Goal: Obtain resource: Obtain resource

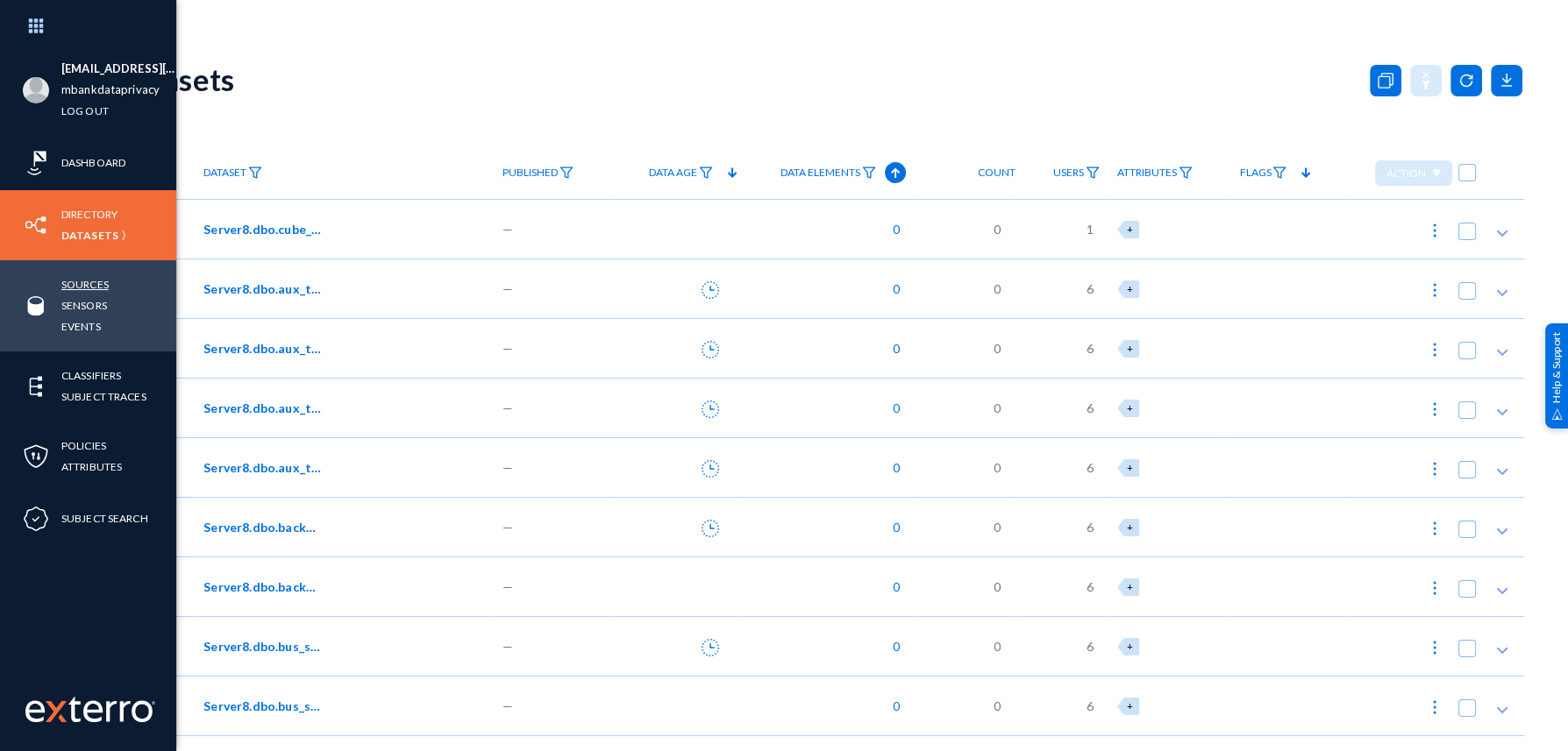
click at [104, 285] on link "Sources" at bounding box center [85, 284] width 47 height 20
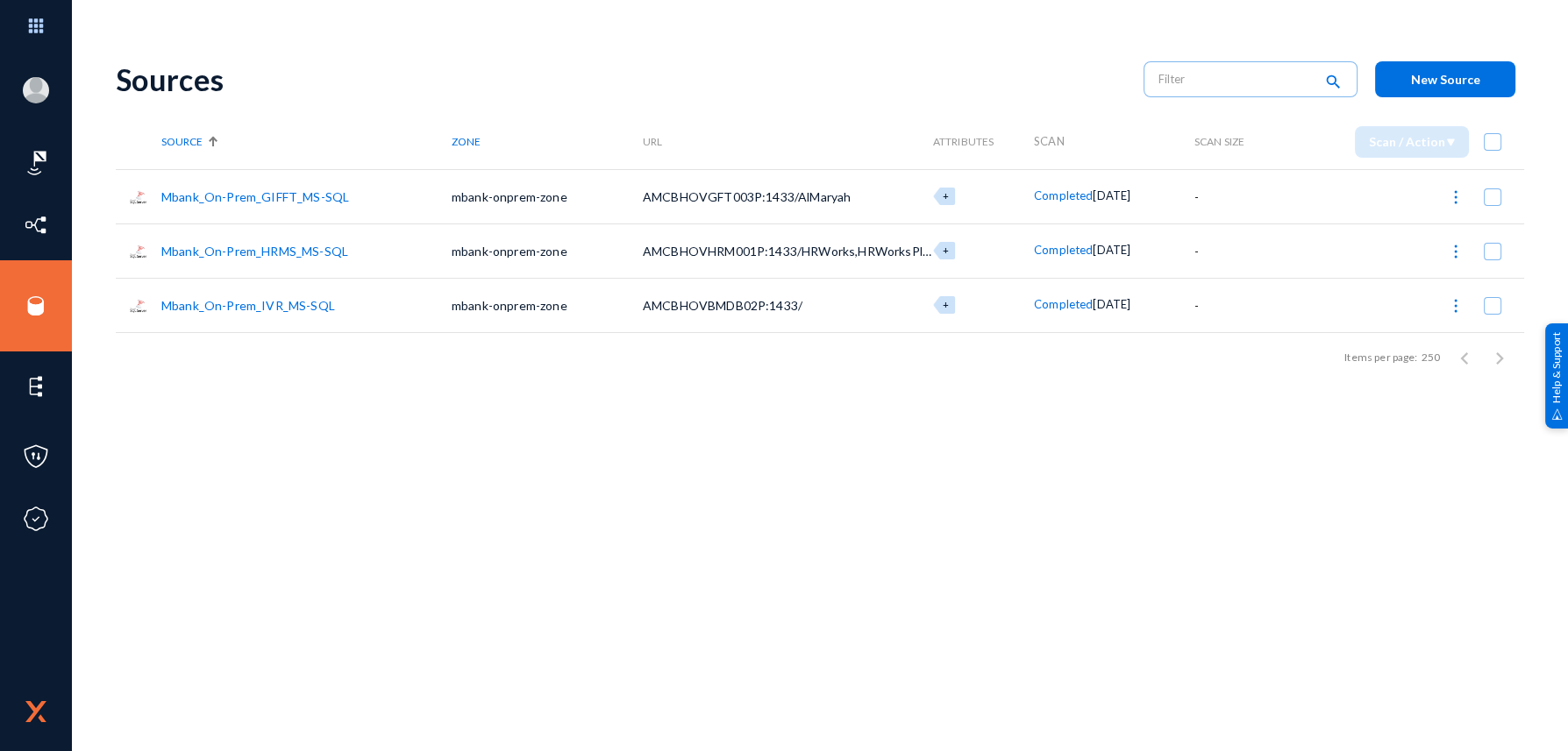
click at [311, 197] on link "Mbank_On-Prem_GIFFT_MS-SQL" at bounding box center [255, 197] width 188 height 15
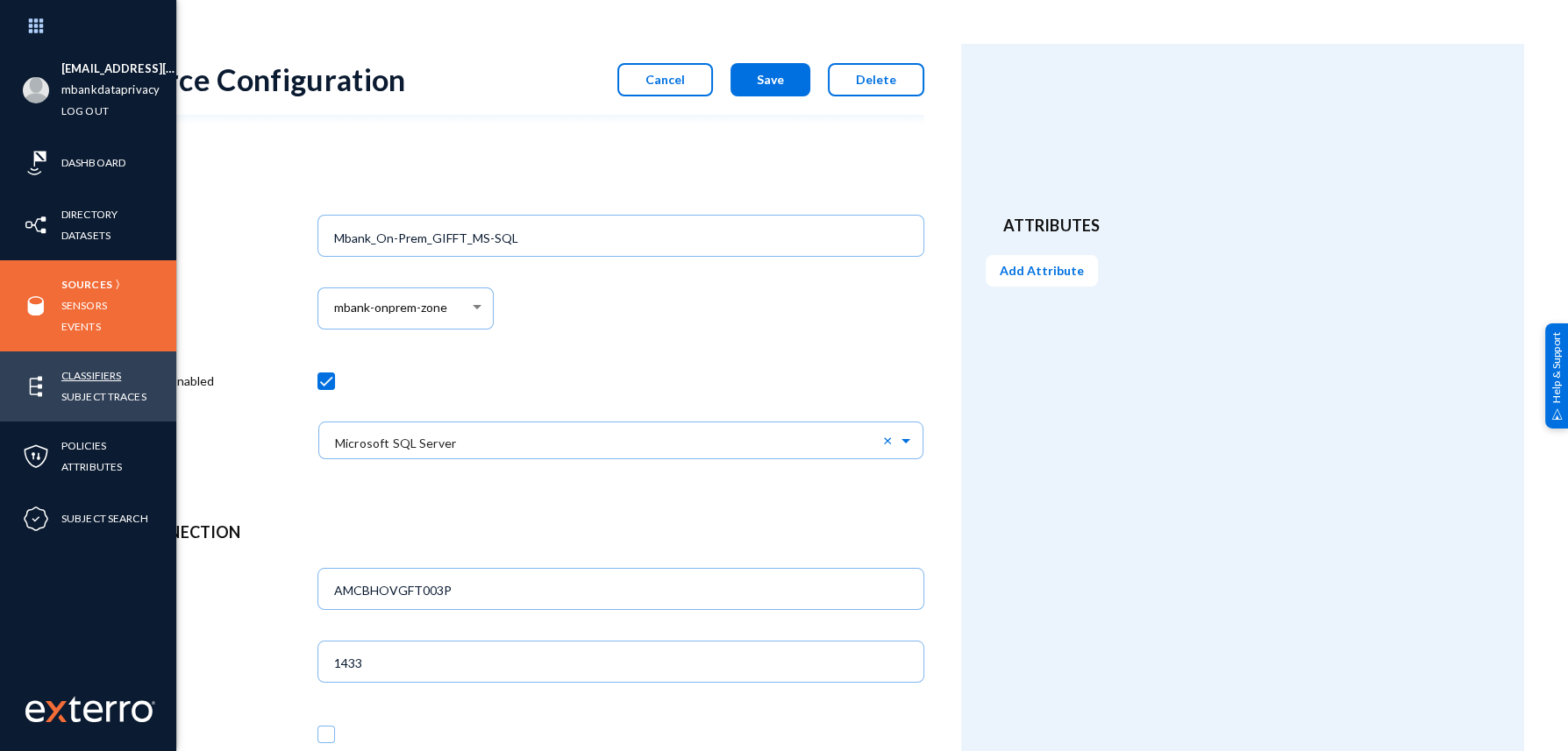
click at [99, 365] on link "Classifiers" at bounding box center [91, 375] width 60 height 20
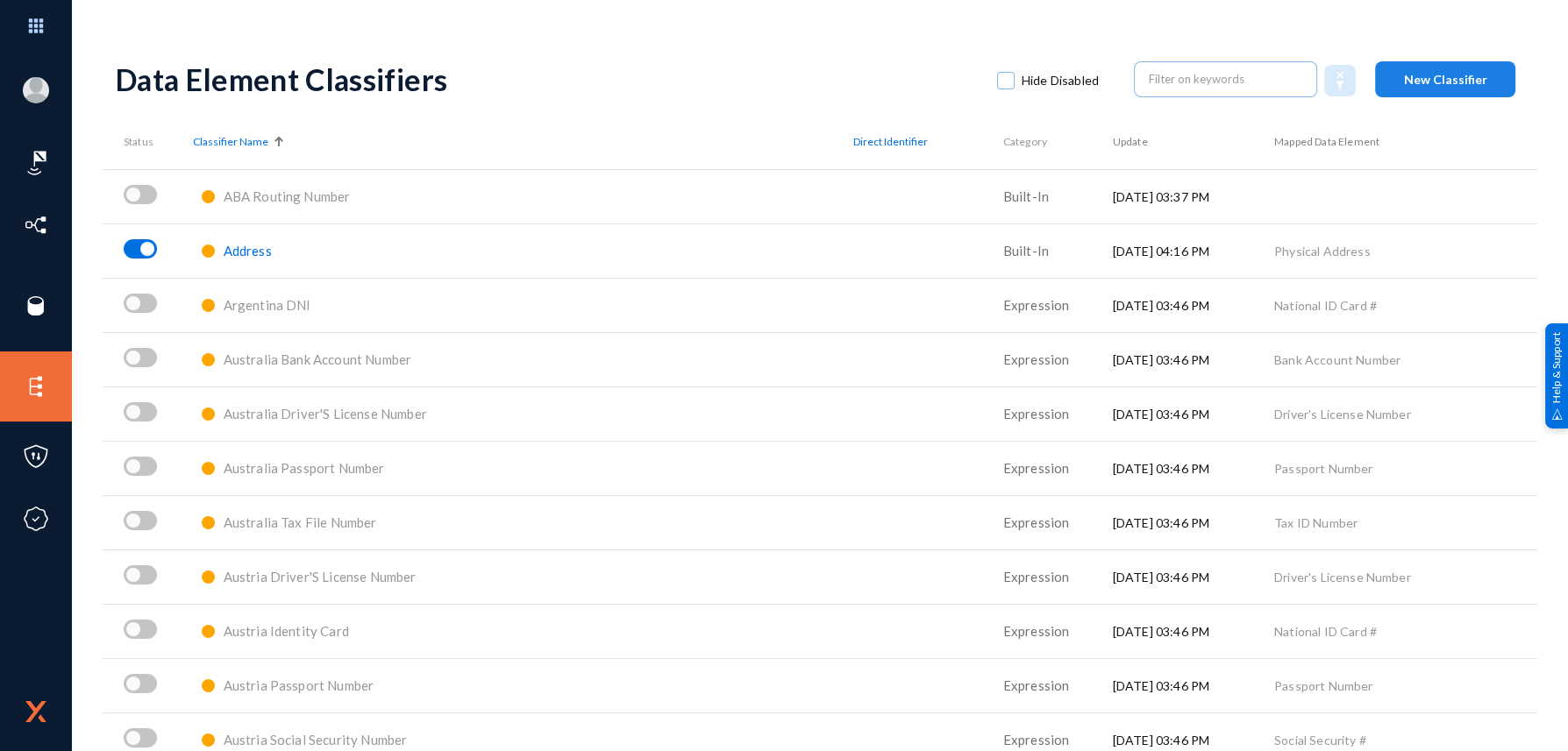
click at [1412, 87] on button "New Classifier" at bounding box center [1446, 79] width 140 height 36
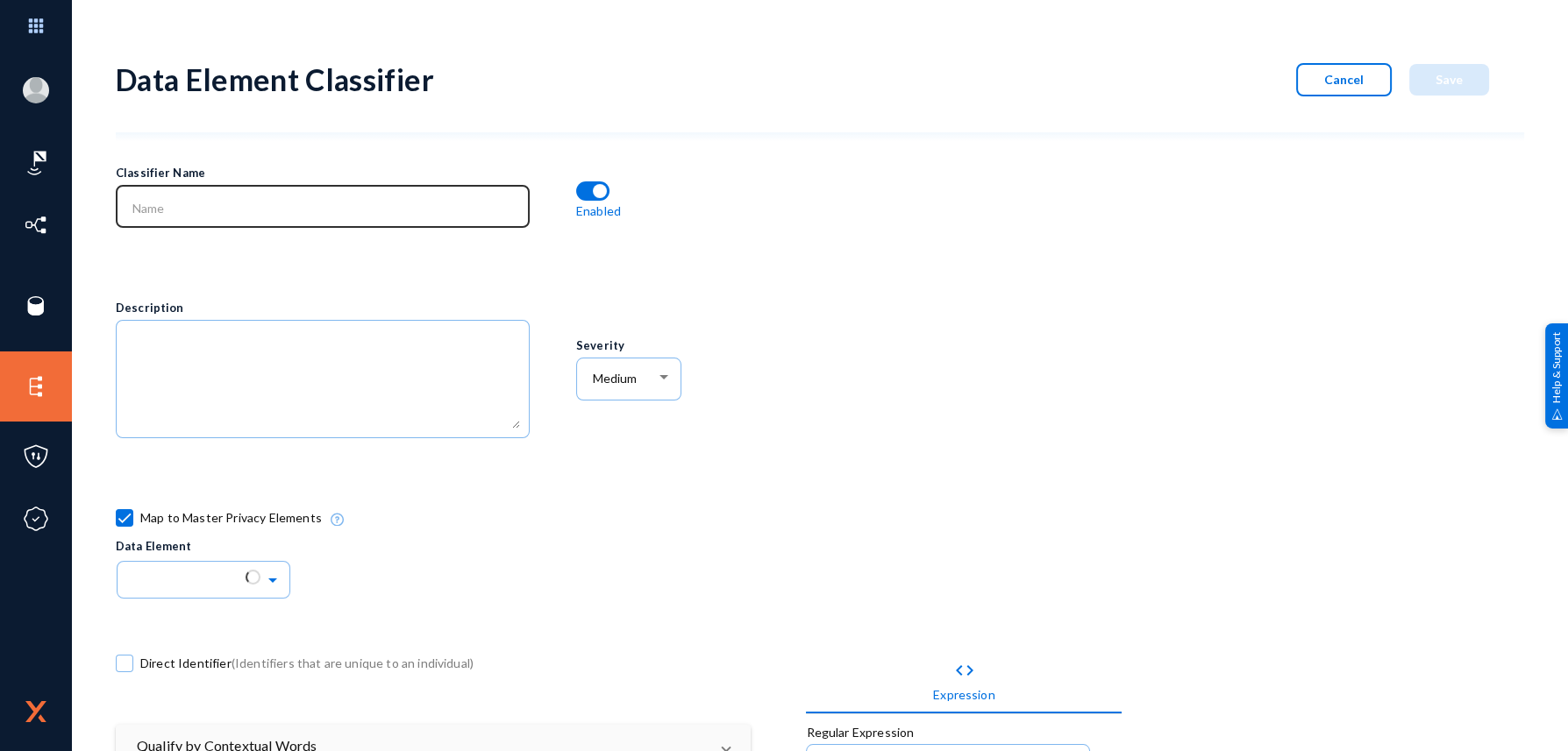
click at [259, 190] on div at bounding box center [322, 205] width 395 height 45
click at [260, 211] on input "UAE Mobile Number (W/O 971)" at bounding box center [327, 209] width 389 height 15
click at [270, 207] on input "UAE Mobile Number (W/O 971)" at bounding box center [327, 209] width 389 height 15
drag, startPoint x: 273, startPoint y: 206, endPoint x: 296, endPoint y: 203, distance: 23.2
click at [296, 203] on input "UAE Mobile Number (W/O 971)" at bounding box center [327, 209] width 389 height 15
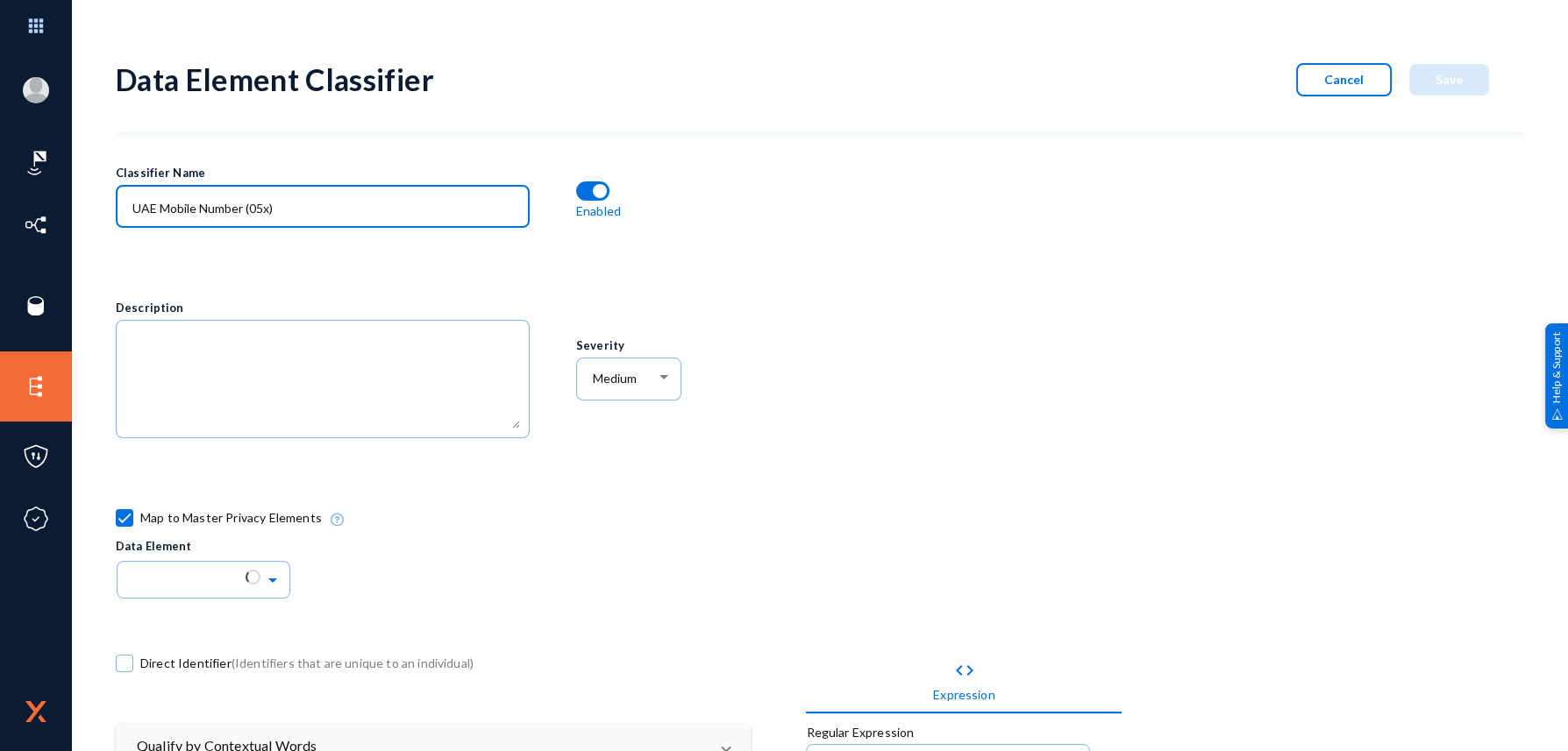
type input "UAE Mobile Number (05x)"
click at [336, 238] on div "UAE Mobile Number (05x)" at bounding box center [322, 214] width 414 height 61
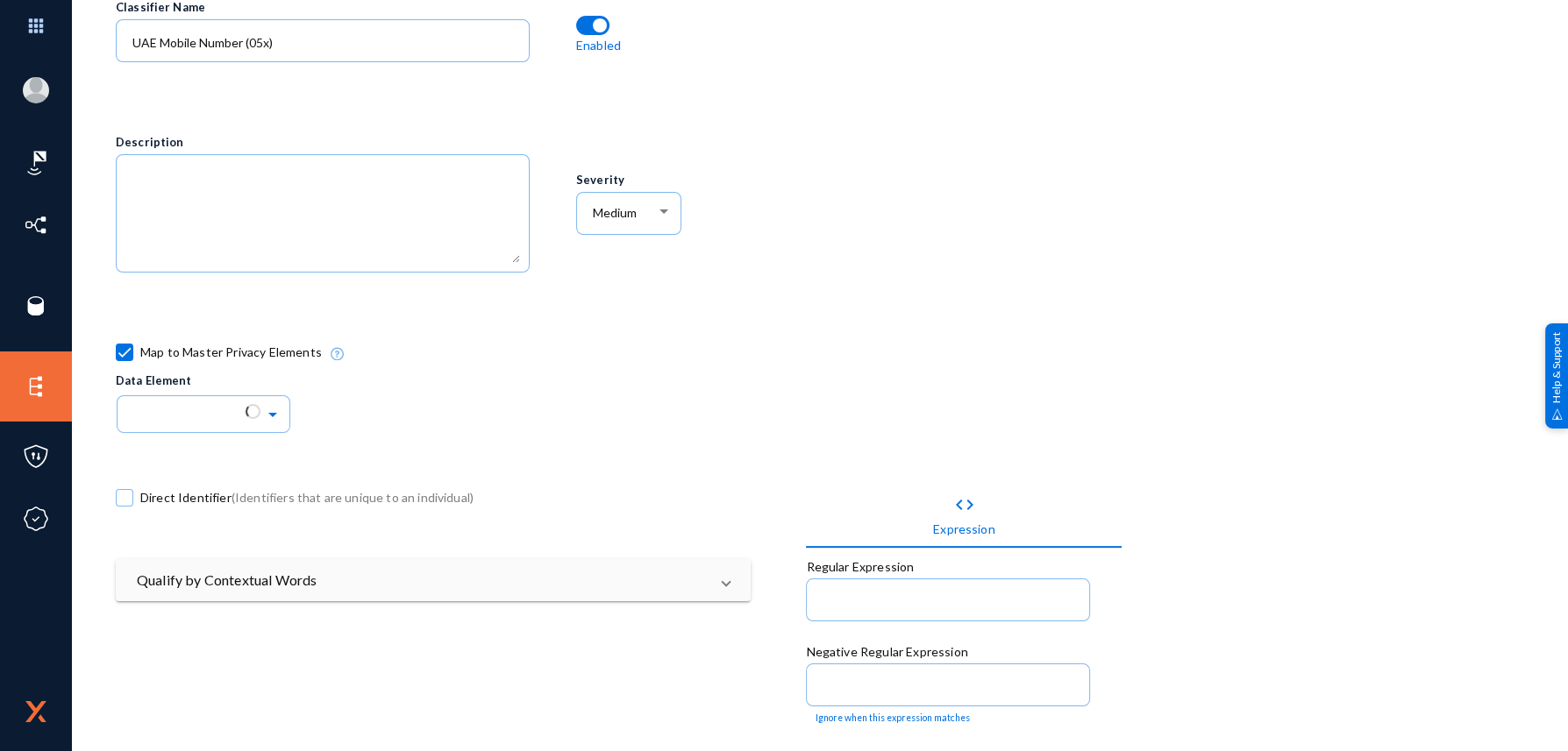
scroll to position [263, 0]
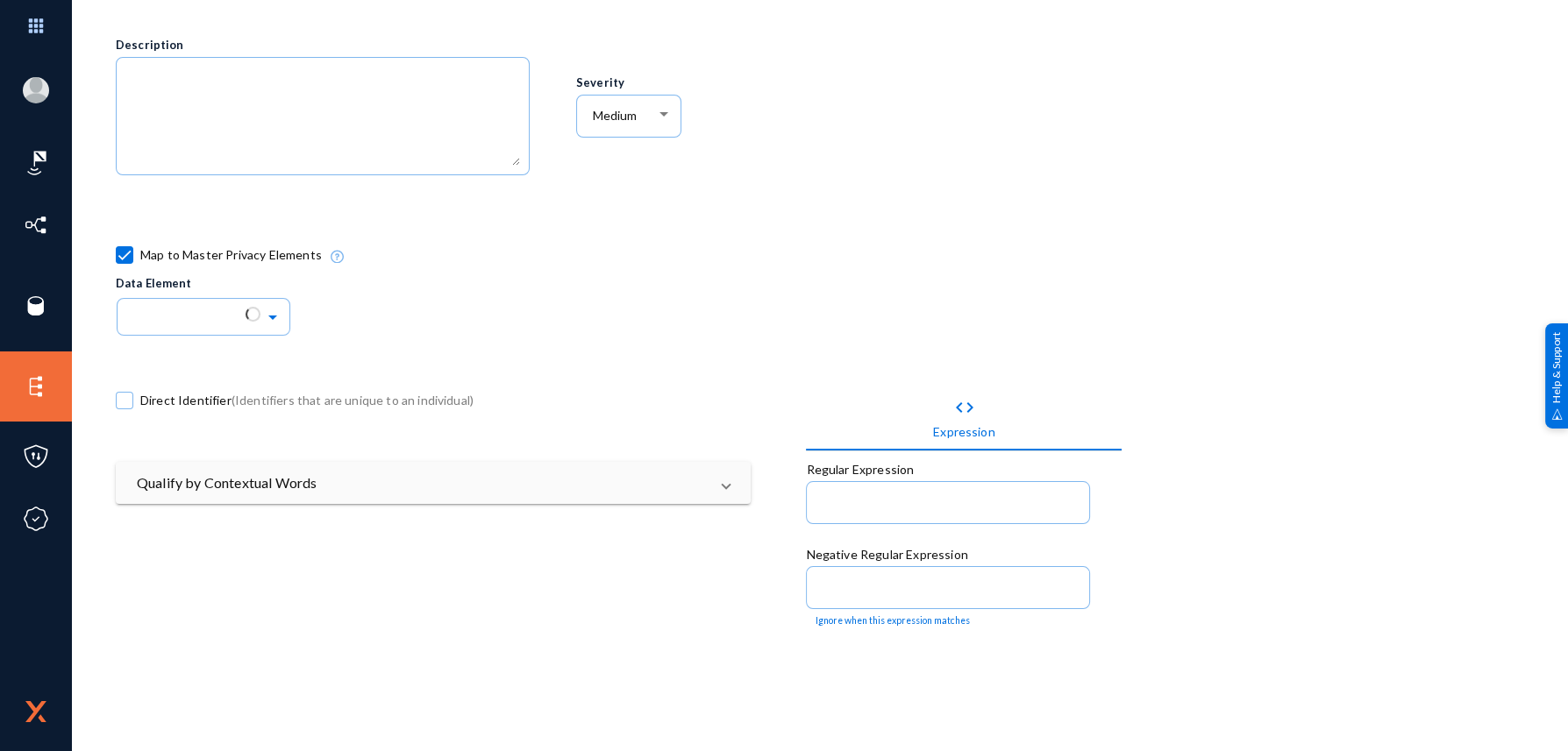
click at [124, 248] on span at bounding box center [124, 255] width 17 height 17
click at [124, 263] on input "Map to Master Privacy Elements" at bounding box center [125, 264] width 2 height 2
checkbox input "false"
click at [141, 395] on span "Direct Identifier (Identifiers that are unique to an individual)" at bounding box center [307, 400] width 333 height 26
click at [125, 409] on input "Direct Identifier (Identifiers that are unique to an individual)" at bounding box center [125, 410] width 2 height 2
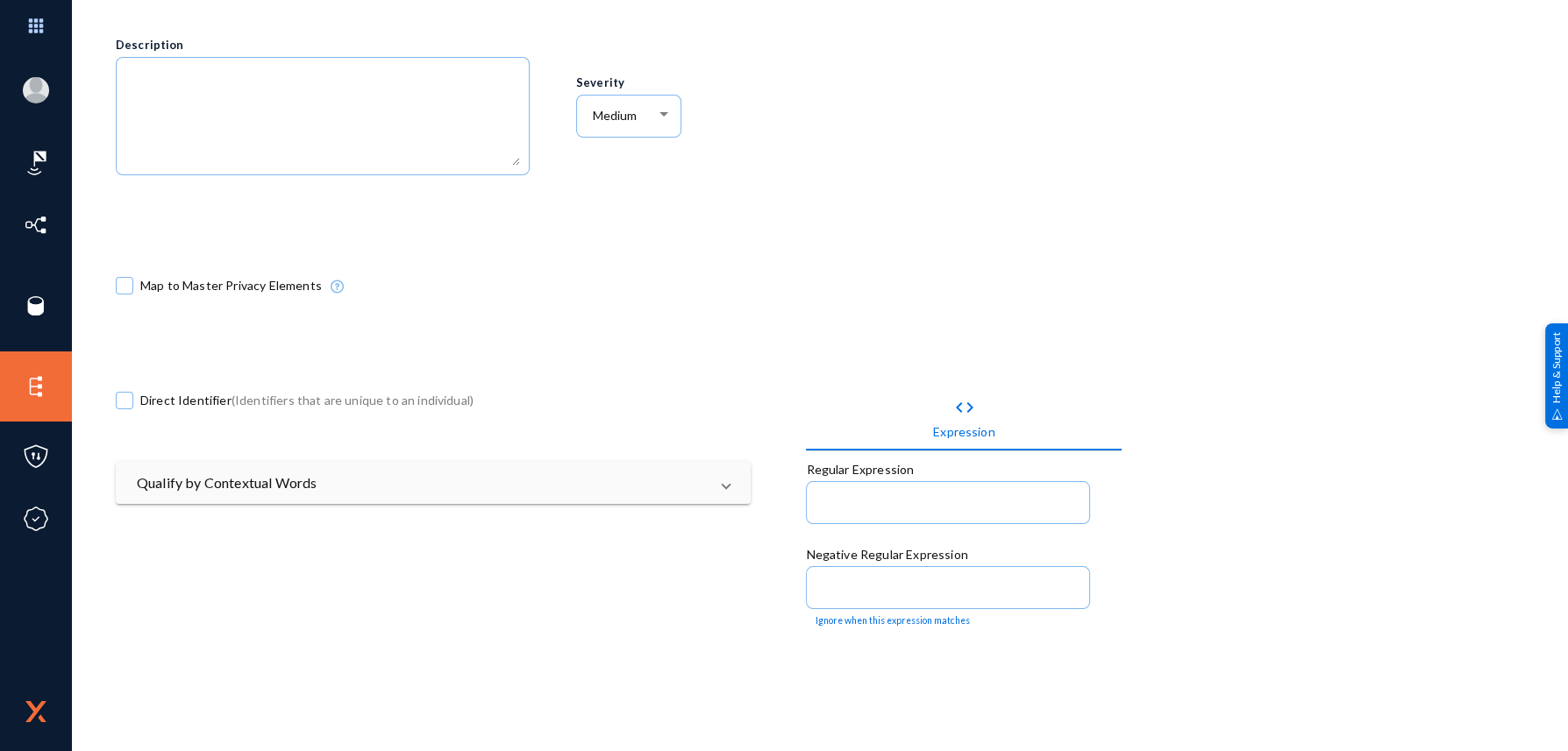
checkbox input "true"
click at [874, 503] on input at bounding box center [951, 505] width 259 height 15
paste input "/^((050|051|052|055|056){1}([0-9]{7}))$/"
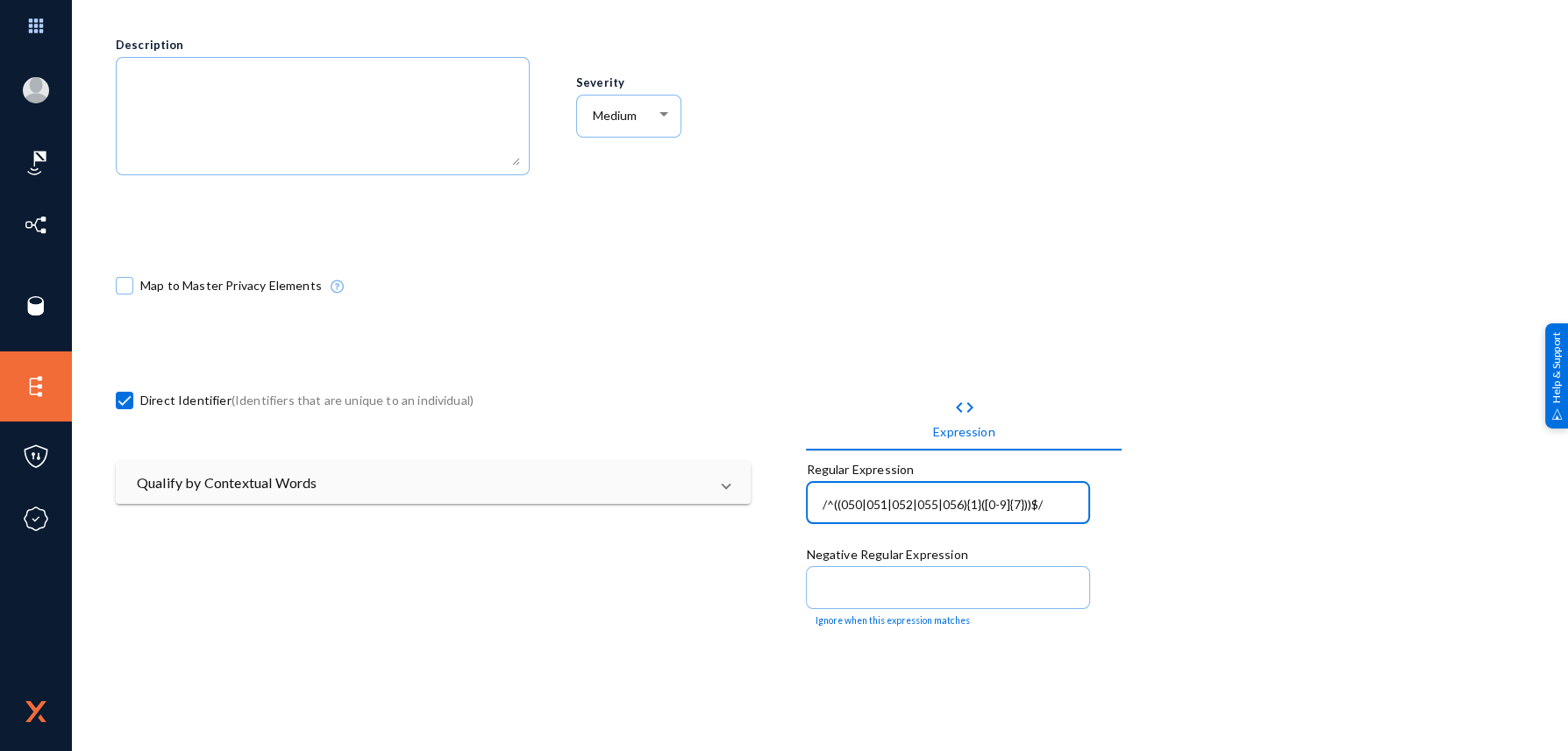
type input "/^((050|051|052|055|056){1}([0-9]{7}))$/"
click at [819, 504] on div "/^((050|051|052|055|056){1}([0-9]{7}))$/" at bounding box center [948, 501] width 266 height 45
click at [822, 498] on input "/^((050|051|052|055|056){1}([0-9]{7}))$/" at bounding box center [951, 505] width 259 height 15
click at [1238, 501] on div "code Expression Regular Expression /^((050|051|052|055|056){1}([0-9]{7}))$/ Neg…" at bounding box center [1151, 749] width 690 height 805
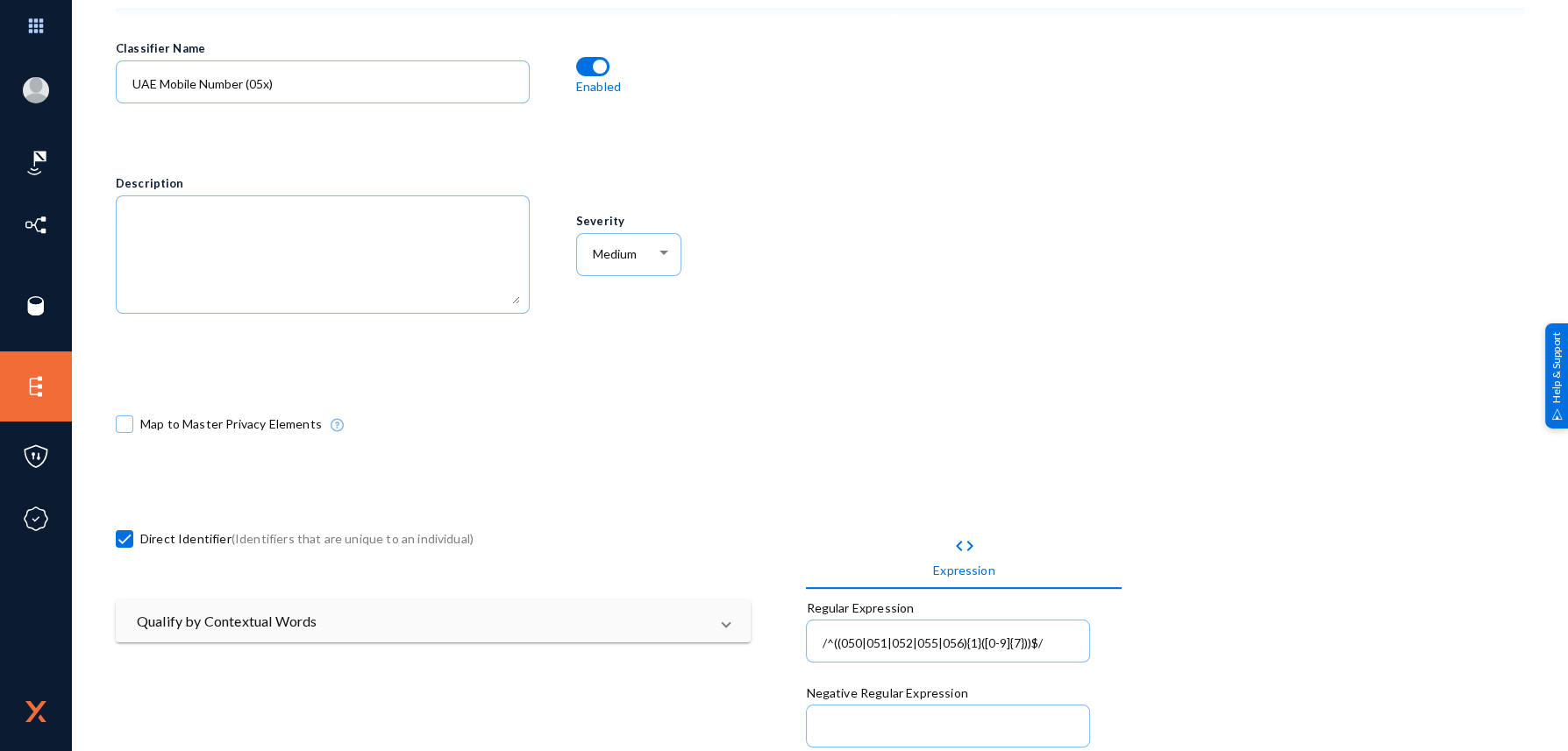
scroll to position [0, 0]
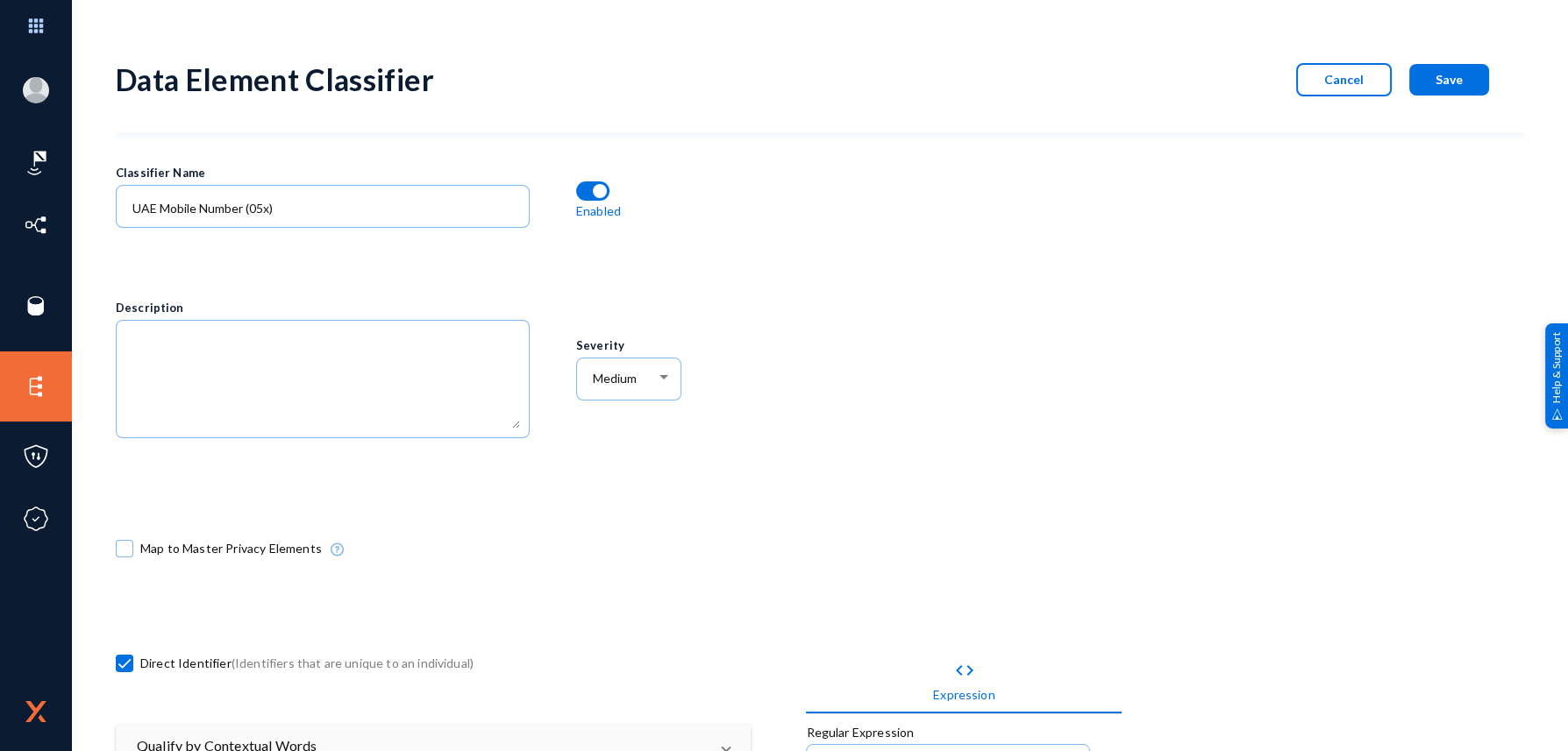
click at [1436, 74] on span "Save" at bounding box center [1450, 80] width 27 height 15
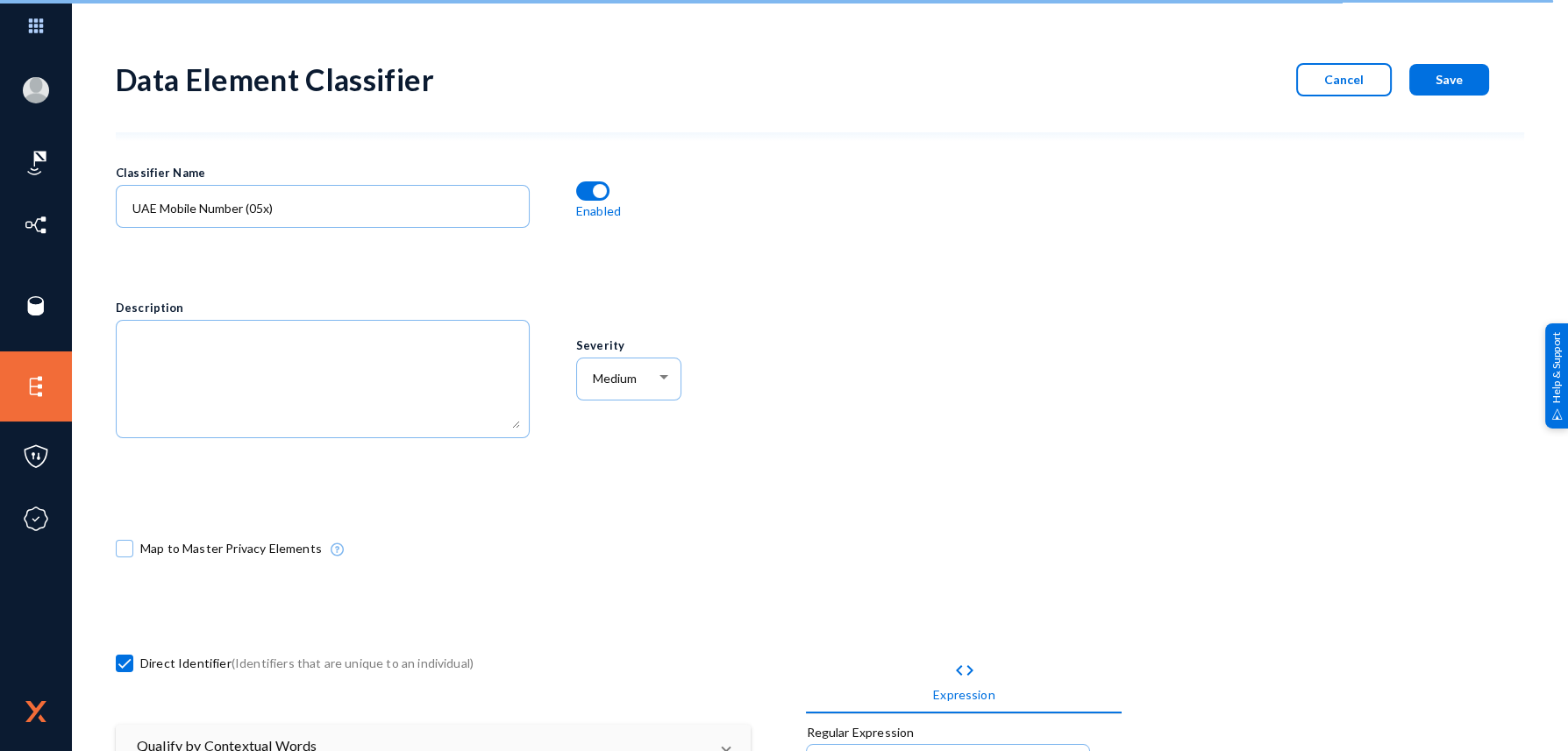
click at [999, 340] on div at bounding box center [1151, 322] width 690 height 344
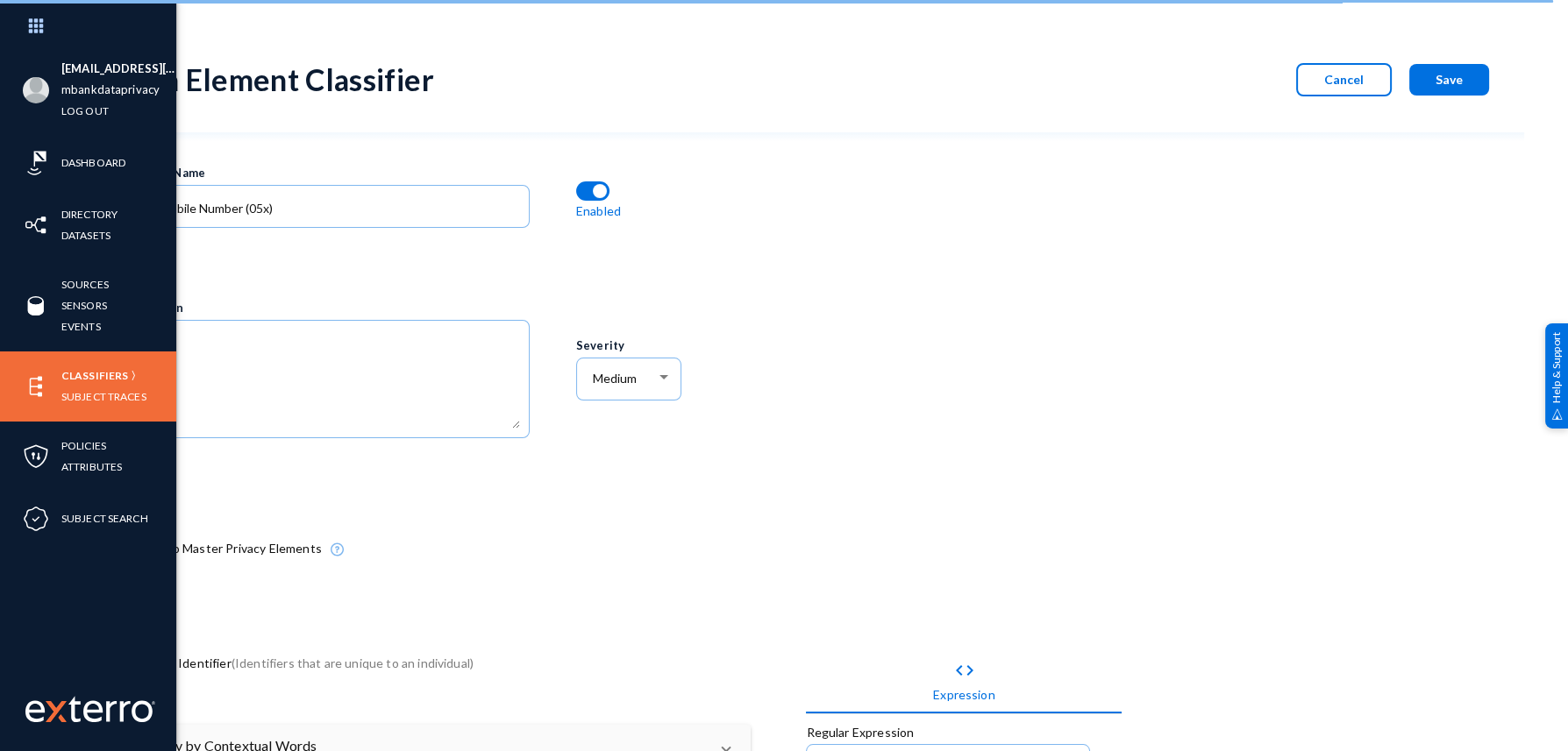
click at [102, 370] on link "Classifiers" at bounding box center [94, 375] width 66 height 20
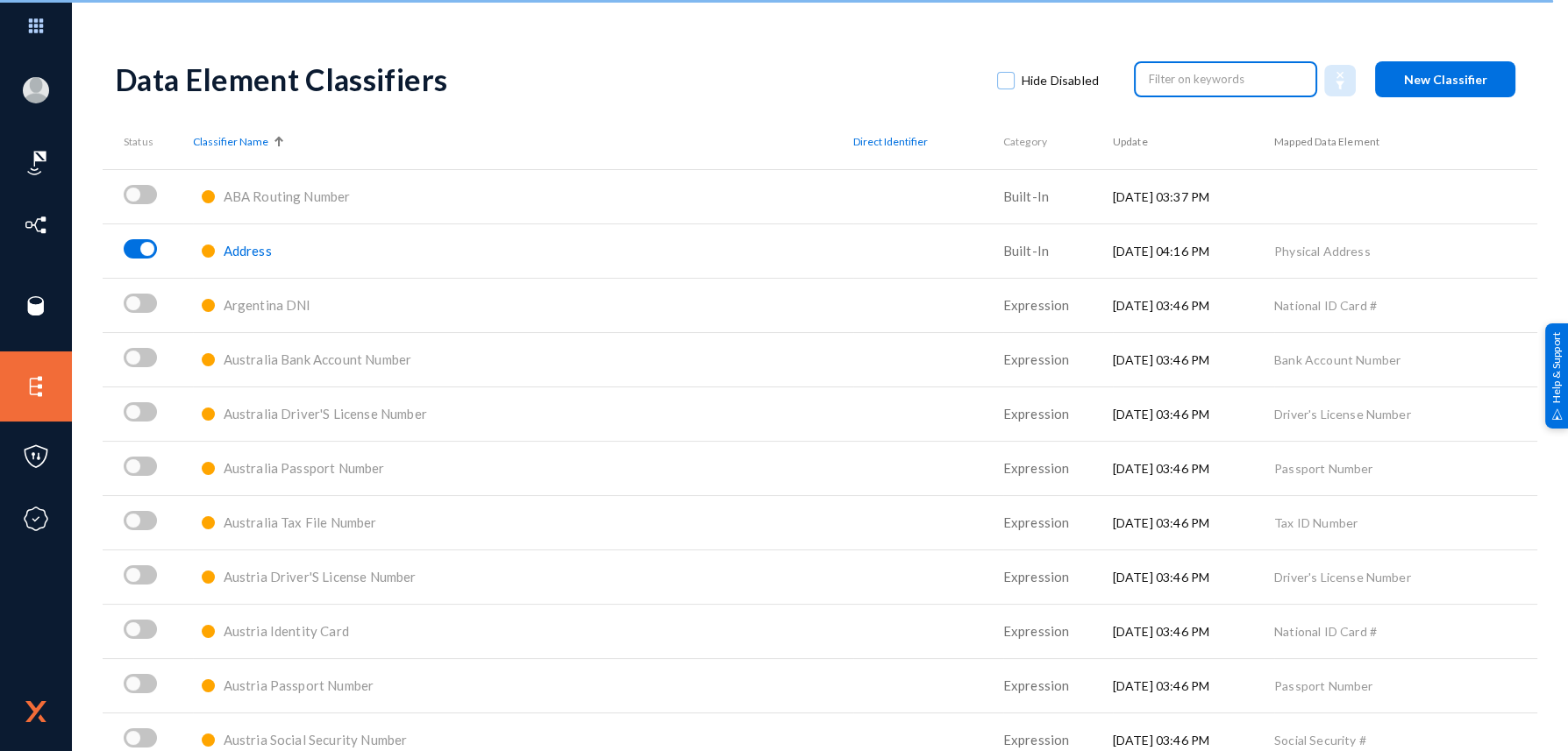
click at [1252, 83] on input "text" at bounding box center [1226, 78] width 154 height 26
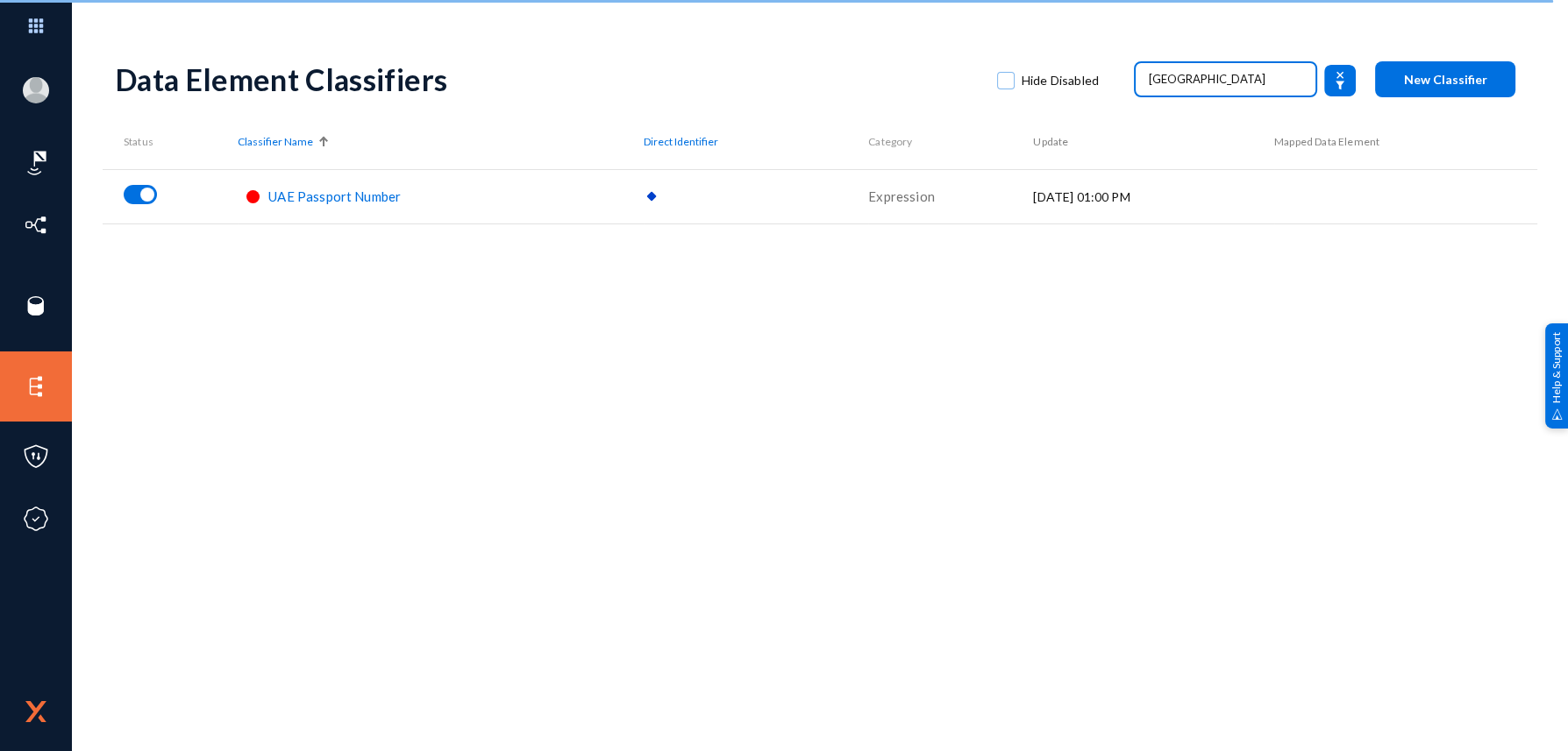
type input "[GEOGRAPHIC_DATA]"
click at [1225, 71] on input "[GEOGRAPHIC_DATA]" at bounding box center [1226, 78] width 154 height 26
click at [1195, 84] on input "phone" at bounding box center [1226, 78] width 154 height 26
type input "phone"
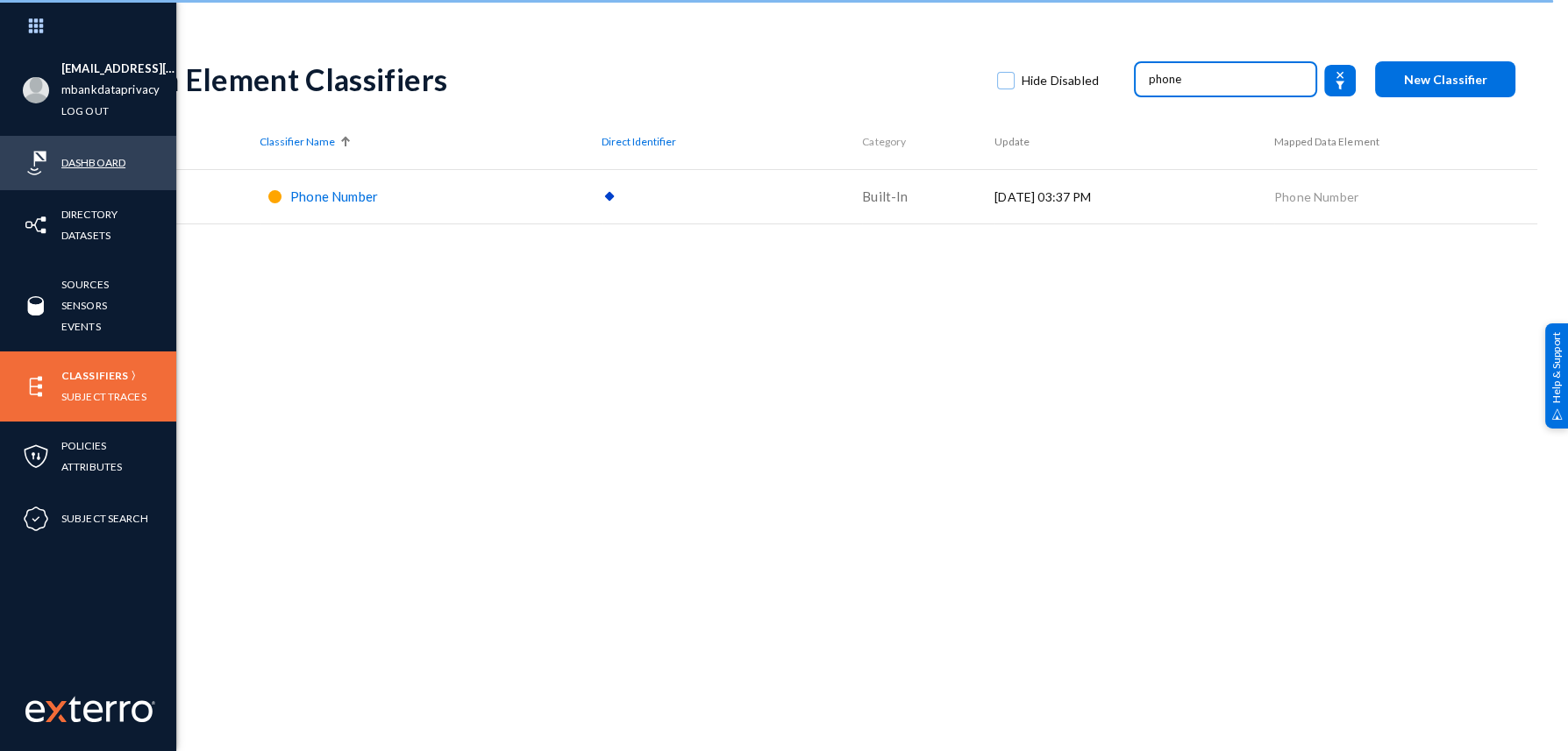
click at [94, 169] on link "Dashboard" at bounding box center [93, 163] width 64 height 20
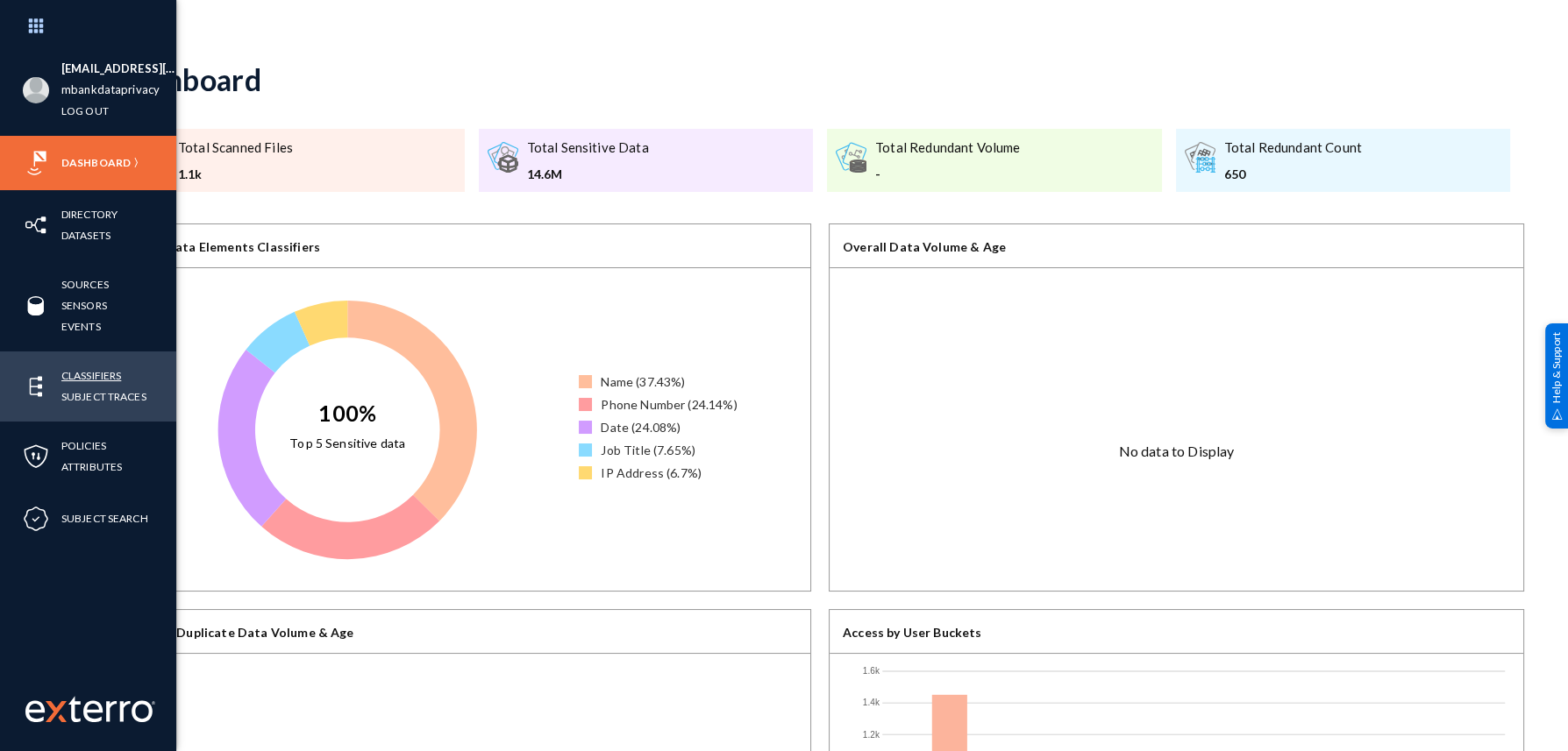
click at [105, 381] on link "Classifiers" at bounding box center [91, 375] width 60 height 20
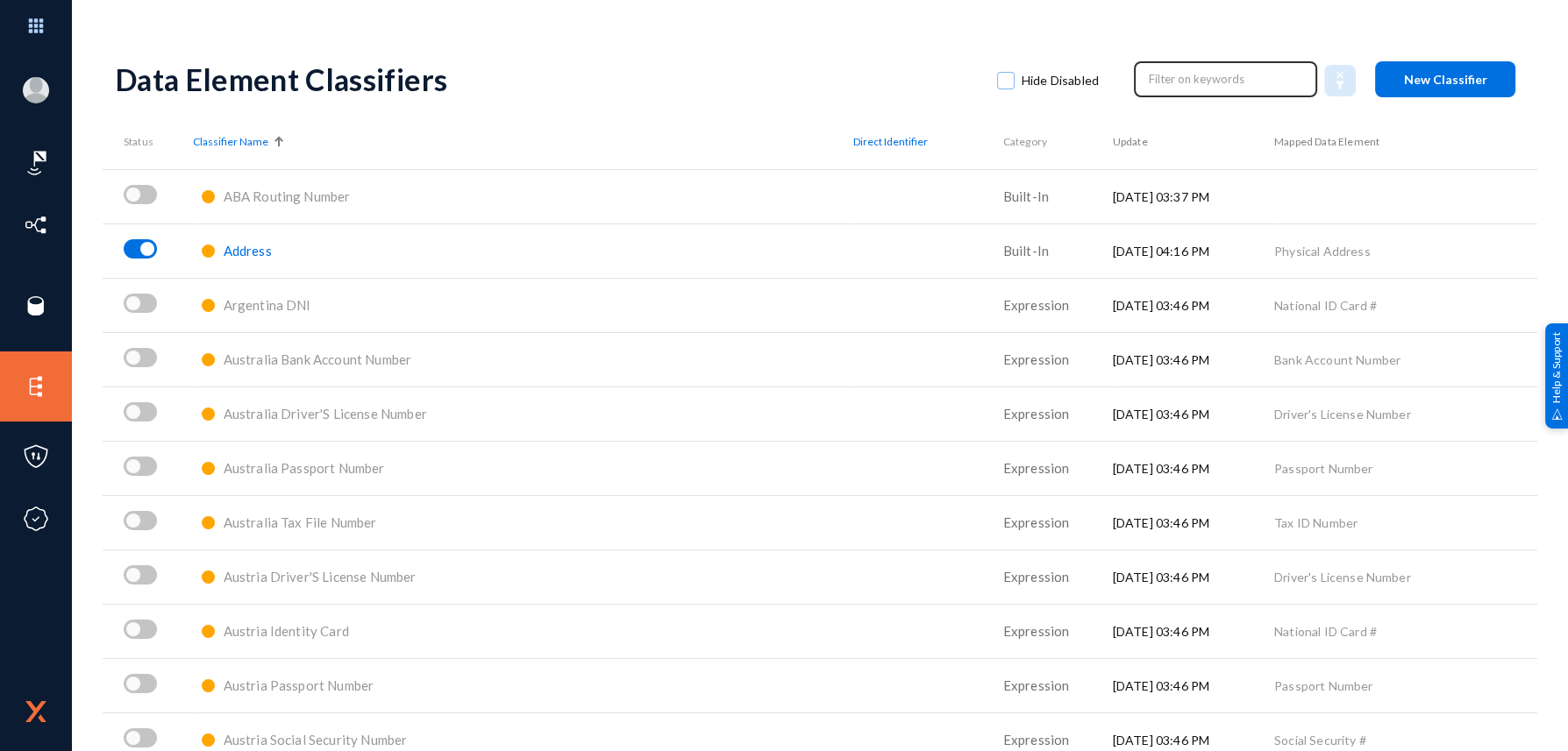
click at [1197, 88] on input "text" at bounding box center [1226, 78] width 154 height 26
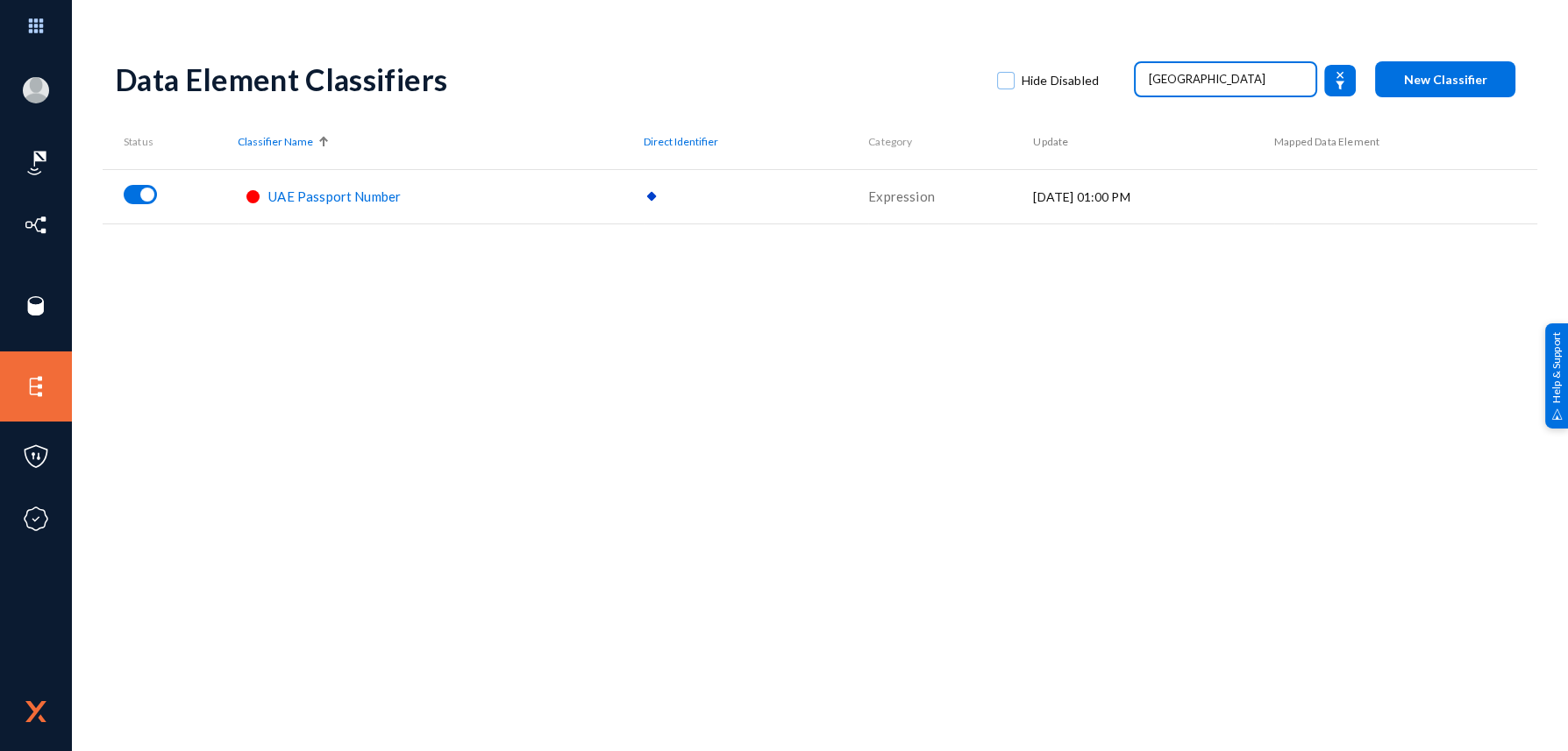
type input "[GEOGRAPHIC_DATA]"
click at [1201, 70] on input "[GEOGRAPHIC_DATA]" at bounding box center [1226, 78] width 154 height 26
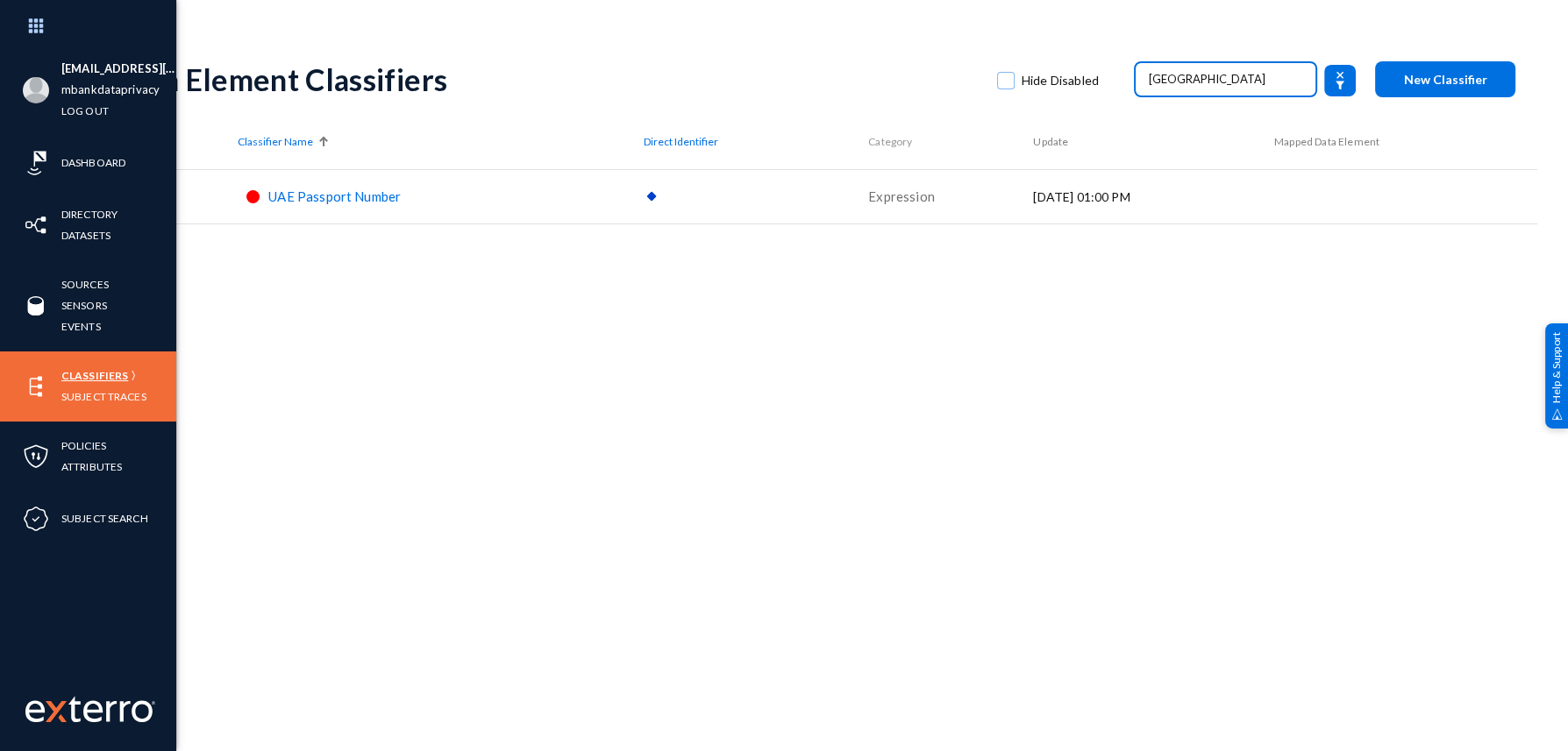
click at [74, 371] on link "Classifiers" at bounding box center [94, 375] width 66 height 20
click at [77, 393] on link "Subject Traces" at bounding box center [104, 396] width 85 height 20
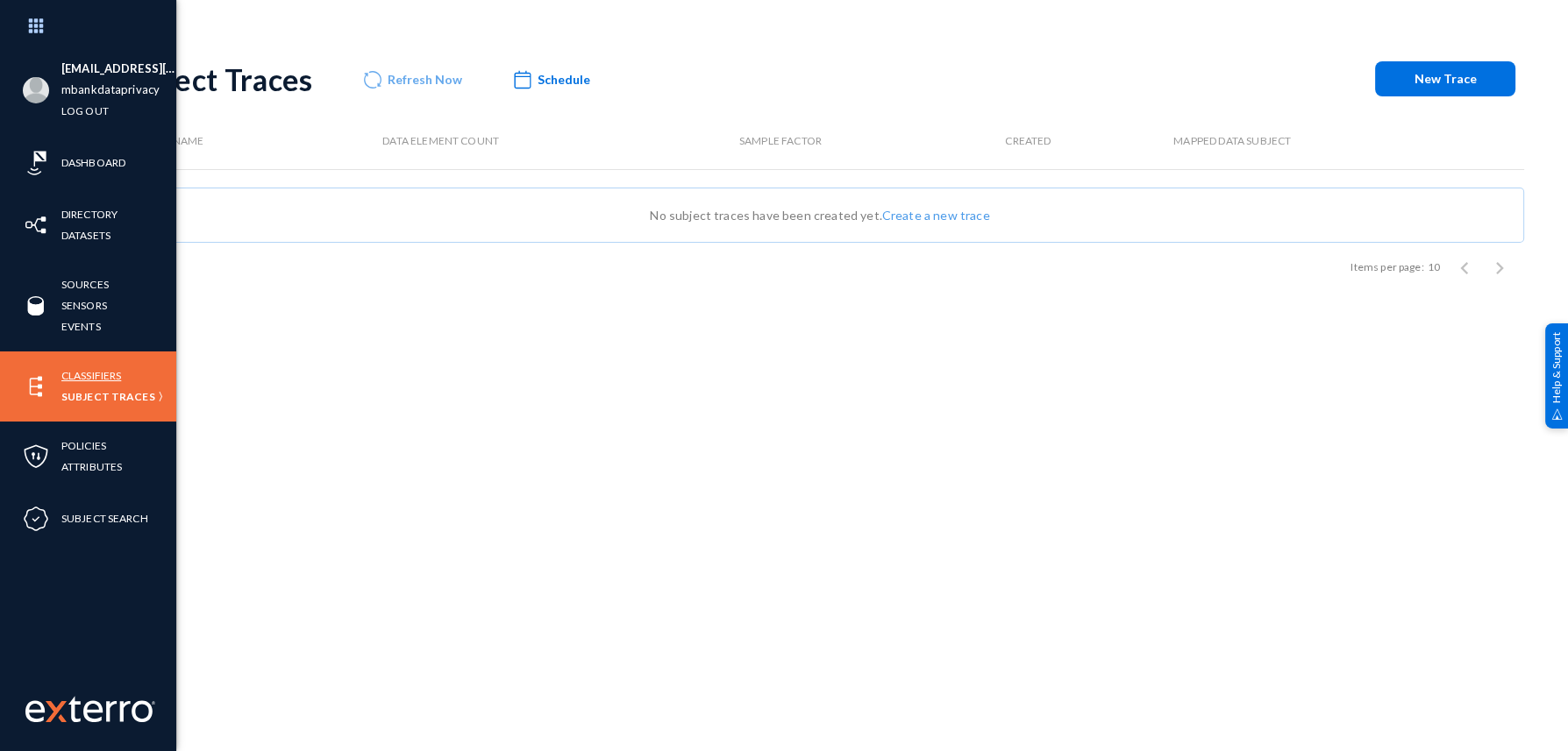
click at [90, 371] on link "Classifiers" at bounding box center [91, 375] width 60 height 20
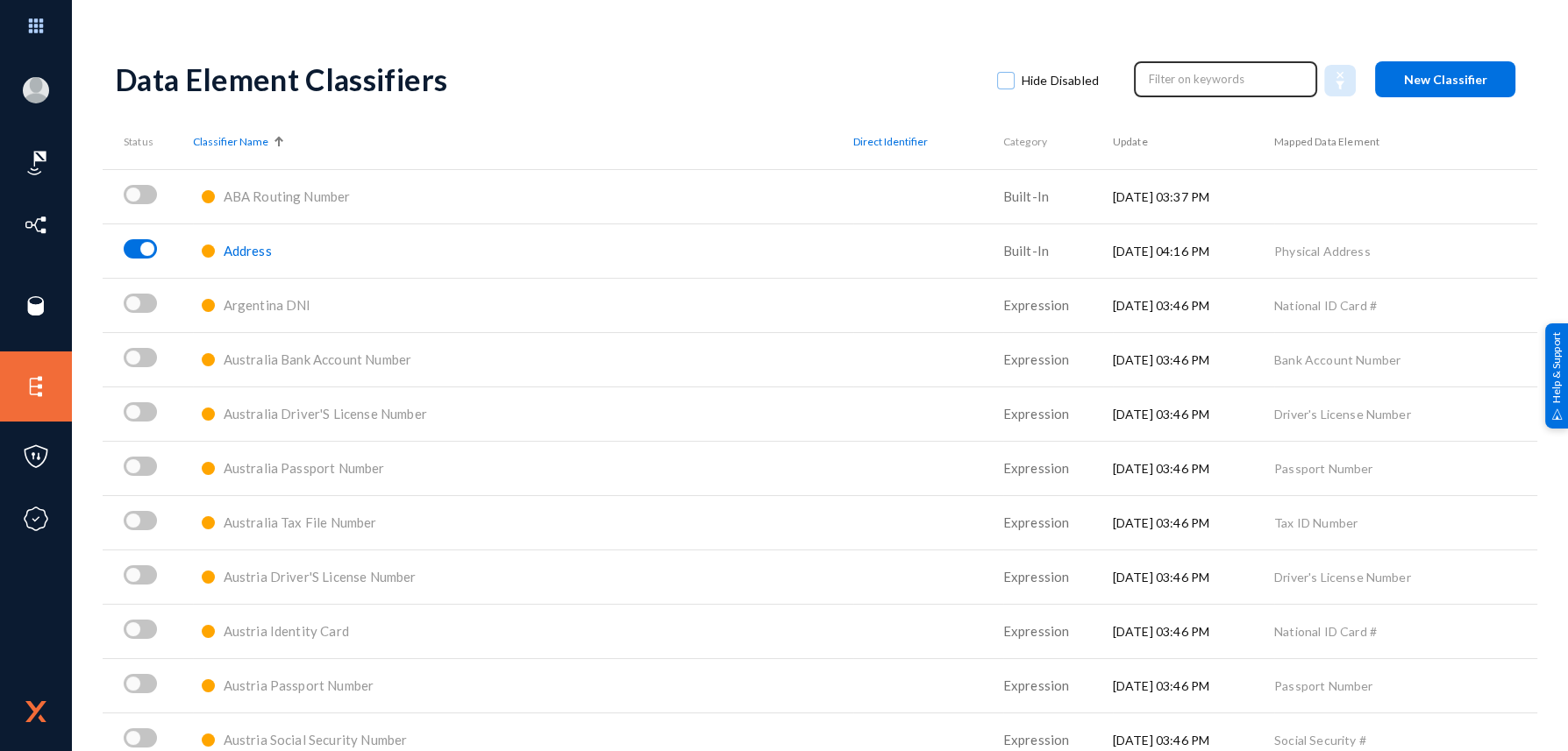
click at [1208, 85] on input "text" at bounding box center [1226, 78] width 154 height 26
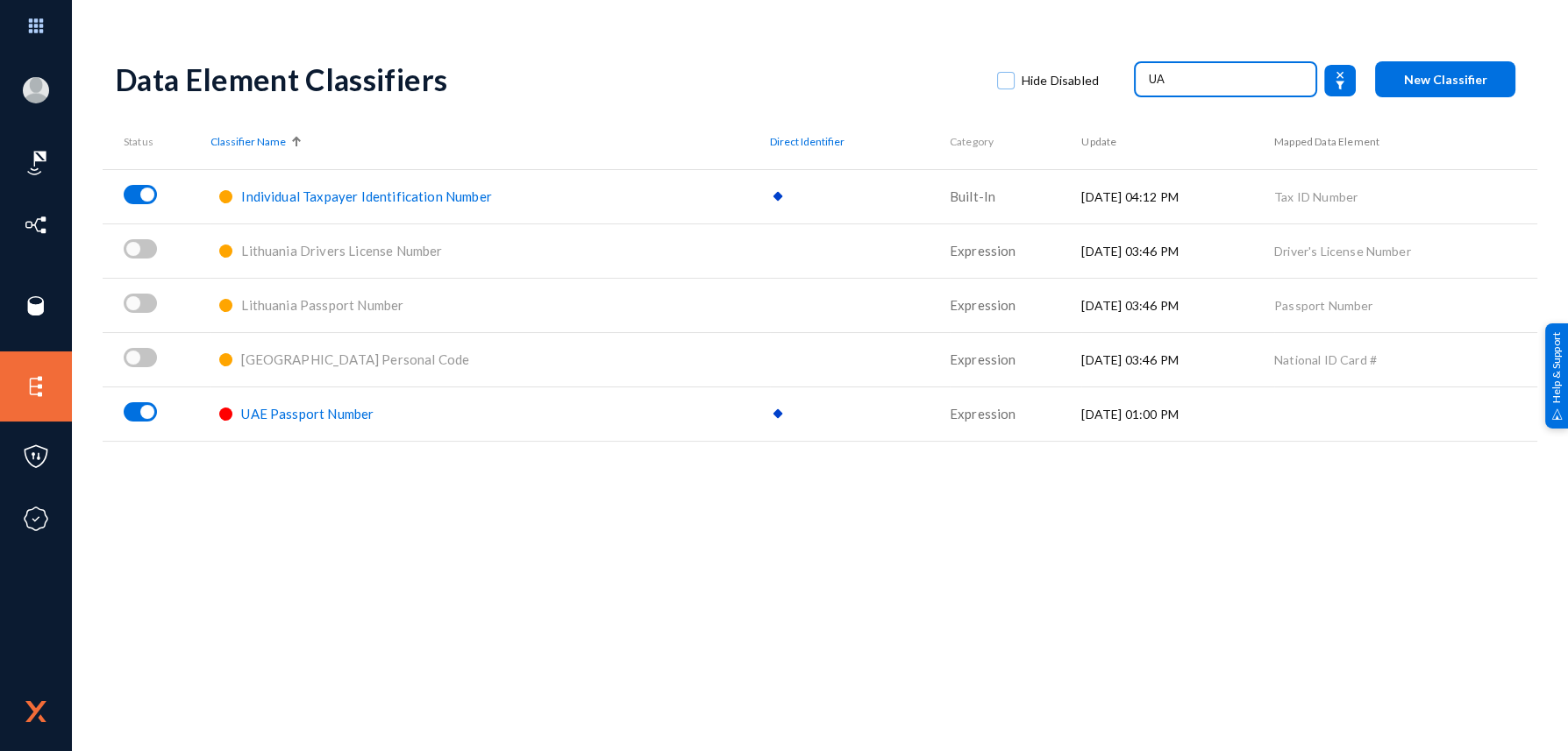
type input "U"
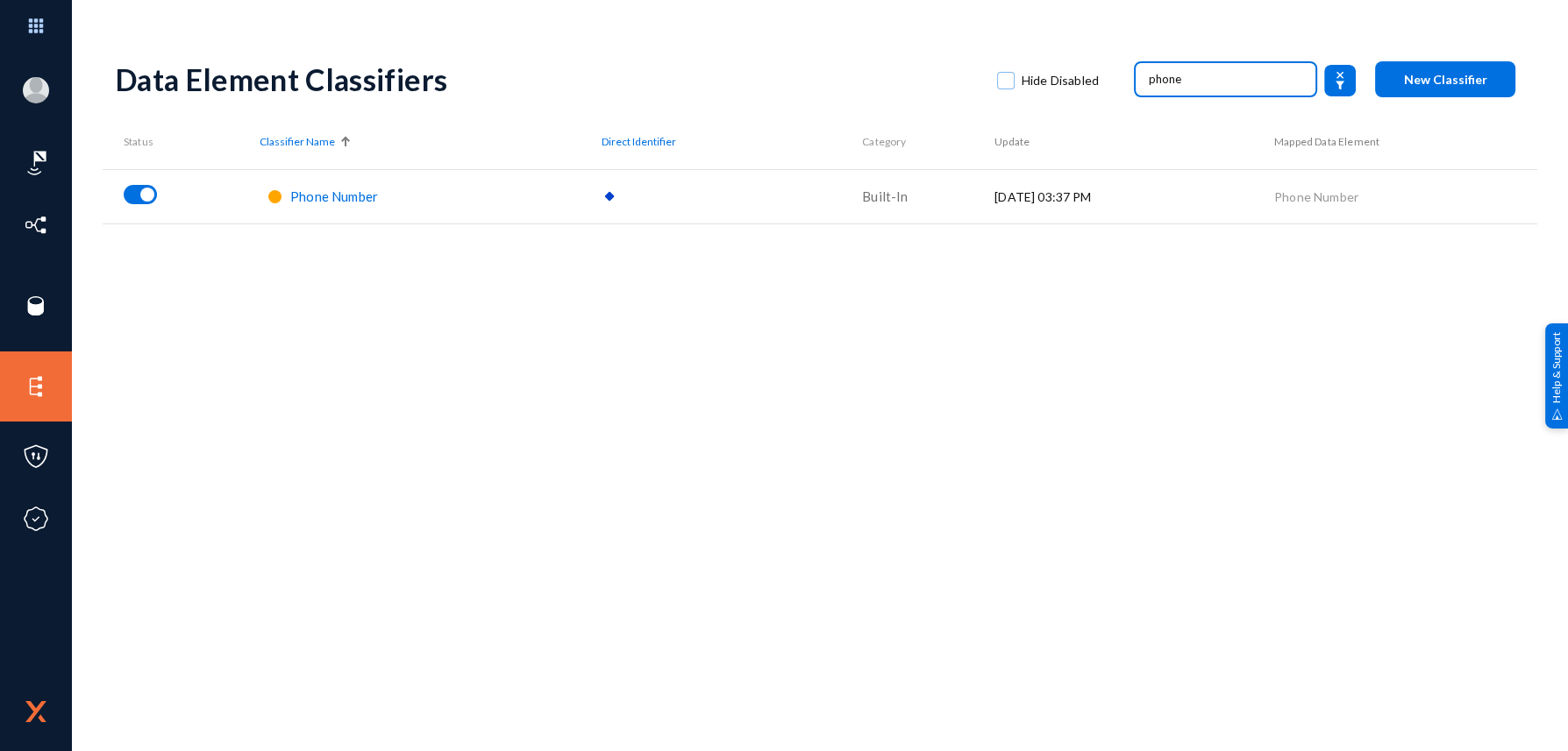
type input "phone"
click at [232, 174] on td at bounding box center [181, 196] width 157 height 55
click at [312, 205] on div "Phone Number" at bounding box center [334, 196] width 88 height 20
click at [319, 197] on span "Phone Number" at bounding box center [334, 196] width 88 height 15
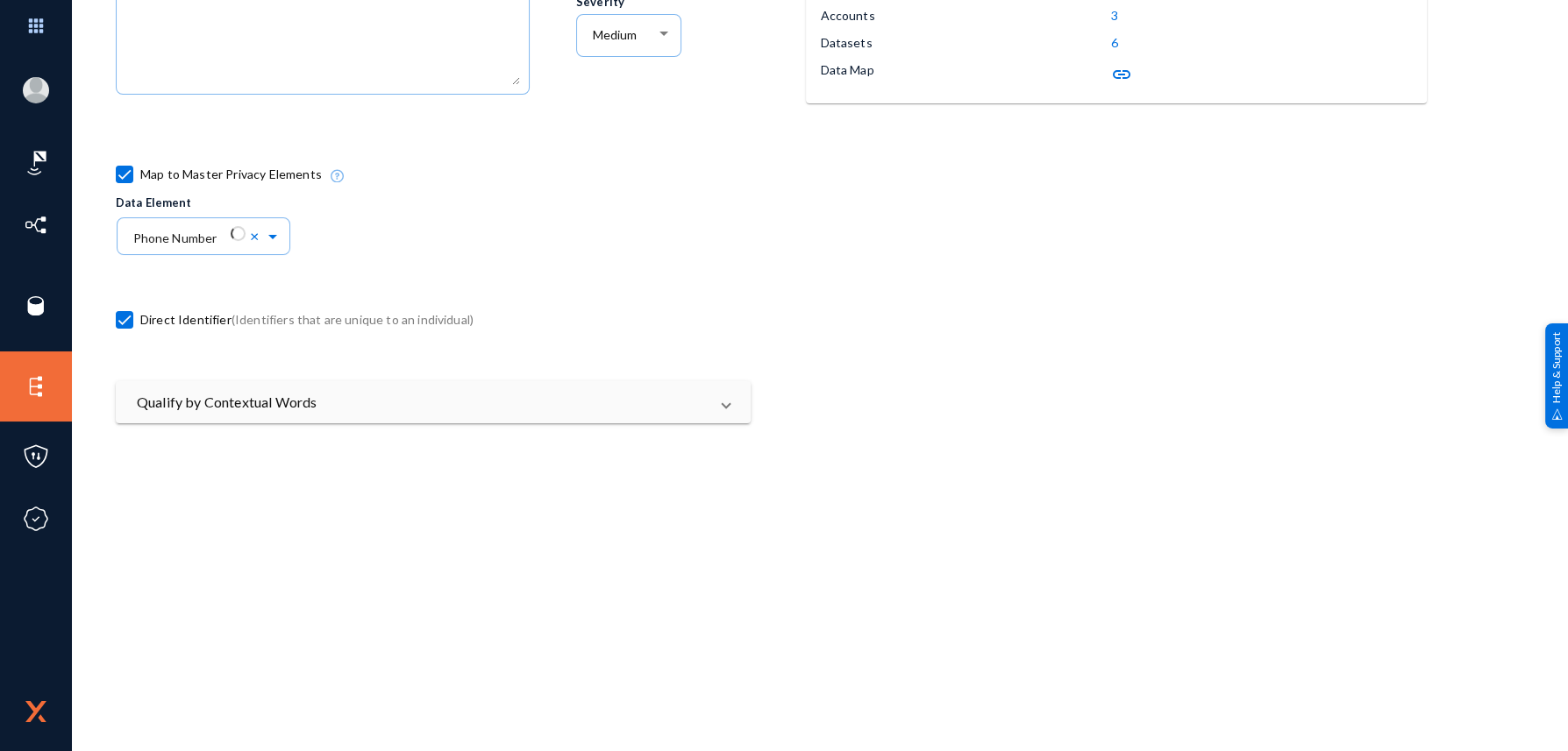
scroll to position [350, 0]
click at [364, 413] on div "Qualify by Contextual Words Look for words in the vicinity (unstructured) or in…" at bounding box center [433, 432] width 635 height 114
click at [367, 401] on mat-panel-title "Qualify by Contextual Words" at bounding box center [422, 396] width 571 height 21
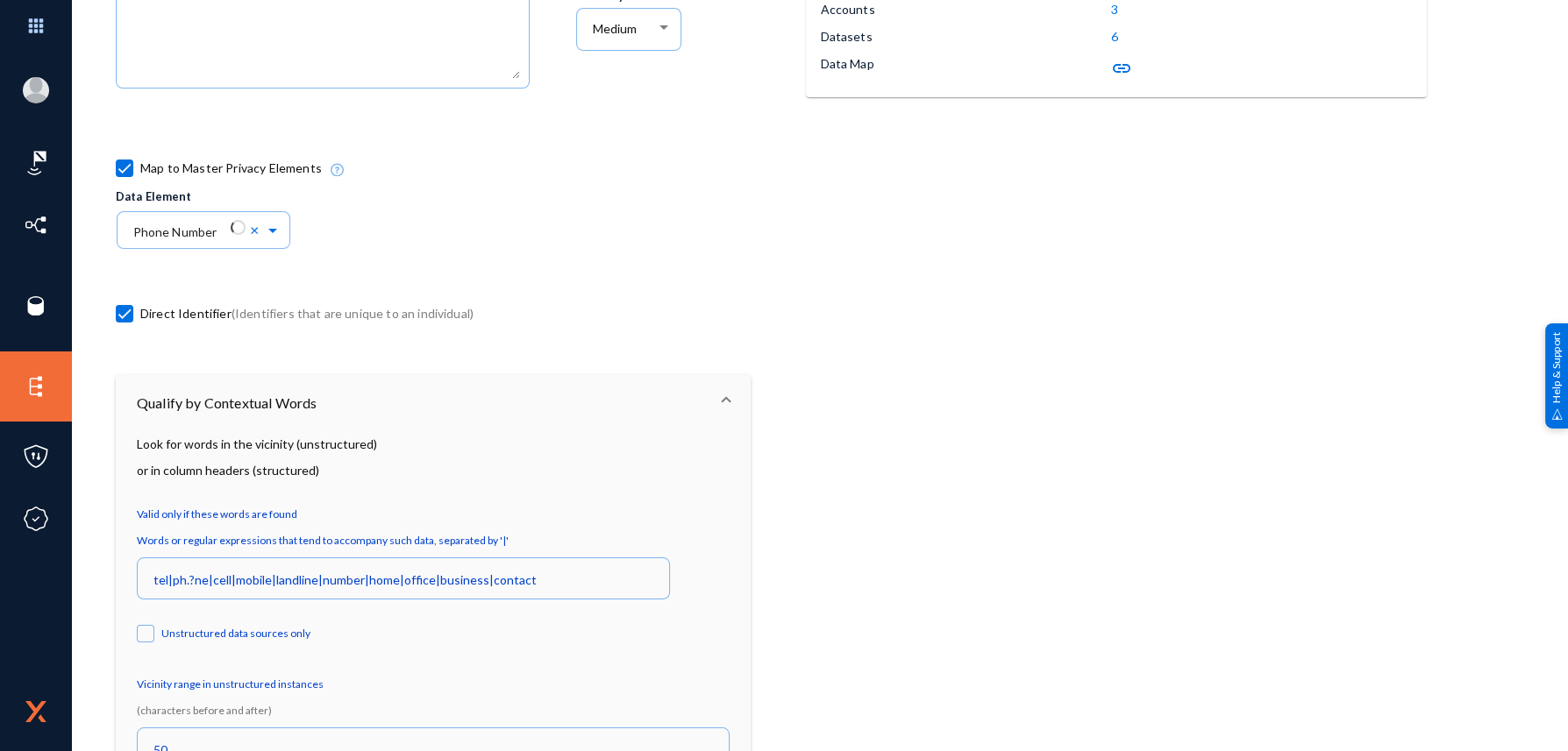
click at [381, 402] on mat-panel-title "Qualify by Contextual Words" at bounding box center [422, 403] width 571 height 21
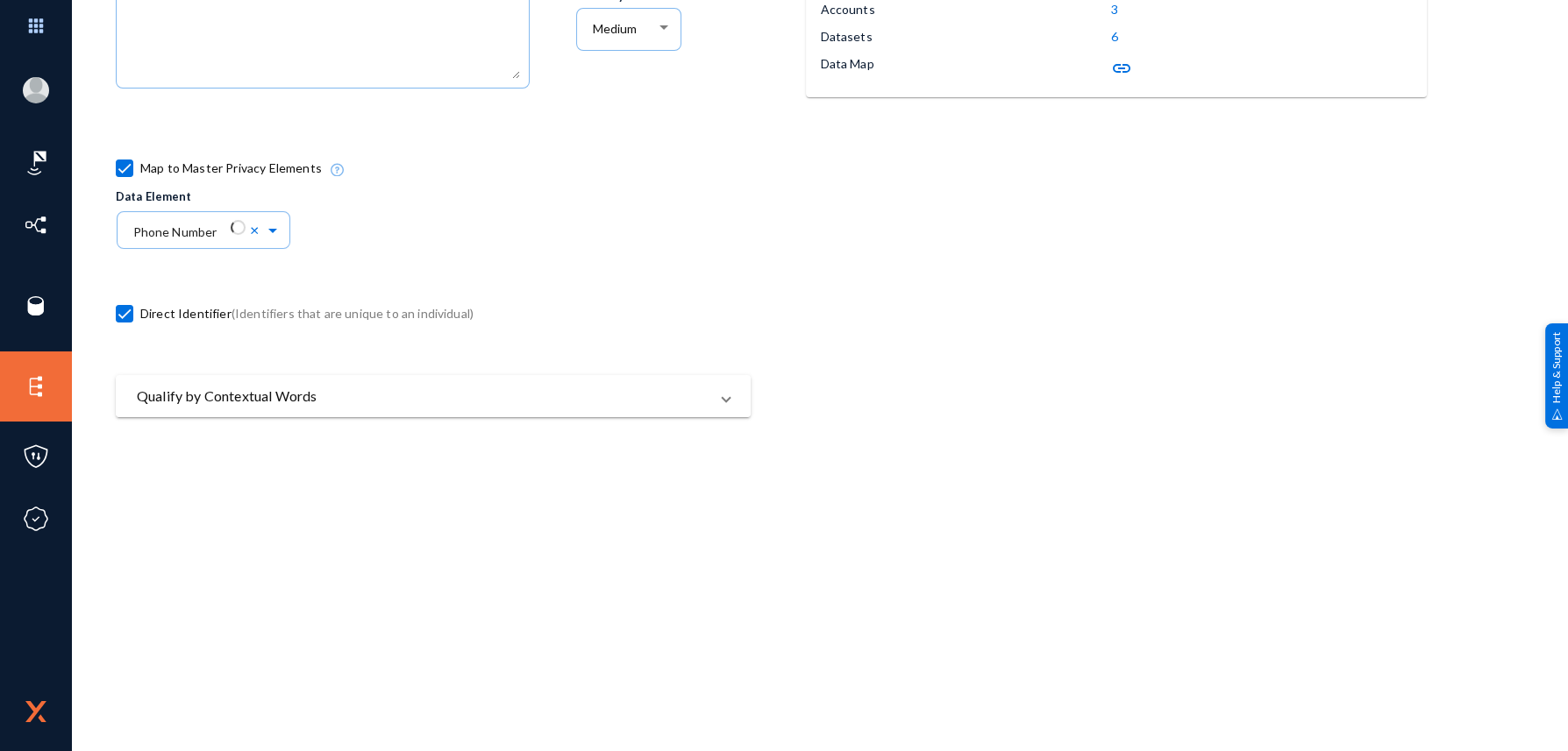
click at [381, 402] on mat-panel-title "Qualify by Contextual Words" at bounding box center [422, 396] width 571 height 21
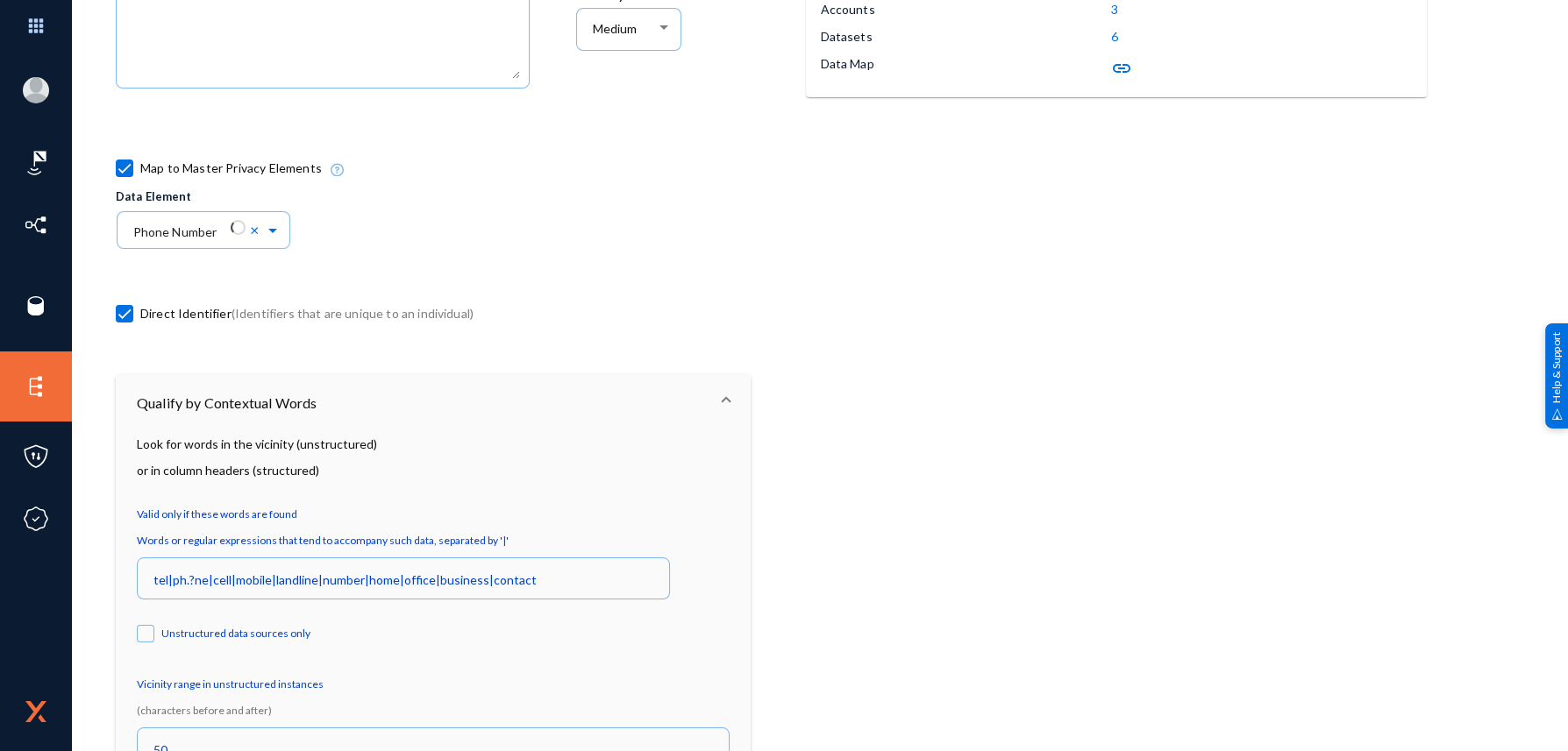
click at [361, 406] on mat-panel-title "Qualify by Contextual Words" at bounding box center [422, 403] width 571 height 21
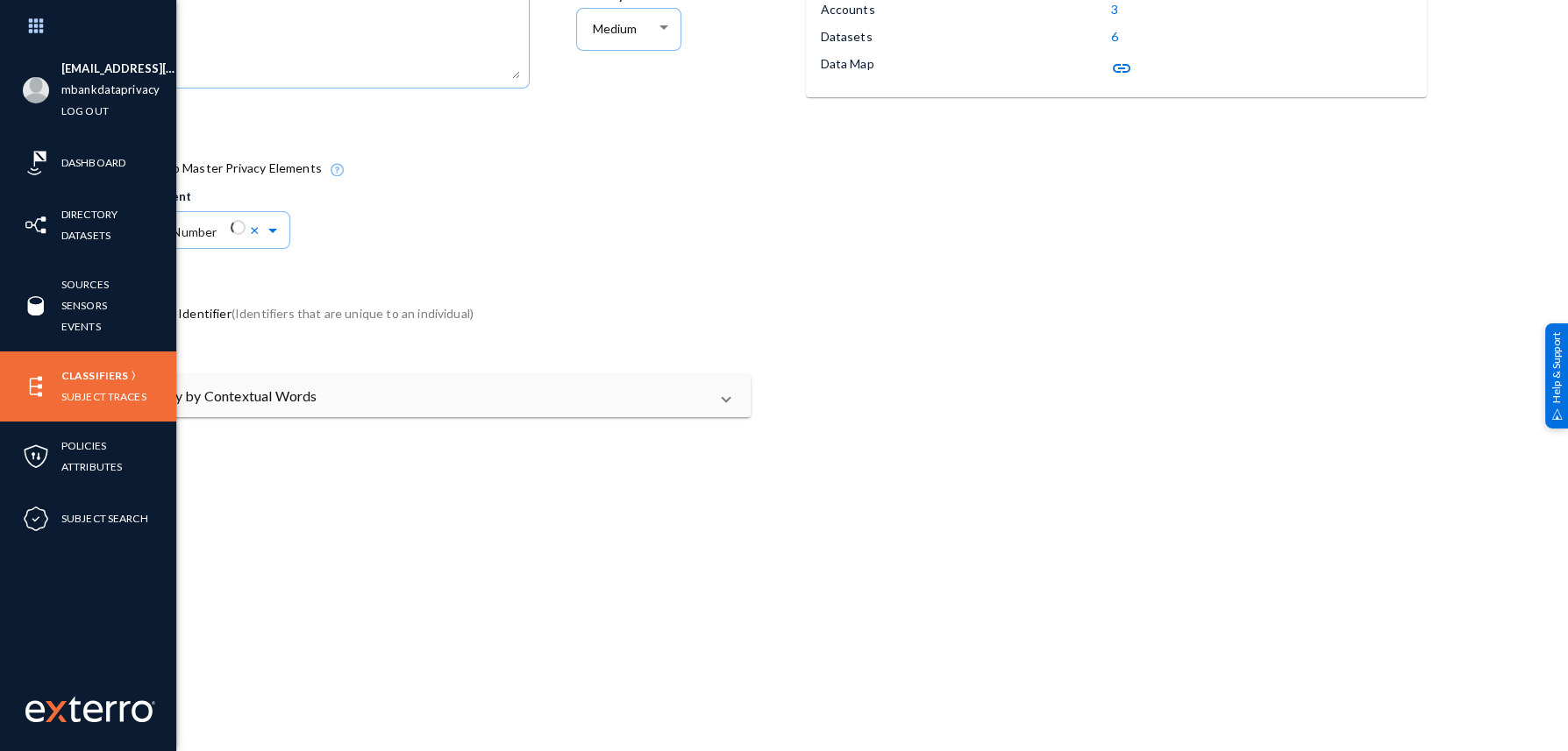
click at [82, 365] on link "Classifiers" at bounding box center [94, 375] width 66 height 20
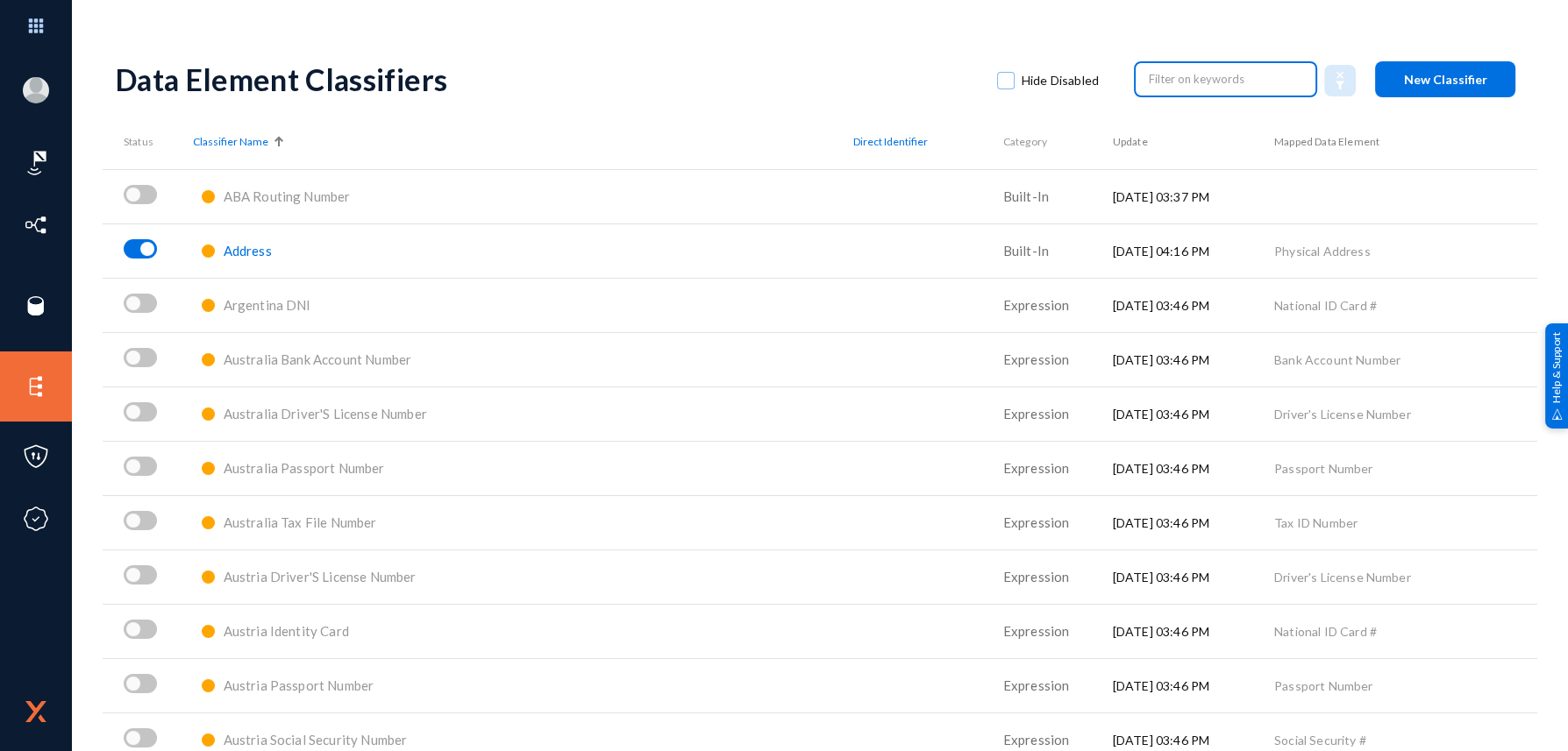
click at [1208, 75] on input "text" at bounding box center [1226, 78] width 154 height 26
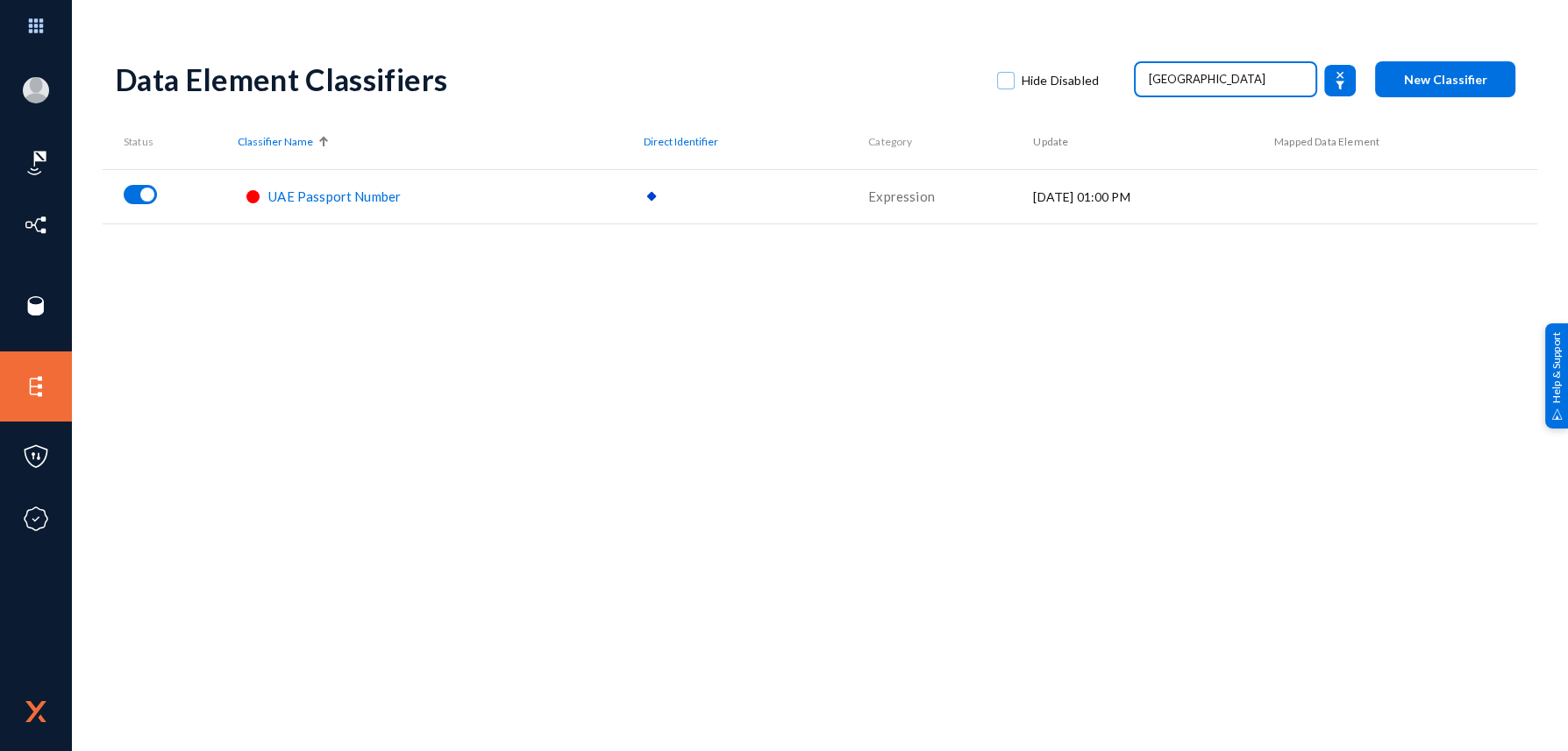
click at [1163, 75] on input "[GEOGRAPHIC_DATA]" at bounding box center [1226, 78] width 154 height 26
type input "phone"
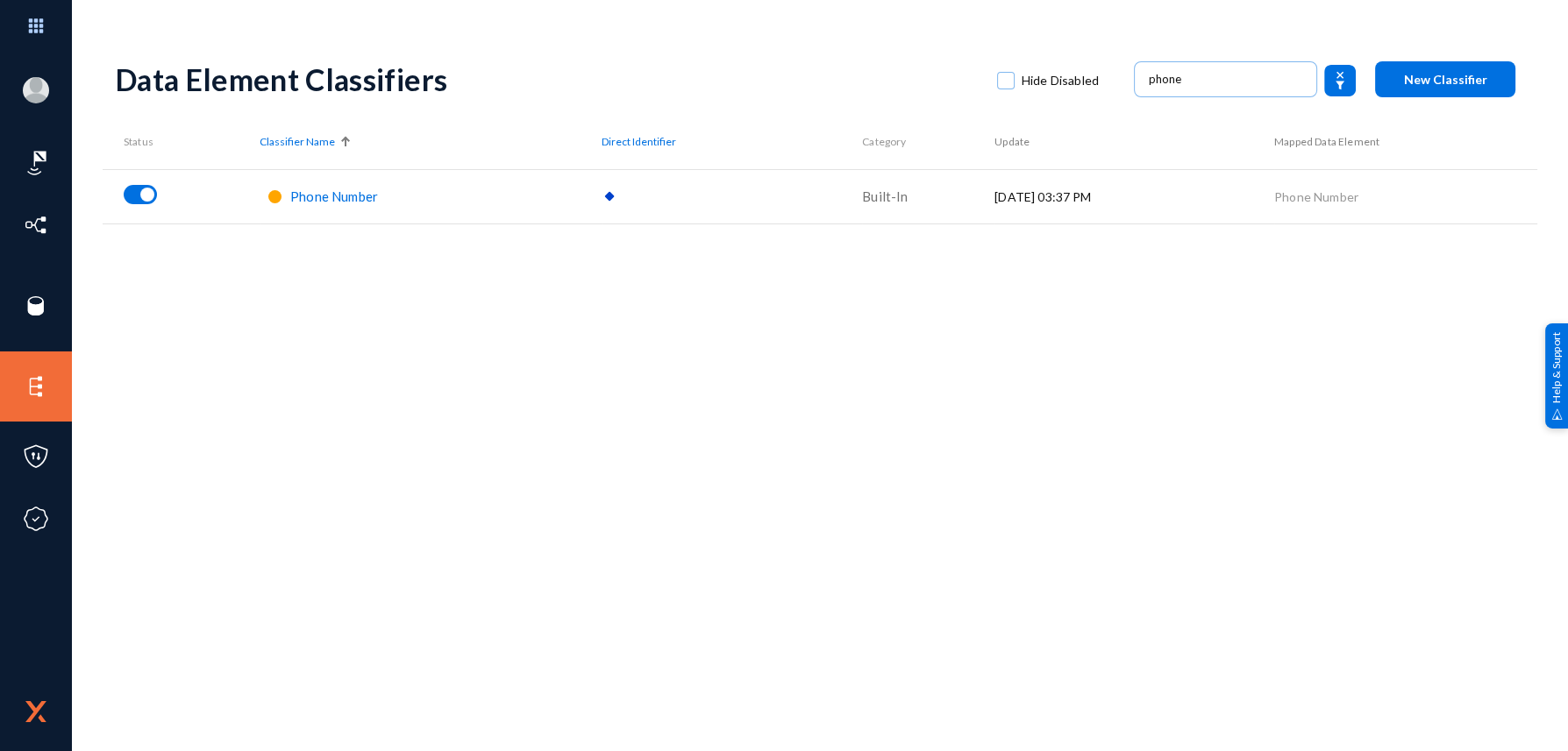
click at [360, 187] on div "Phone Number" at bounding box center [334, 196] width 88 height 20
click at [359, 194] on span "Phone Number" at bounding box center [334, 196] width 88 height 15
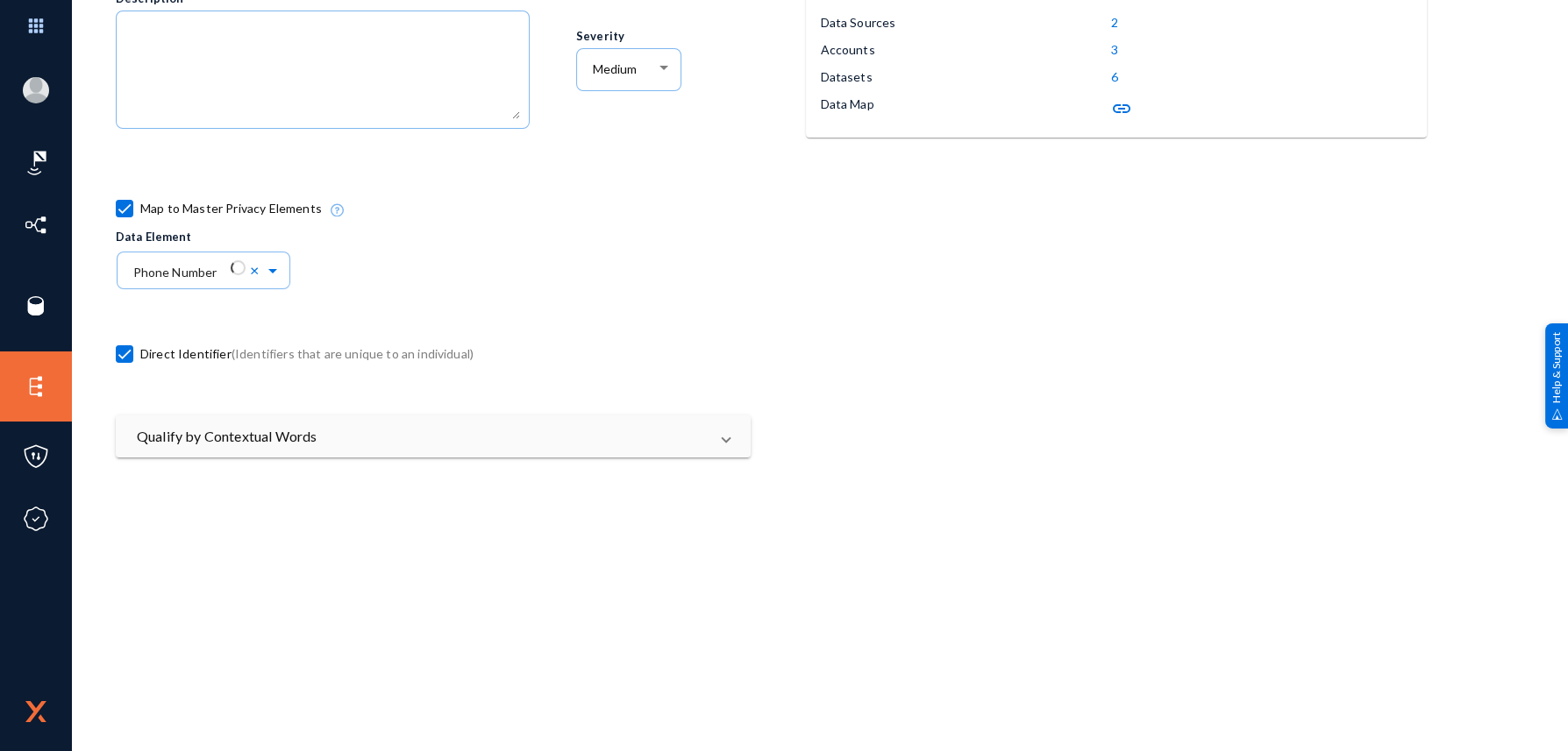
scroll to position [350, 0]
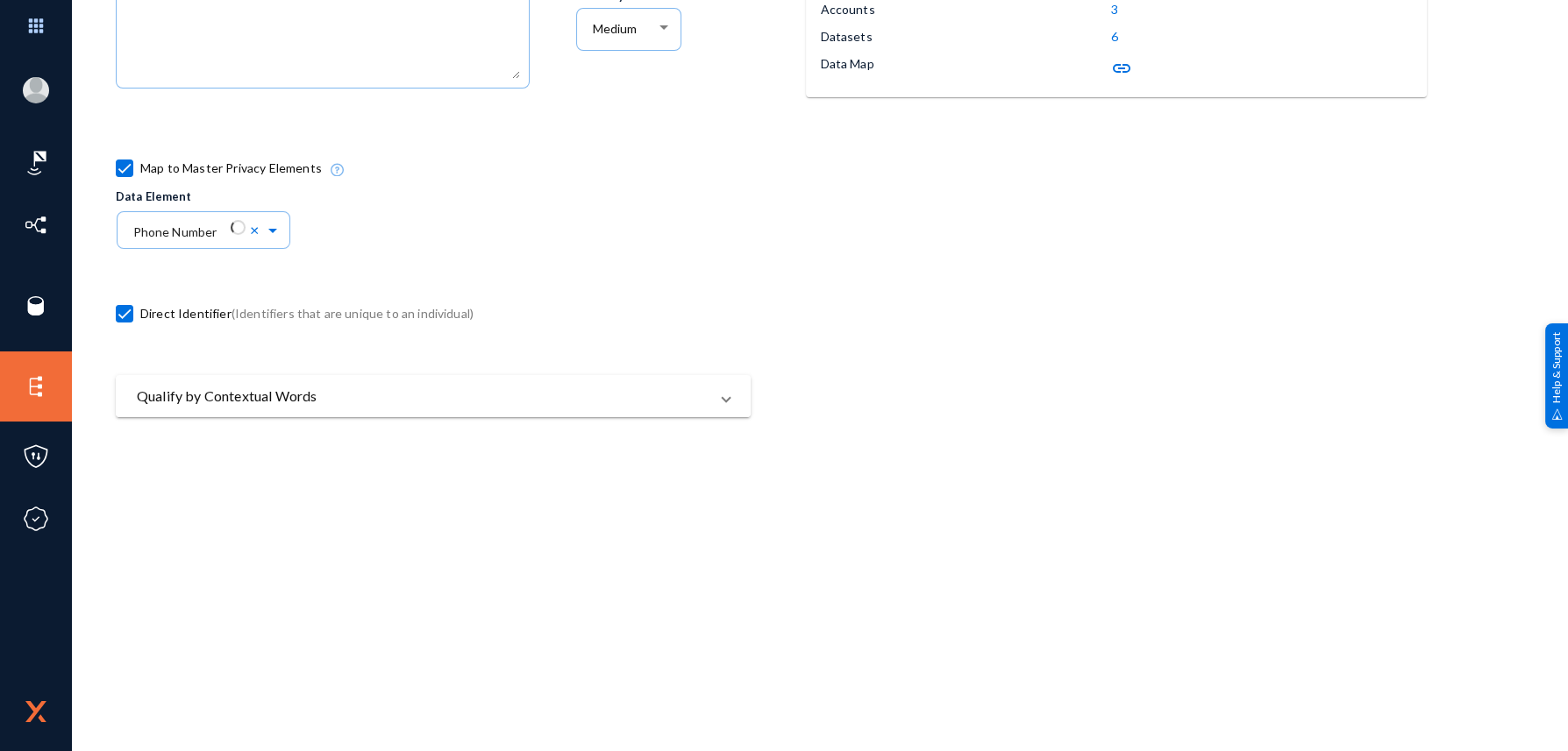
click at [302, 394] on mat-panel-title "Qualify by Contextual Words" at bounding box center [422, 396] width 571 height 21
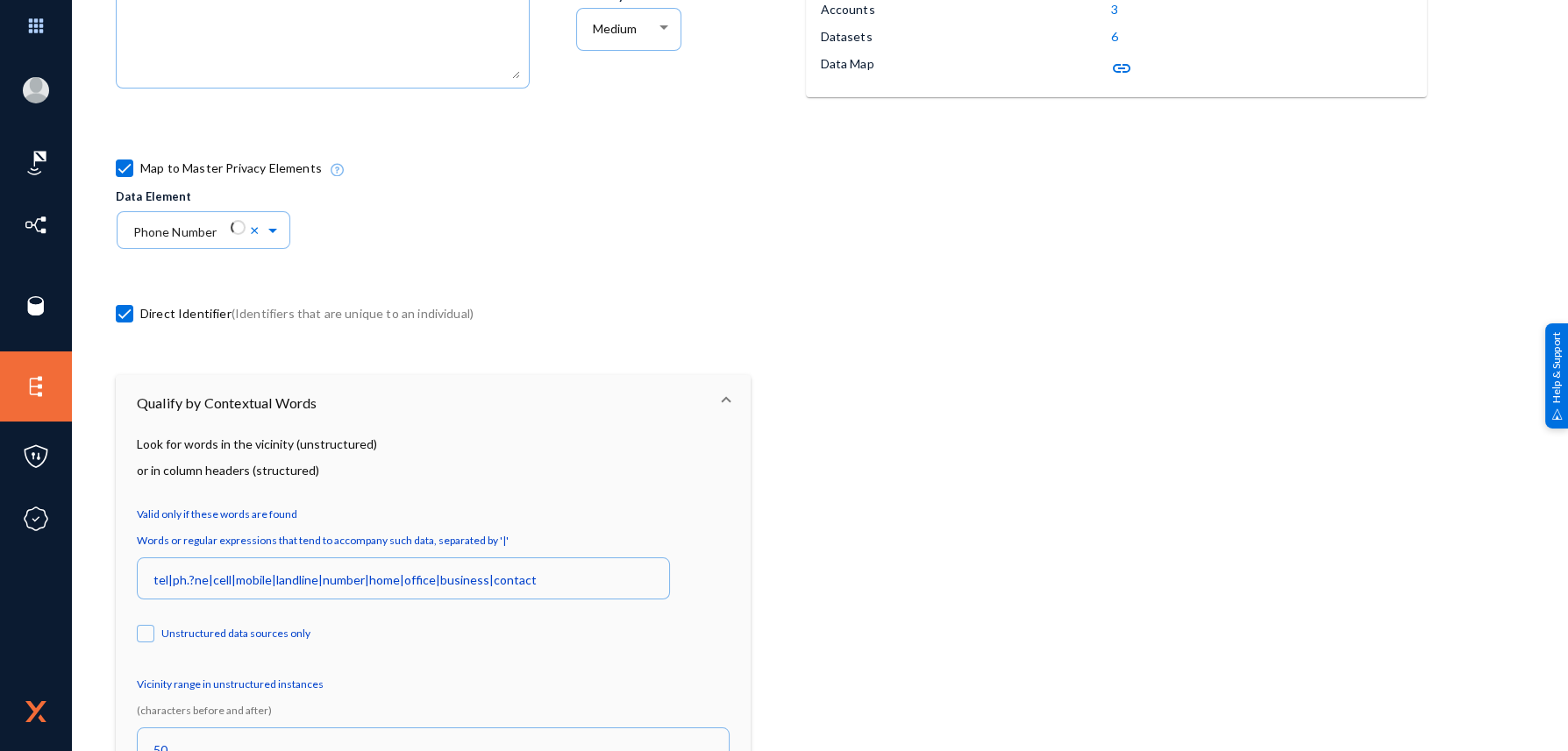
click at [311, 540] on mat-label "Words or regular expressions that tend to accompany such data, separated by '|'" at bounding box center [322, 540] width 372 height 13
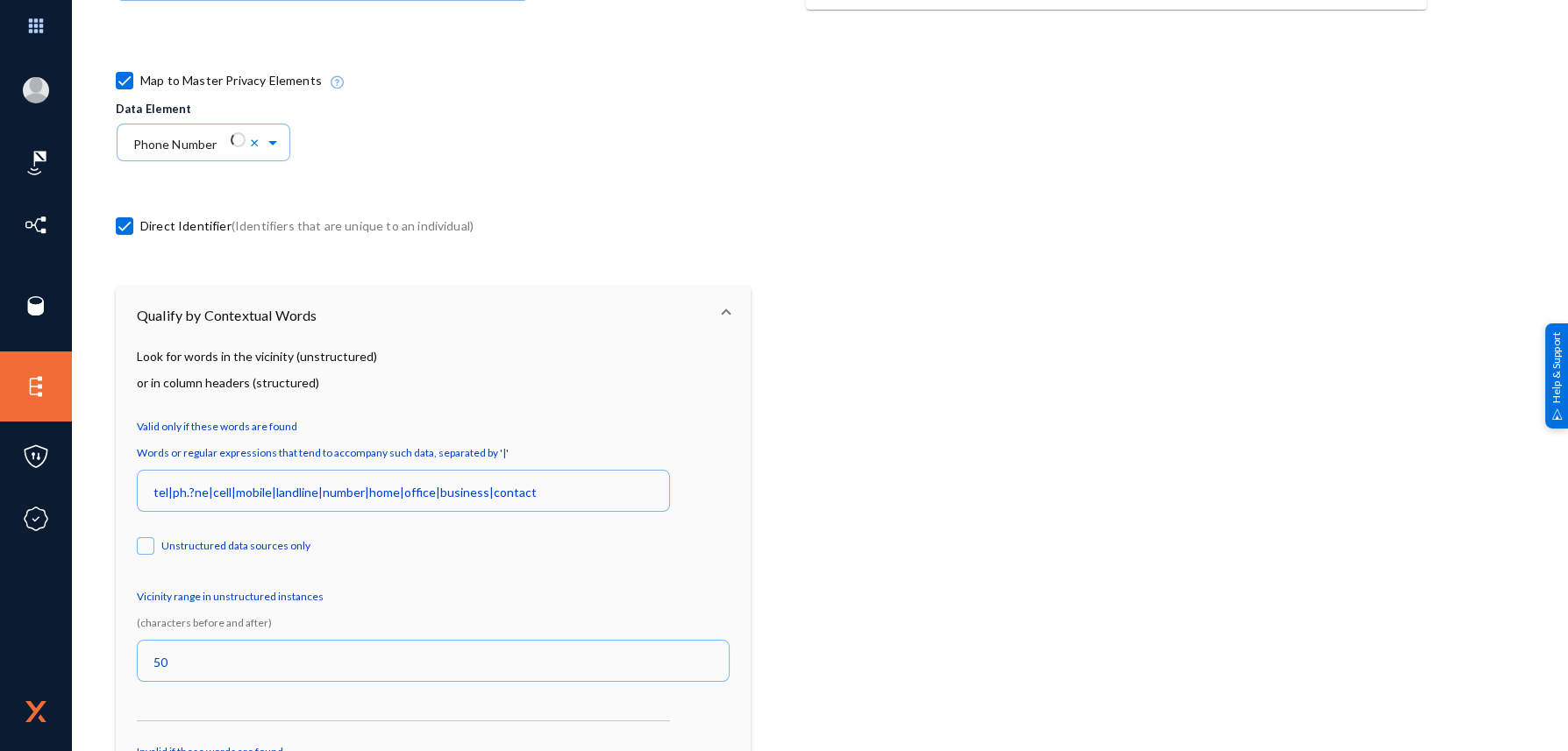
drag, startPoint x: 128, startPoint y: 395, endPoint x: 524, endPoint y: 522, distance: 415.9
click at [524, 522] on mat-expansion-panel "Qualify by Contextual Words Look for words in the vicinity (unstructured) or in…" at bounding box center [433, 673] width 635 height 772
copy mat-expansion-panel "Qualify by Contextual Words Look for words in the vicinity (unstructured) or in…"
click at [1042, 307] on div at bounding box center [1151, 575] width 690 height 805
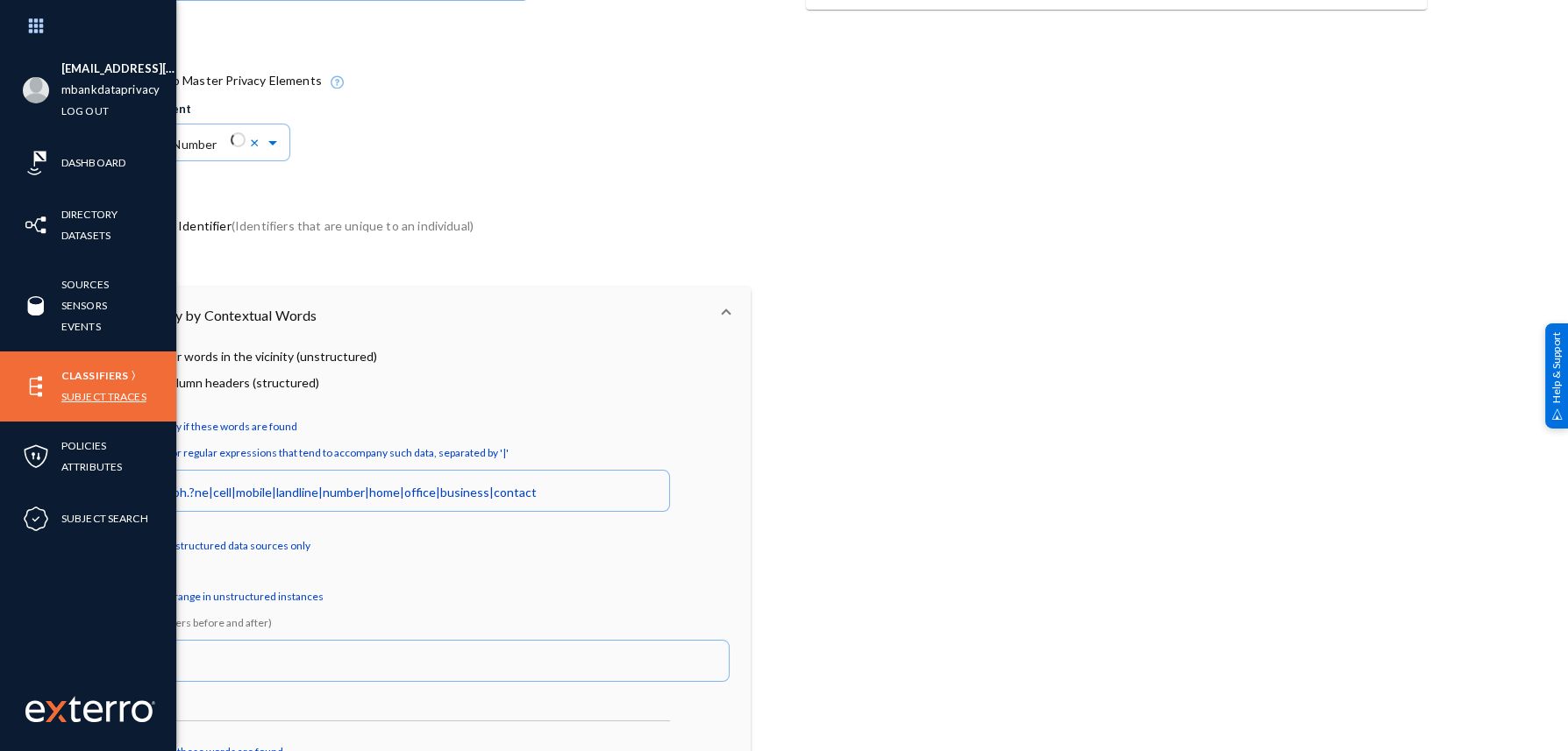
click at [74, 376] on link "Classifiers" at bounding box center [94, 375] width 66 height 20
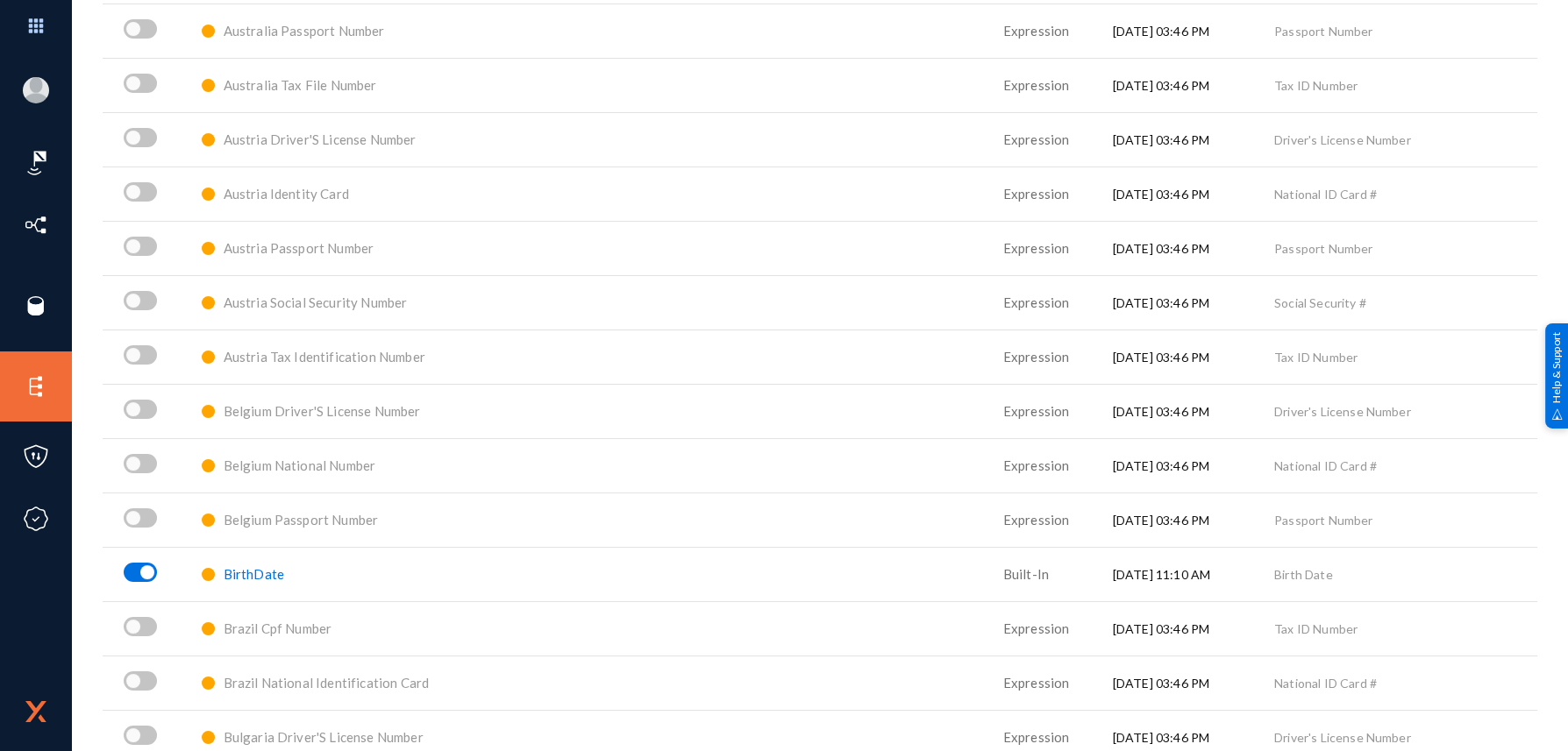
click at [283, 568] on span "BirthDate" at bounding box center [254, 574] width 61 height 15
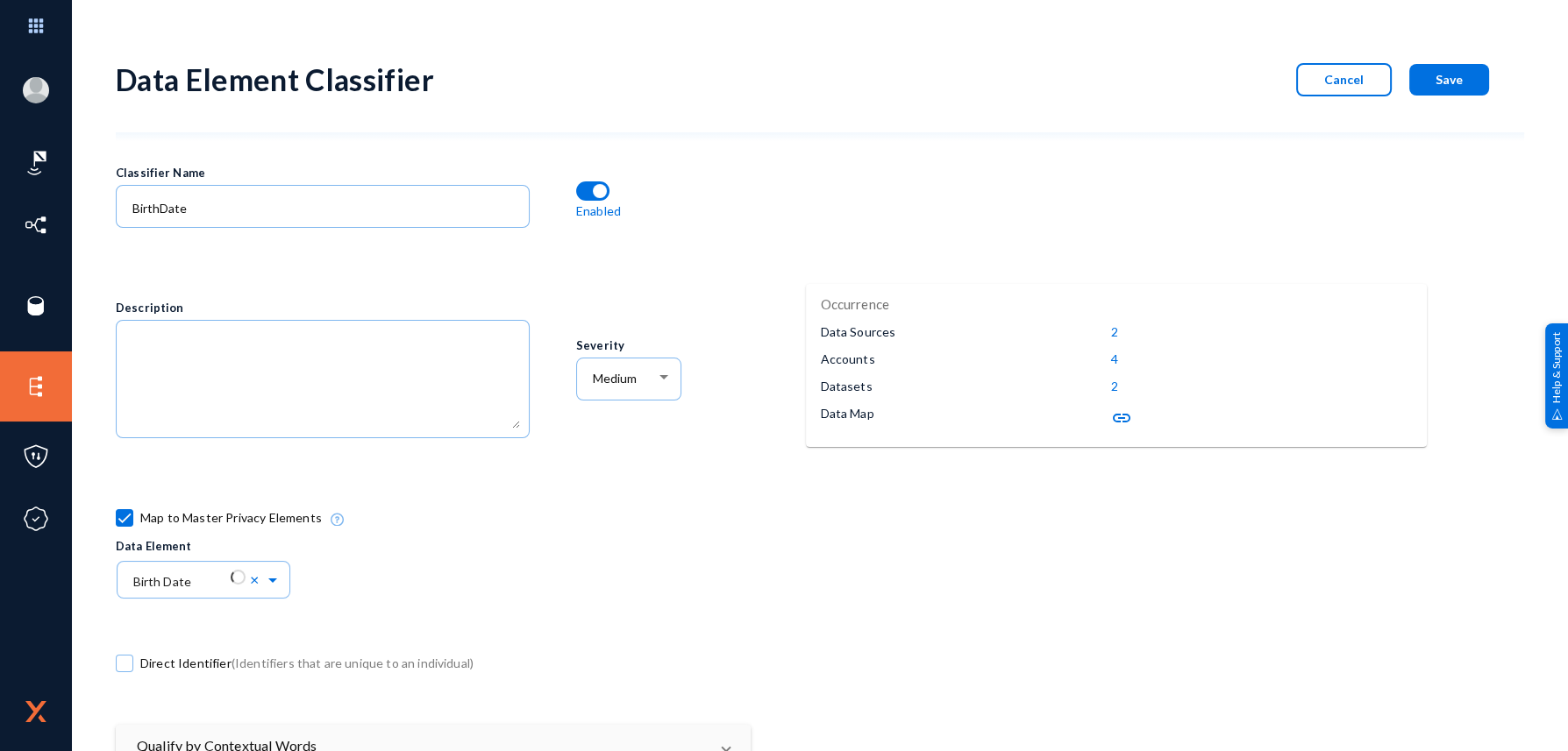
scroll to position [350, 0]
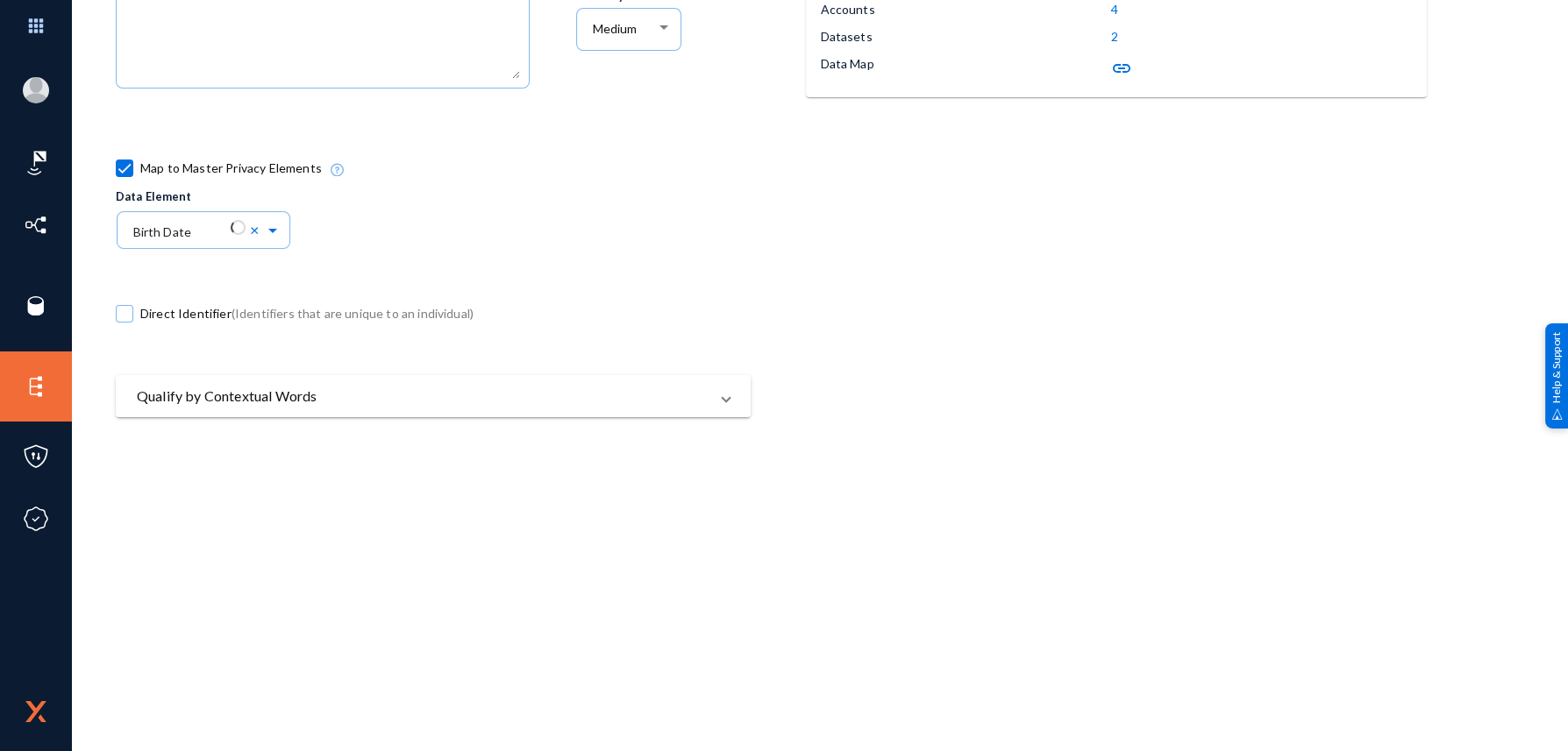
click at [300, 391] on mat-panel-title "Qualify by Contextual Words" at bounding box center [422, 396] width 571 height 21
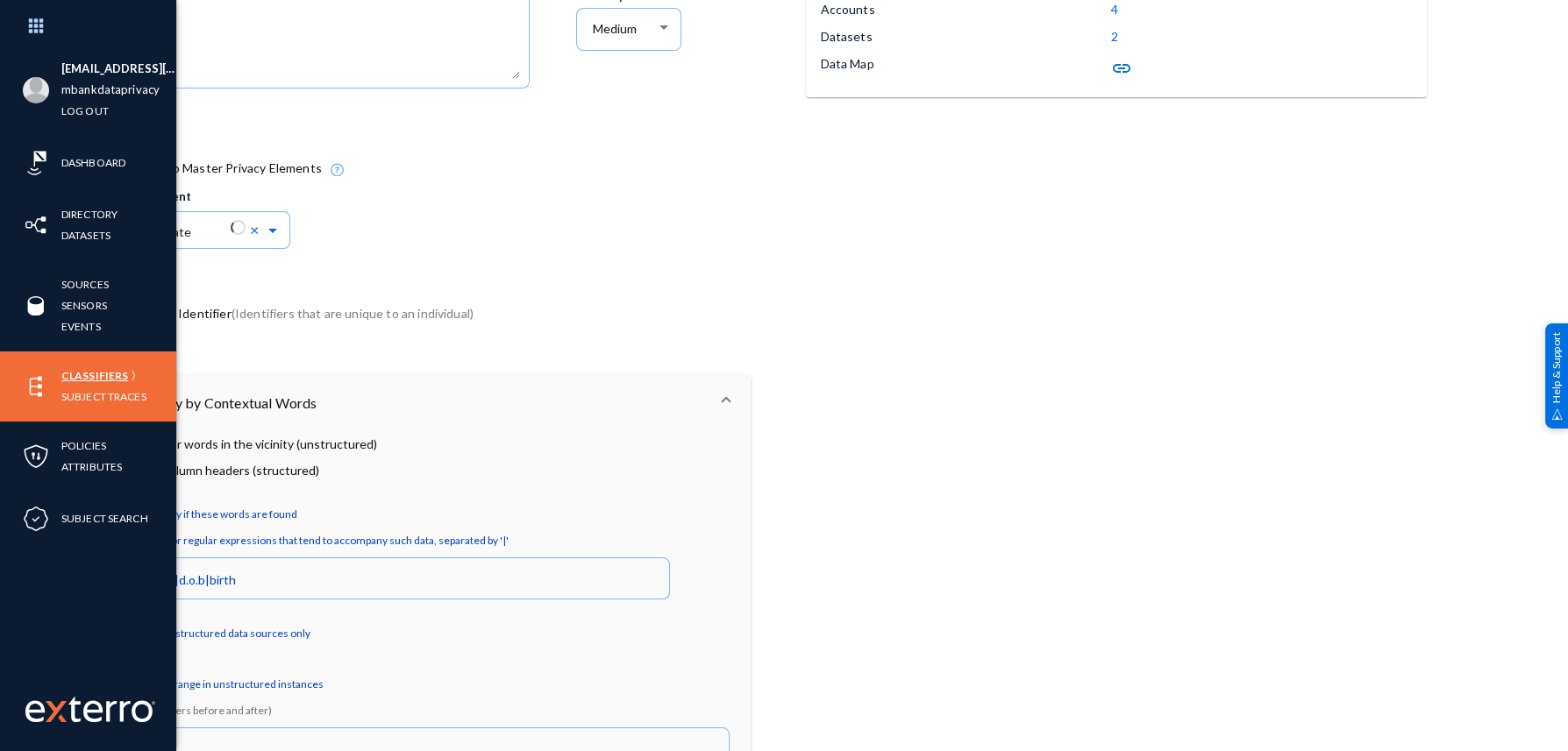
click at [101, 365] on link "Classifiers" at bounding box center [94, 375] width 66 height 20
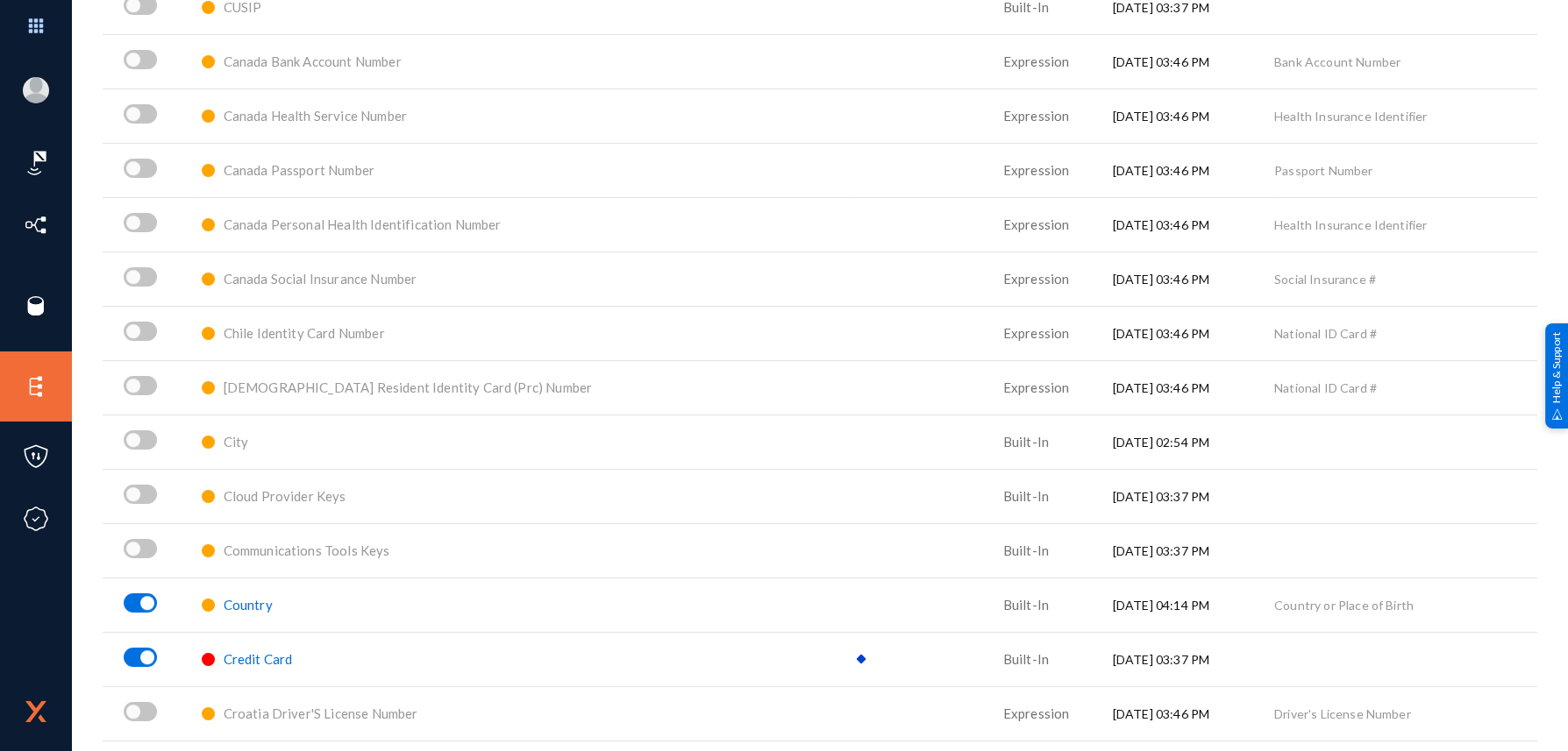
scroll to position [1753, 0]
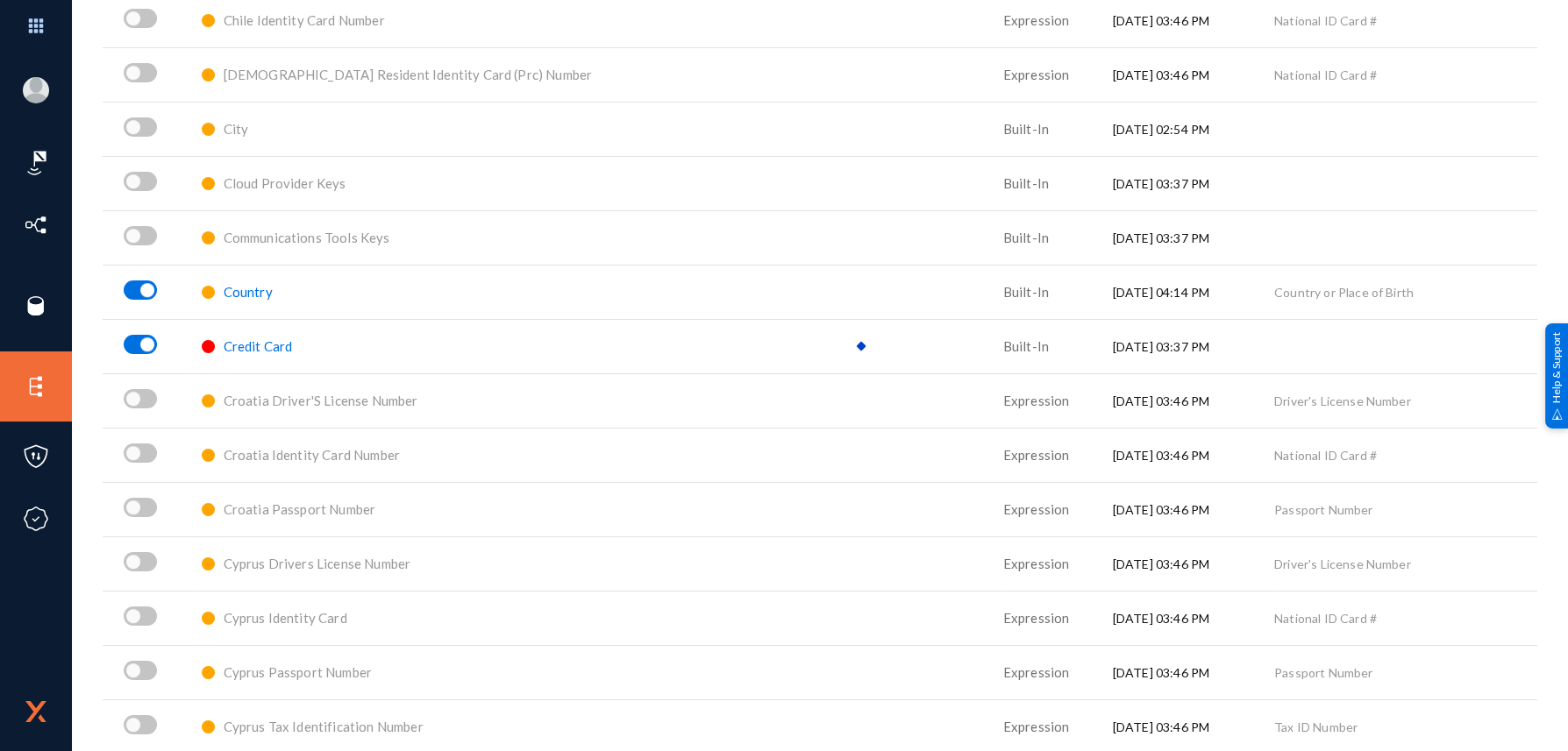
click at [246, 291] on span "Country" at bounding box center [248, 291] width 49 height 15
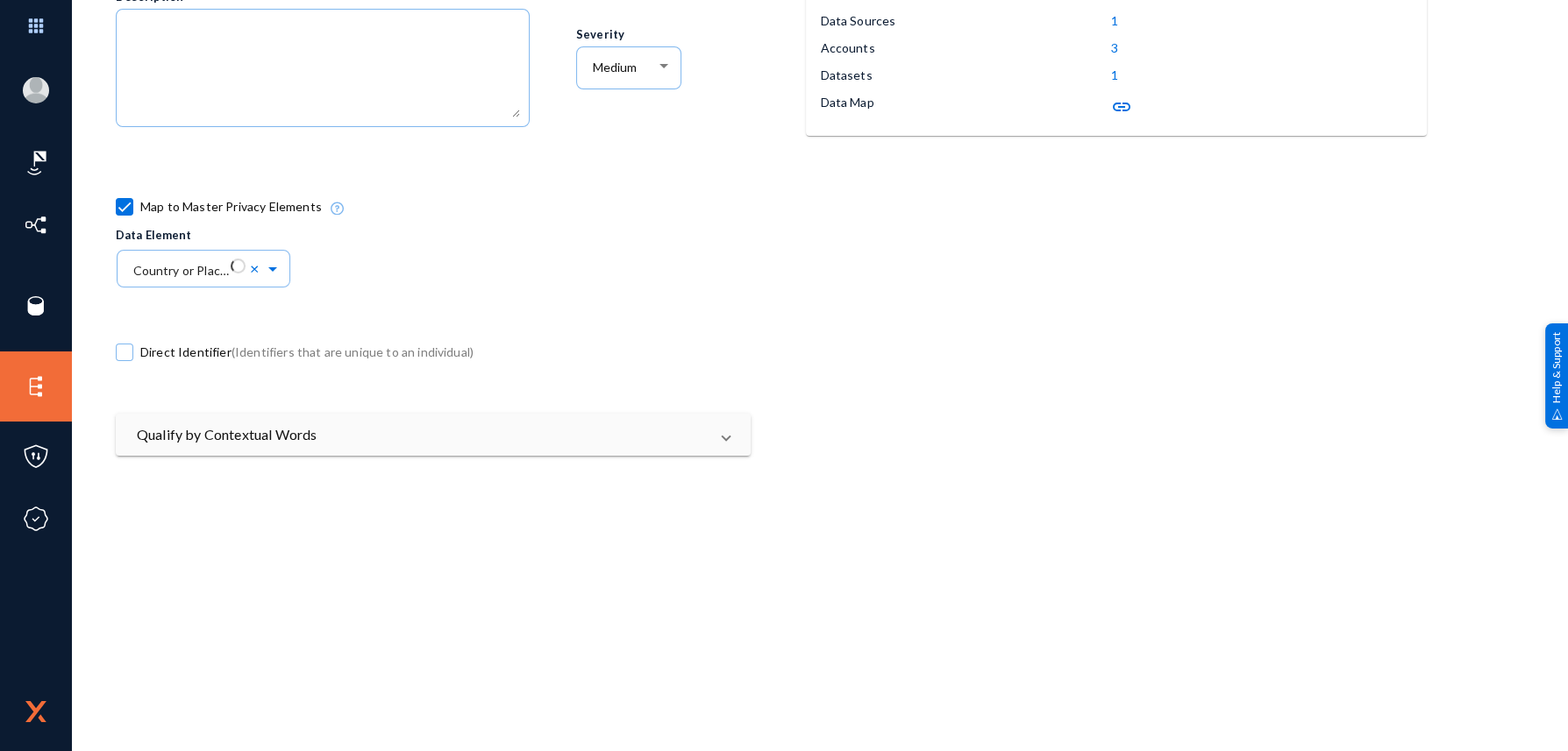
scroll to position [438, 0]
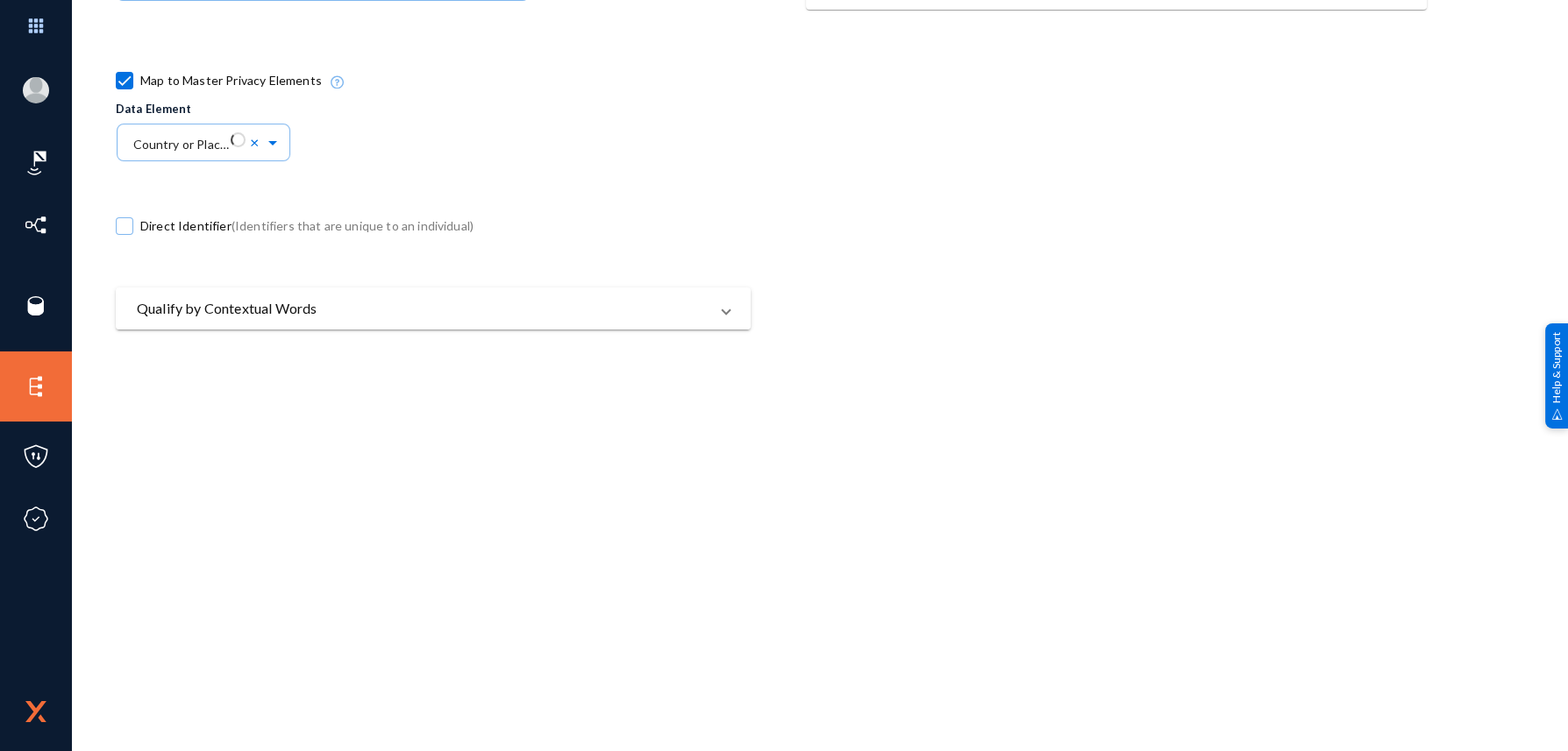
click at [367, 288] on mat-expansion-panel-header "Qualify by Contextual Words" at bounding box center [433, 309] width 635 height 42
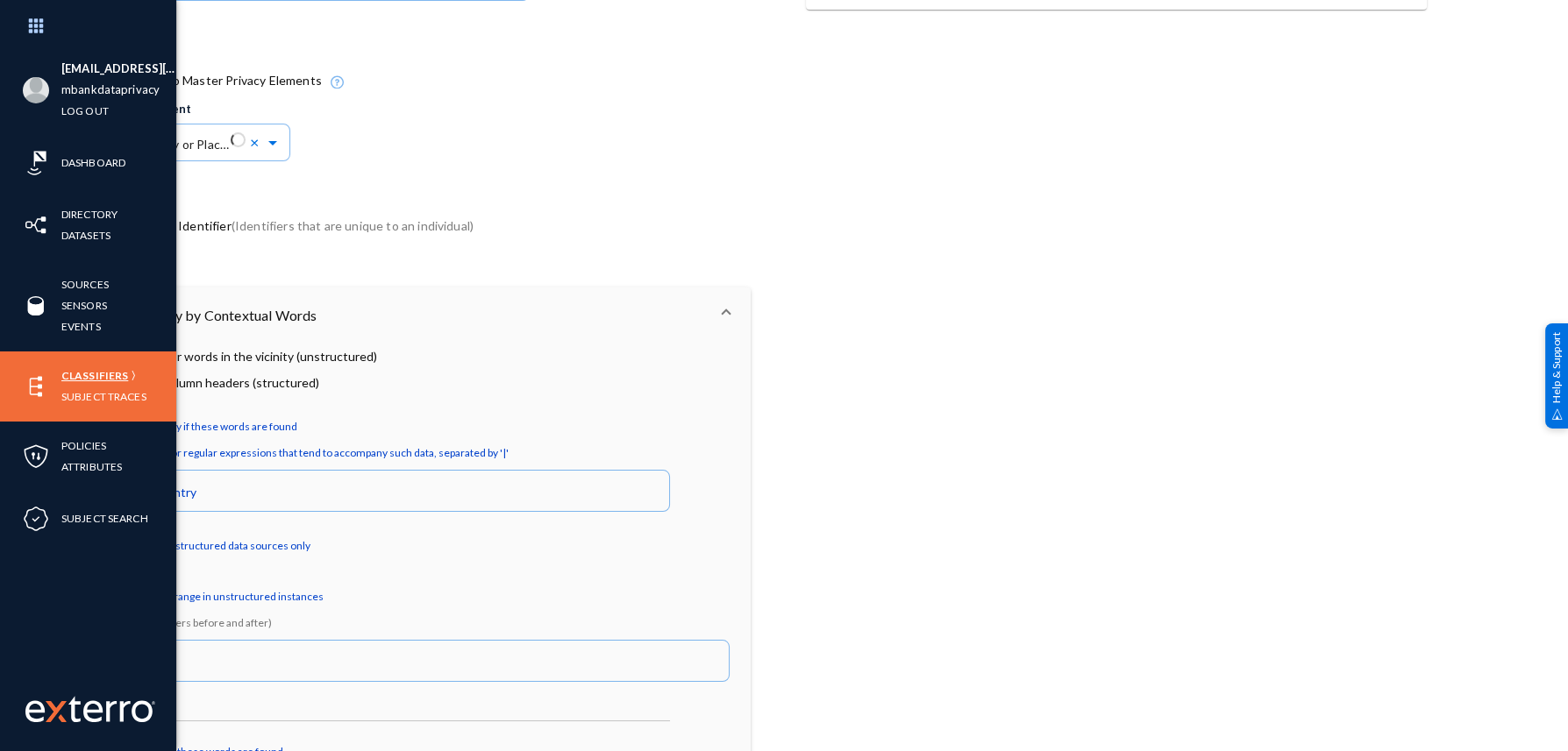
click at [64, 378] on link "Classifiers" at bounding box center [94, 375] width 66 height 20
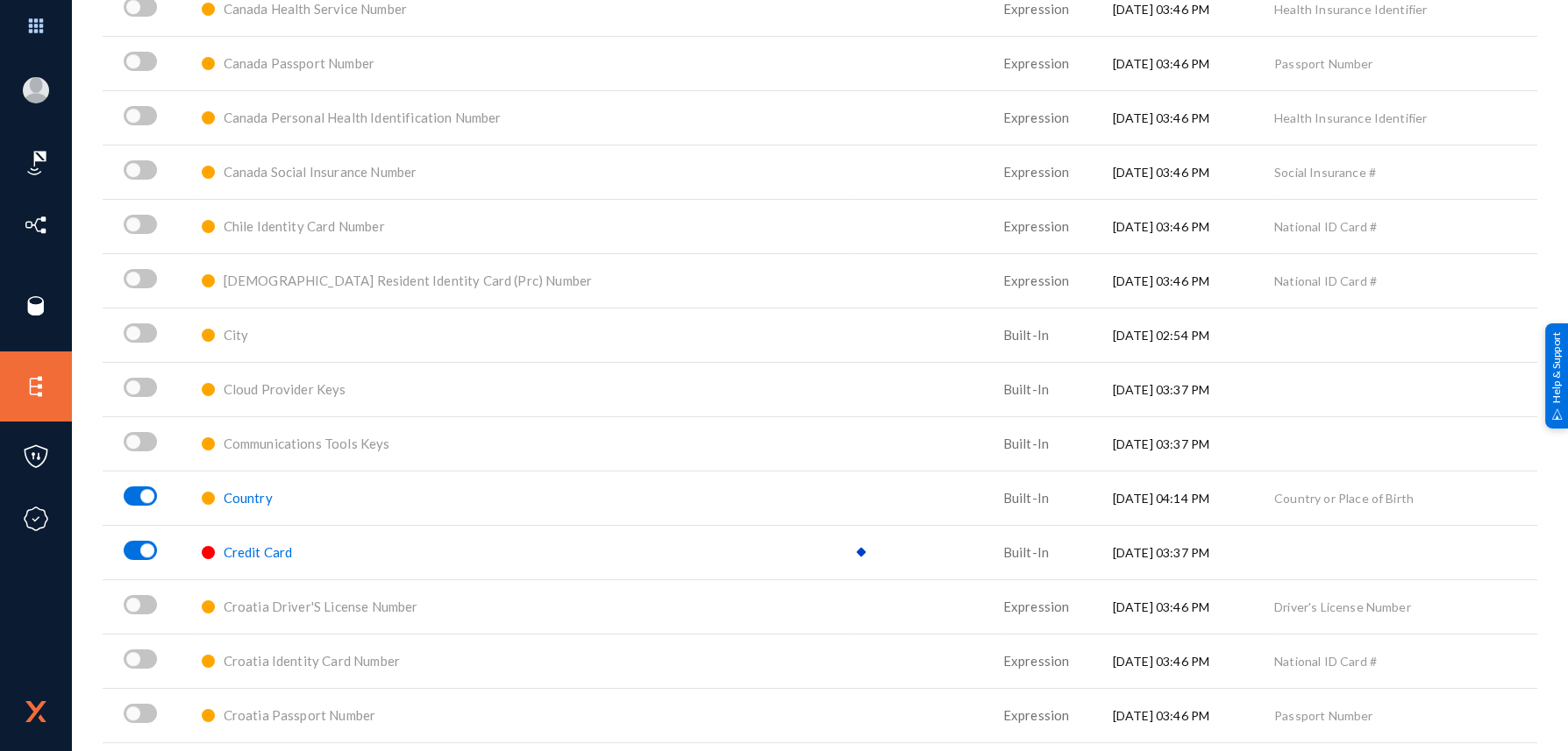
scroll to position [1577, 0]
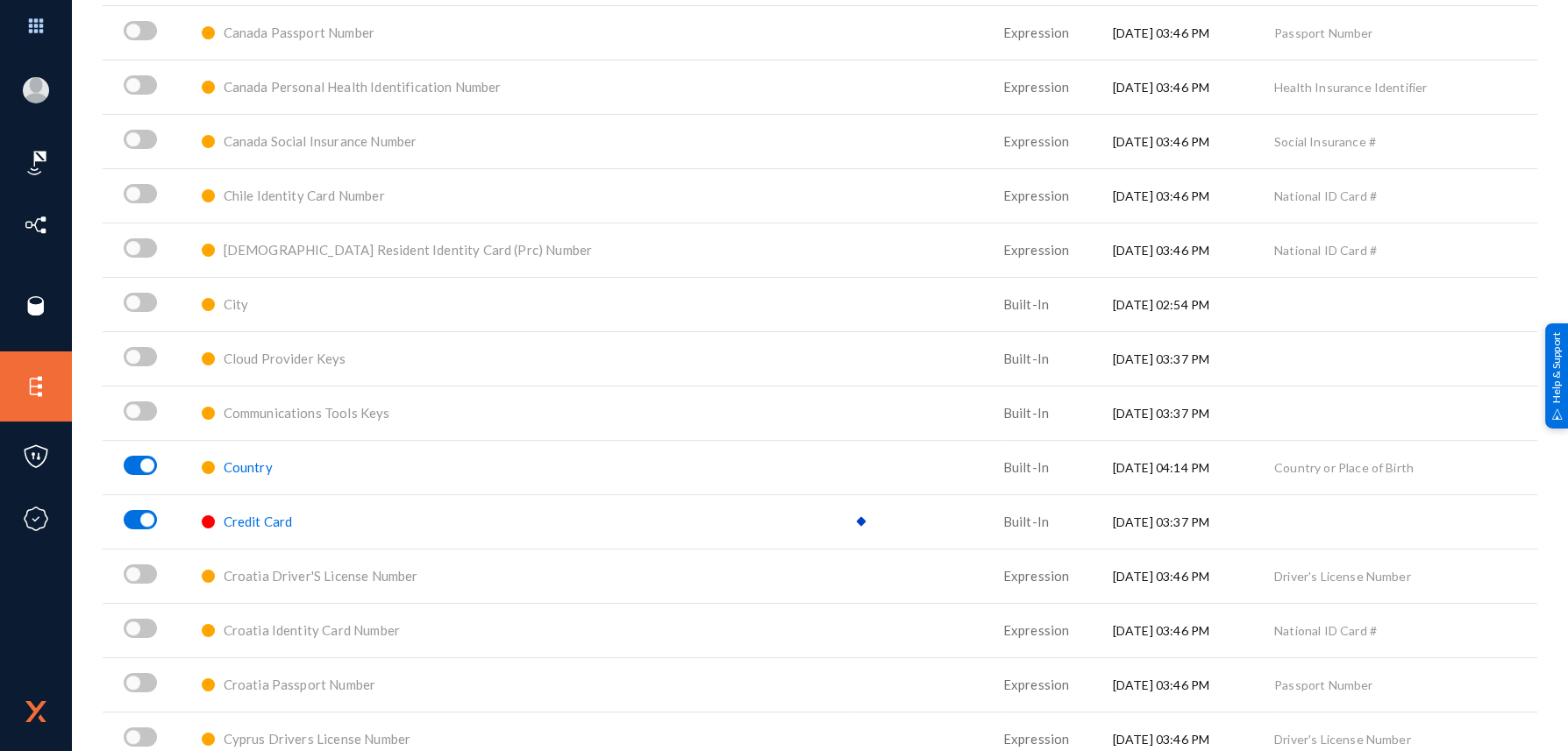
click at [266, 520] on span "Credit Card" at bounding box center [259, 521] width 69 height 15
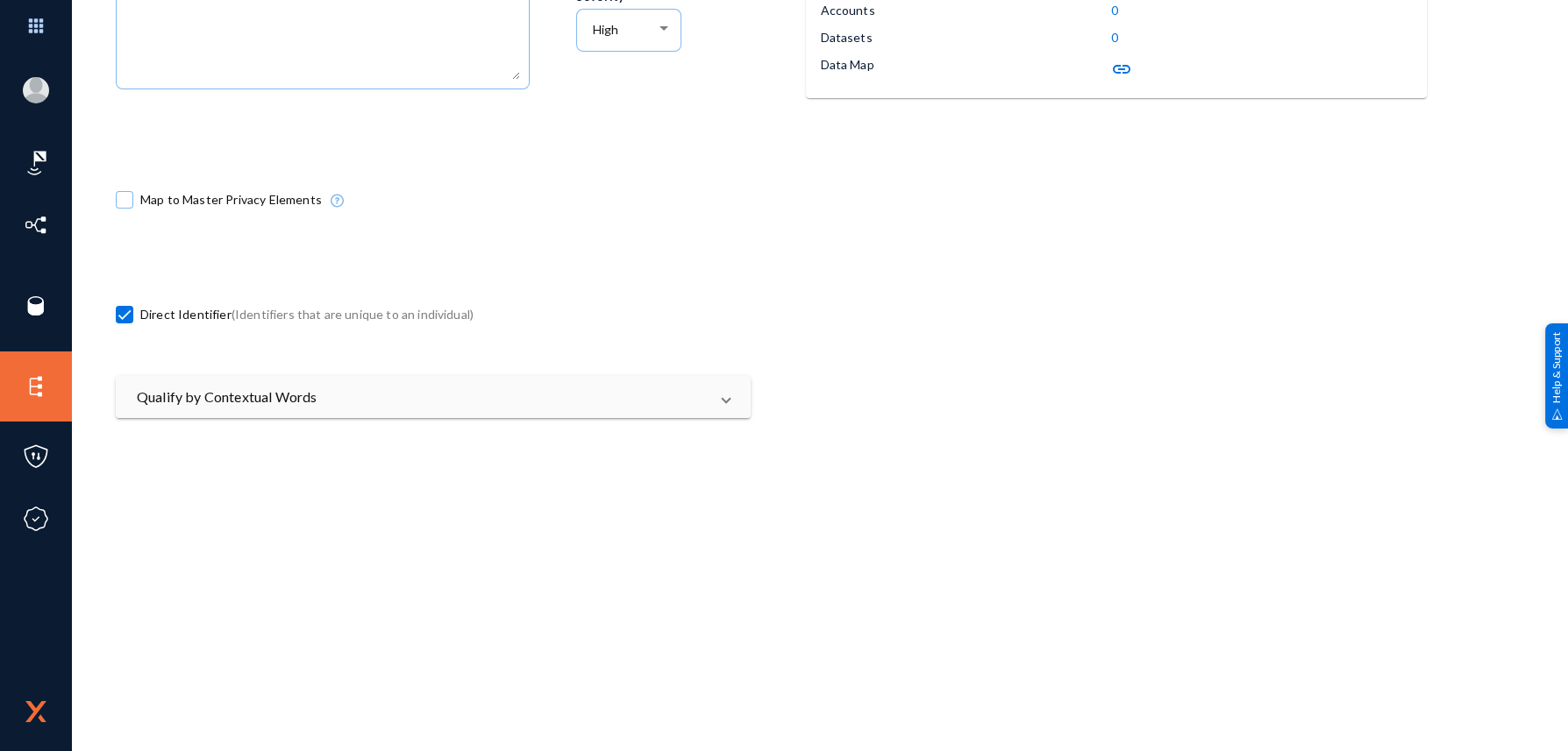
scroll to position [350, 0]
click at [283, 402] on mat-panel-title "Qualify by Contextual Words" at bounding box center [422, 396] width 571 height 21
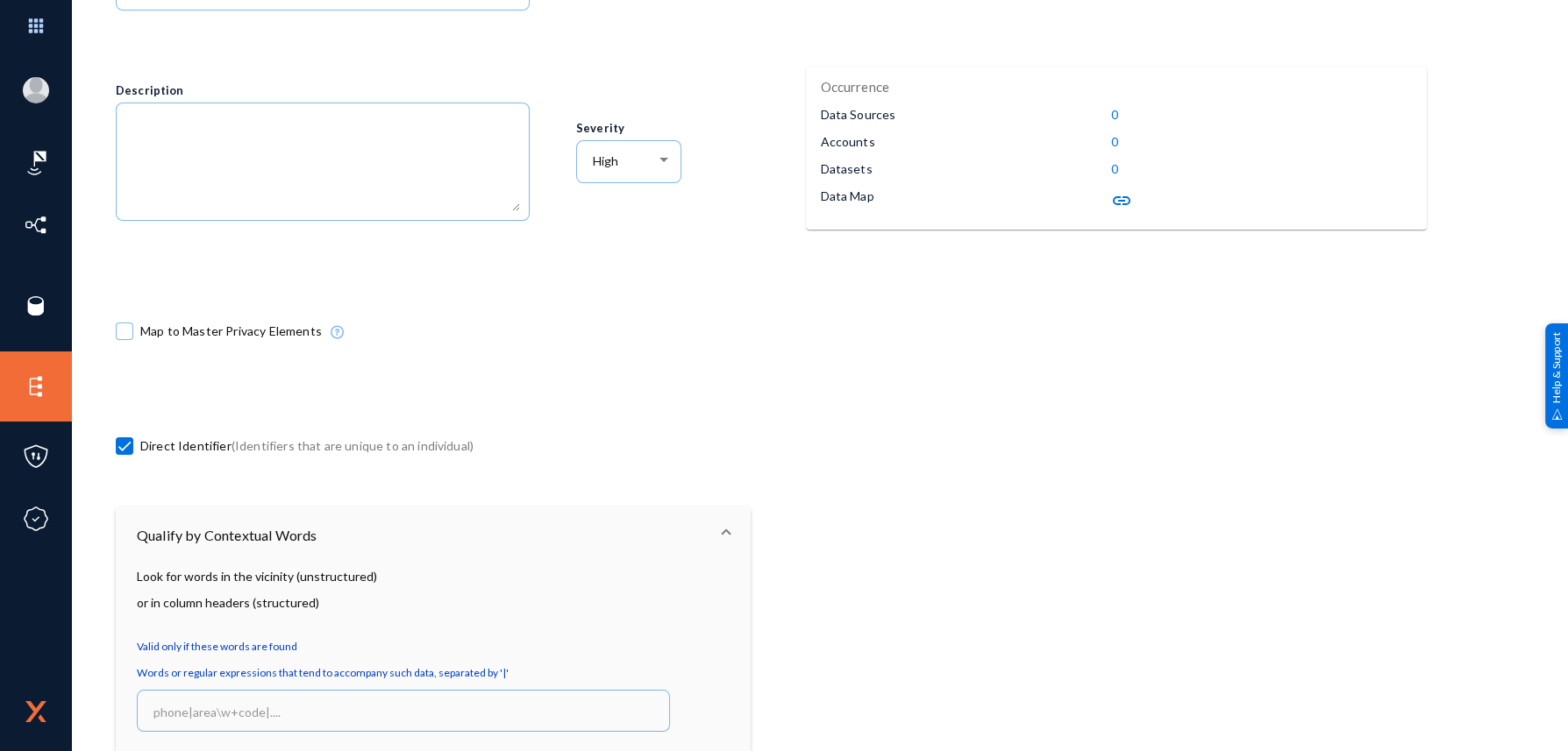
scroll to position [219, 0]
click at [600, 523] on mat-panel-title "Qualify by Contextual Words" at bounding box center [422, 534] width 571 height 21
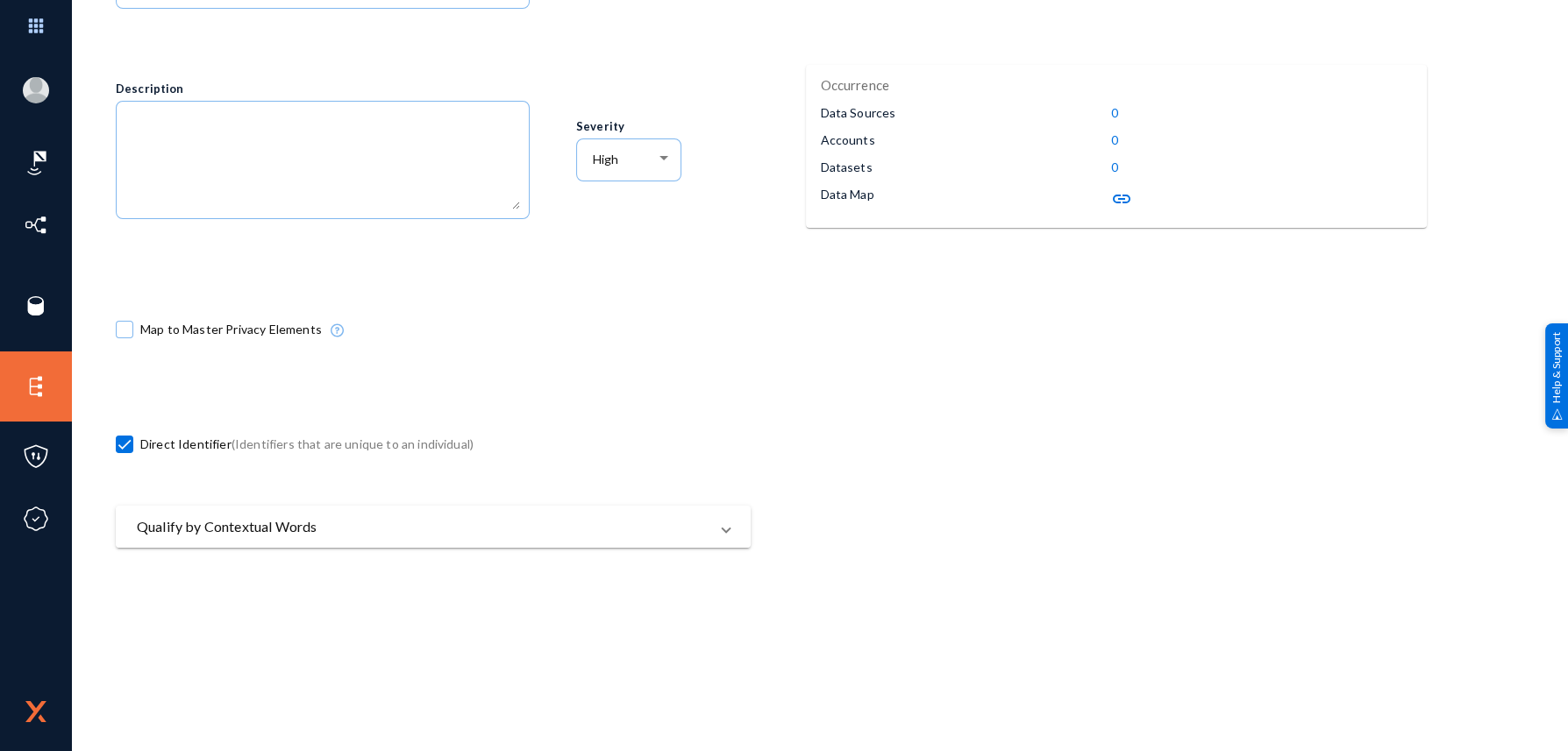
click at [600, 523] on mat-panel-title "Qualify by Contextual Words" at bounding box center [422, 527] width 571 height 21
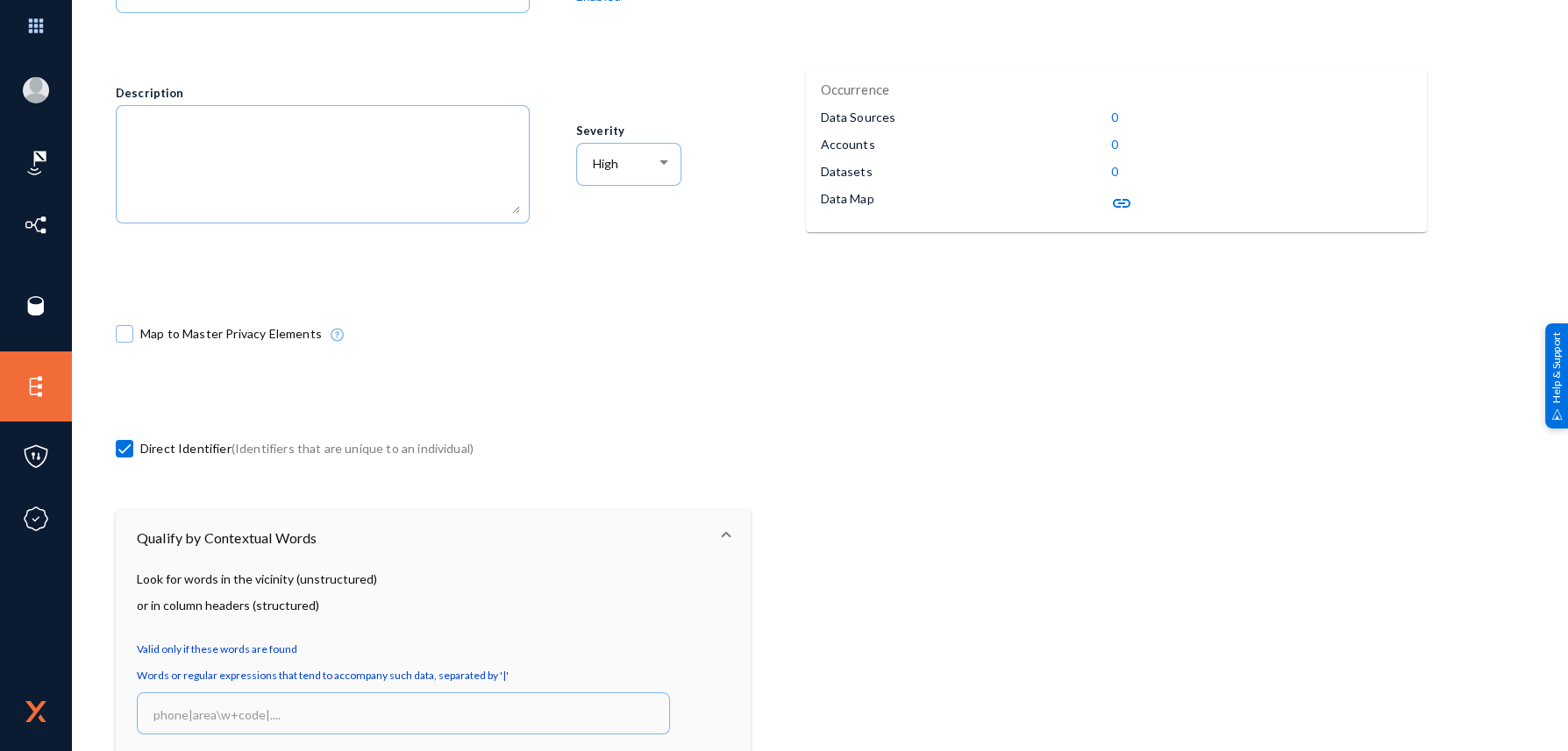
scroll to position [0, 0]
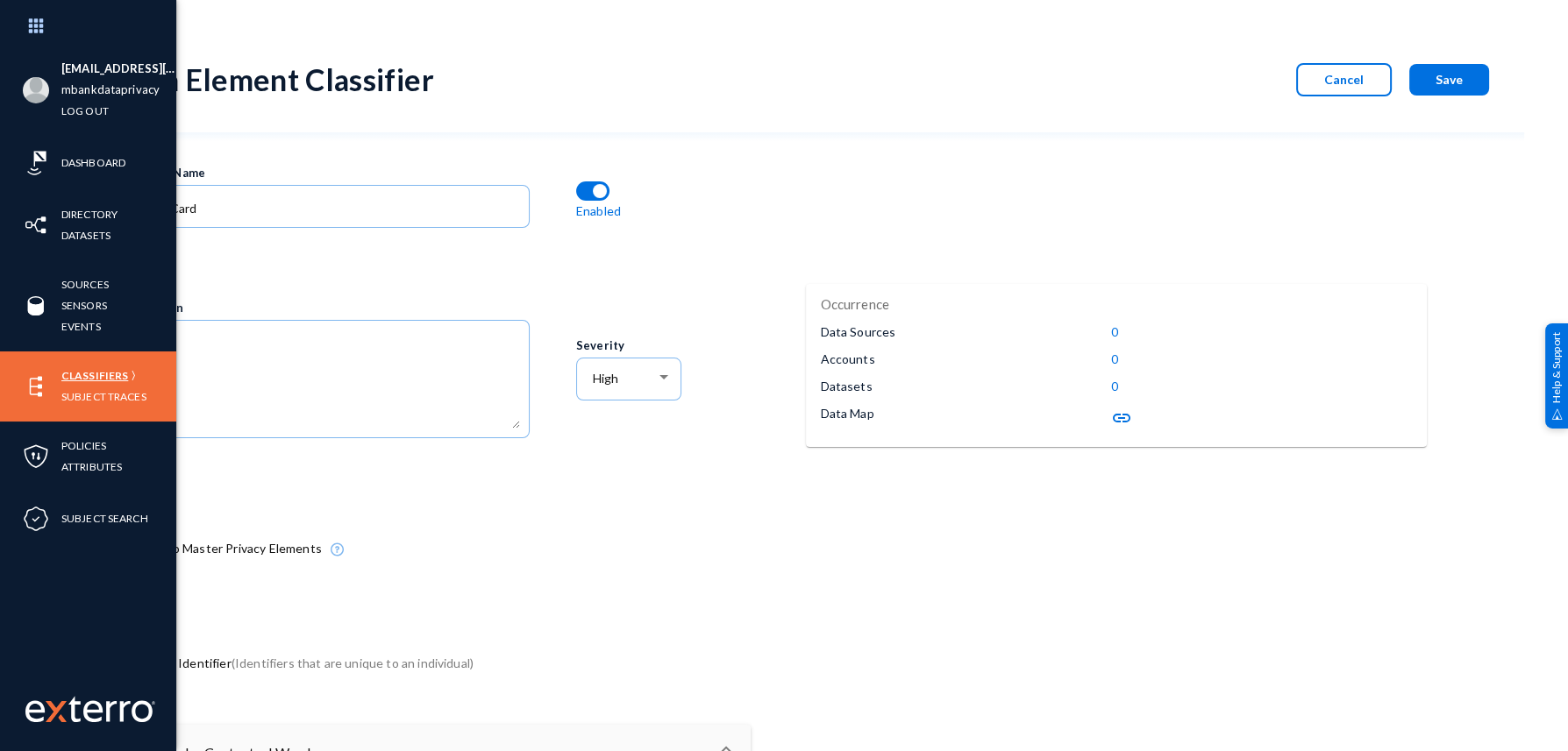
click at [84, 371] on link "Classifiers" at bounding box center [94, 375] width 66 height 20
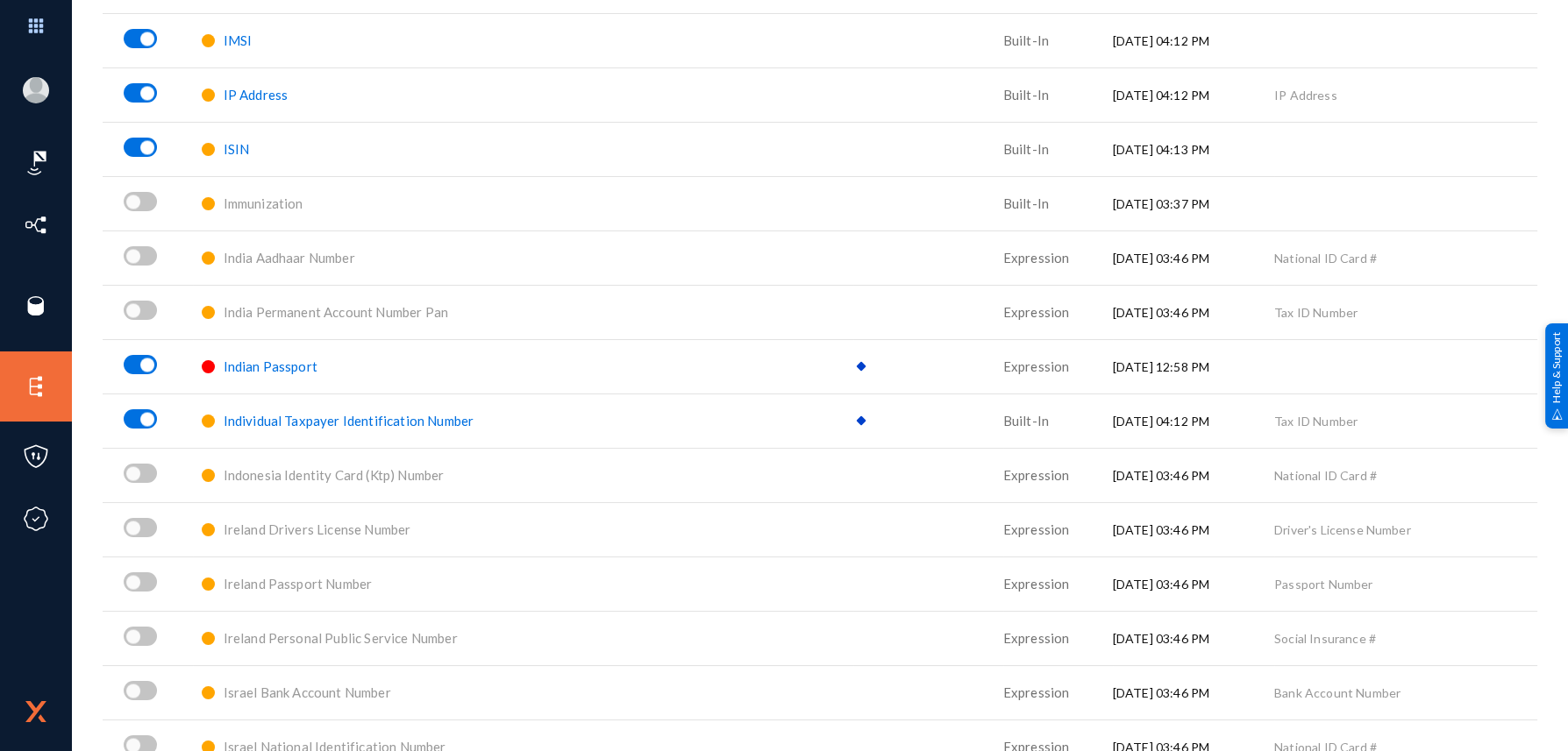
scroll to position [4909, 0]
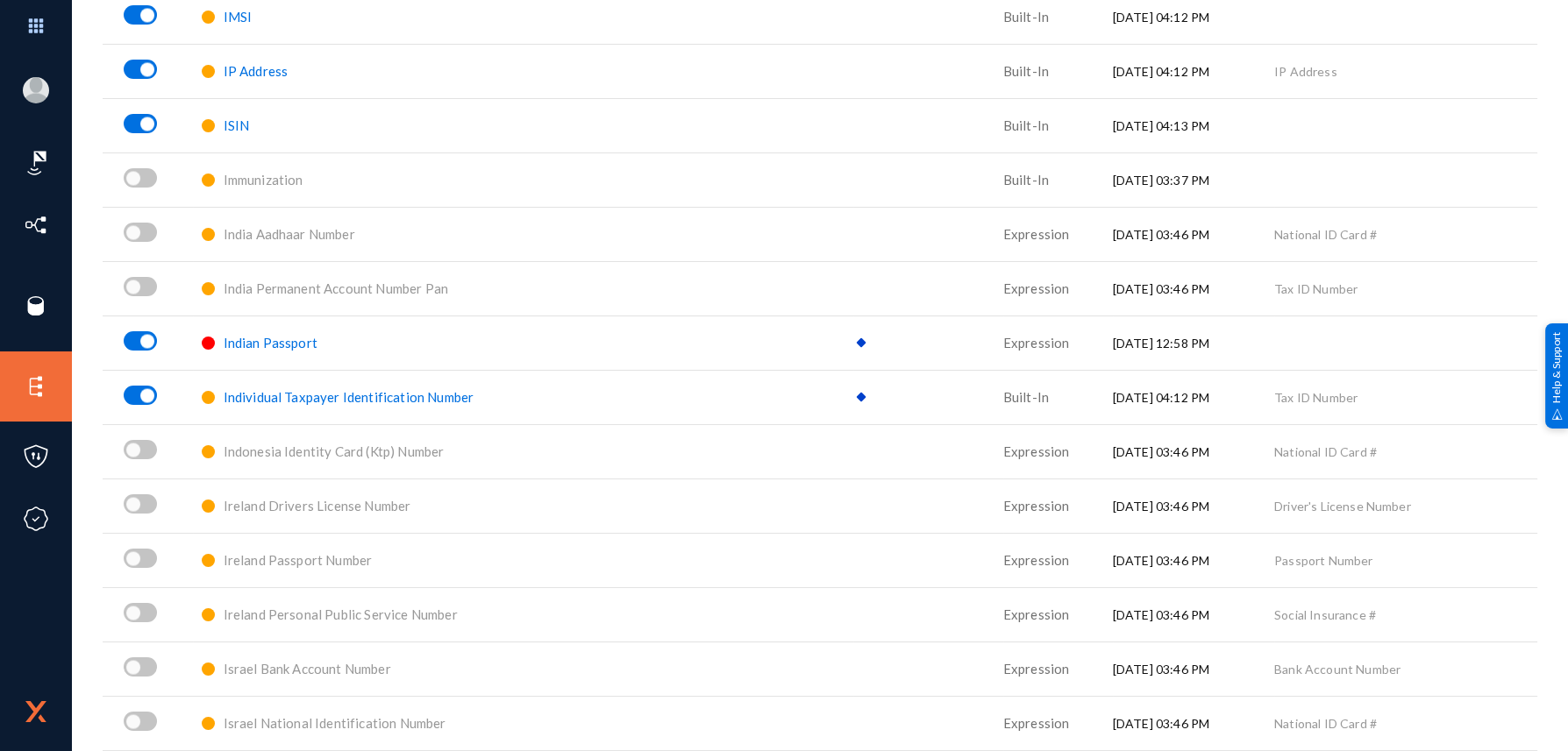
click at [285, 323] on td "Indian Passport" at bounding box center [523, 342] width 661 height 55
click at [279, 339] on span "Indian Passport" at bounding box center [271, 342] width 94 height 15
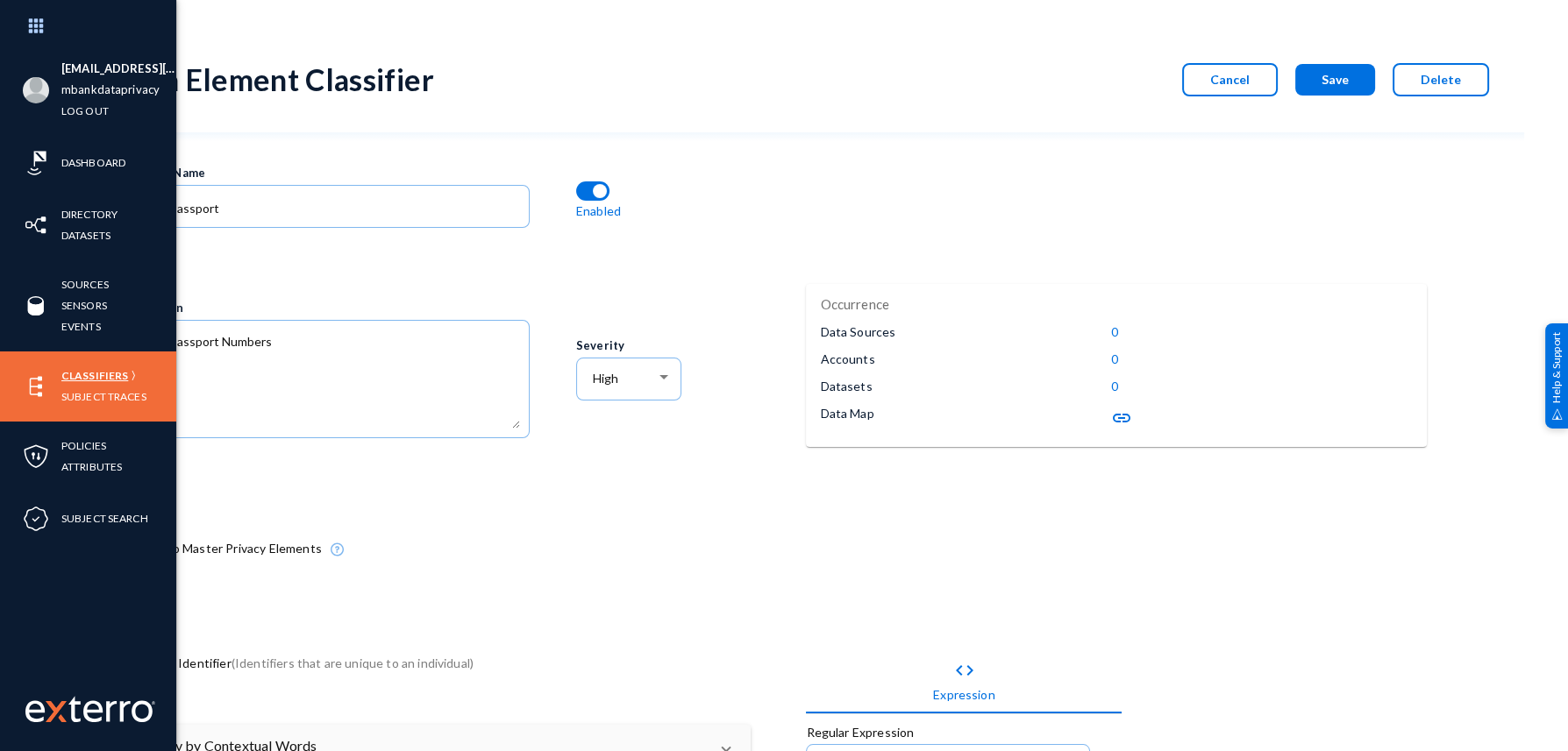
click at [113, 373] on link "Classifiers" at bounding box center [94, 375] width 66 height 20
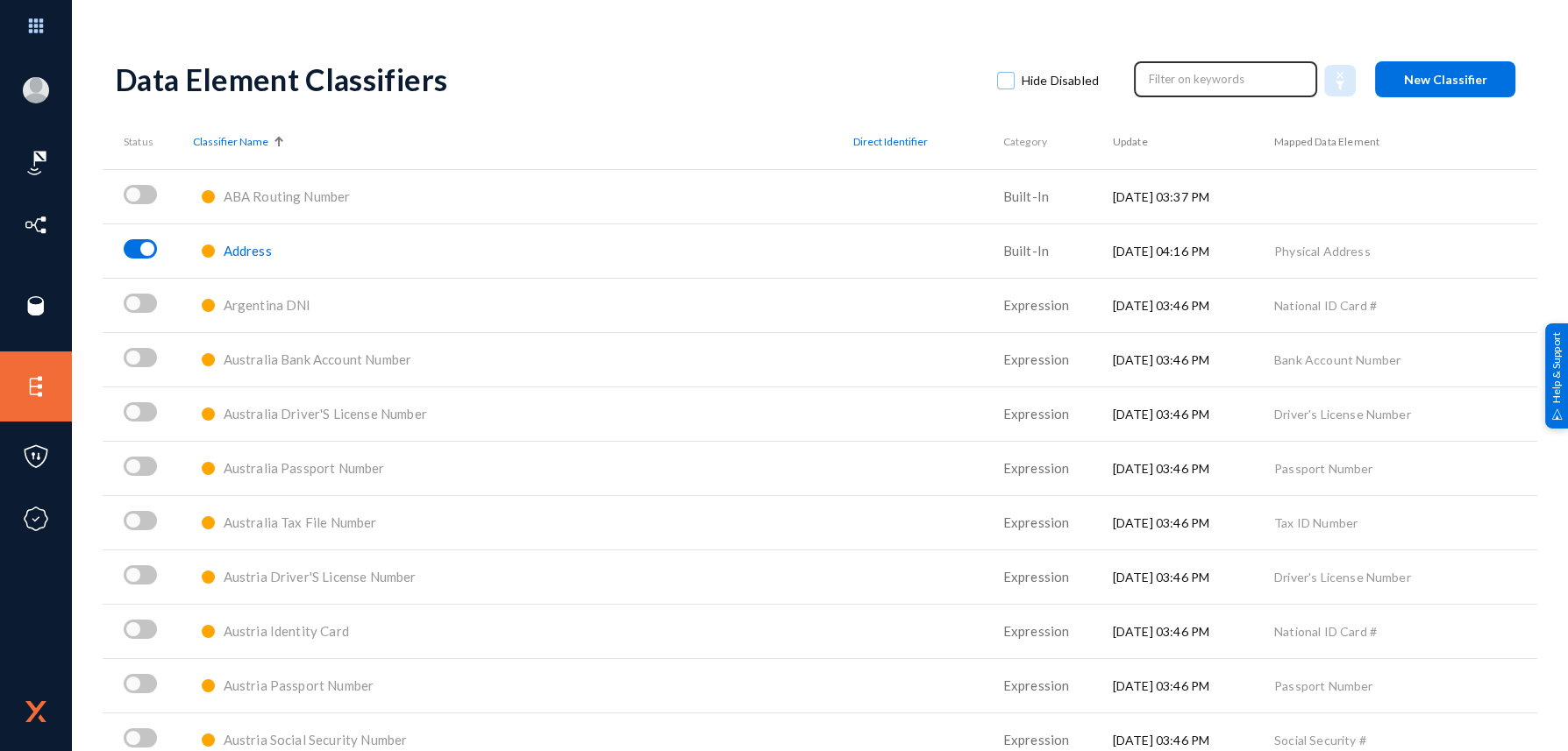
click at [1188, 88] on input "text" at bounding box center [1226, 78] width 154 height 26
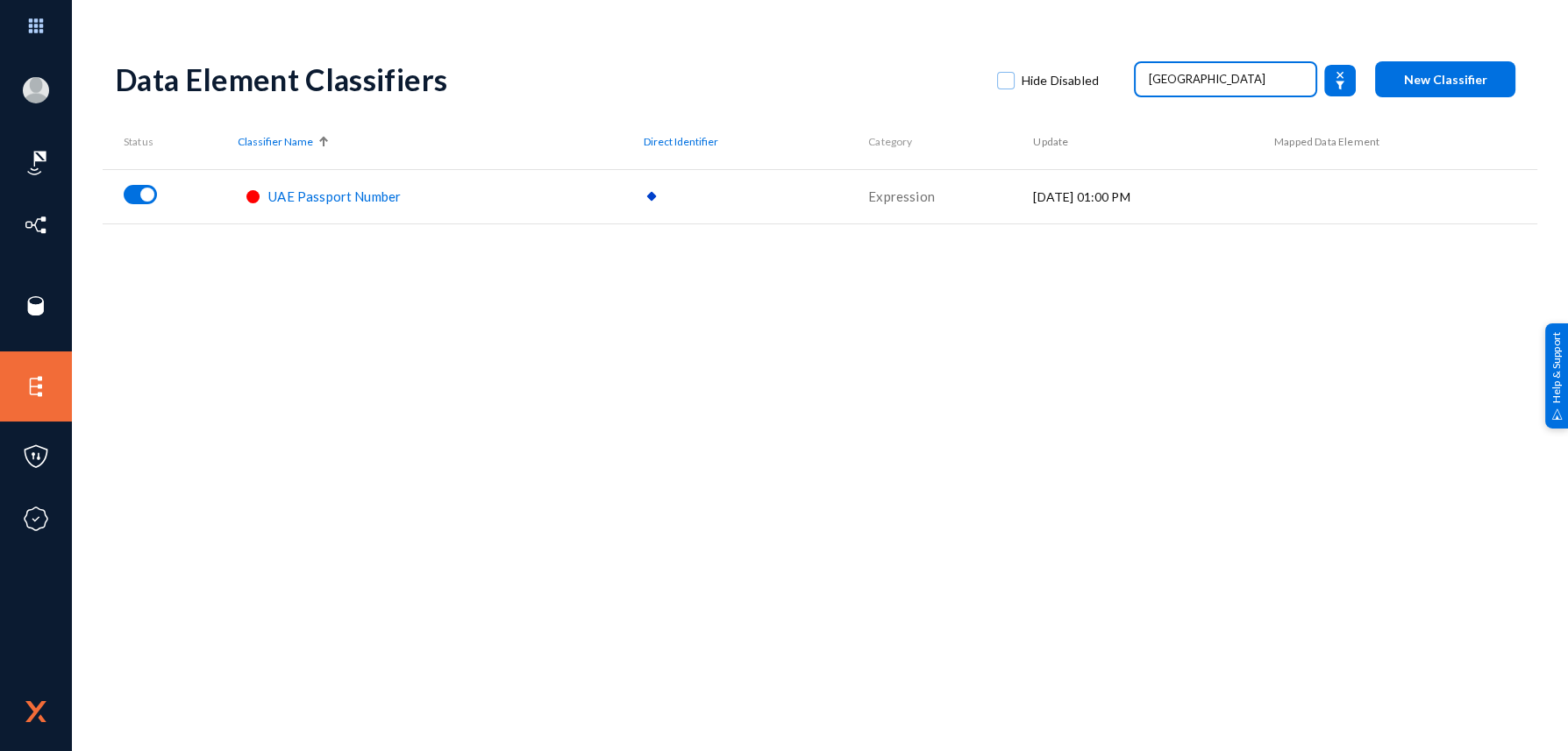
type input "[GEOGRAPHIC_DATA]"
click at [949, 287] on div "Data Element Classifiers Hide Disabled [GEOGRAPHIC_DATA] New Classifier Status …" at bounding box center [820, 307] width 1408 height 526
click at [1458, 98] on div "Data Element Classifiers Hide Disabled [GEOGRAPHIC_DATA] New Classifier" at bounding box center [820, 80] width 1408 height 71
click at [1459, 94] on button "New Classifier" at bounding box center [1446, 79] width 140 height 36
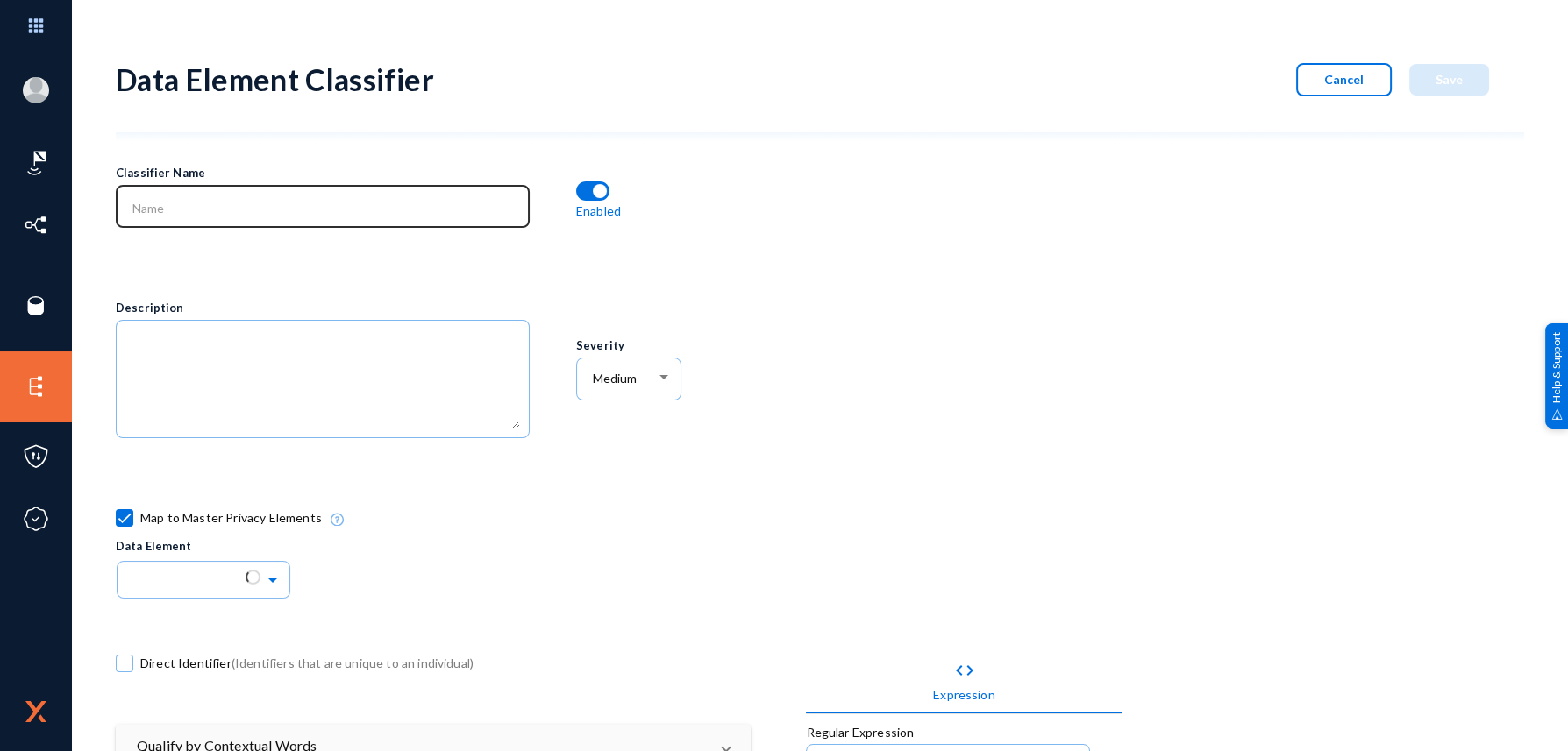
click at [264, 197] on div at bounding box center [322, 205] width 395 height 45
click at [266, 212] on input at bounding box center [327, 209] width 389 height 15
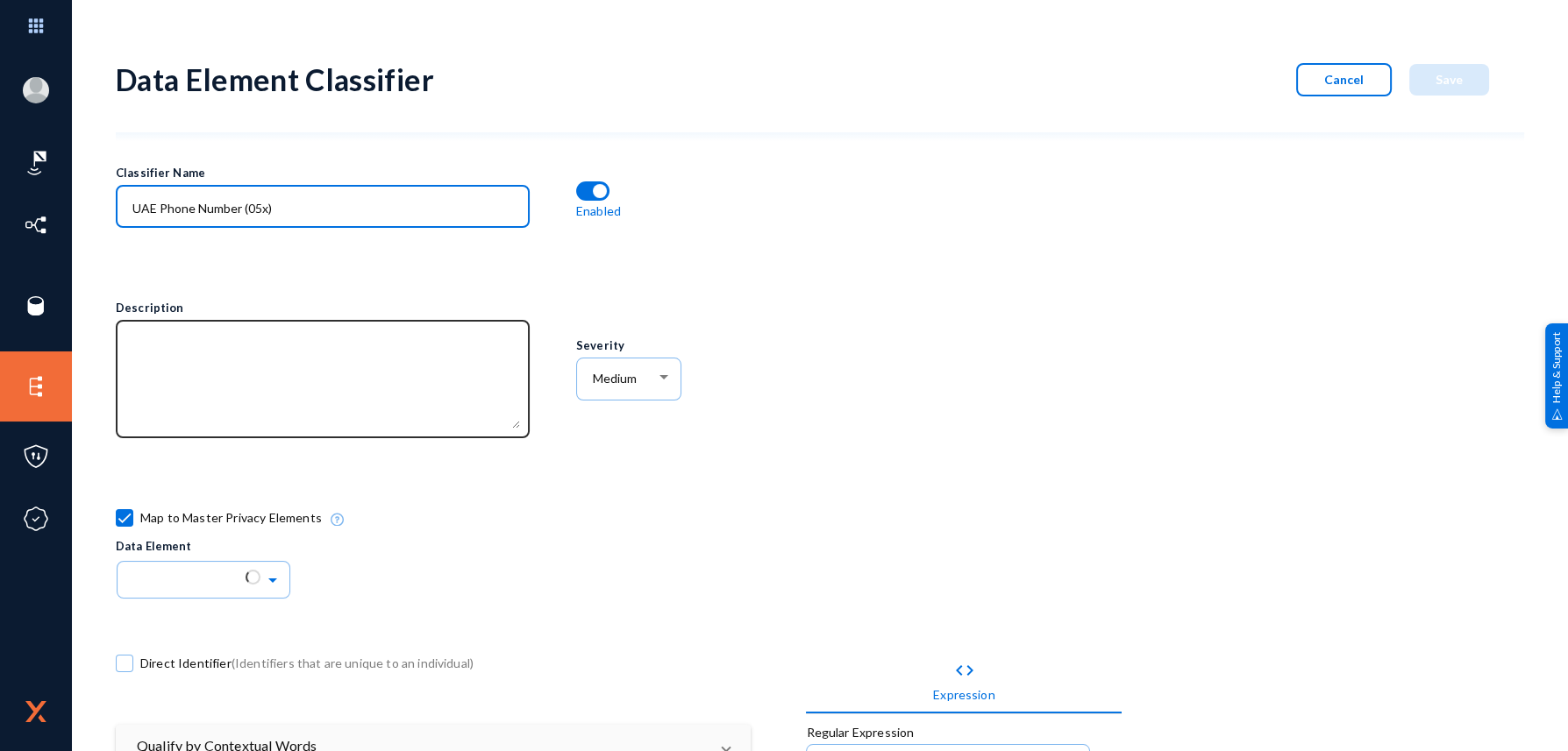
type input "UAE Phone Number (05x)"
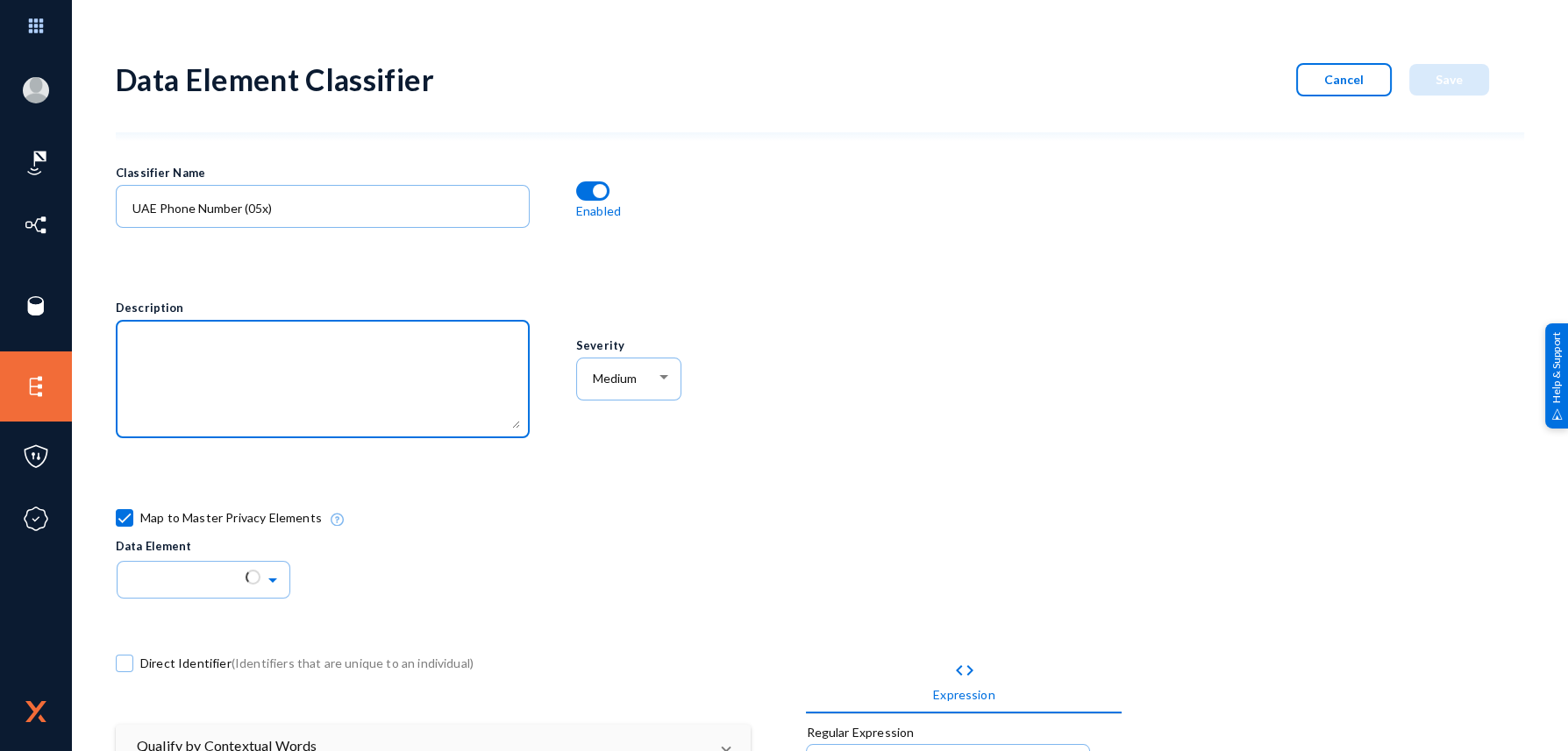
drag, startPoint x: 154, startPoint y: 379, endPoint x: 162, endPoint y: 372, distance: 10.6
click at [159, 372] on textarea at bounding box center [327, 381] width 389 height 94
type textarea "UAE Phone Numbers starting from 05x."
click at [196, 577] on input "text" at bounding box center [213, 578] width 158 height 30
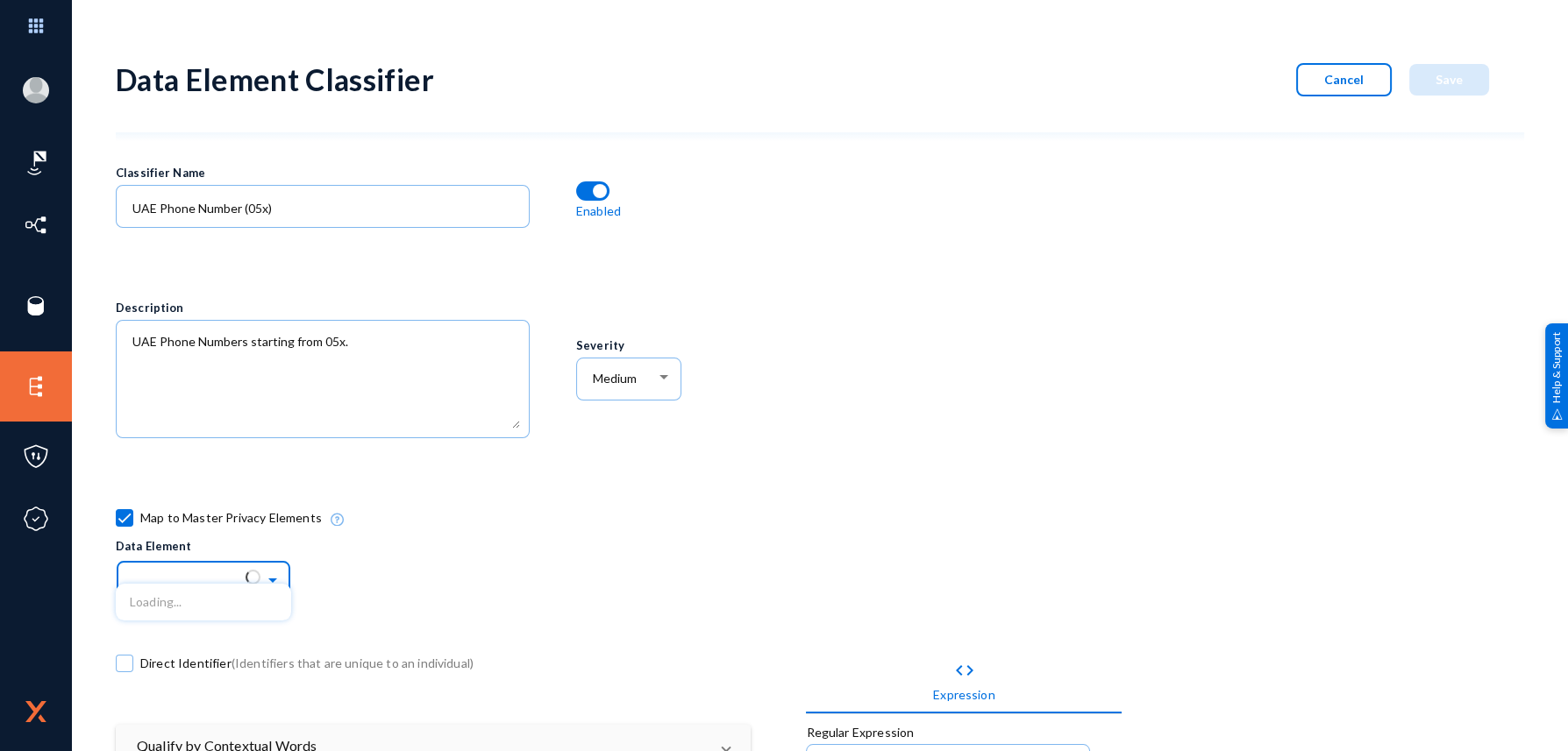
click at [354, 572] on div "Map to Master Privacy Elements Data Element Loading..." at bounding box center [690, 552] width 1150 height 114
click at [119, 511] on span at bounding box center [124, 518] width 17 height 17
click at [124, 526] on input "Map to Master Privacy Elements" at bounding box center [125, 527] width 2 height 2
click at [164, 548] on span "Map to Master Privacy Elements" at bounding box center [231, 548] width 182 height 26
click at [125, 557] on input "Map to Master Privacy Elements" at bounding box center [125, 558] width 2 height 2
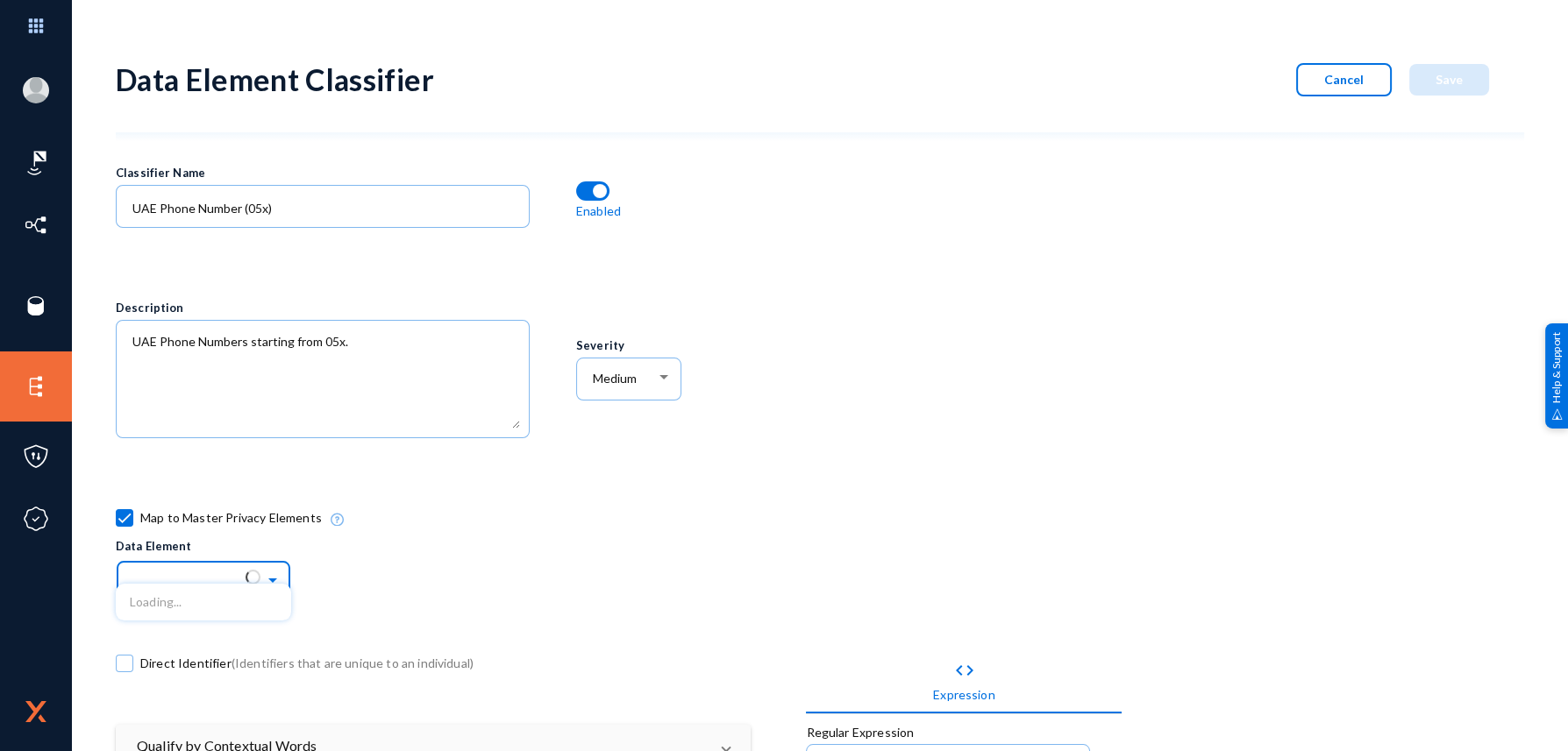
click at [247, 567] on input "text" at bounding box center [213, 578] width 158 height 30
click at [279, 579] on span at bounding box center [274, 578] width 20 height 13
click at [279, 575] on span at bounding box center [274, 578] width 20 height 13
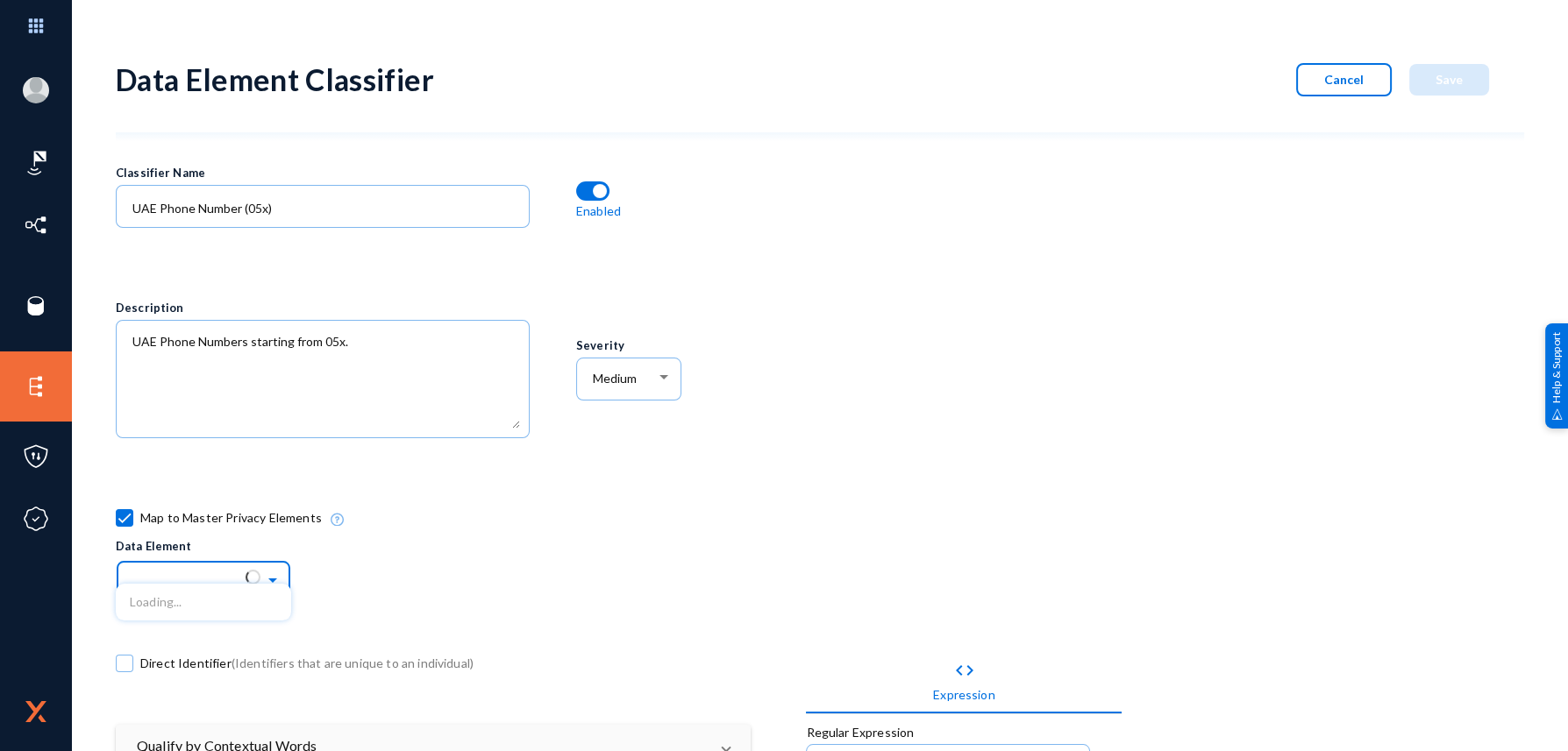
click at [279, 575] on span at bounding box center [274, 578] width 20 height 13
click at [131, 512] on span at bounding box center [124, 518] width 17 height 17
click at [125, 526] on input "Map to Master Privacy Elements" at bounding box center [125, 527] width 2 height 2
checkbox input "false"
click at [504, 540] on div "Map to Master Privacy Elements" at bounding box center [690, 552] width 1150 height 114
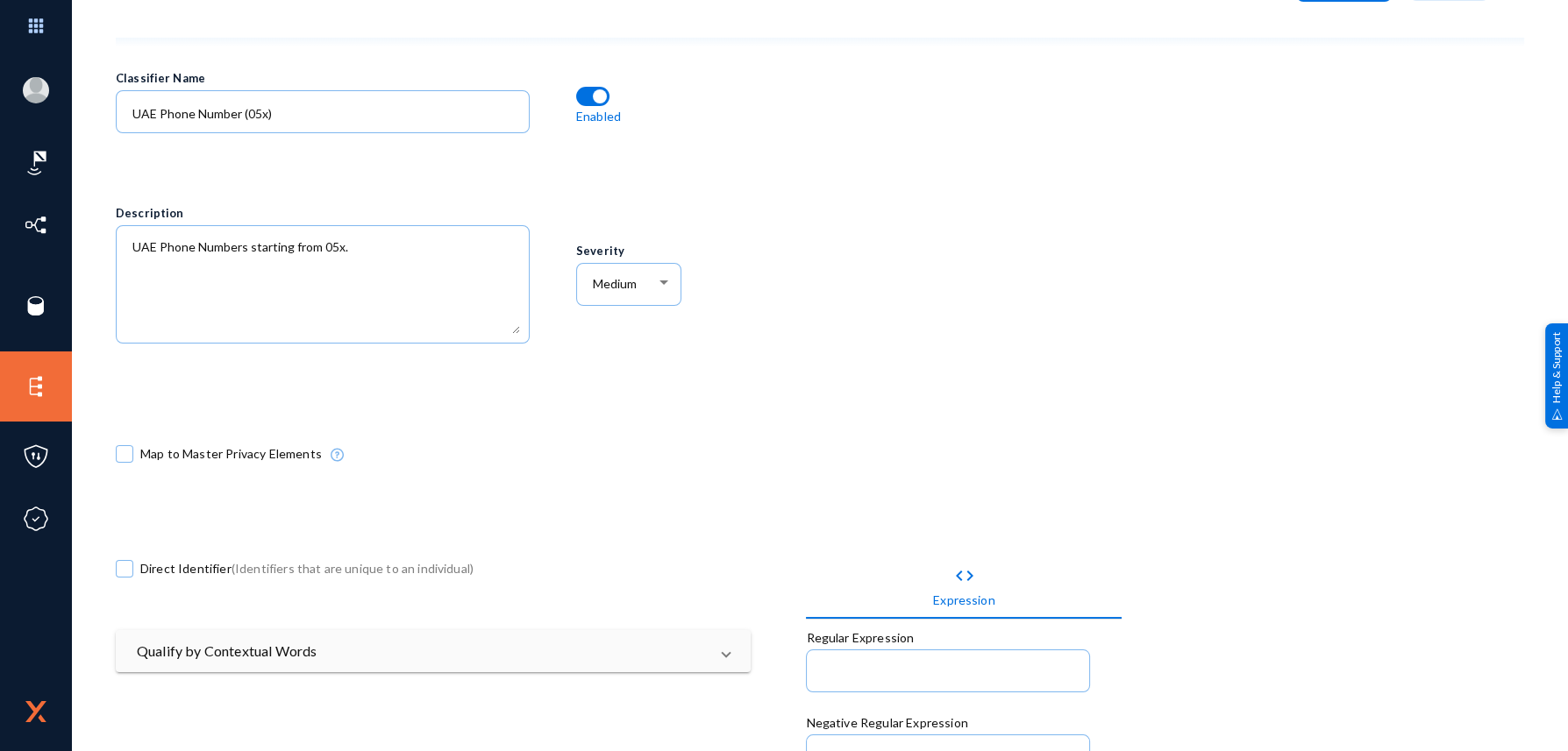
scroll to position [263, 0]
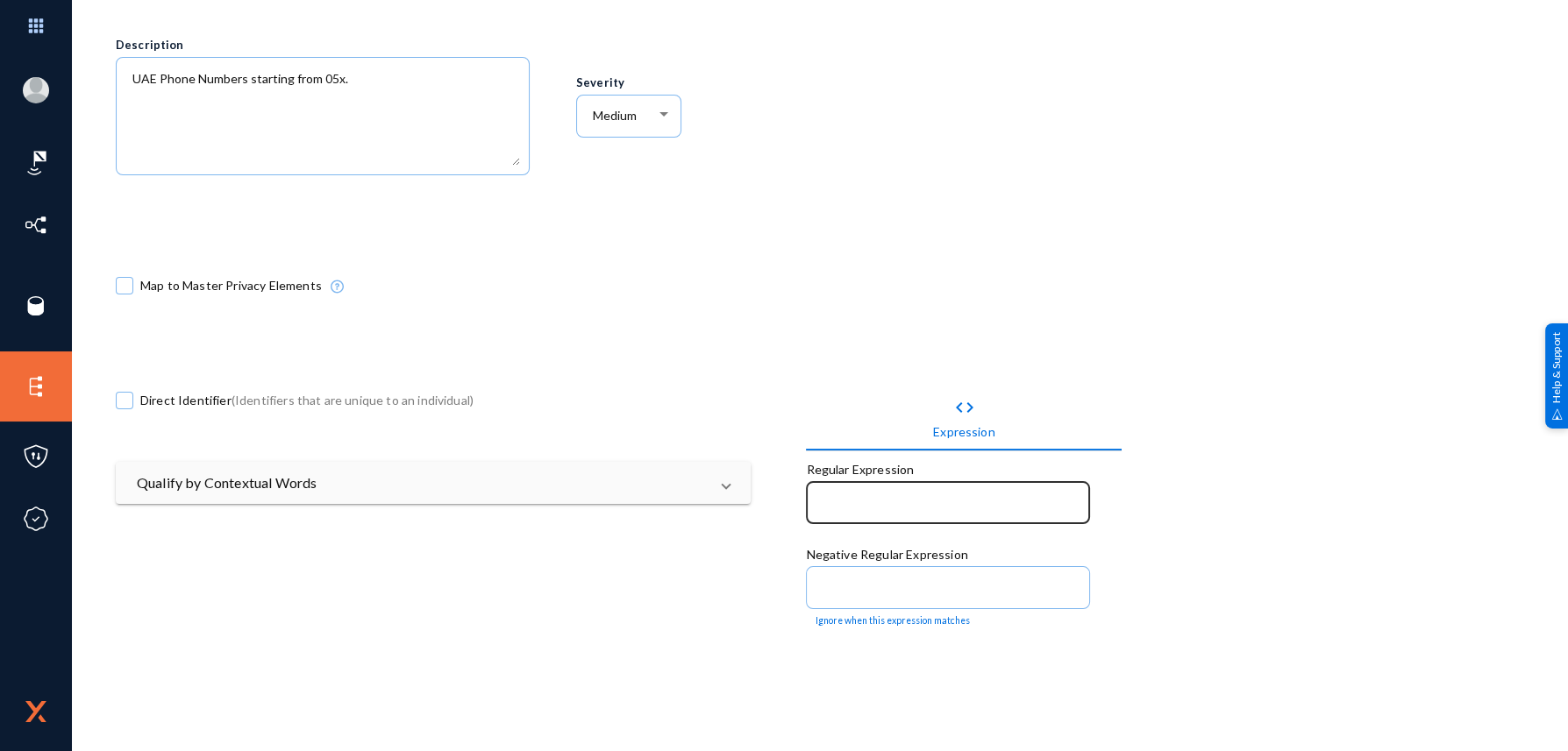
click at [822, 481] on div at bounding box center [948, 501] width 266 height 45
paste input "Qualify by Contextual Words Look for words in the vicinity (unstructured) or in…"
type input "Qualify by Contextual Words Look for words in the vicinity (unstructured) or in…"
click at [900, 499] on input at bounding box center [951, 505] width 259 height 15
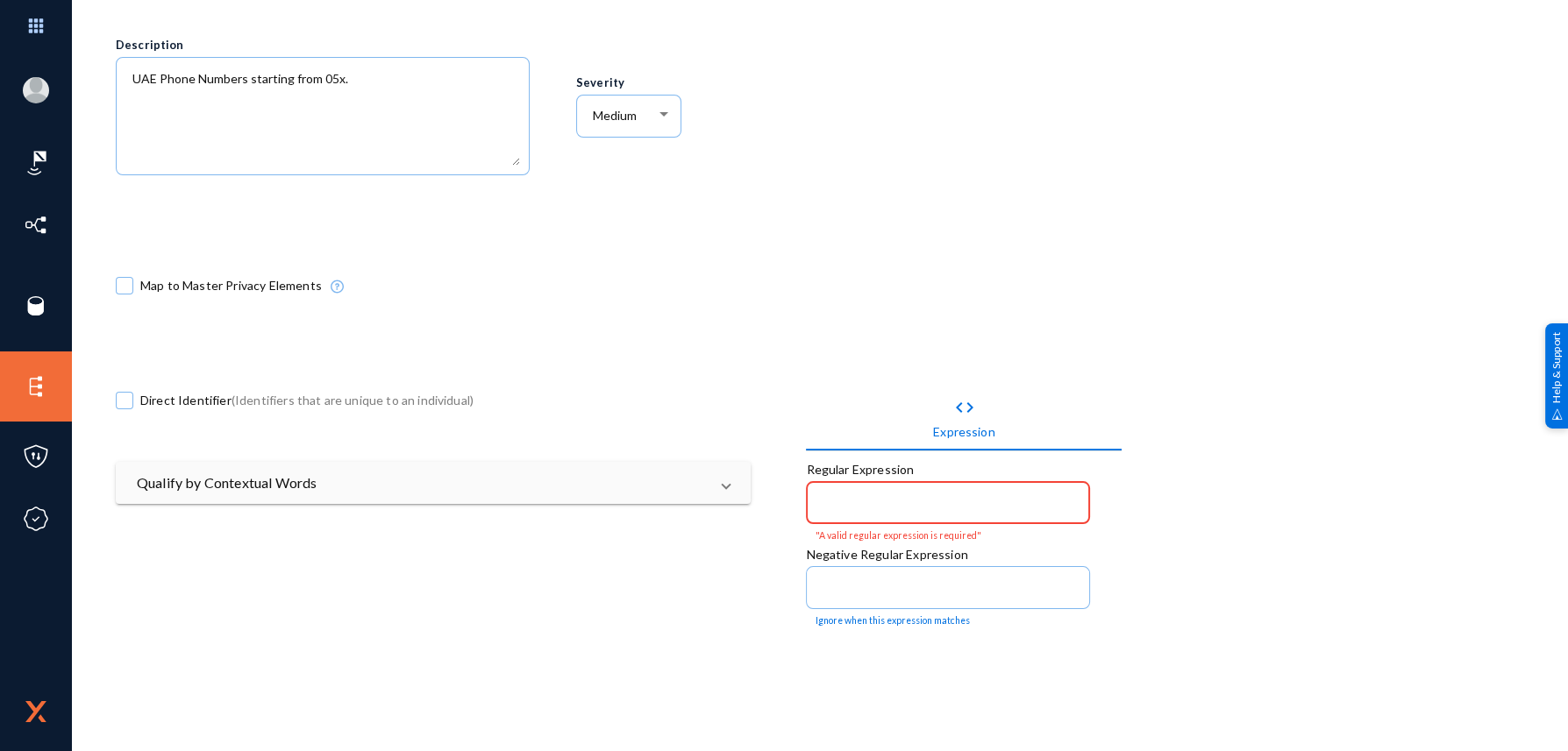
paste input "/^((050|051|052|055|056){1}([0-9]{7}))$/"
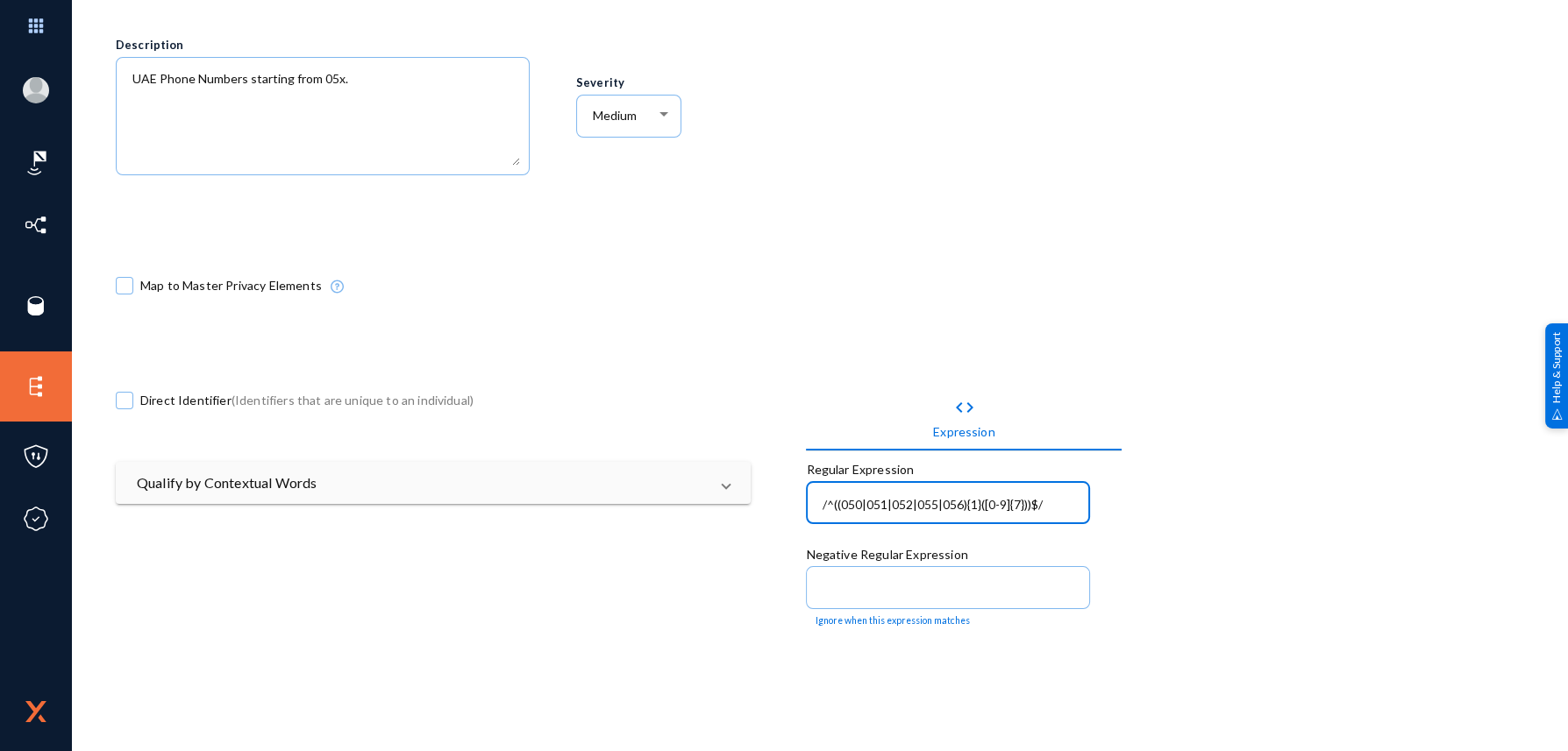
click at [822, 497] on input "/^((050|051|052|055|056){1}([0-9]{7}))$/" at bounding box center [951, 505] width 259 height 15
click at [822, 504] on input "/^((050|051|052|055|056){1}([0-9]{7}))$/" at bounding box center [951, 505] width 259 height 15
click at [1065, 505] on input "/^((050|051|052|055|056){1}([0-9]{7}))$/" at bounding box center [951, 505] width 259 height 15
type input "/^((050|051|052|055|056){1}([0-9]{7}))$/"
click at [1195, 475] on div "code Expression Regular Expression /^((050|051|052|055|056){1}([0-9]{7}))$/ Neg…" at bounding box center [1151, 749] width 690 height 805
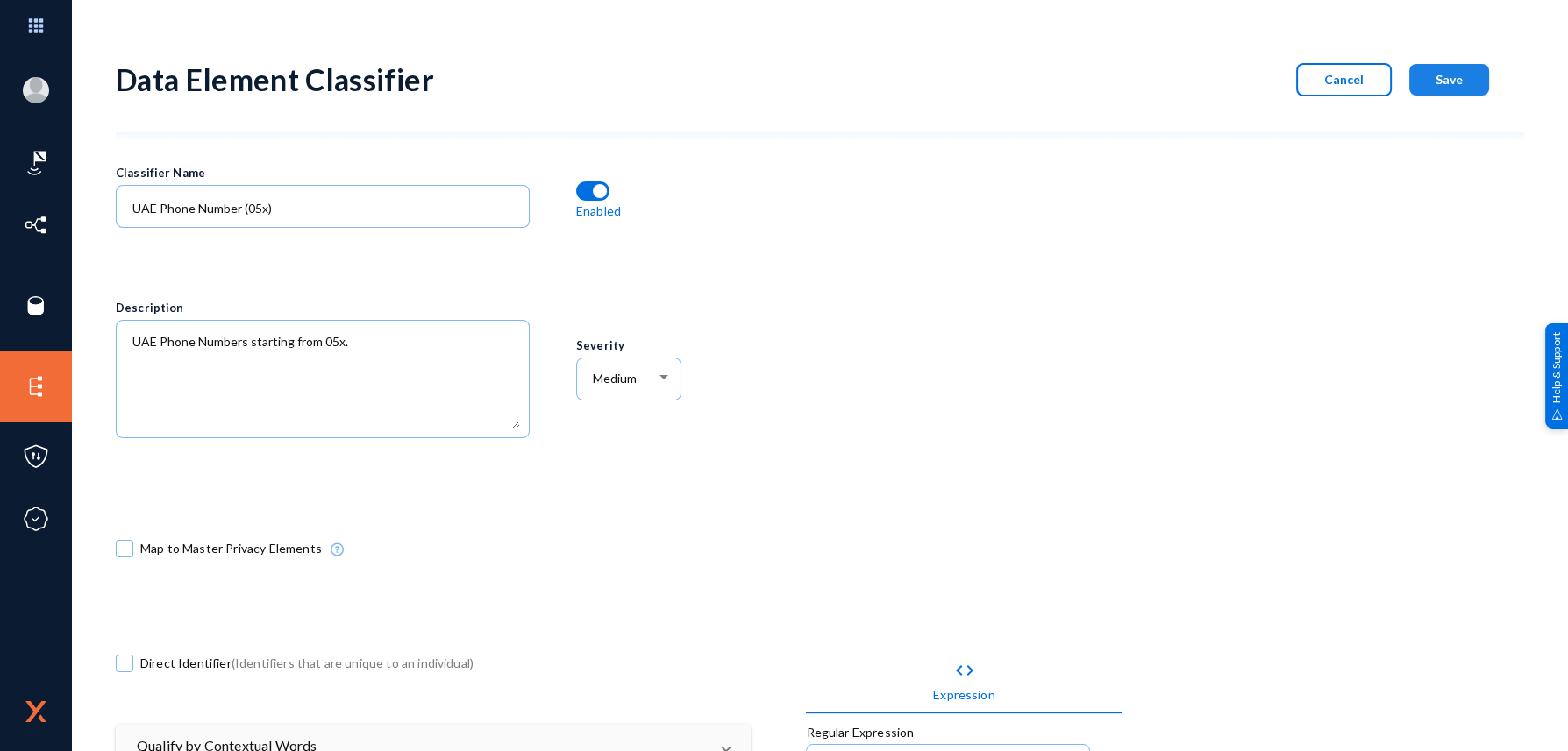
click at [1433, 64] on button "Save" at bounding box center [1449, 80] width 80 height 32
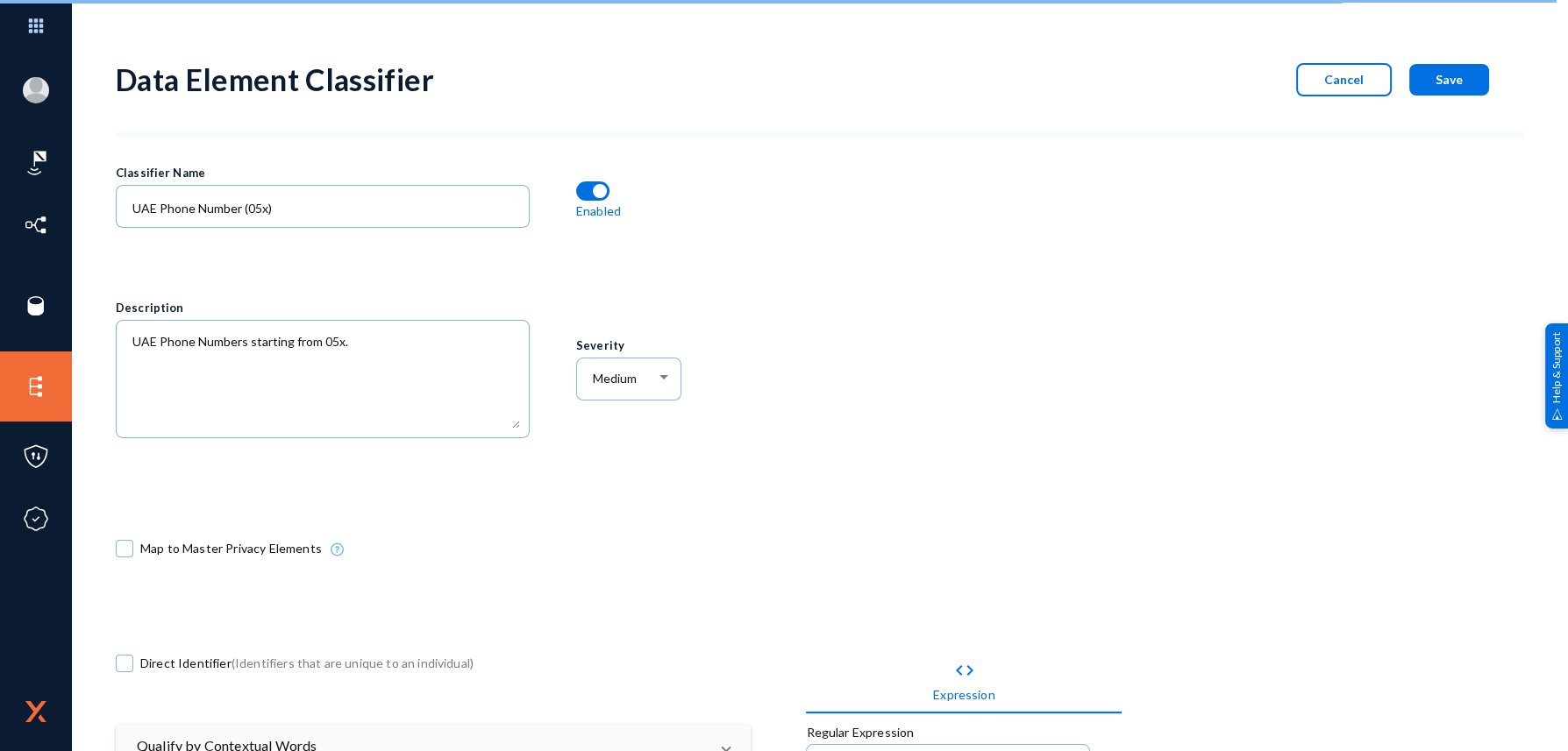
click at [1111, 472] on div at bounding box center [1151, 322] width 690 height 344
click at [1441, 83] on span "Save" at bounding box center [1450, 80] width 27 height 15
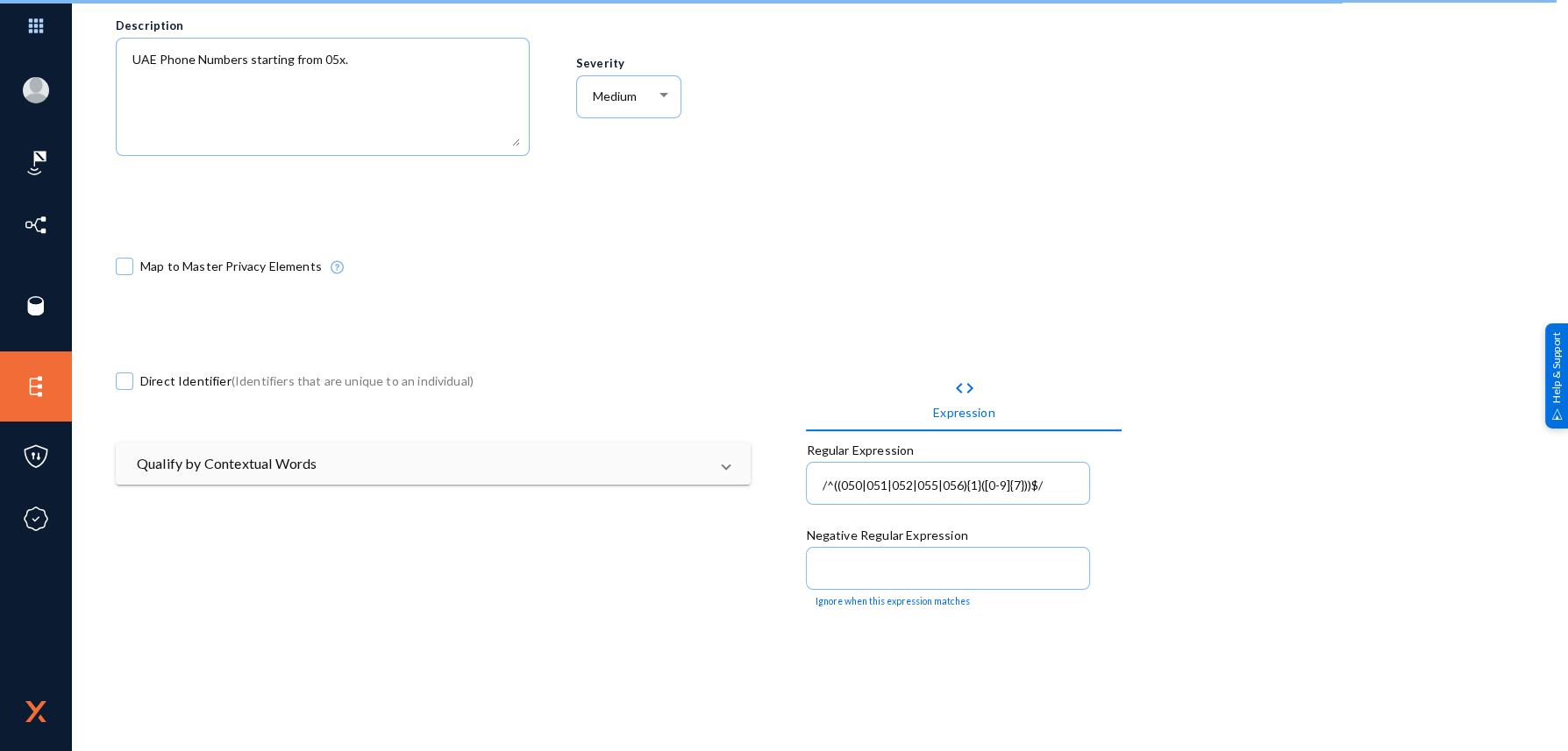
scroll to position [438, 0]
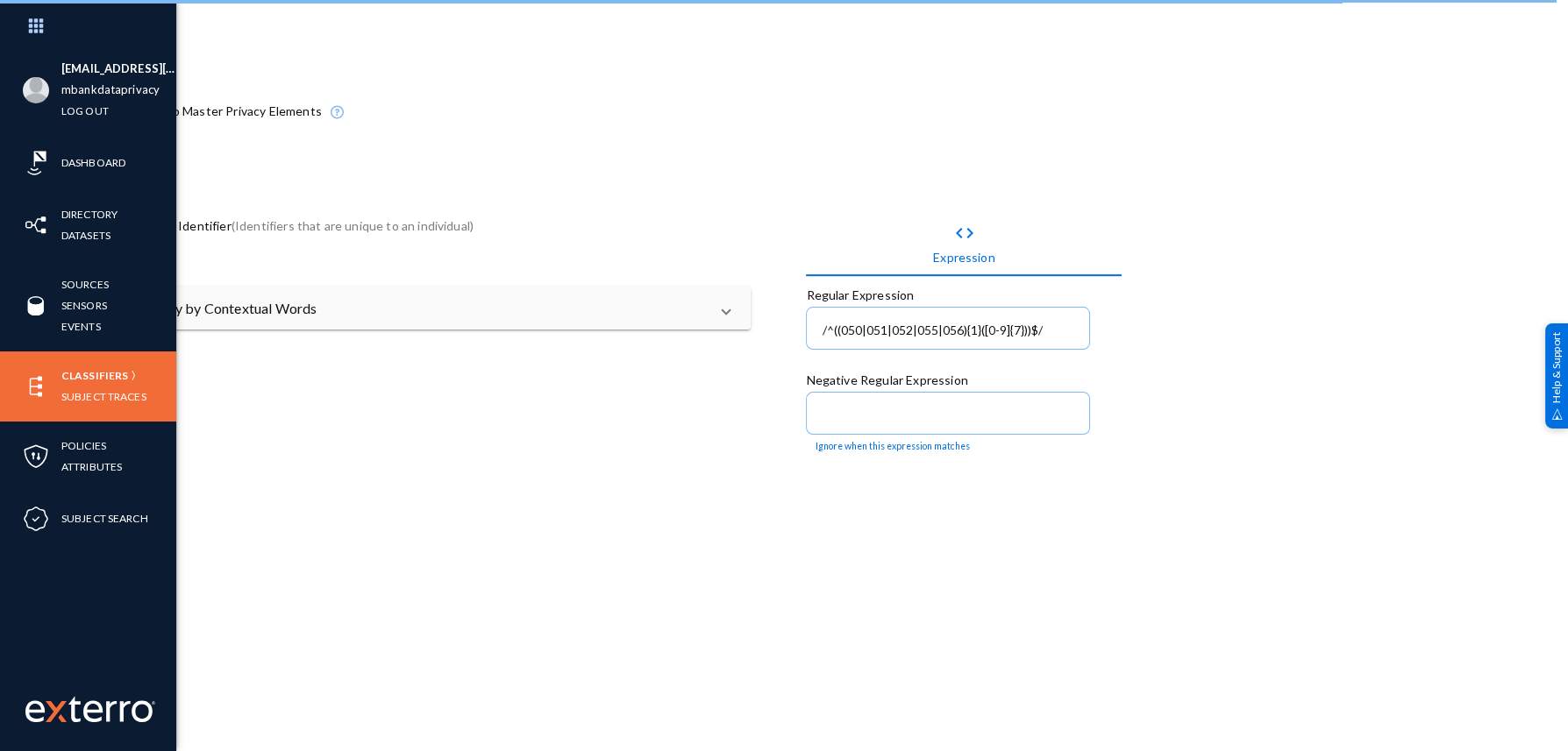
click at [60, 372] on div "Classifiers Subject Traces" at bounding box center [88, 387] width 176 height 70
click at [85, 372] on link "Classifiers" at bounding box center [94, 375] width 66 height 20
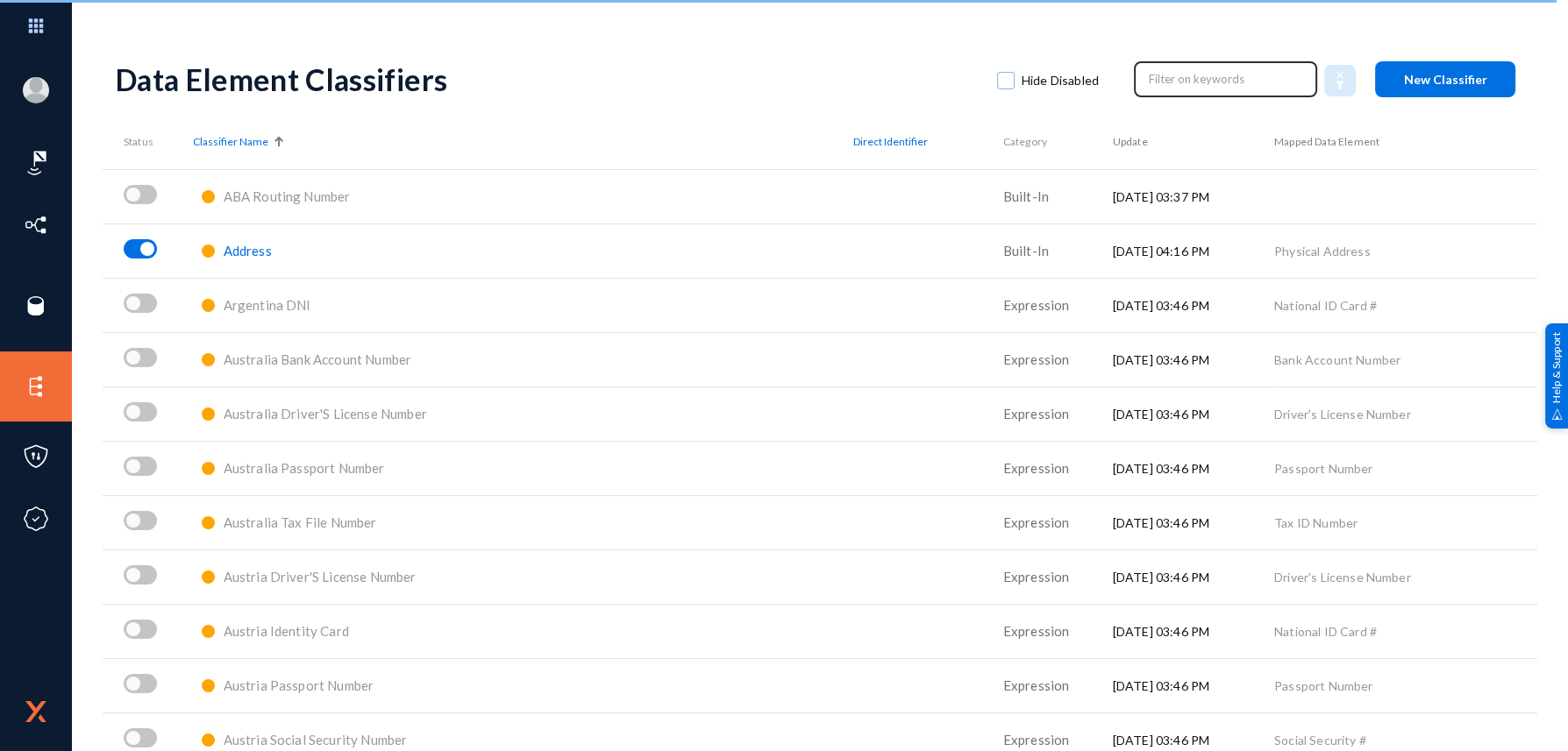
click at [1194, 79] on input "text" at bounding box center [1226, 78] width 154 height 26
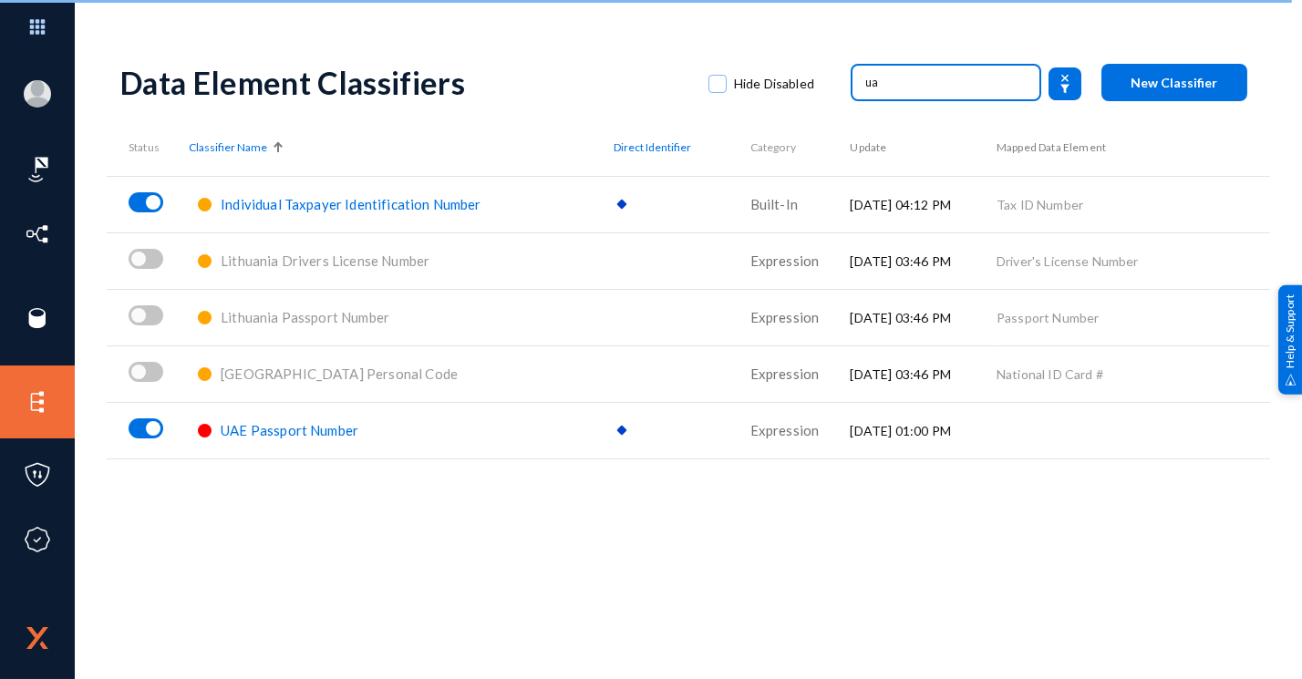
type input "u"
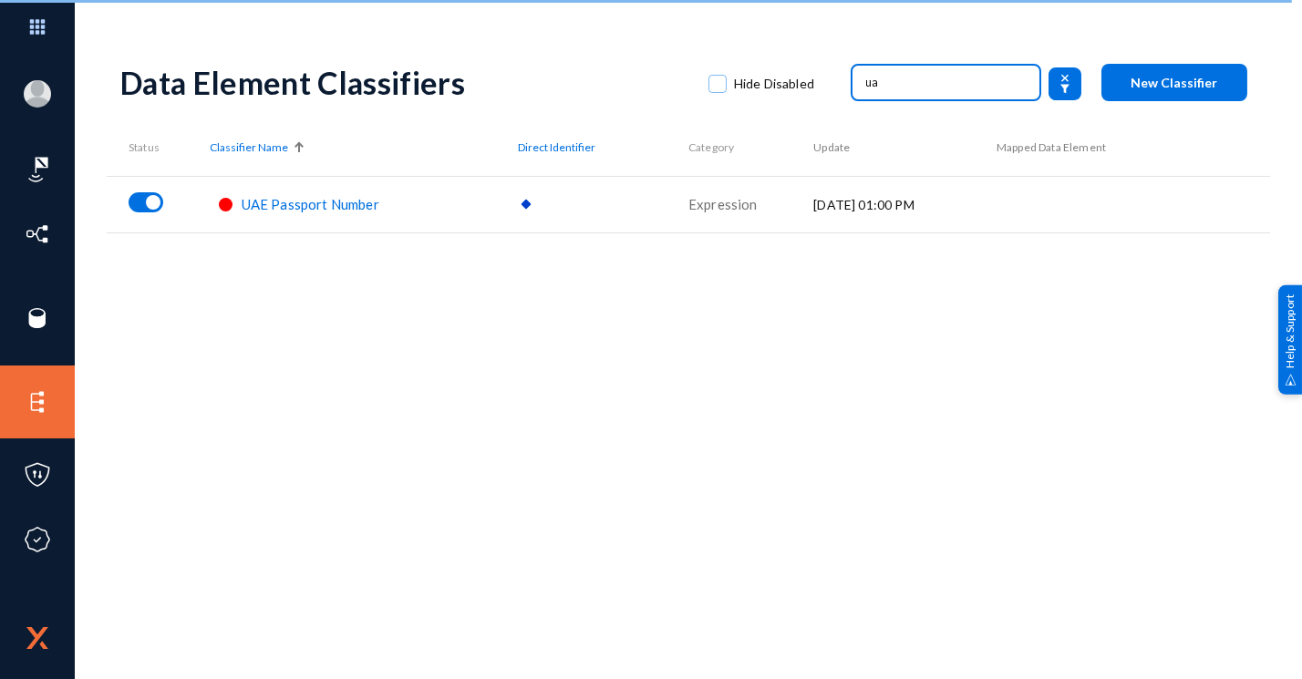
type input "u"
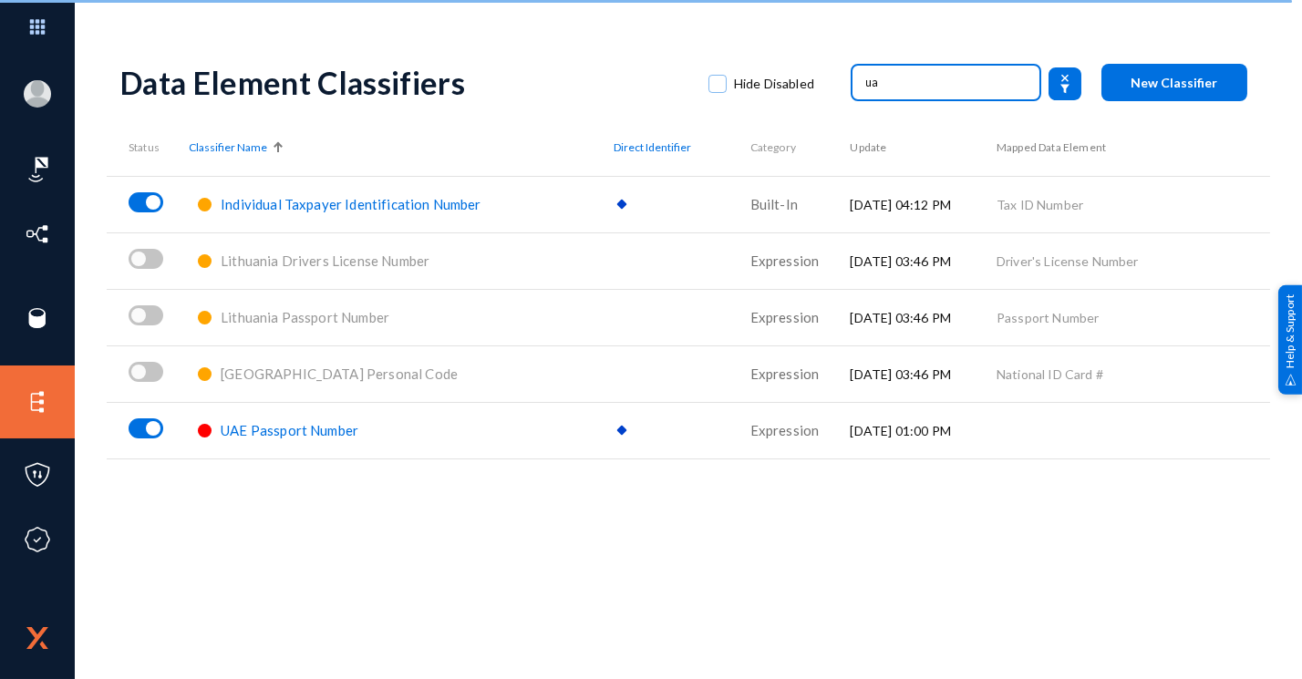
type input "u"
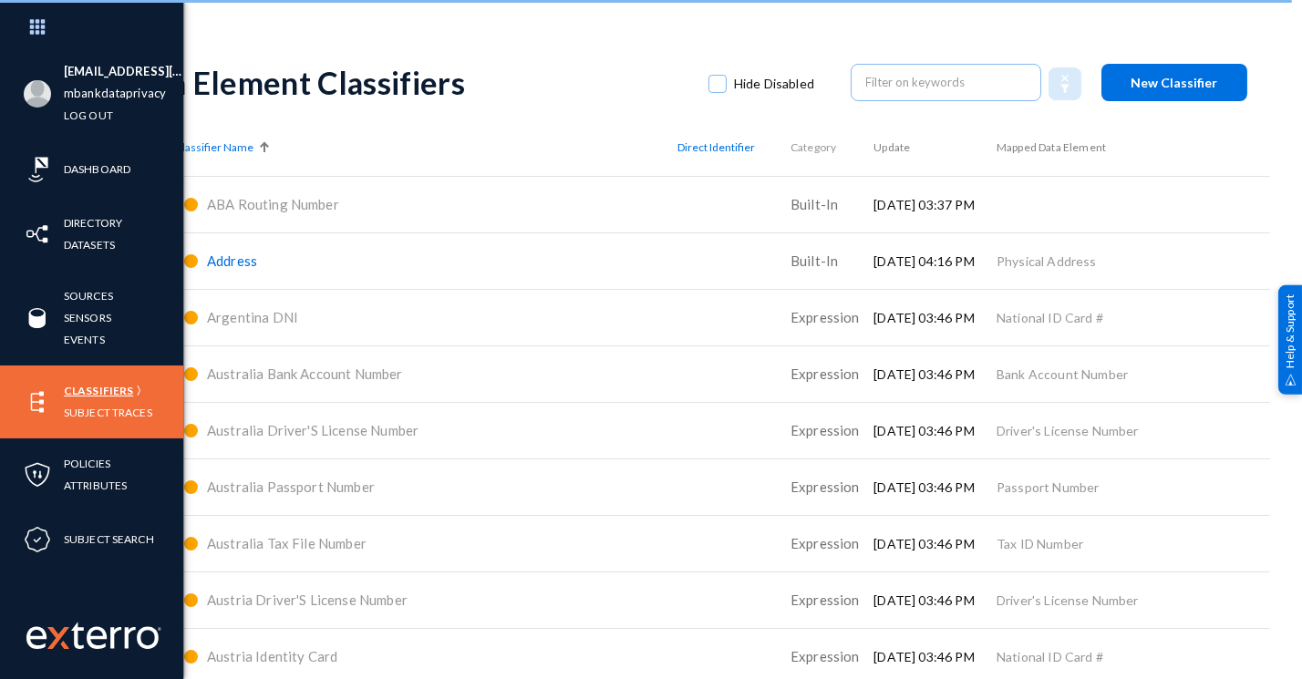
click at [105, 391] on link "Classifiers" at bounding box center [98, 390] width 69 height 21
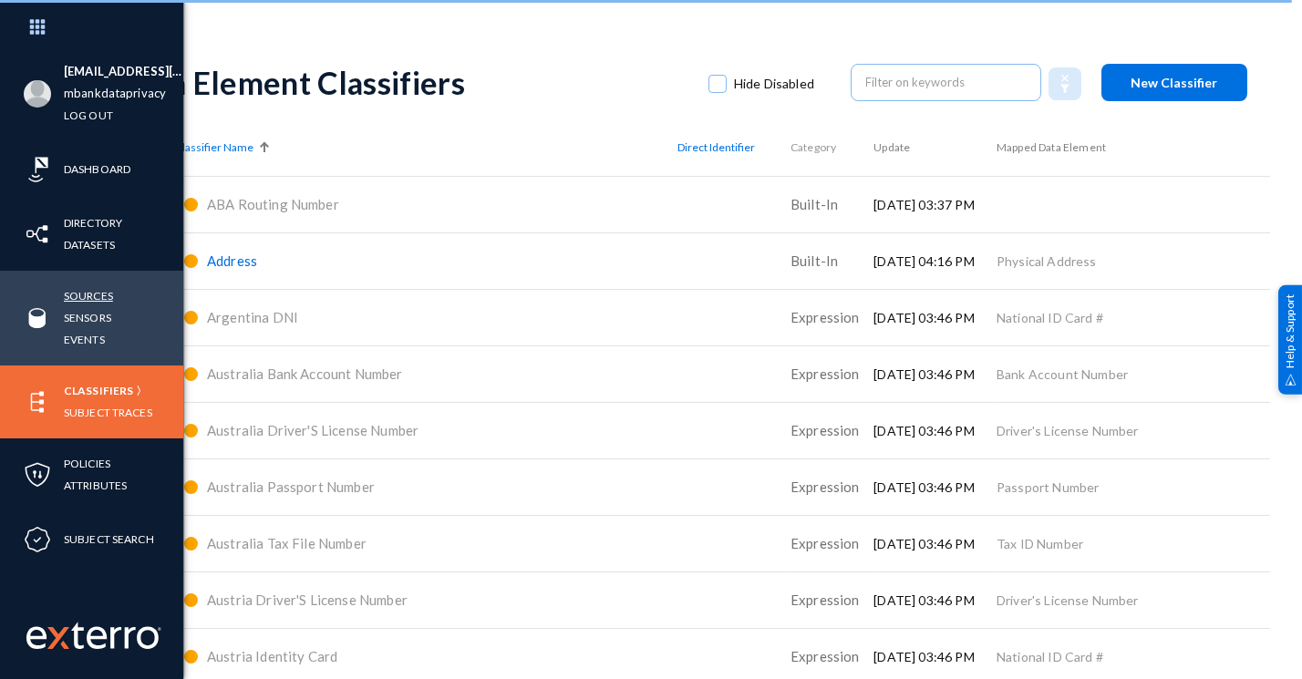
click at [97, 296] on link "Sources" at bounding box center [88, 295] width 49 height 21
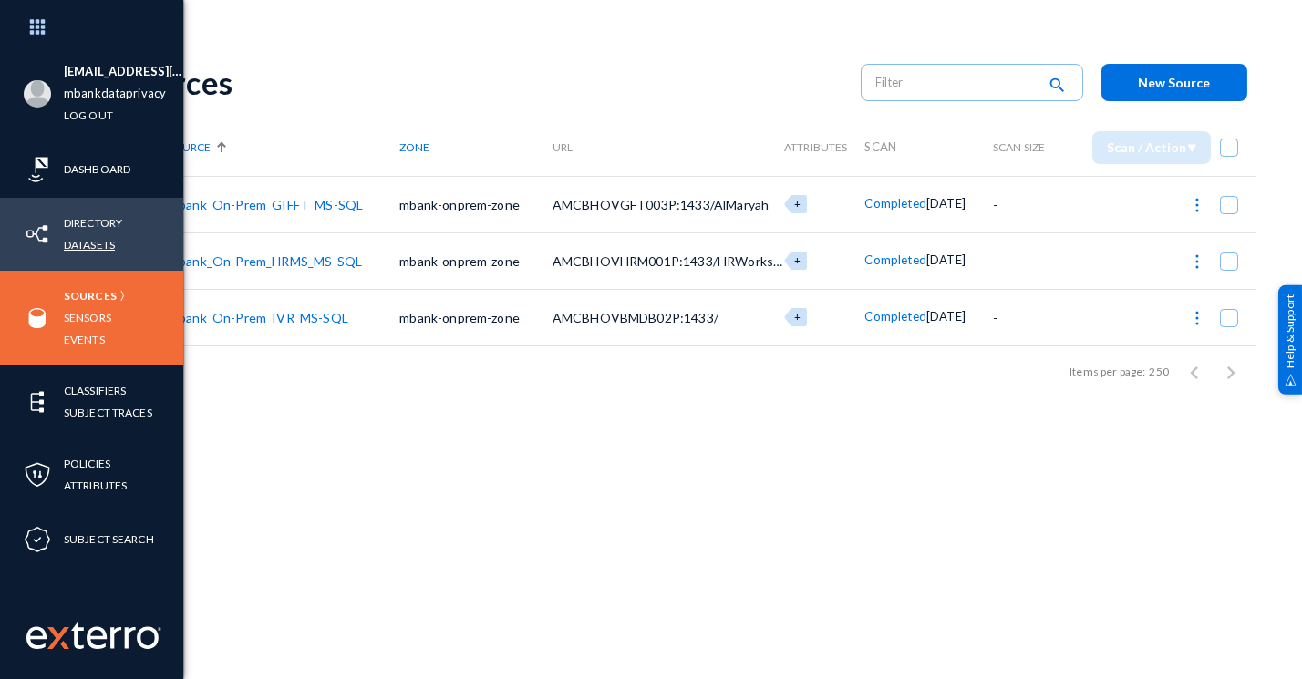
click at [77, 237] on link "Datasets" at bounding box center [89, 244] width 51 height 21
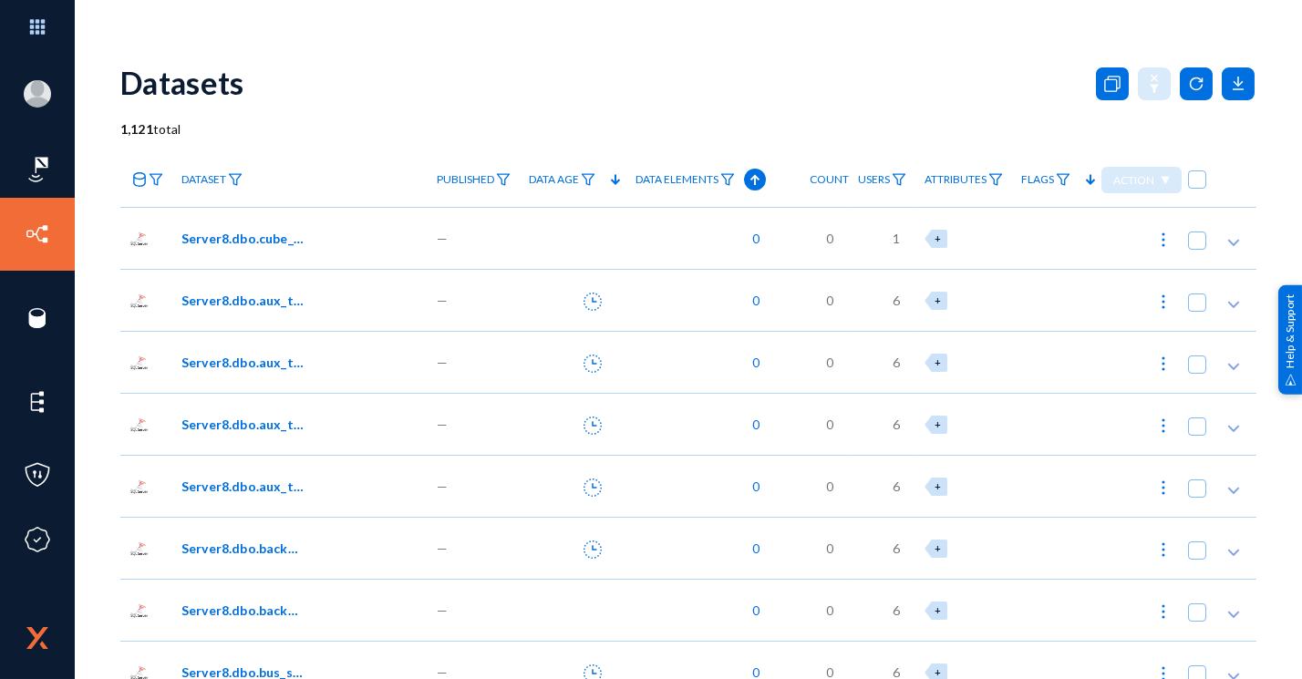
click at [257, 253] on div "Server8.dbo.cube_cc11_hour" at bounding box center [299, 238] width 255 height 62
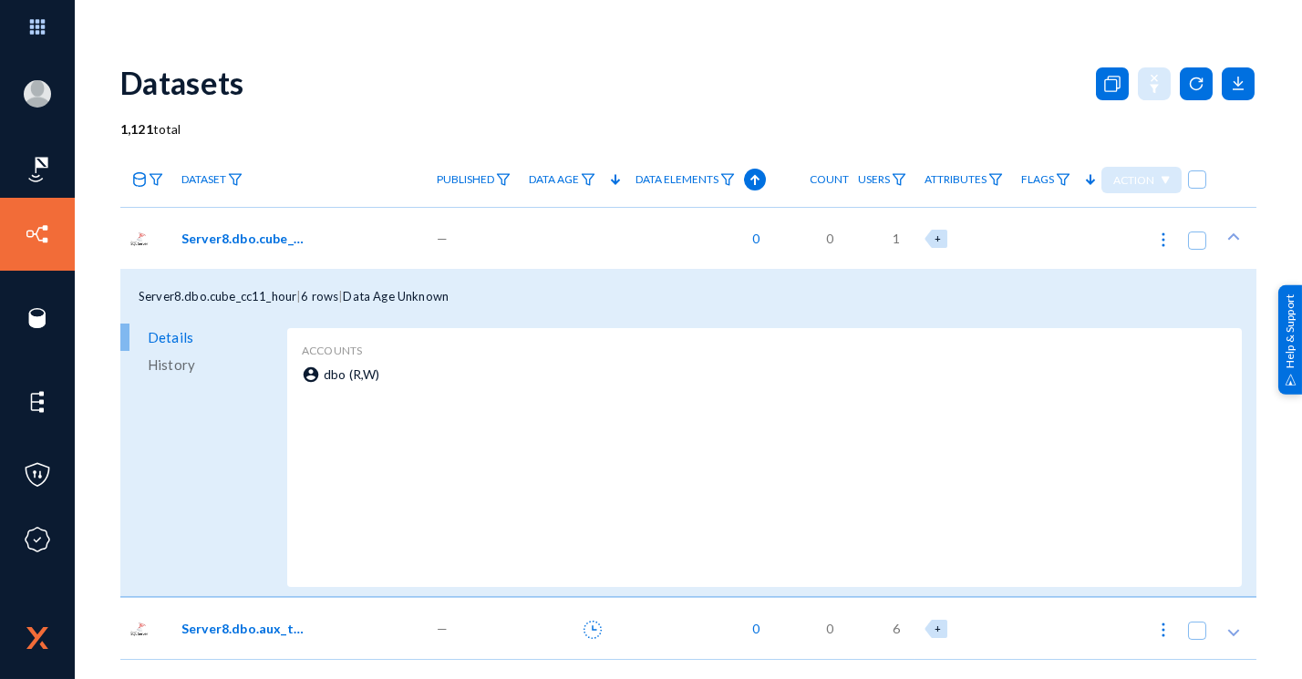
click at [257, 253] on div "Server8.dbo.cube_cc11_hour" at bounding box center [299, 238] width 255 height 62
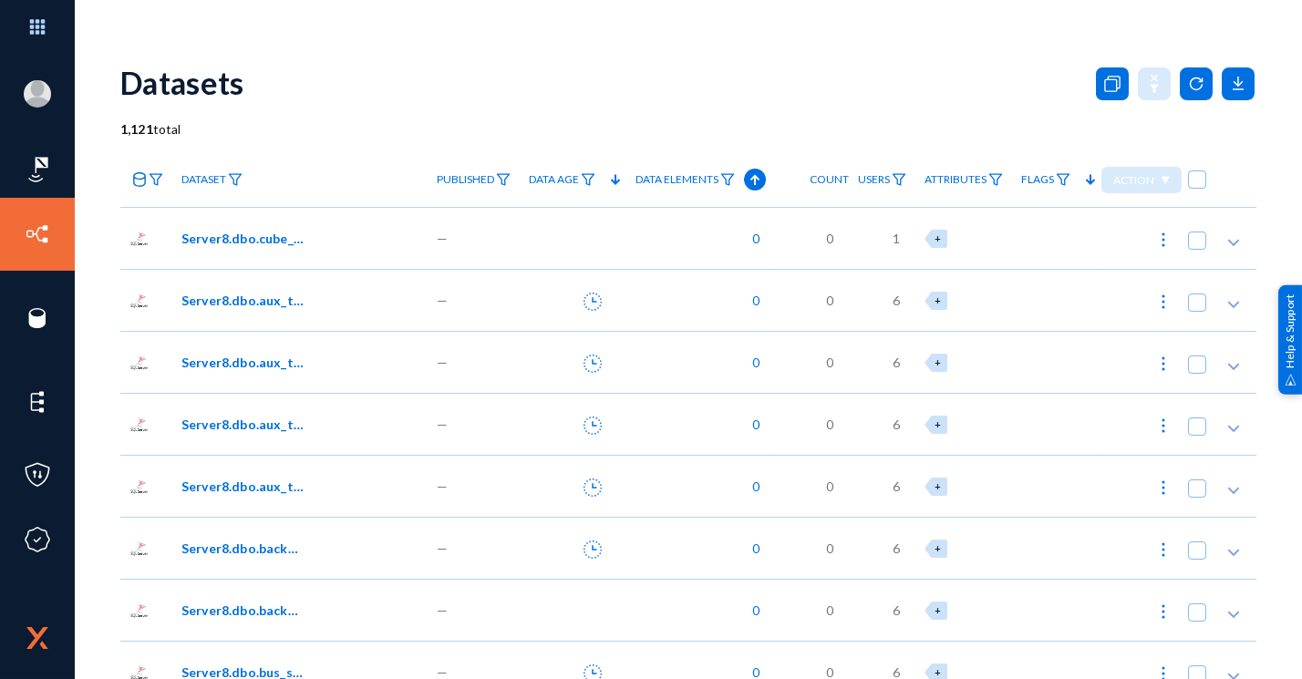
click at [257, 253] on div "Server8.dbo.cube_cc11_hour" at bounding box center [299, 238] width 255 height 62
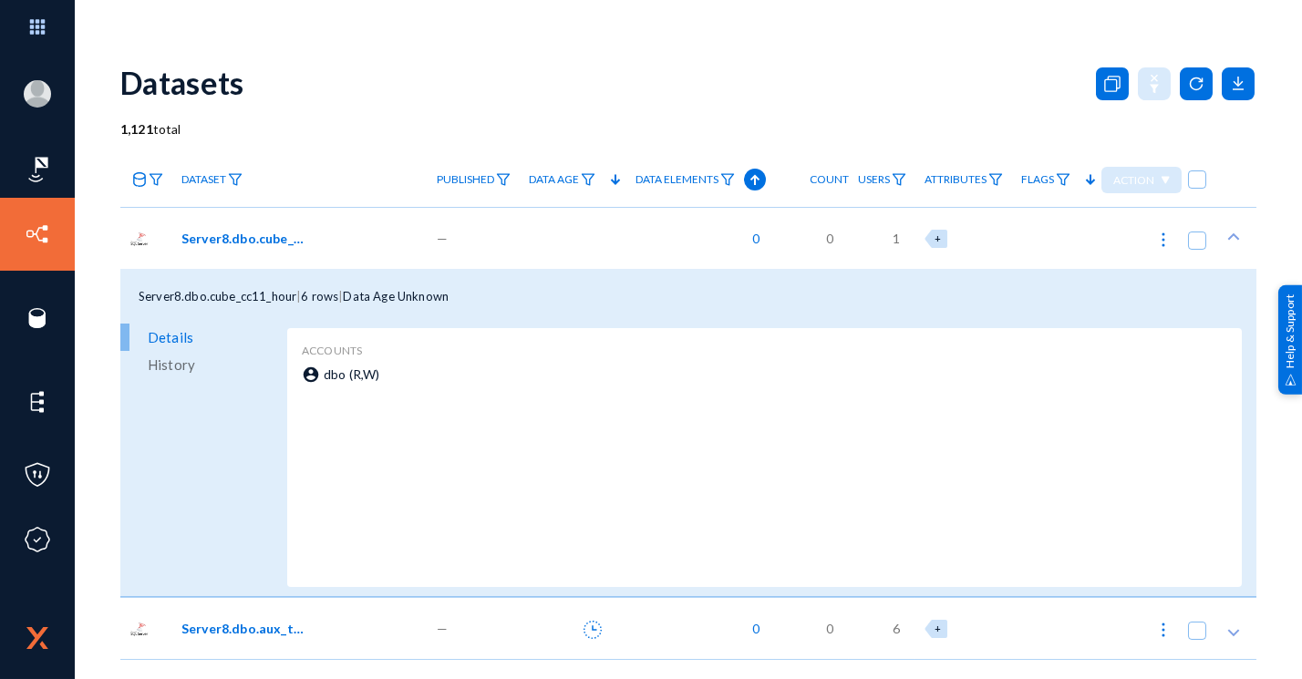
click at [257, 253] on div "Server8.dbo.cube_cc11_hour" at bounding box center [299, 238] width 255 height 62
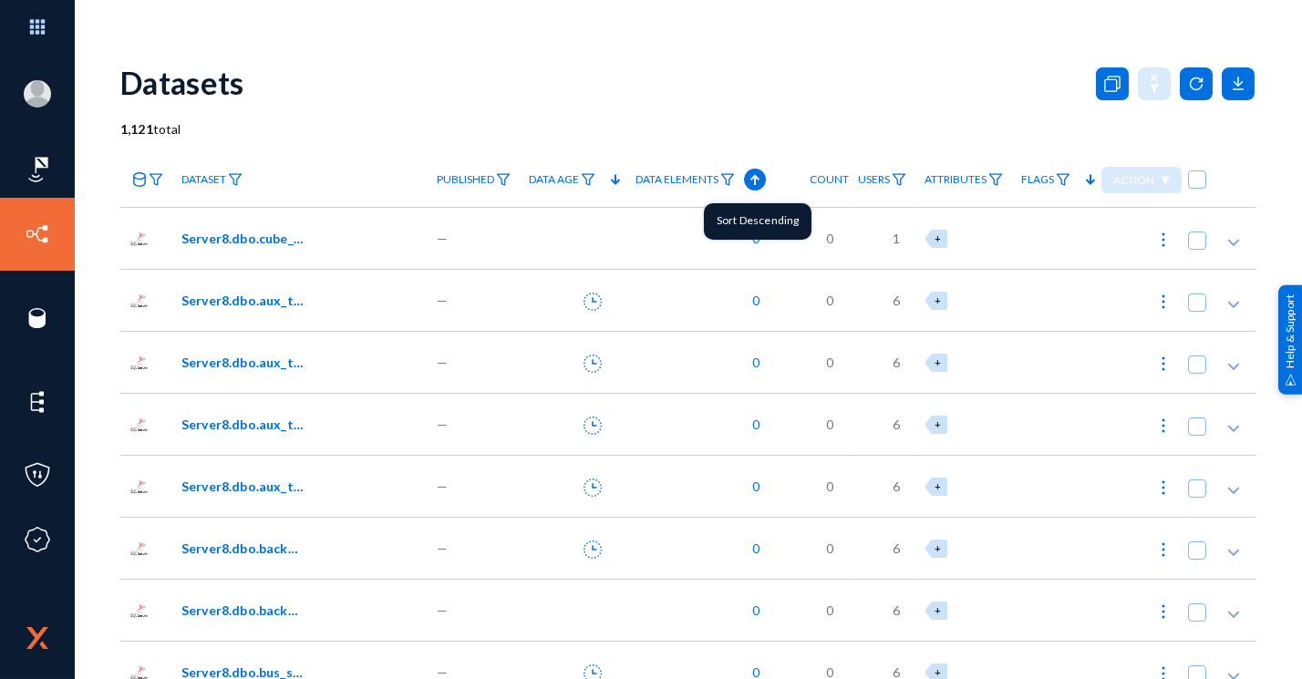
click at [749, 182] on icon at bounding box center [755, 180] width 22 height 22
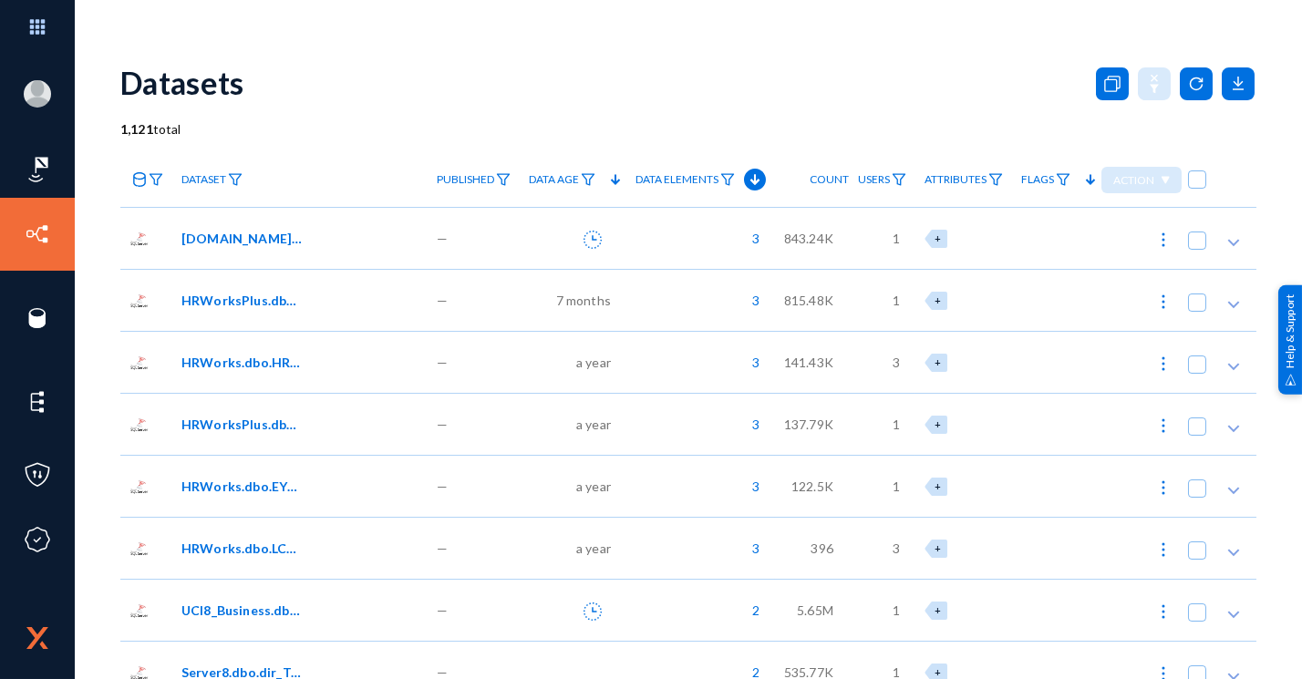
click at [276, 239] on span "[DOMAIN_NAME]_contact_profile" at bounding box center [242, 238] width 123 height 19
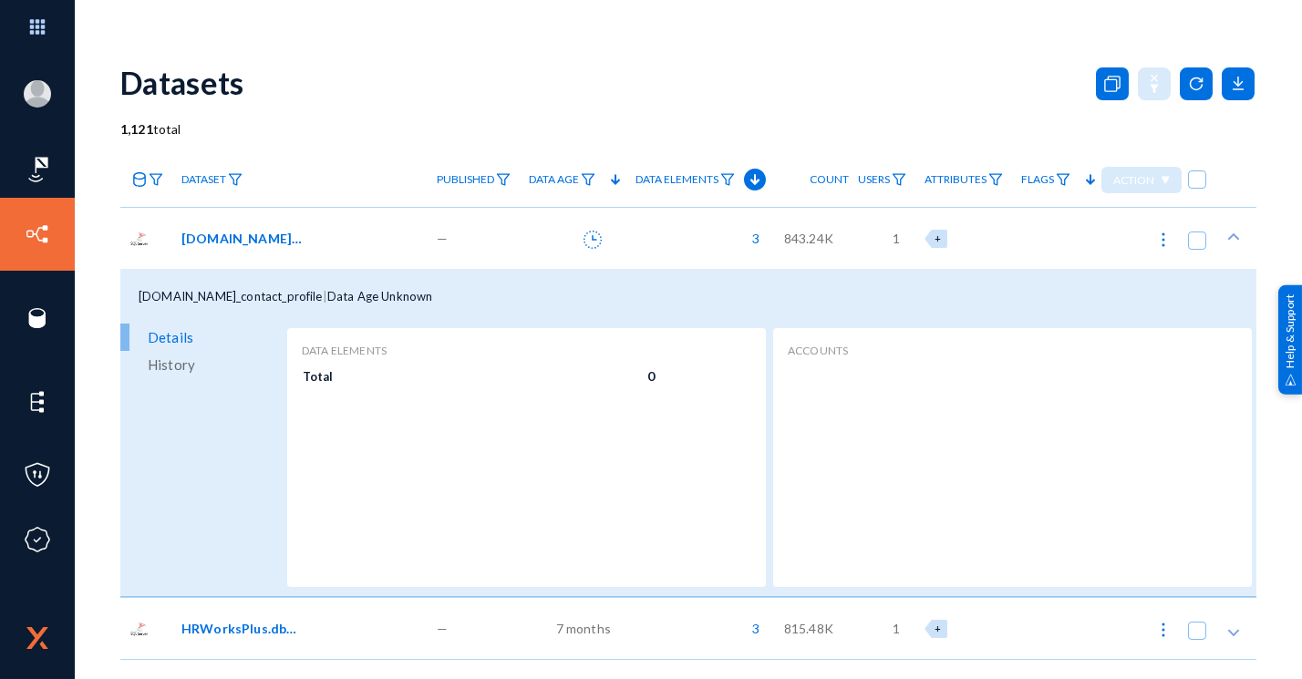
click at [276, 239] on span "[DOMAIN_NAME]_contact_profile" at bounding box center [242, 238] width 123 height 19
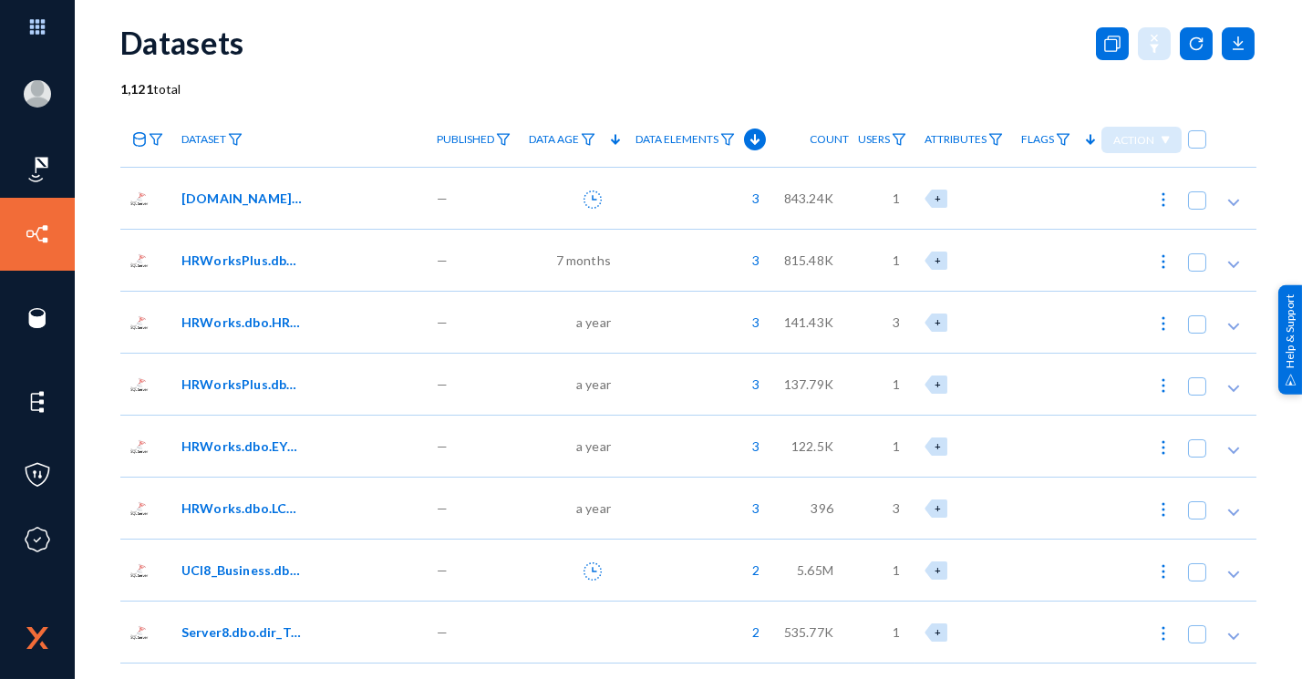
scroll to position [127, 0]
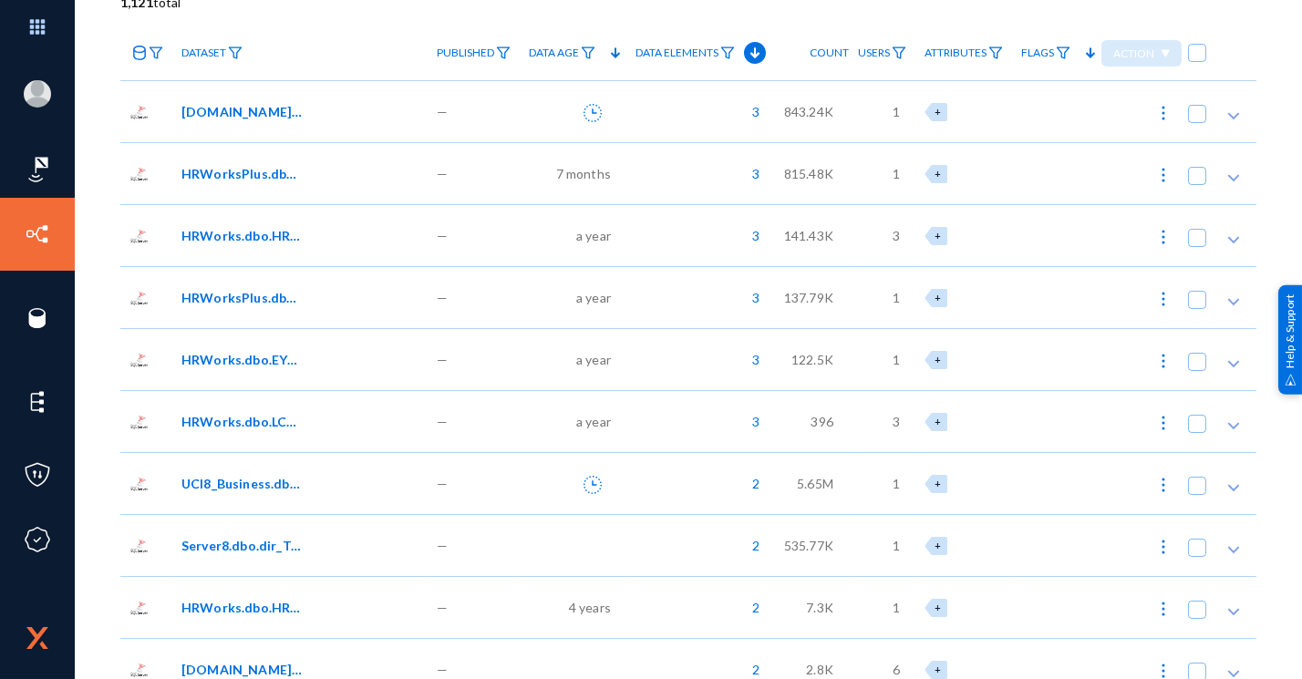
click at [222, 610] on span "HRWorks.dbo.HRW_EmpEntityParamValues" at bounding box center [242, 607] width 123 height 19
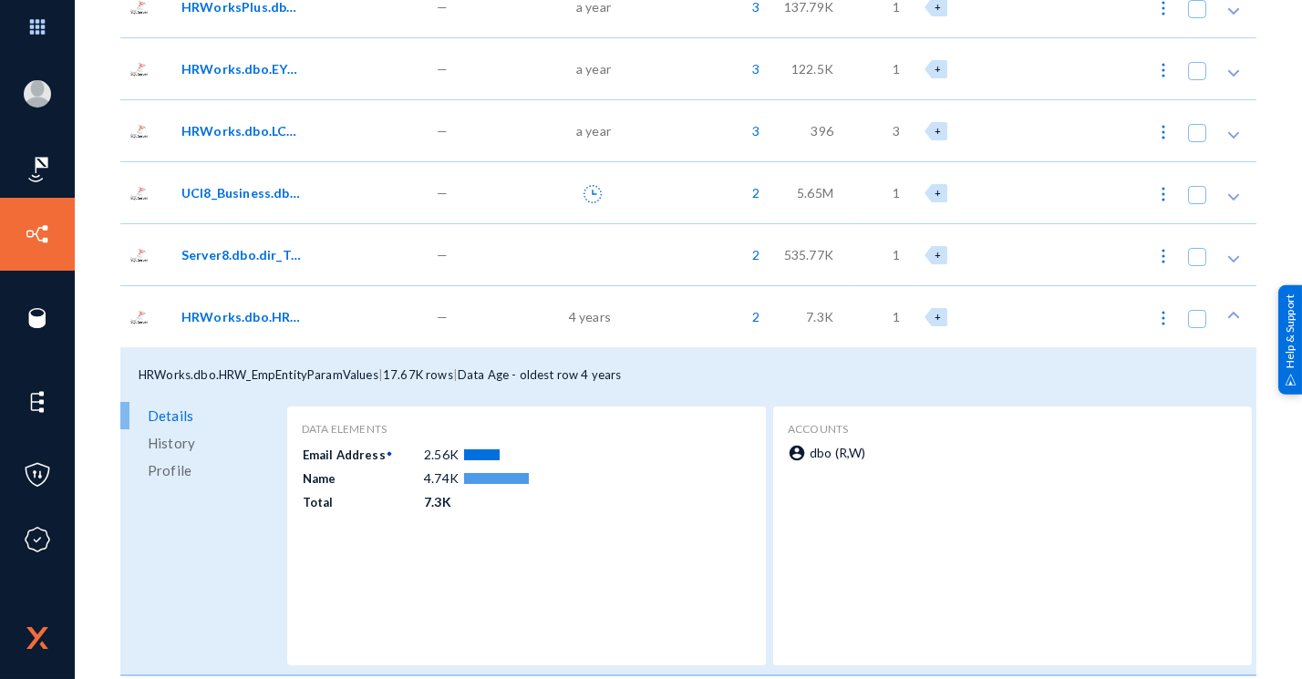
scroll to position [419, 0]
click at [185, 440] on span "History" at bounding box center [171, 442] width 47 height 27
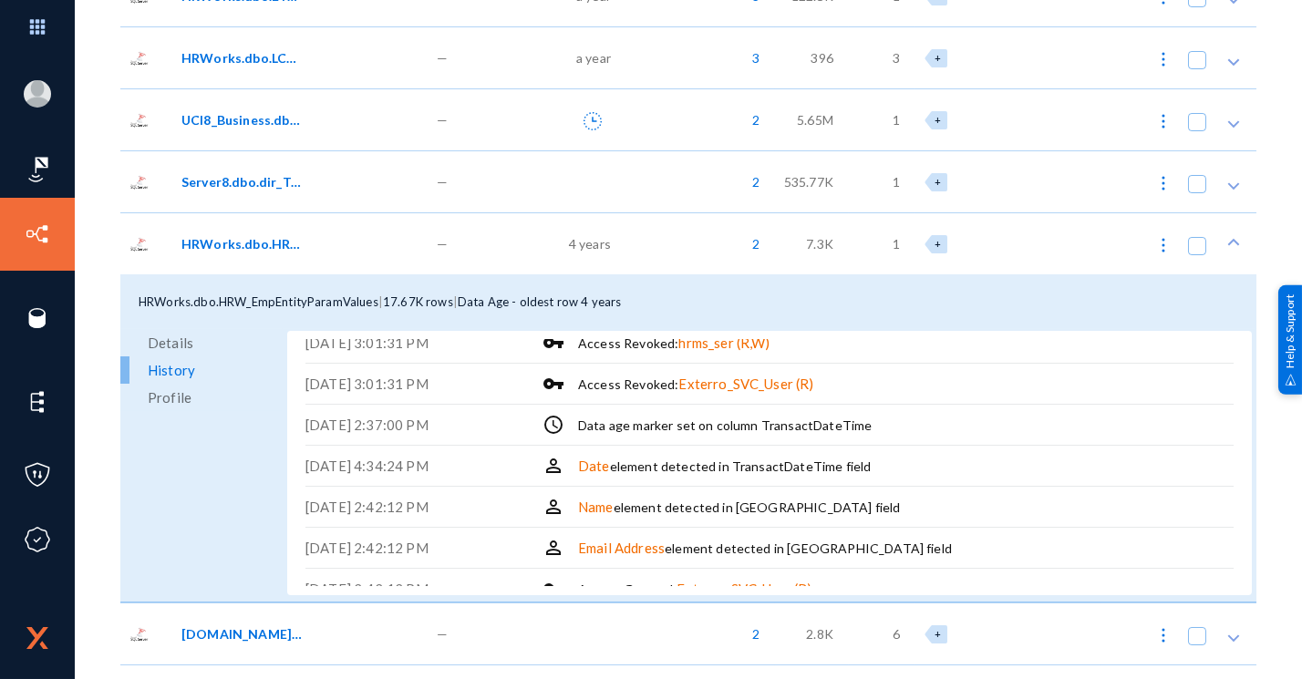
scroll to position [124, 0]
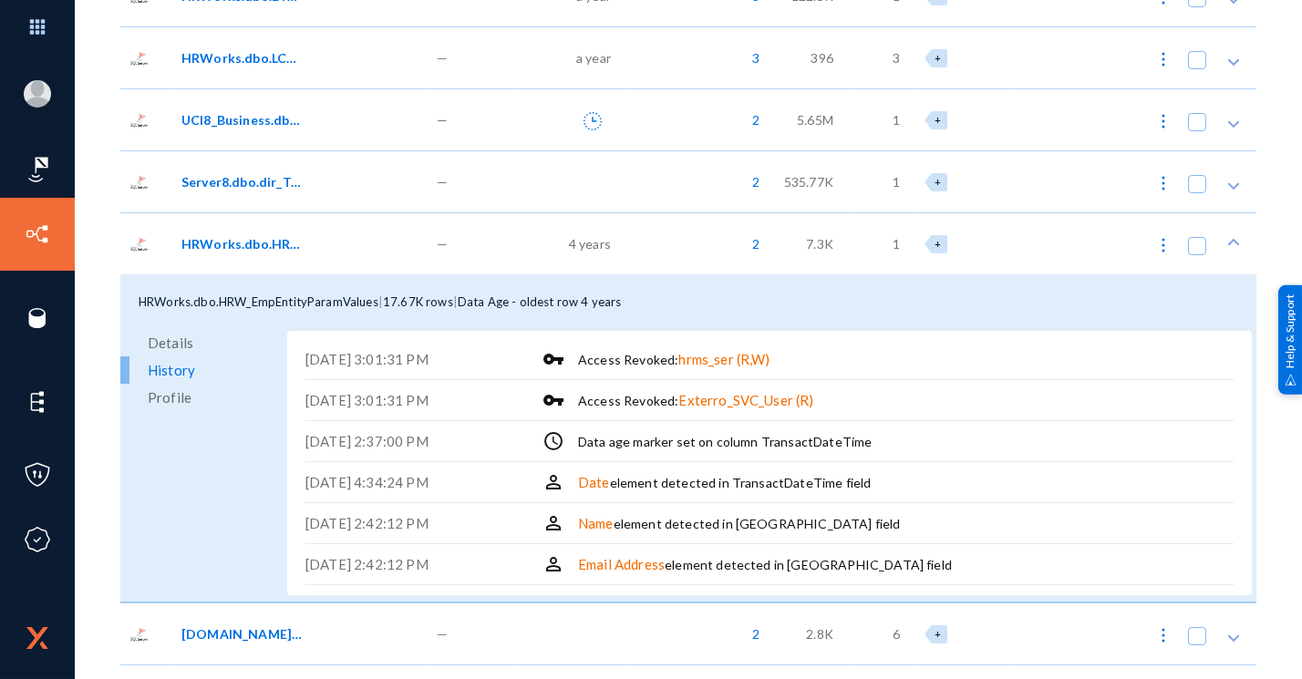
click at [175, 344] on span "Details" at bounding box center [171, 342] width 46 height 27
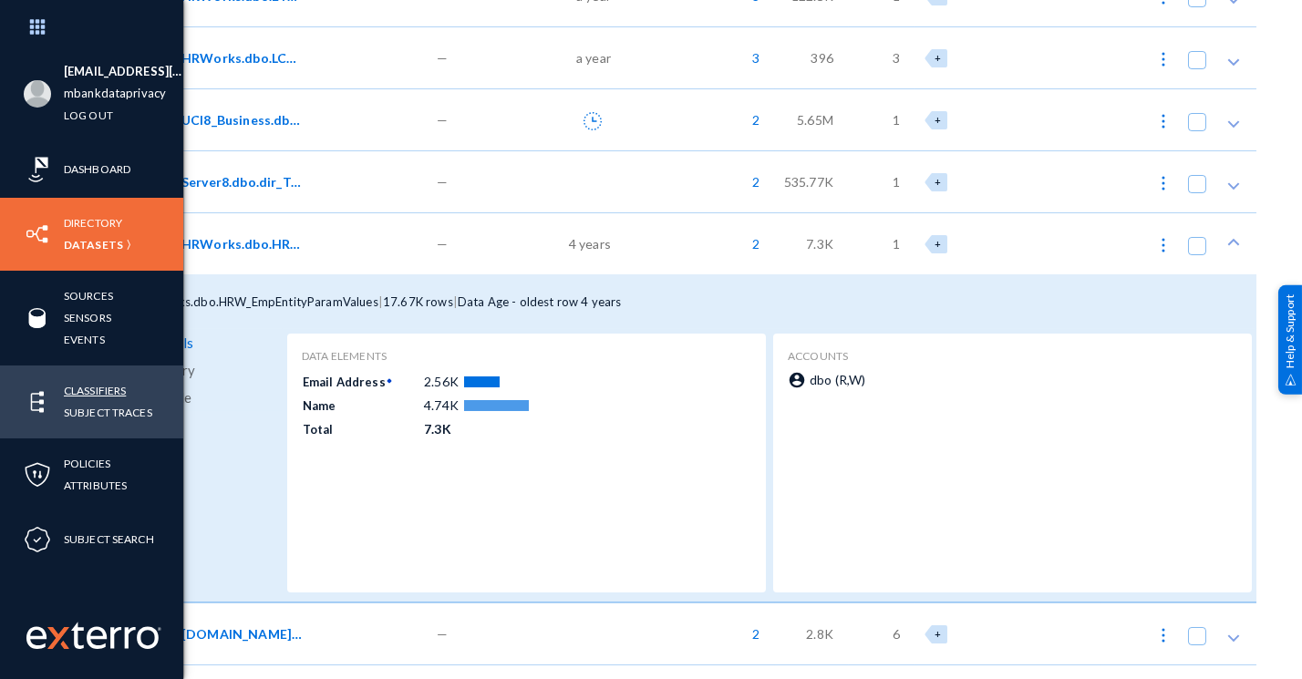
click at [96, 388] on link "Classifiers" at bounding box center [95, 390] width 62 height 21
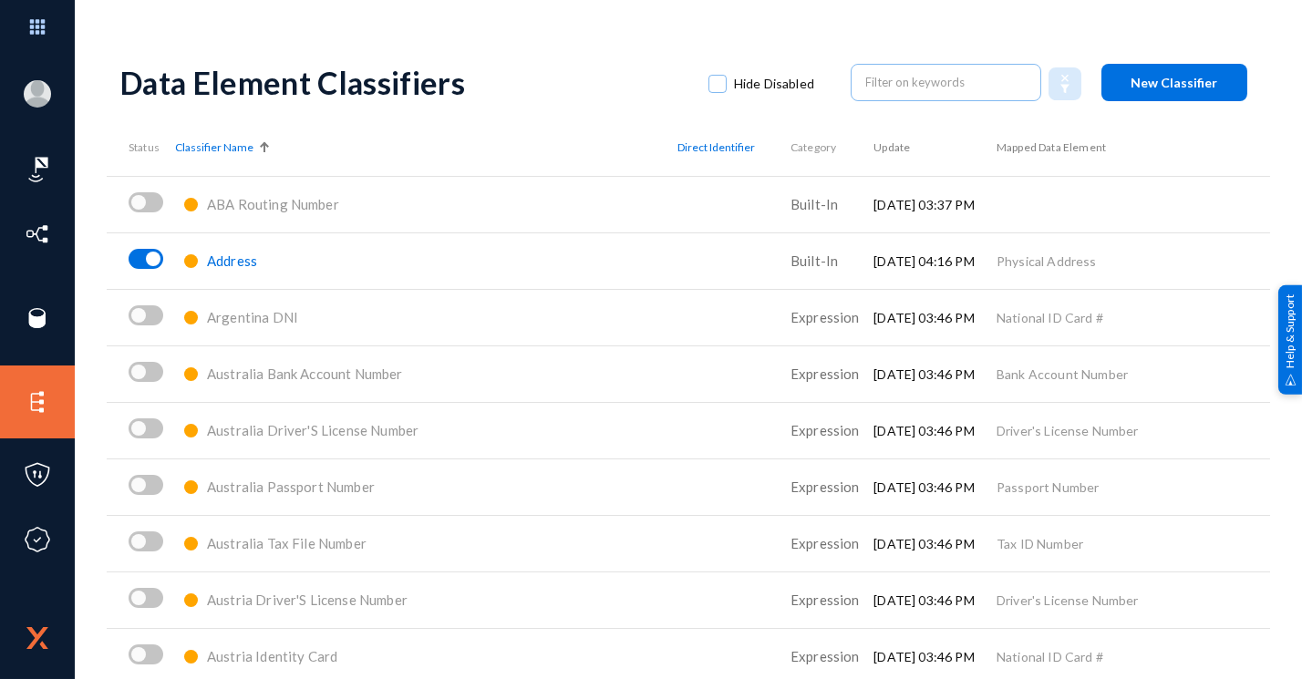
click at [1122, 77] on button "New Classifier" at bounding box center [1174, 82] width 146 height 37
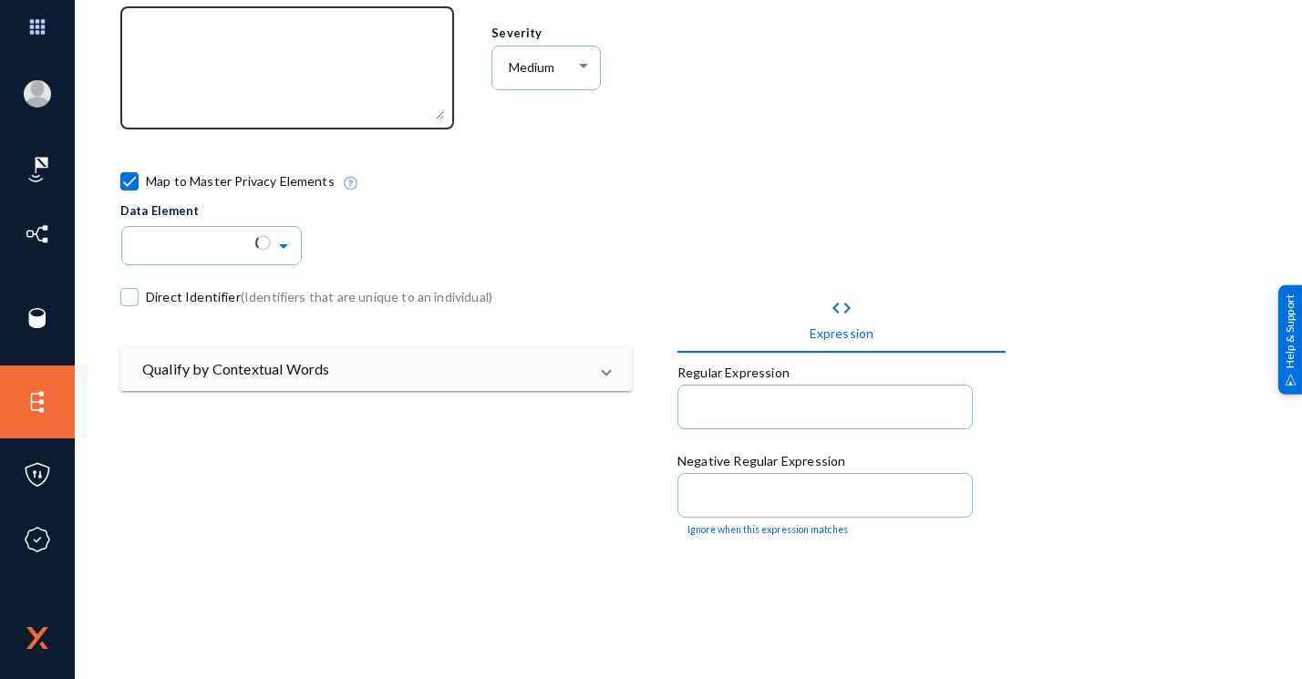
scroll to position [278, 0]
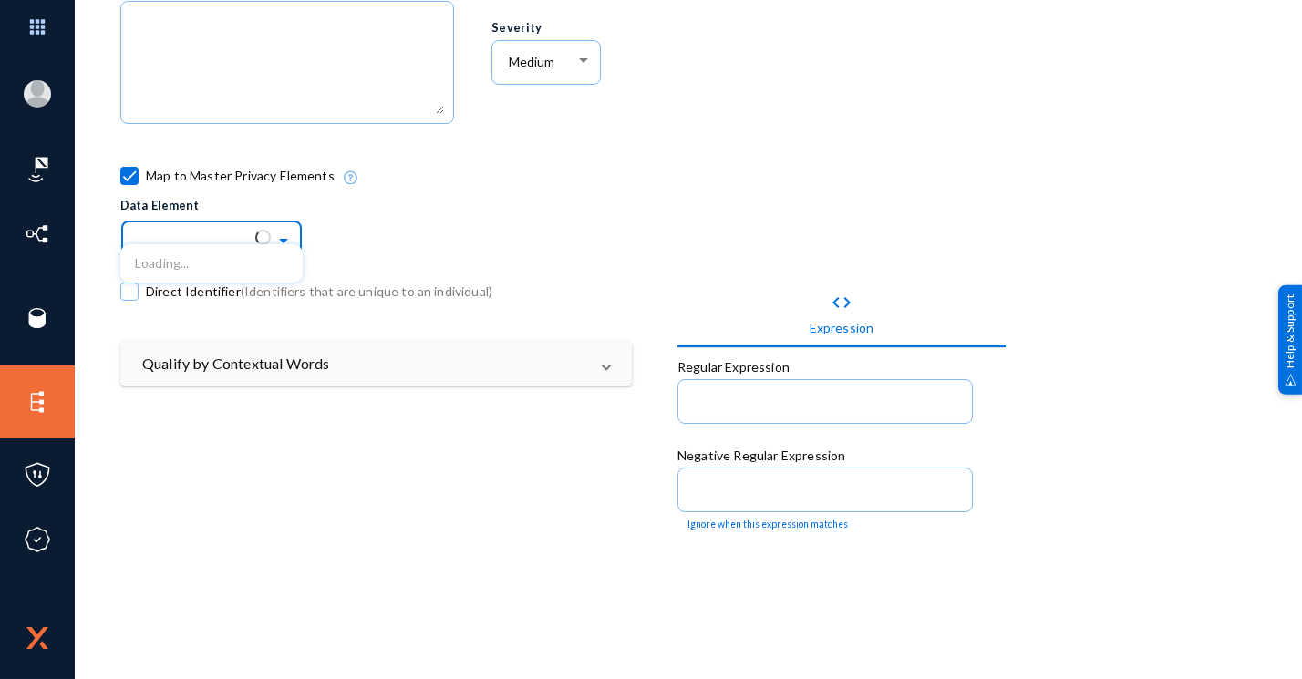
click at [282, 240] on span at bounding box center [285, 239] width 21 height 13
click at [284, 236] on span at bounding box center [285, 239] width 21 height 13
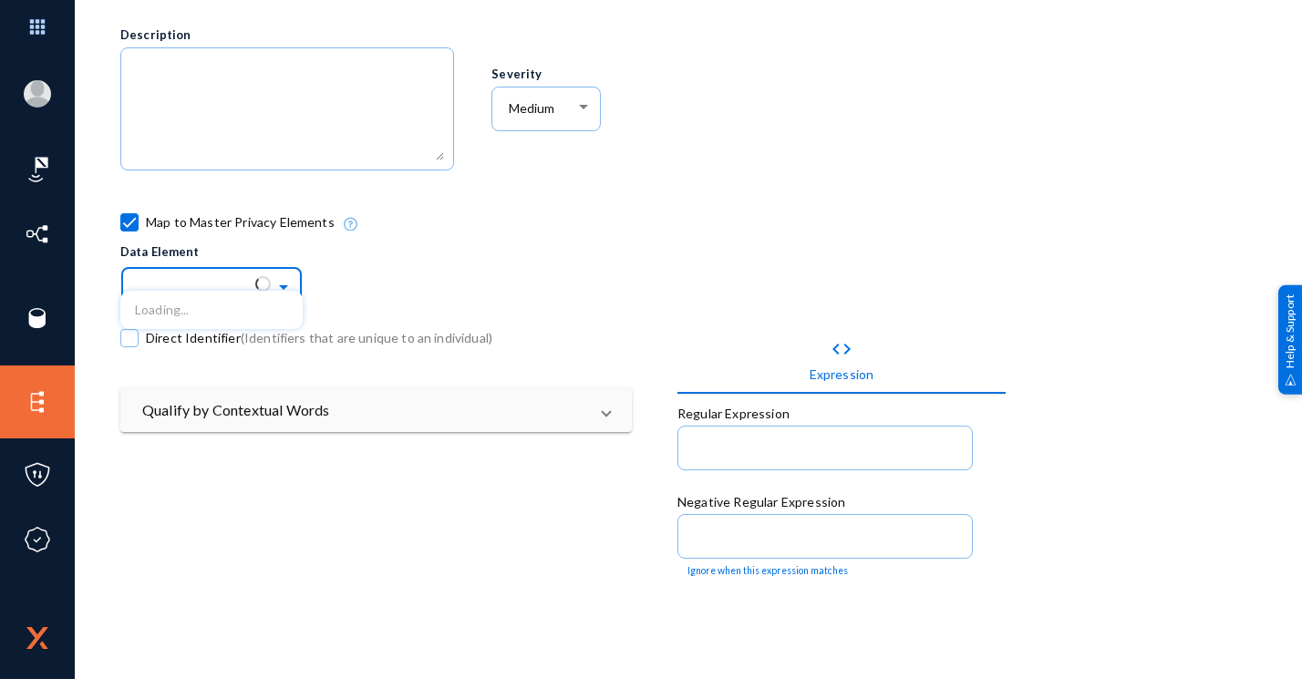
scroll to position [0, 0]
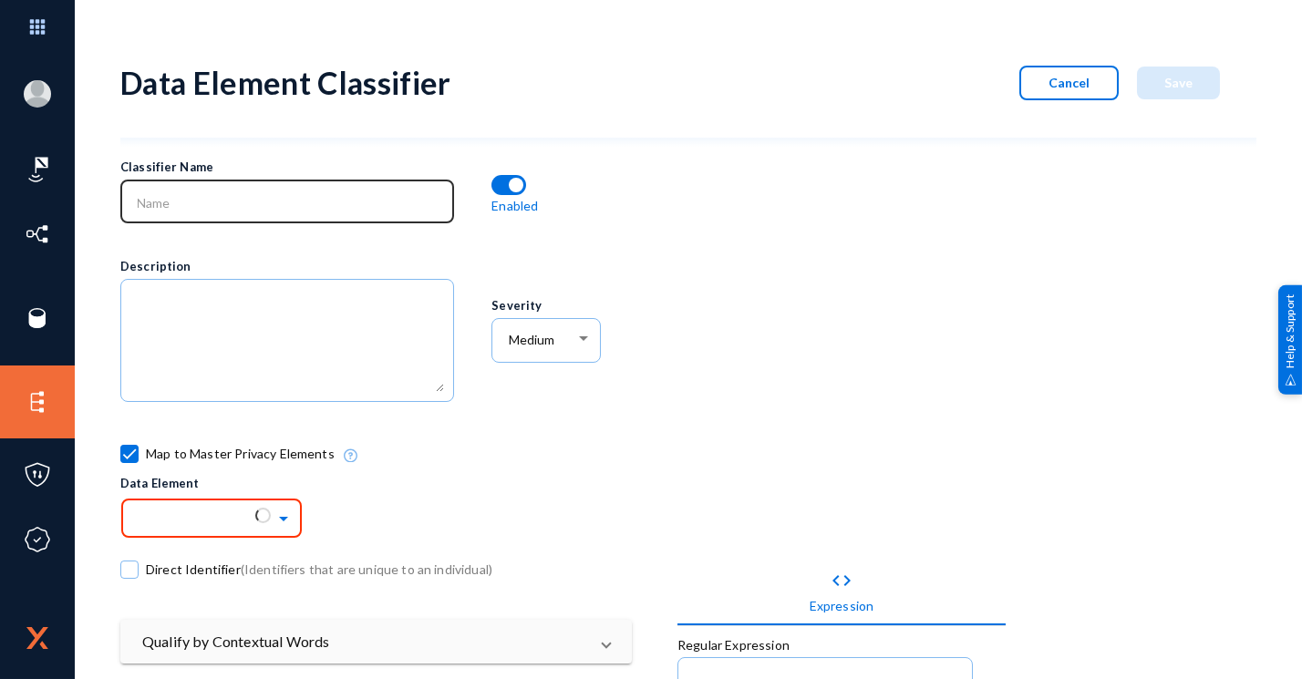
click at [199, 187] on div at bounding box center [287, 199] width 315 height 47
click at [163, 206] on input "UARE Number" at bounding box center [291, 203] width 307 height 16
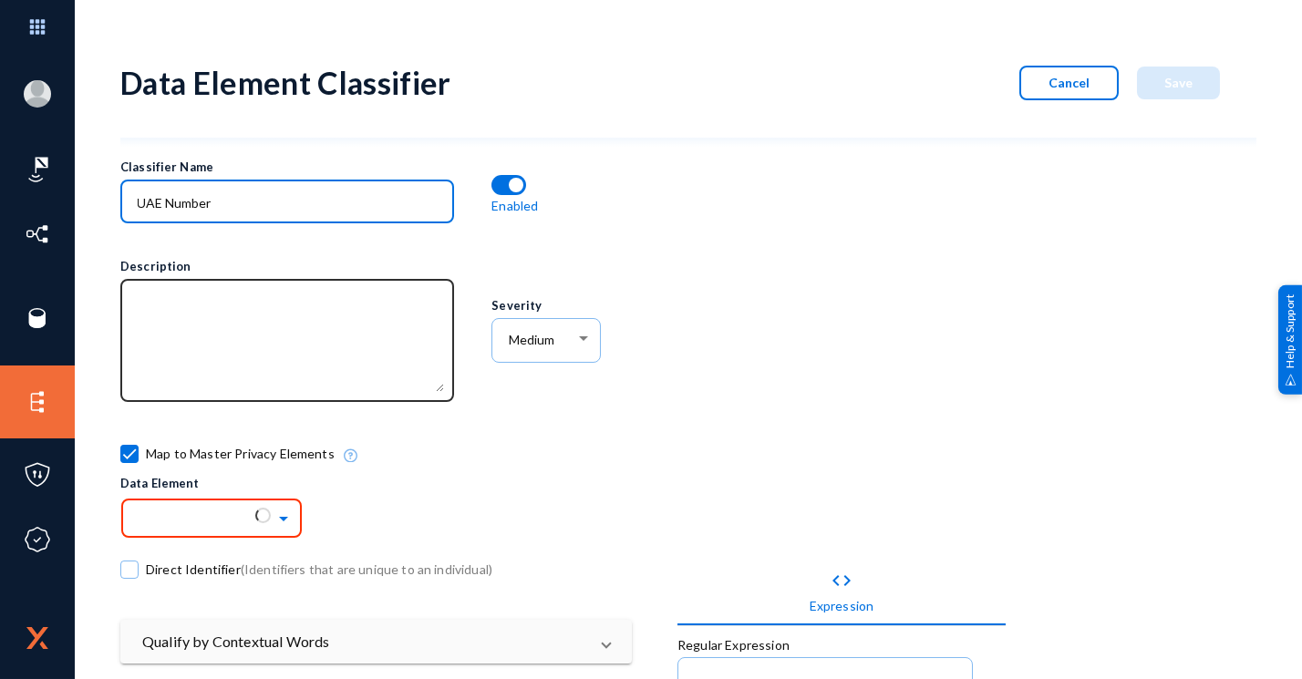
type input "UAE Number"
click at [220, 306] on textarea at bounding box center [291, 343] width 307 height 98
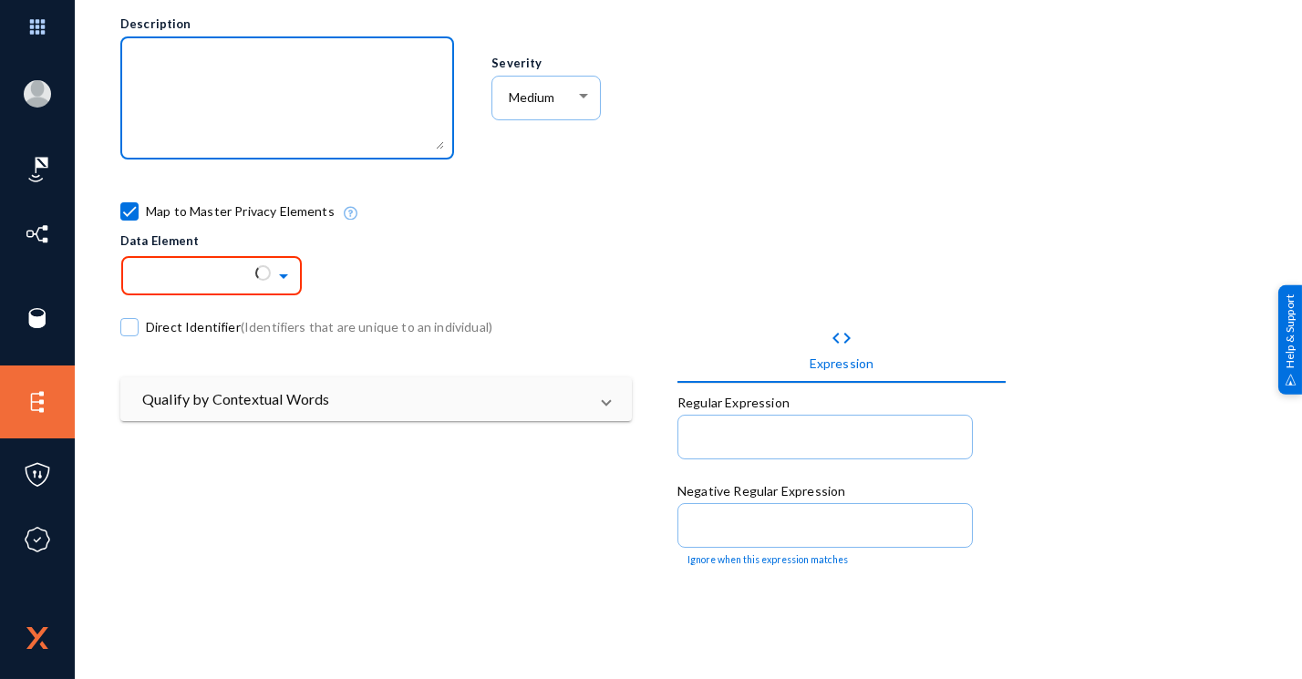
scroll to position [253, 0]
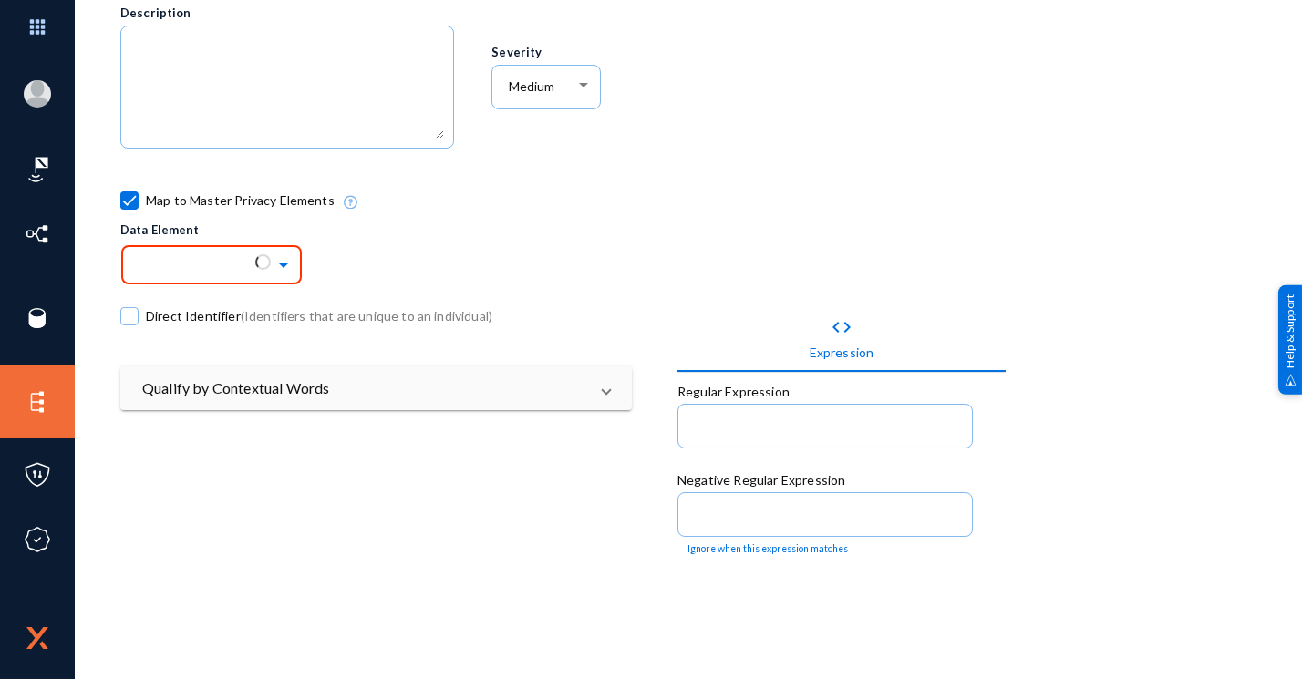
click at [212, 274] on div "Direct Identifier (Identifiers that are unique to an individual)" at bounding box center [398, 320] width 556 height 92
click at [129, 192] on span at bounding box center [129, 200] width 18 height 18
click at [129, 209] on input "Map to Master Privacy Elements" at bounding box center [130, 210] width 2 height 2
checkbox input "false"
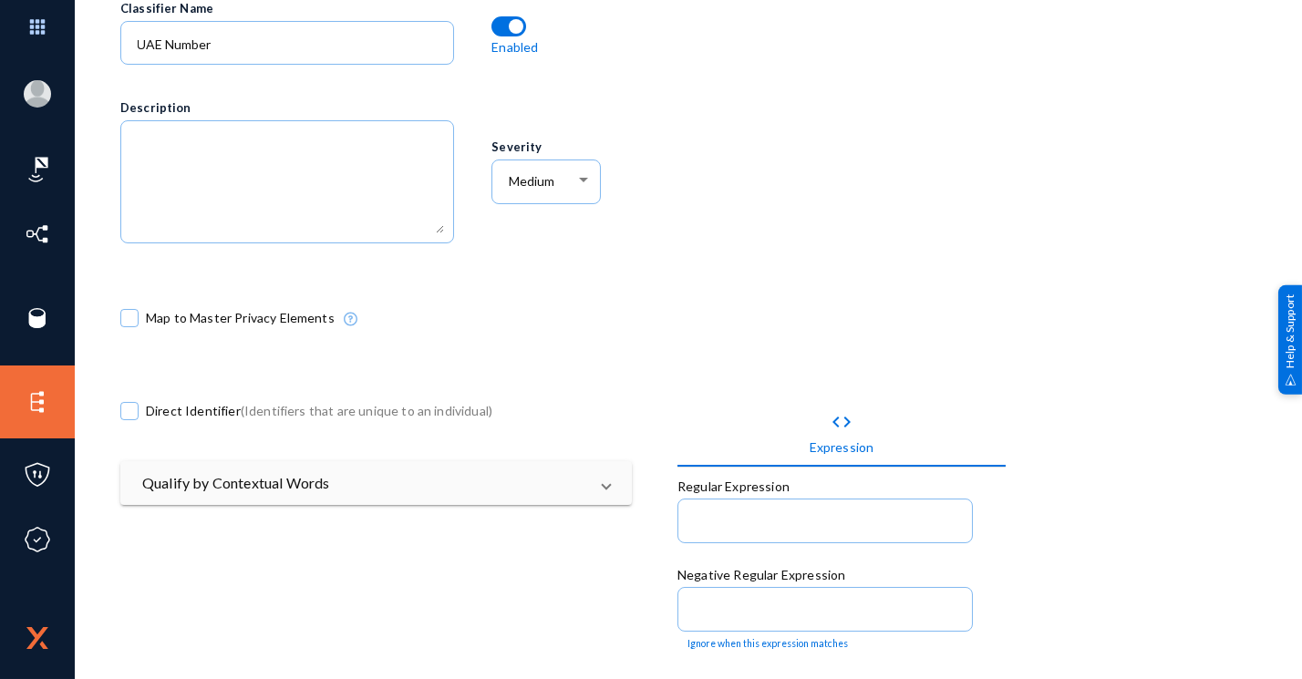
scroll to position [70, 0]
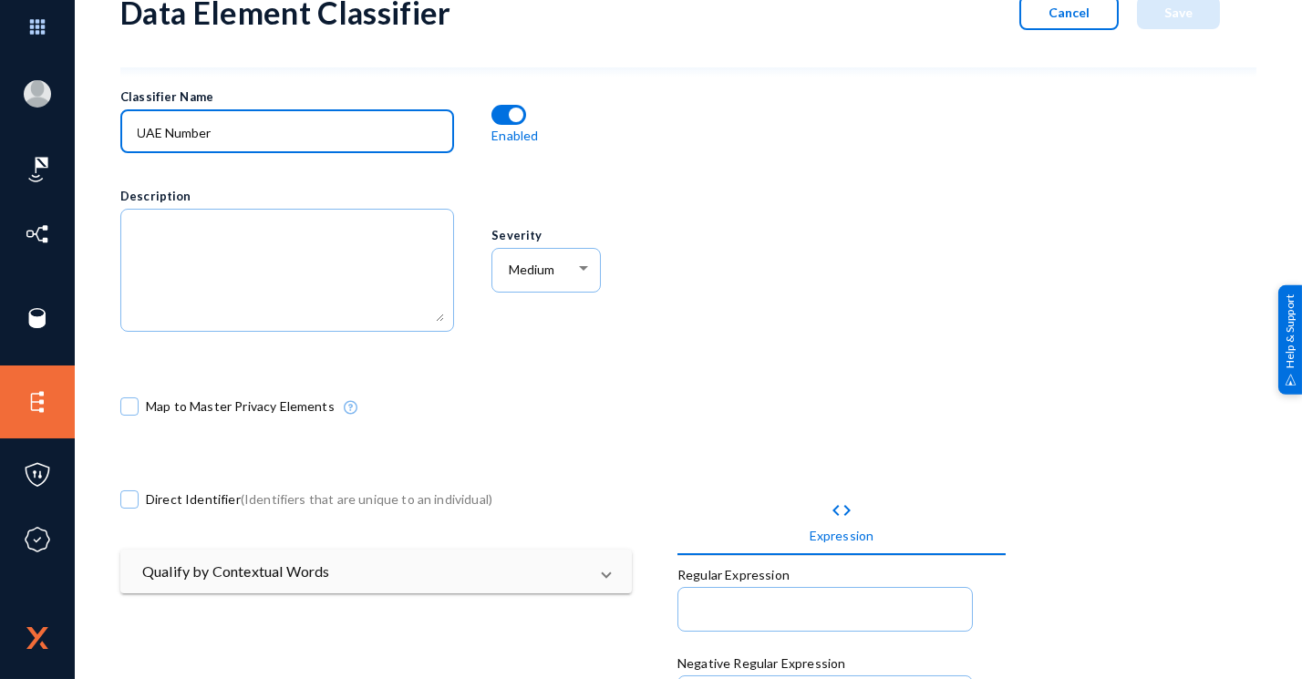
click at [250, 137] on input "UAE Number" at bounding box center [291, 133] width 307 height 16
click at [161, 136] on input "UAE Number" at bounding box center [291, 133] width 307 height 16
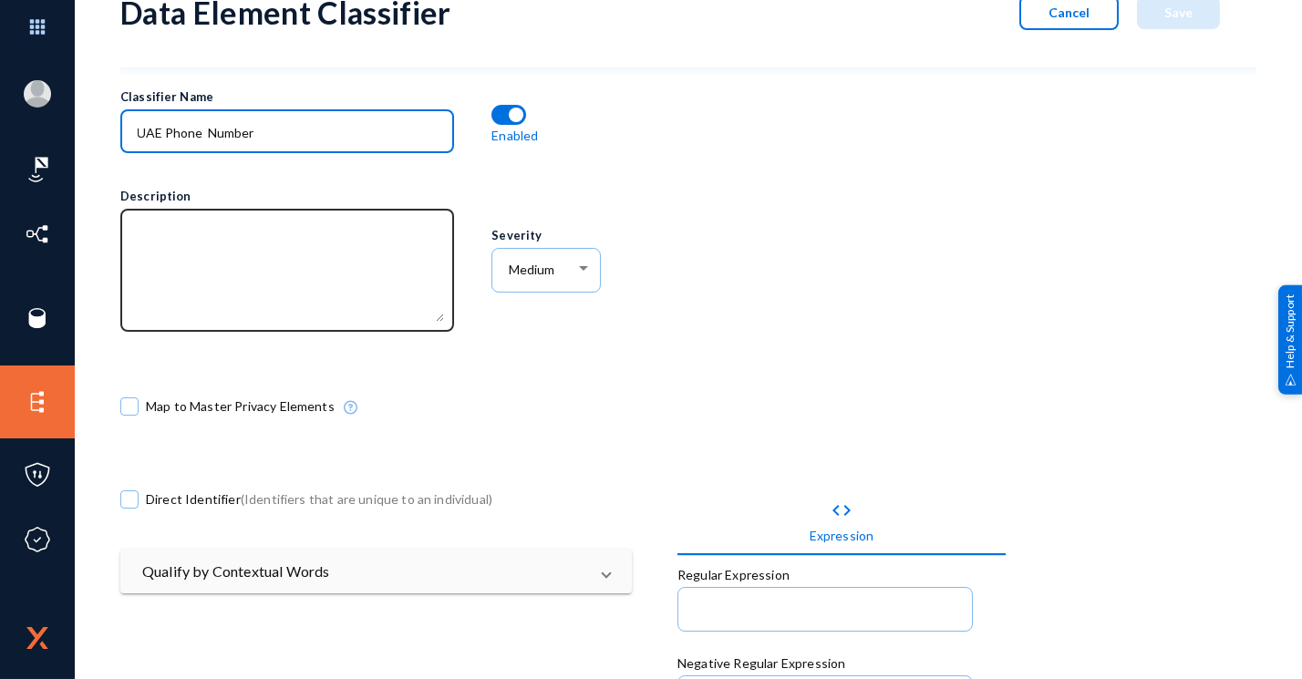
type input "UAE Phone Number"
click at [260, 255] on textarea at bounding box center [291, 272] width 307 height 98
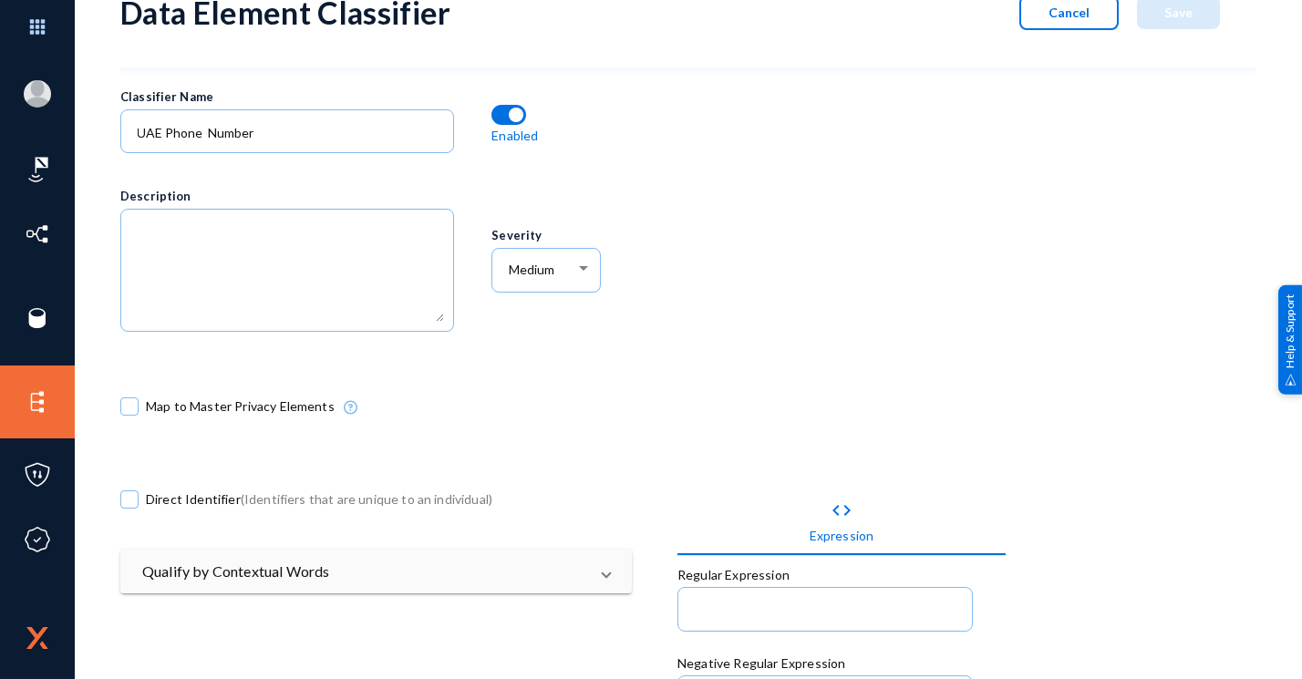
click at [233, 365] on div "Map to Master Privacy Elements" at bounding box center [583, 411] width 927 height 92
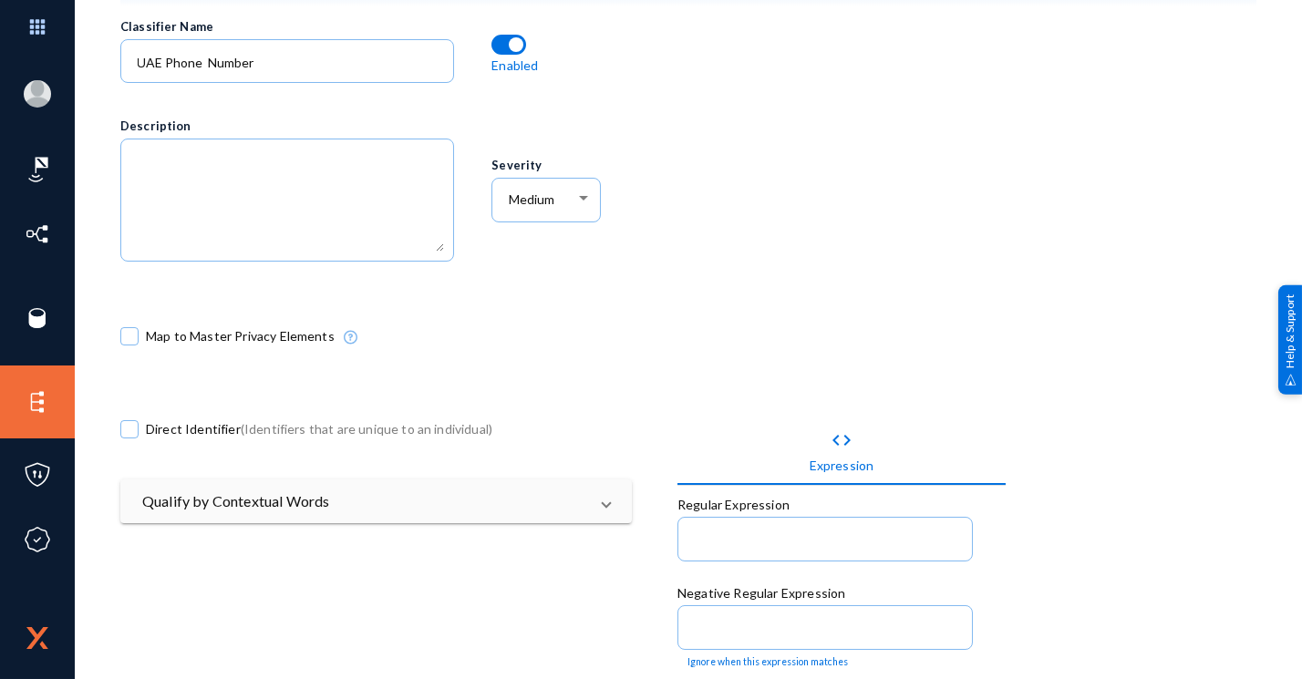
scroll to position [145, 0]
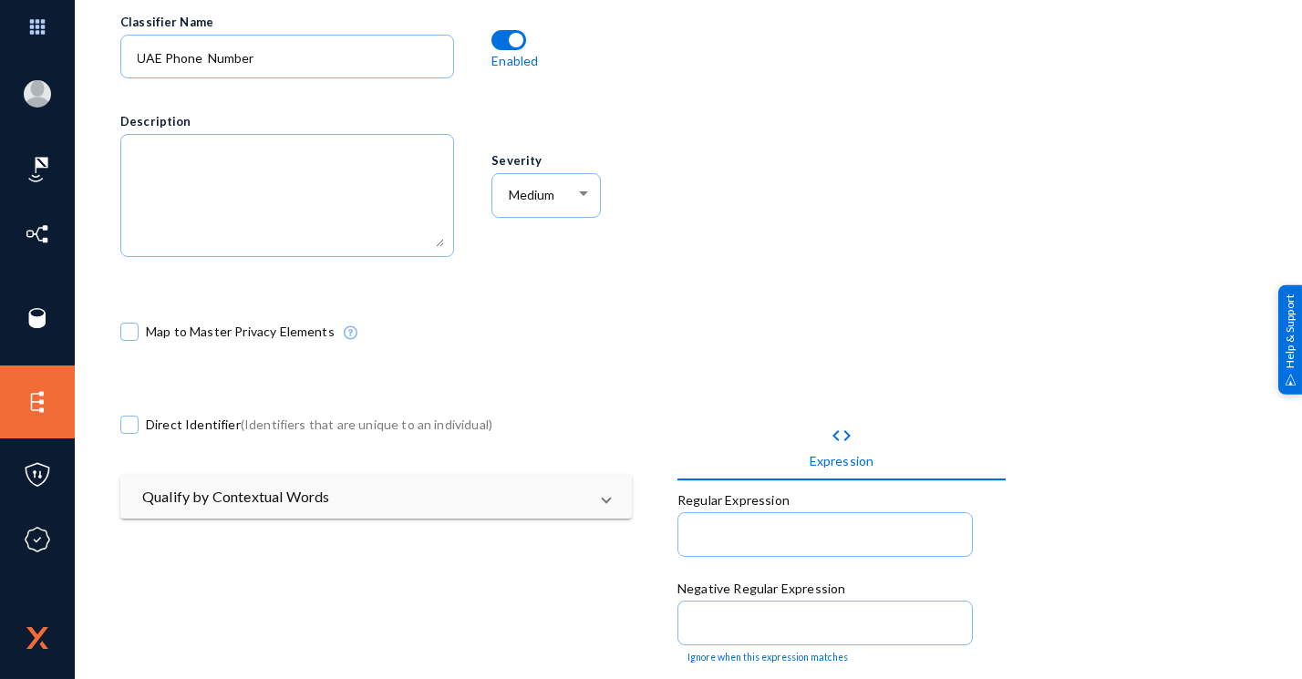
click at [132, 332] on span at bounding box center [129, 332] width 18 height 18
click at [130, 340] on input "Map to Master Privacy Elements" at bounding box center [130, 341] width 2 height 2
checkbox input "true"
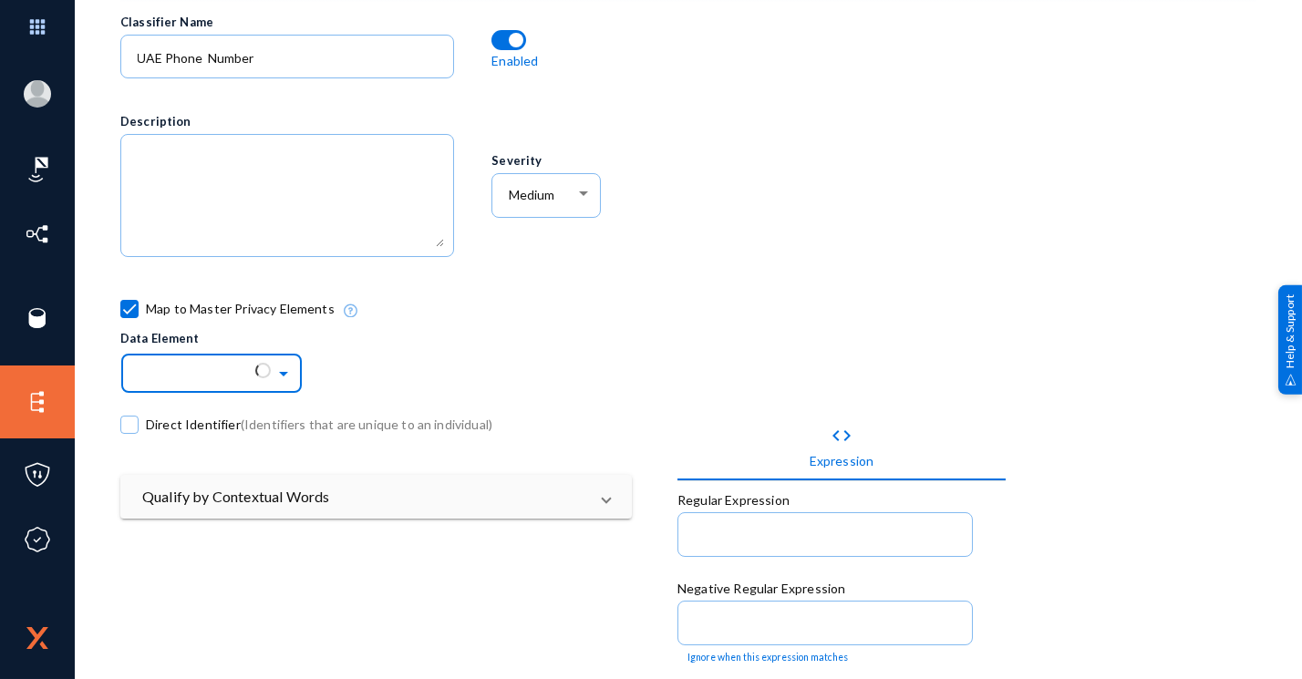
click at [189, 377] on ng-select at bounding box center [211, 371] width 182 height 46
click at [214, 341] on div "Data Element" at bounding box center [211, 339] width 182 height 18
click at [535, 470] on div "Direct Identifier (Identifiers that are unique to an individual)" at bounding box center [398, 428] width 556 height 92
click at [534, 471] on mat-grid-list "Classifier Name [GEOGRAPHIC_DATA] Phone Number Enabled Description Severity Med…" at bounding box center [676, 527] width 1113 height 1050
click at [552, 493] on mat-panel-title "Qualify by Contextual Words" at bounding box center [365, 497] width 446 height 22
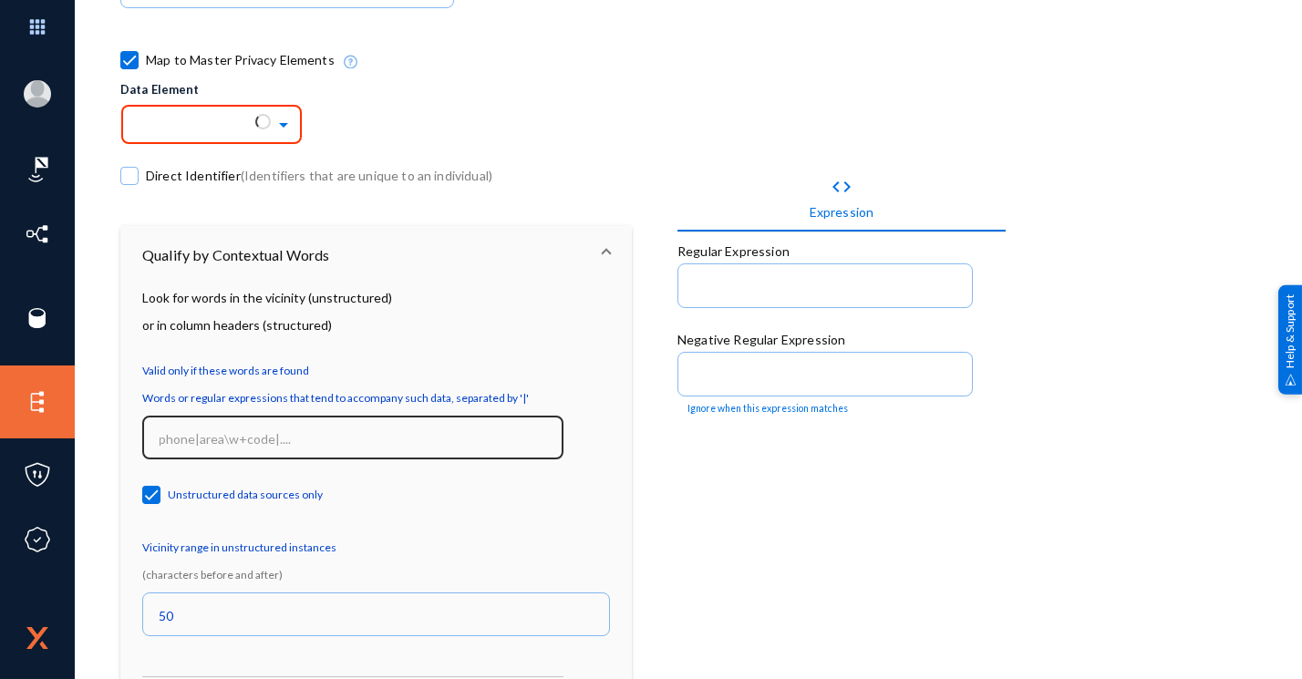
scroll to position [394, 0]
click at [268, 443] on input at bounding box center [357, 439] width 395 height 16
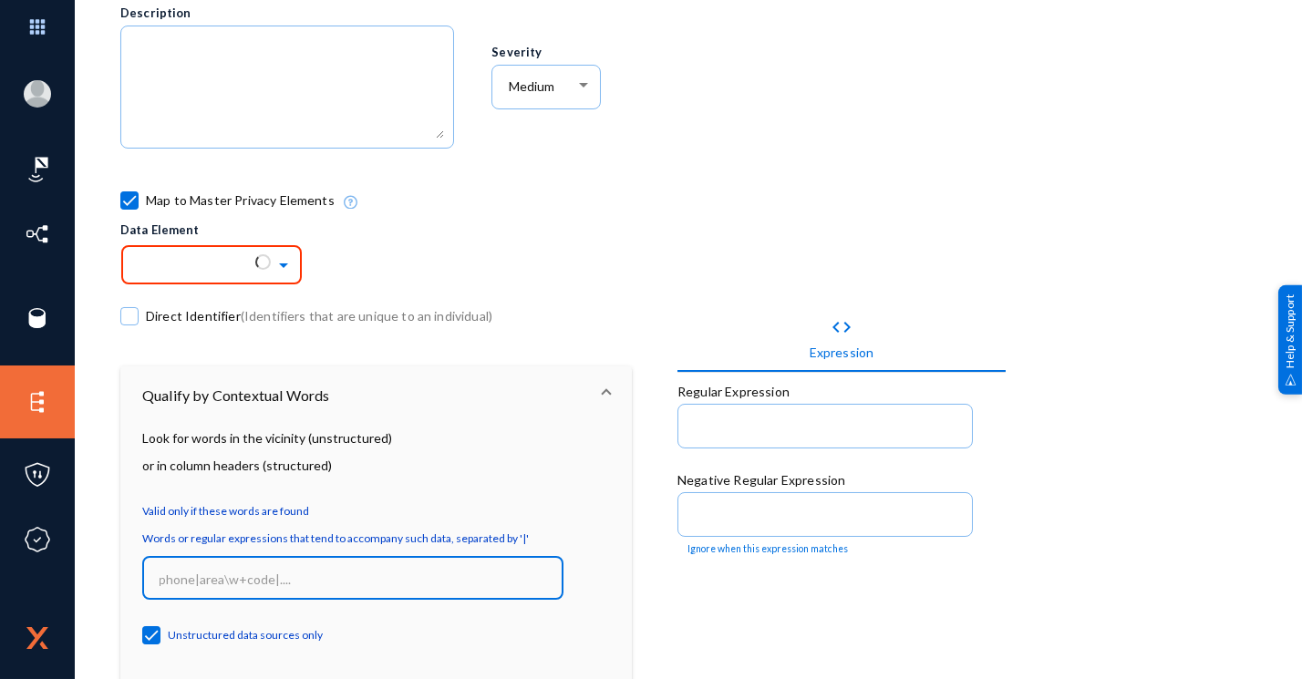
scroll to position [315, 0]
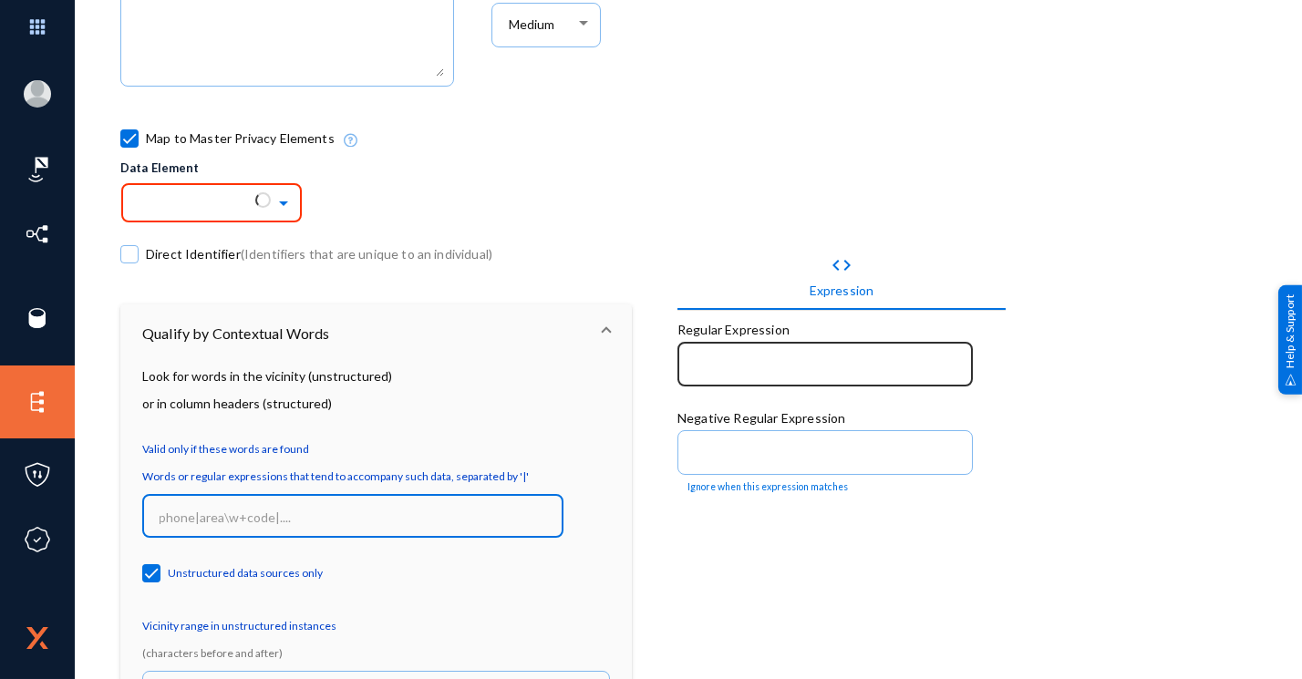
click at [748, 368] on input at bounding box center [829, 366] width 269 height 16
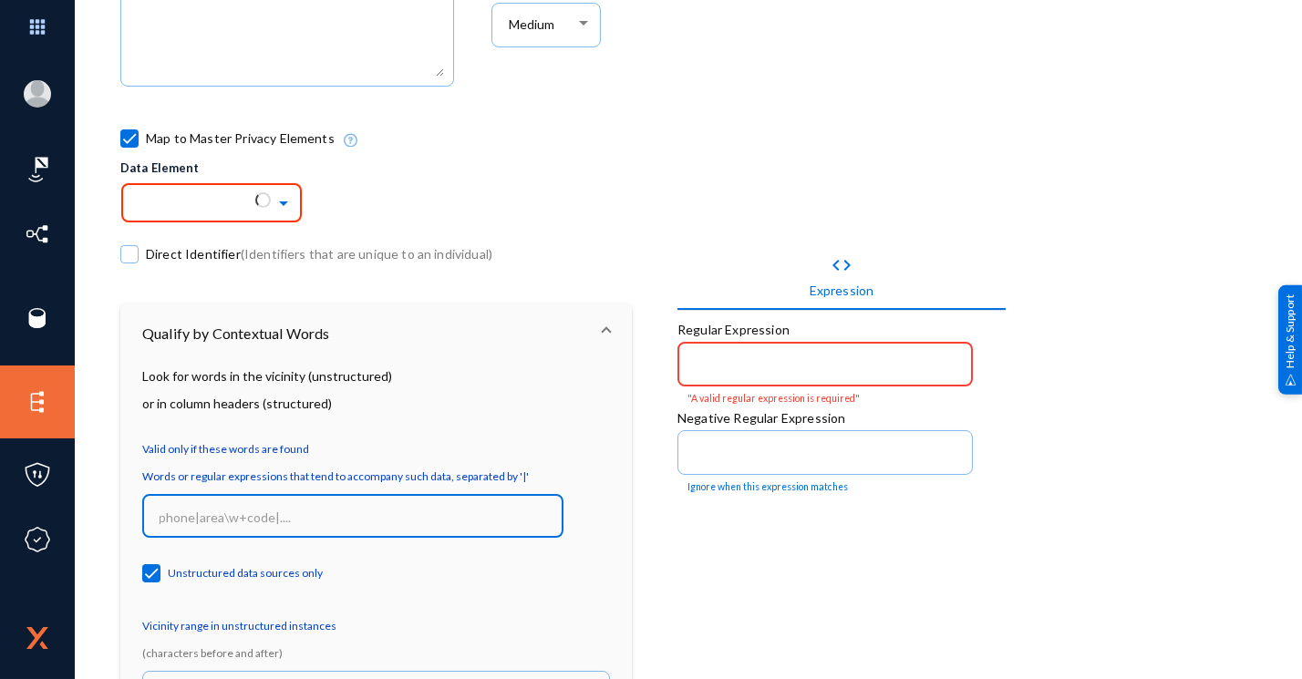
click at [382, 521] on input at bounding box center [357, 518] width 395 height 16
click at [320, 510] on input at bounding box center [357, 518] width 395 height 16
click at [264, 515] on input at bounding box center [357, 518] width 395 height 16
click at [735, 353] on div at bounding box center [825, 362] width 276 height 47
click at [519, 512] on input at bounding box center [357, 518] width 395 height 16
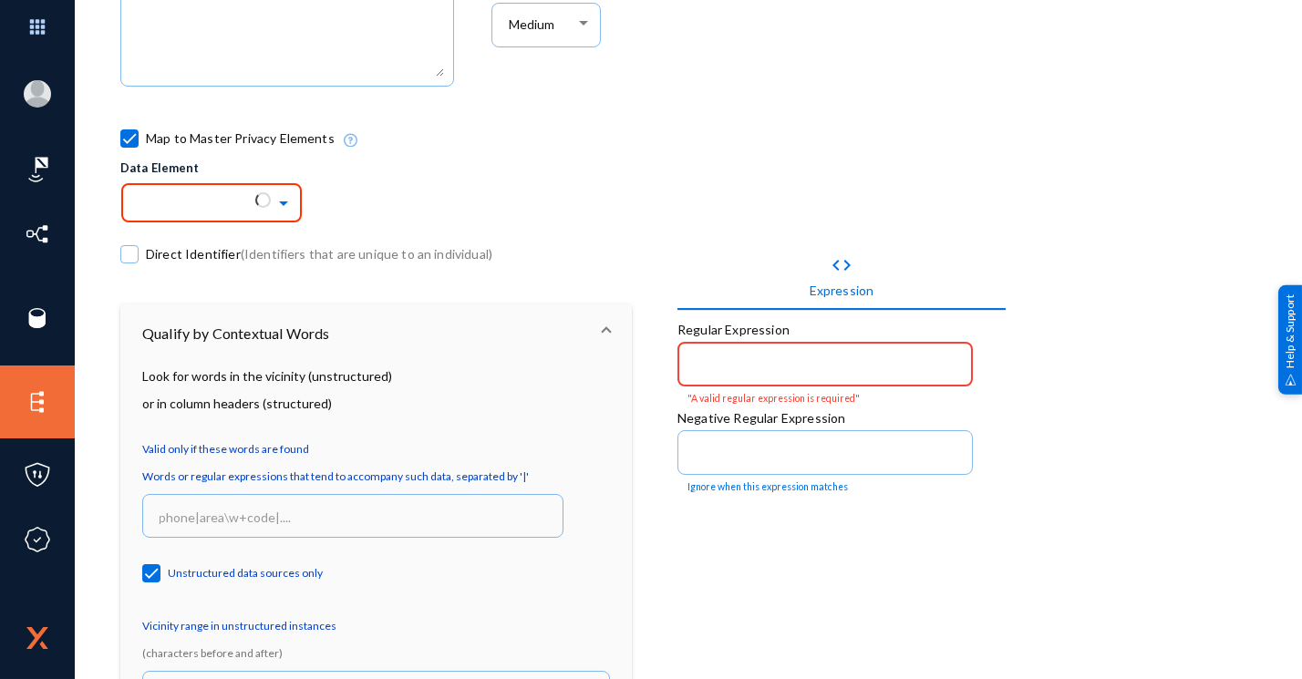
click at [695, 358] on input at bounding box center [829, 366] width 269 height 16
click at [405, 513] on input at bounding box center [357, 518] width 395 height 16
click at [705, 496] on mat-tab-group "code Expression Regular Expression "A valid regular expression is required" Neg…" at bounding box center [841, 536] width 328 height 584
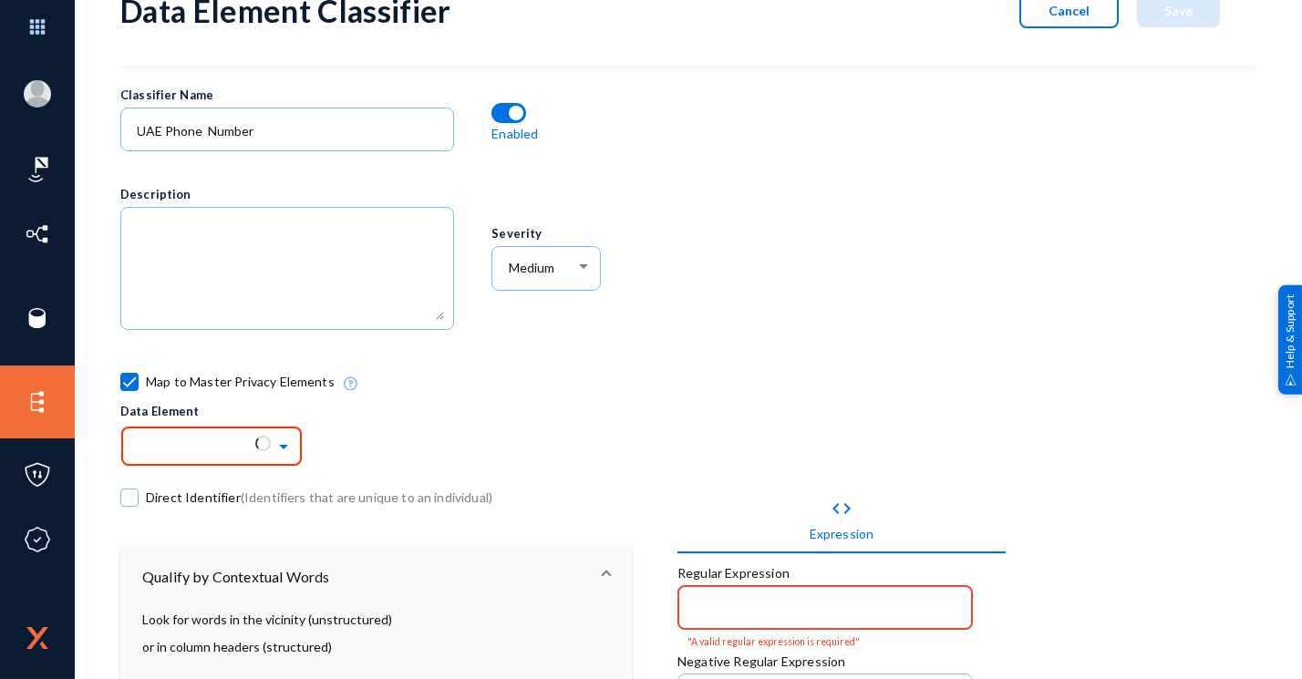
scroll to position [97, 0]
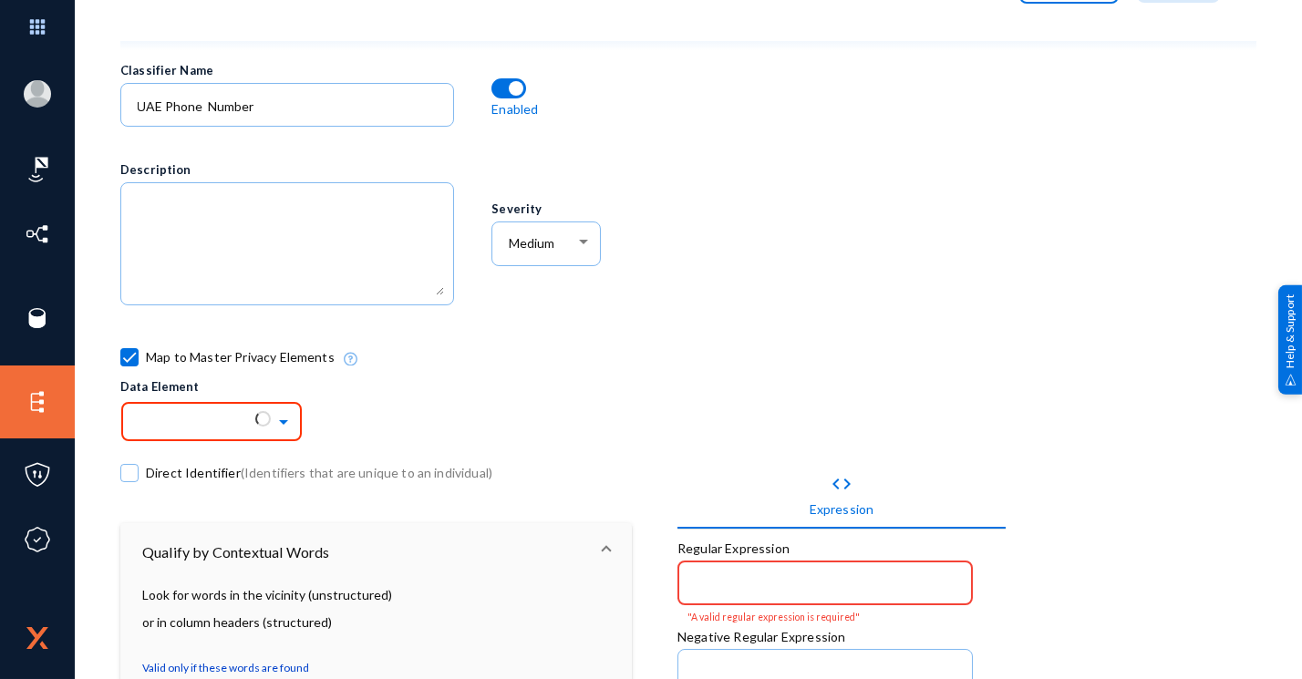
drag, startPoint x: 698, startPoint y: 517, endPoint x: 482, endPoint y: 409, distance: 241.4
click at [482, 409] on div "Map to Master Privacy Elements Data Element" at bounding box center [583, 384] width 927 height 92
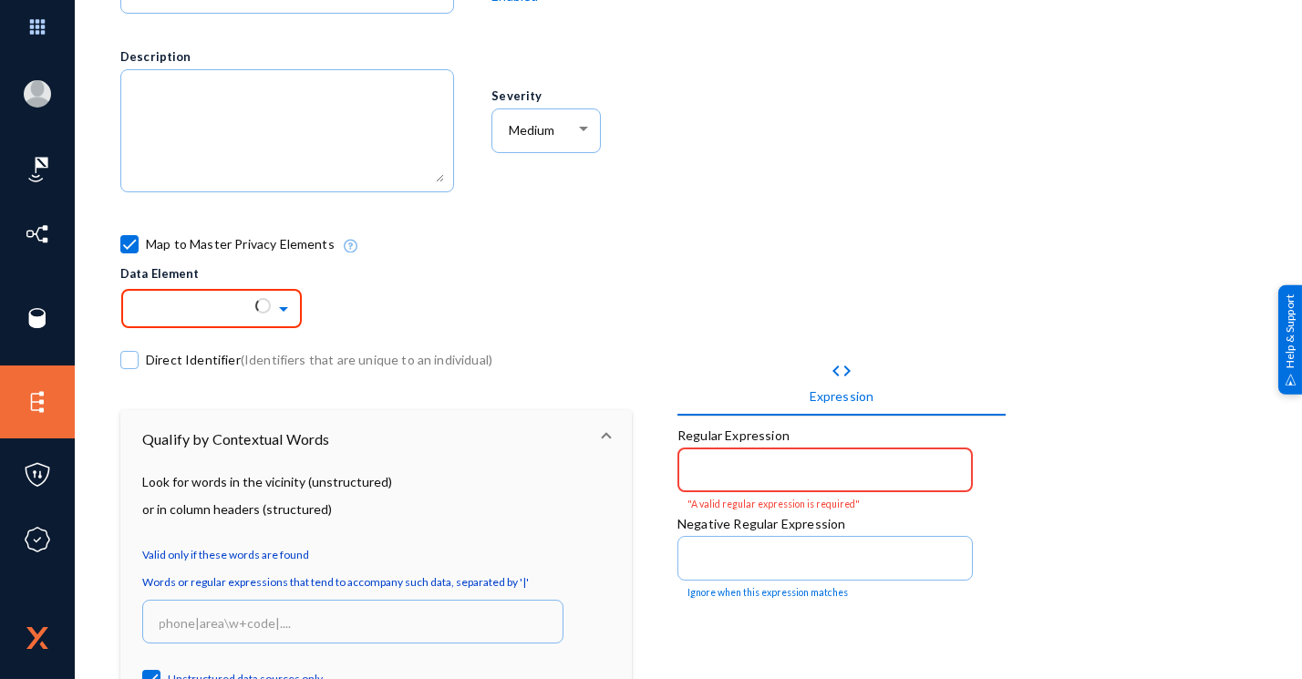
scroll to position [10, 0]
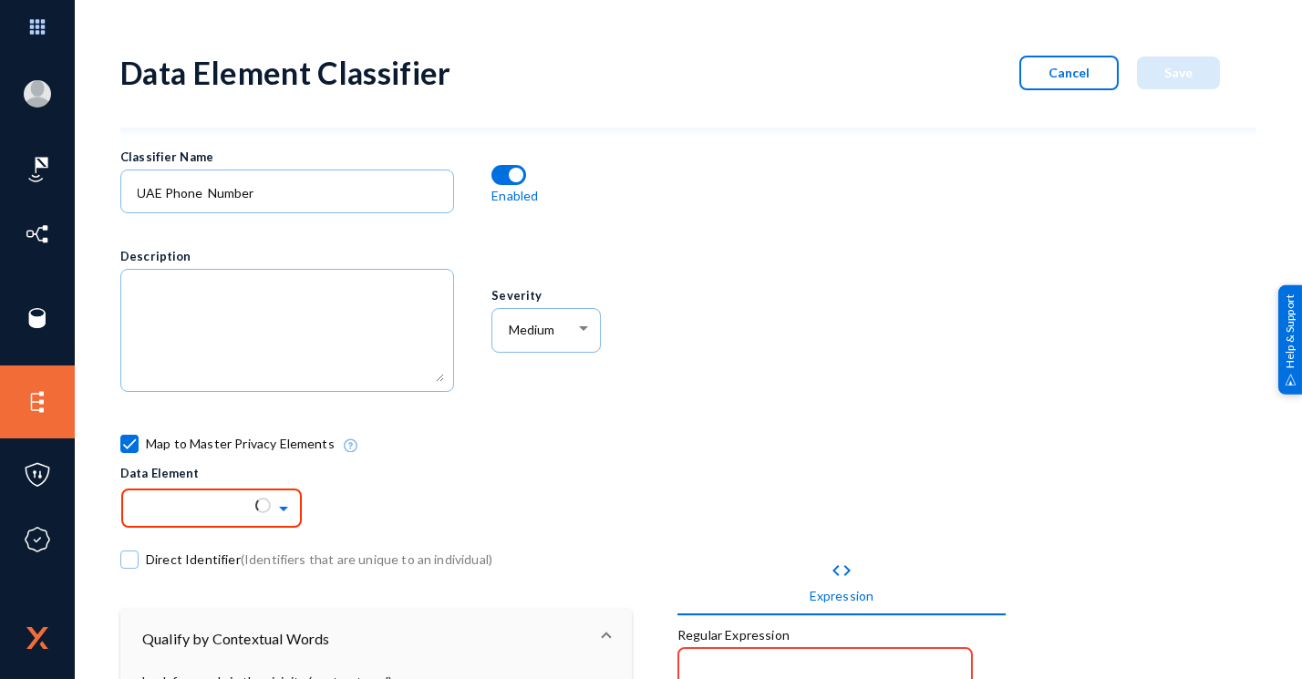
click at [1037, 72] on button "Cancel" at bounding box center [1068, 73] width 99 height 35
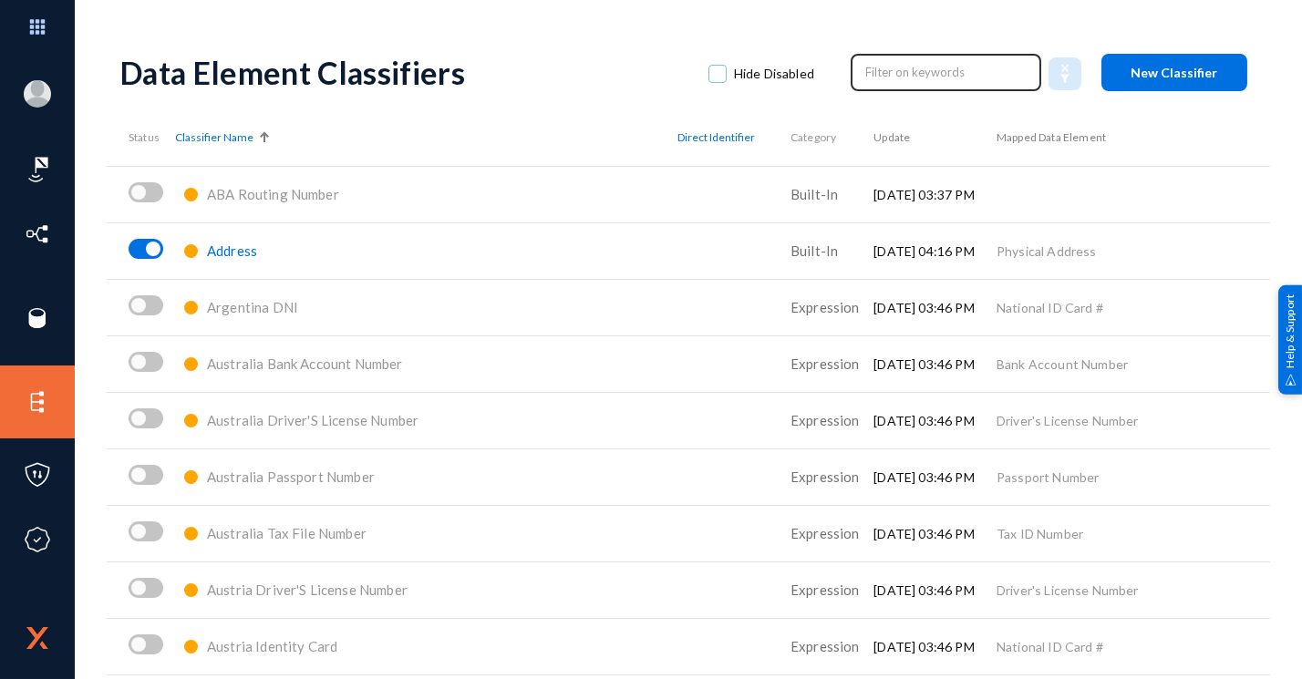
click at [931, 73] on input "text" at bounding box center [946, 71] width 160 height 27
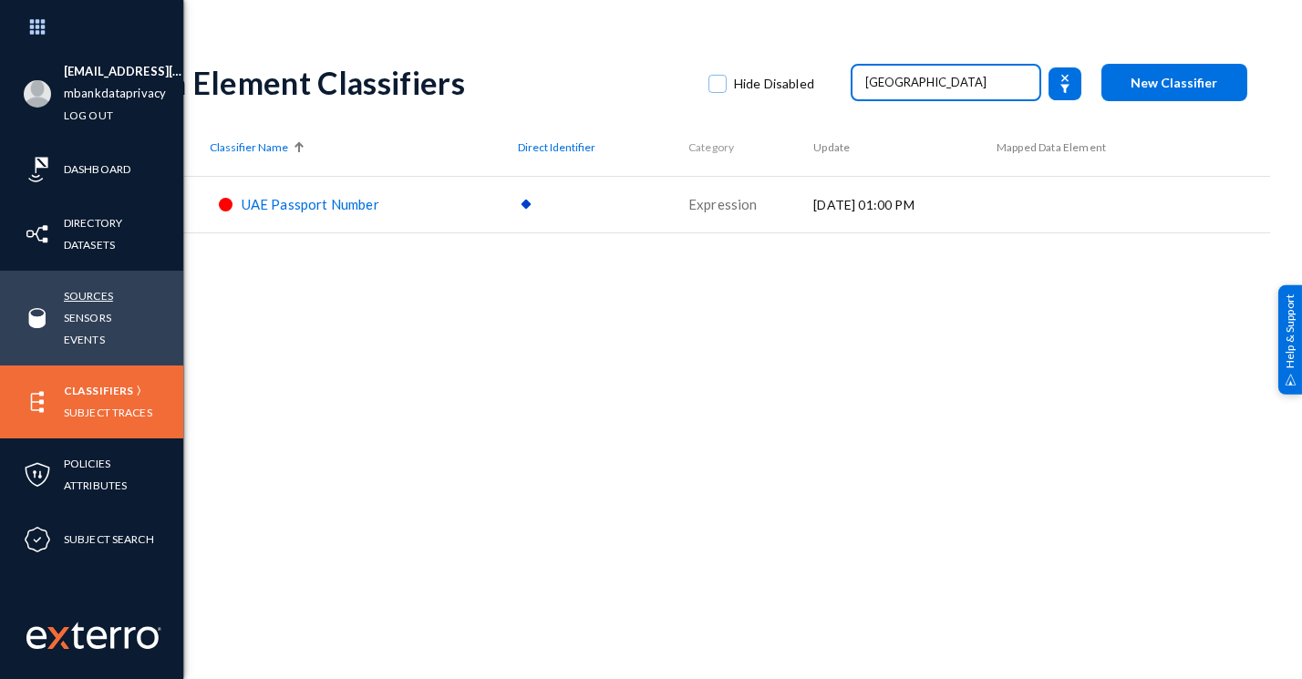
type input "uae"
click at [97, 300] on link "Sources" at bounding box center [88, 295] width 49 height 21
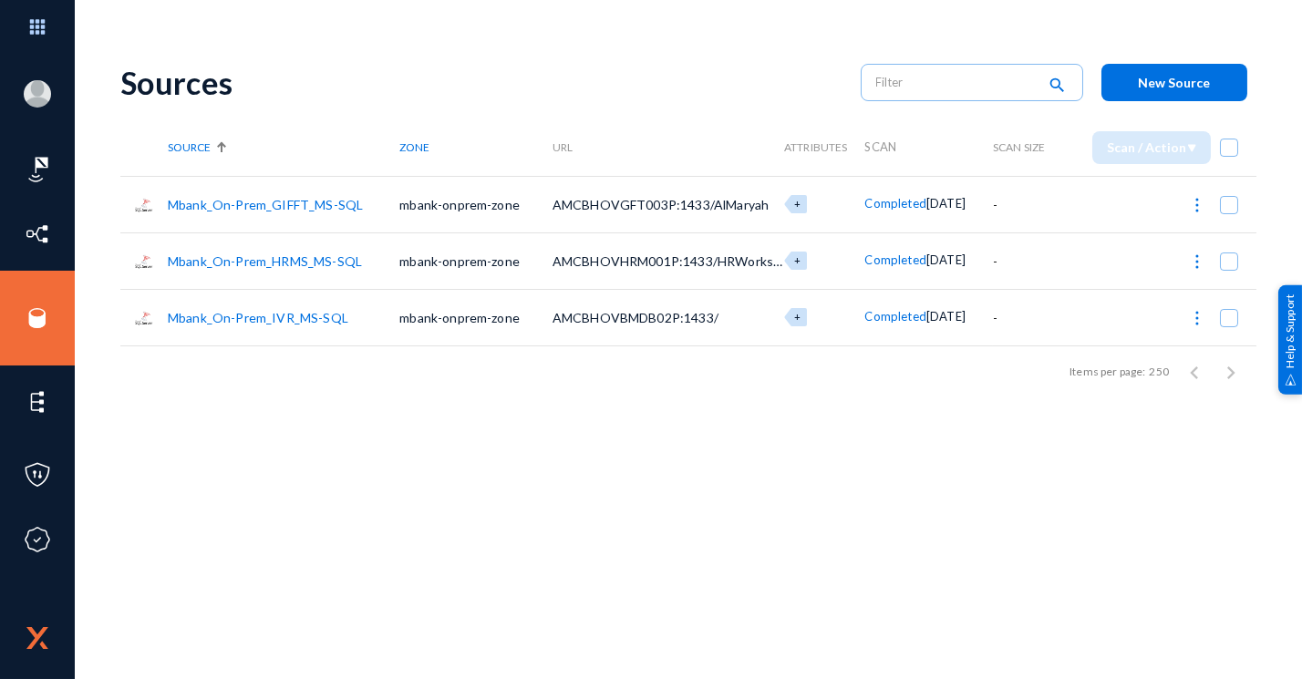
click at [293, 320] on link "Mbank_On-Prem_IVR_MS-SQL" at bounding box center [258, 318] width 181 height 16
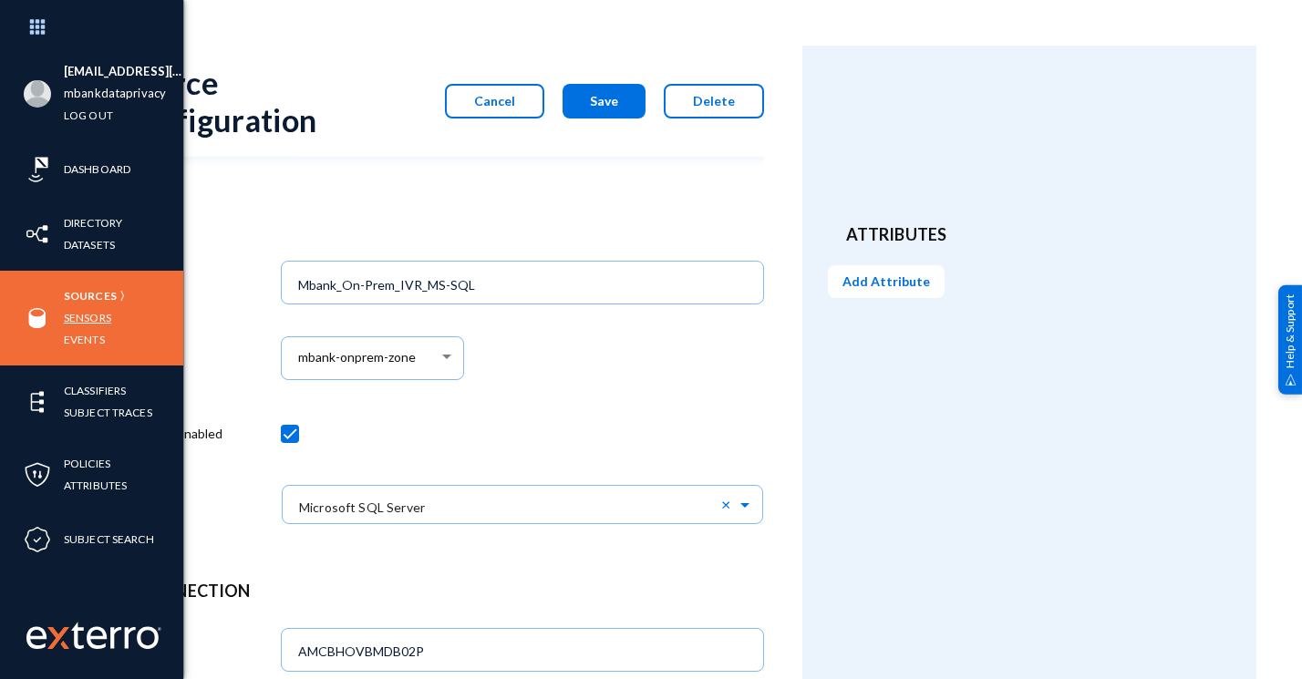
click at [102, 313] on link "Sensors" at bounding box center [87, 317] width 47 height 21
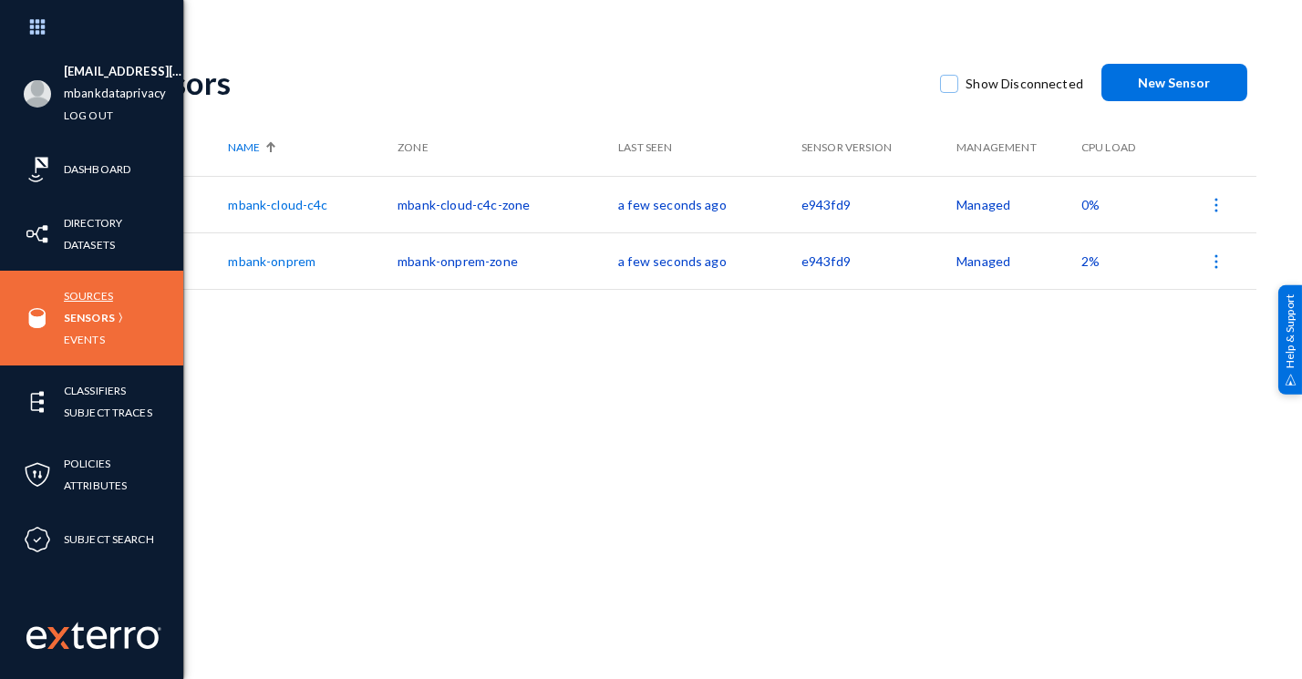
click at [90, 299] on link "Sources" at bounding box center [88, 295] width 49 height 21
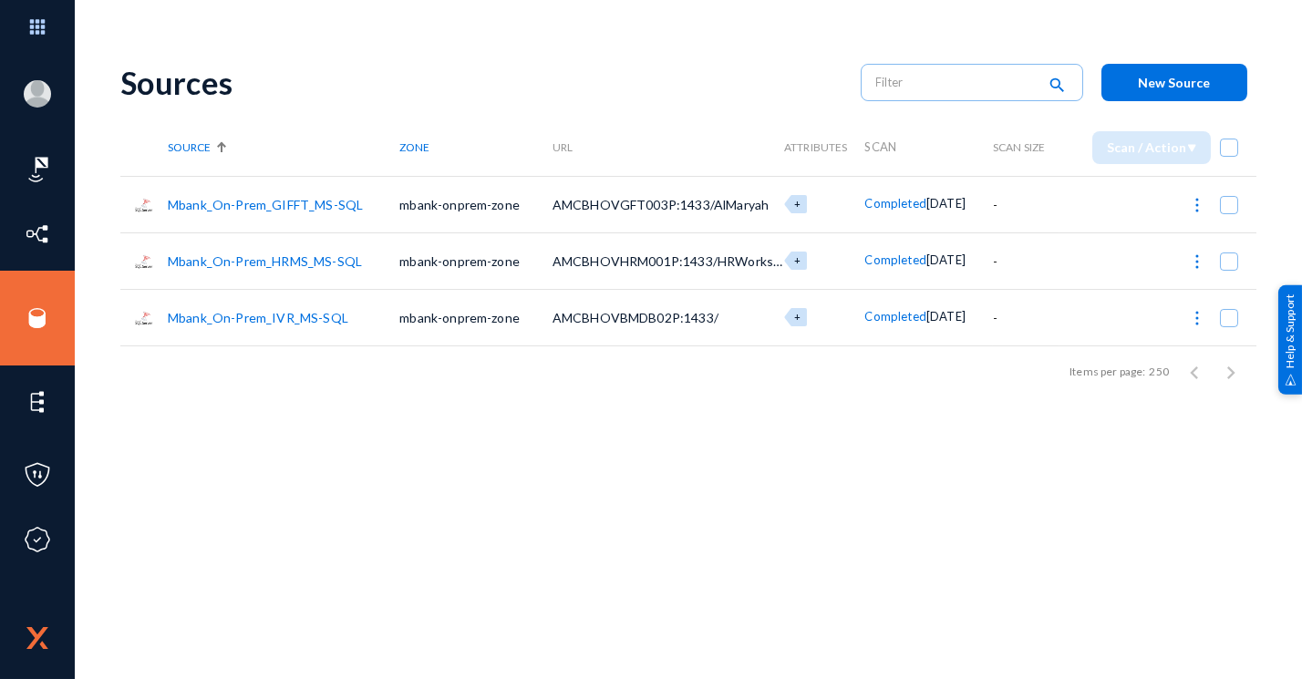
click at [304, 209] on link "Mbank_On-Prem_GIFFT_MS-SQL" at bounding box center [265, 205] width 195 height 16
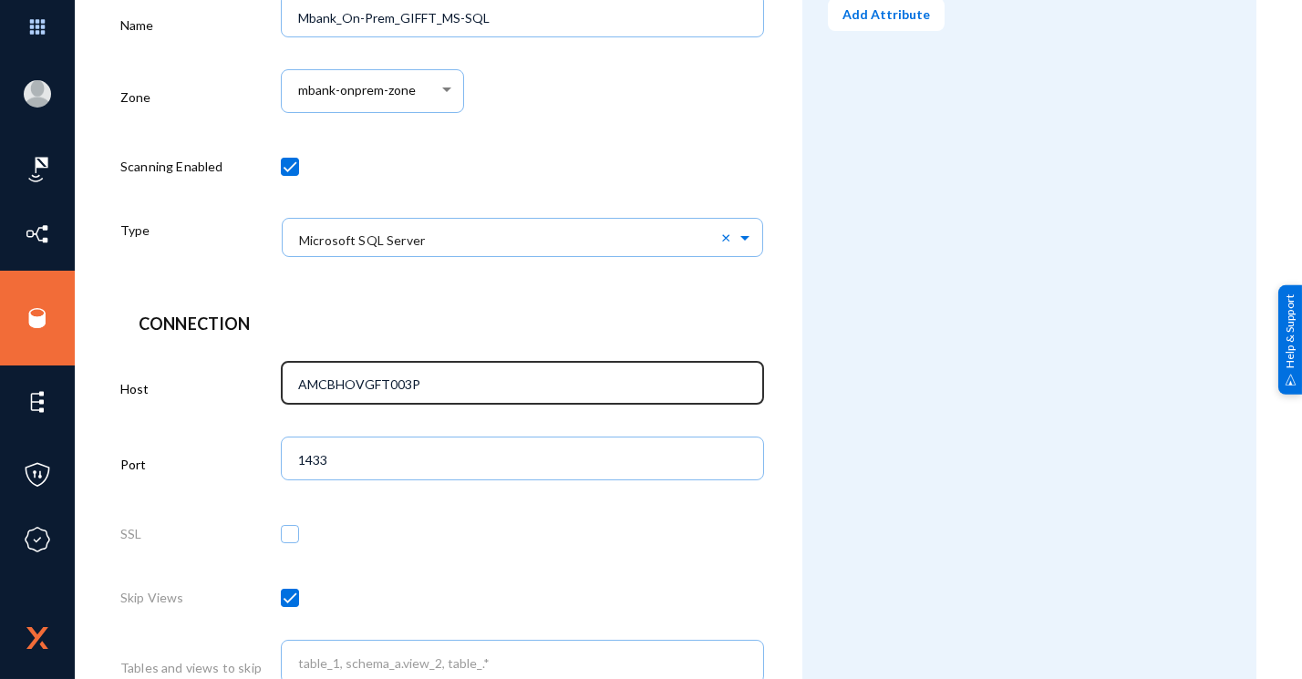
scroll to position [270, 0]
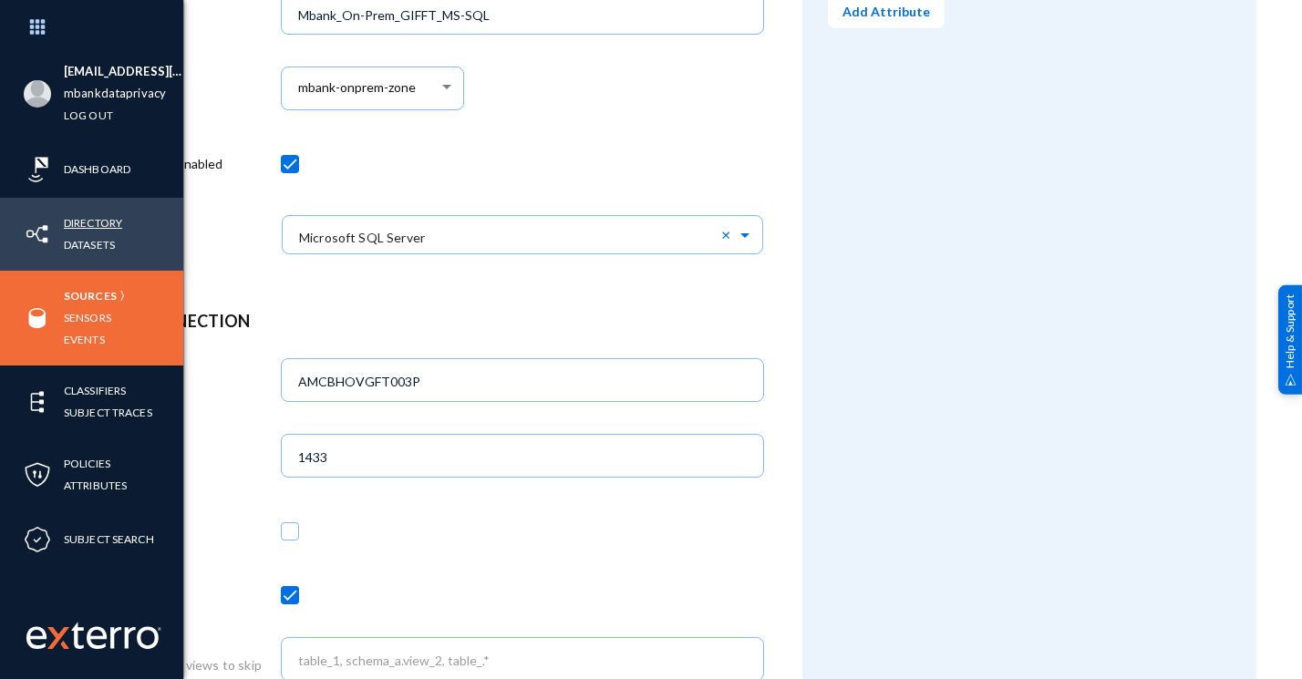
click at [95, 231] on link "Directory" at bounding box center [93, 222] width 58 height 21
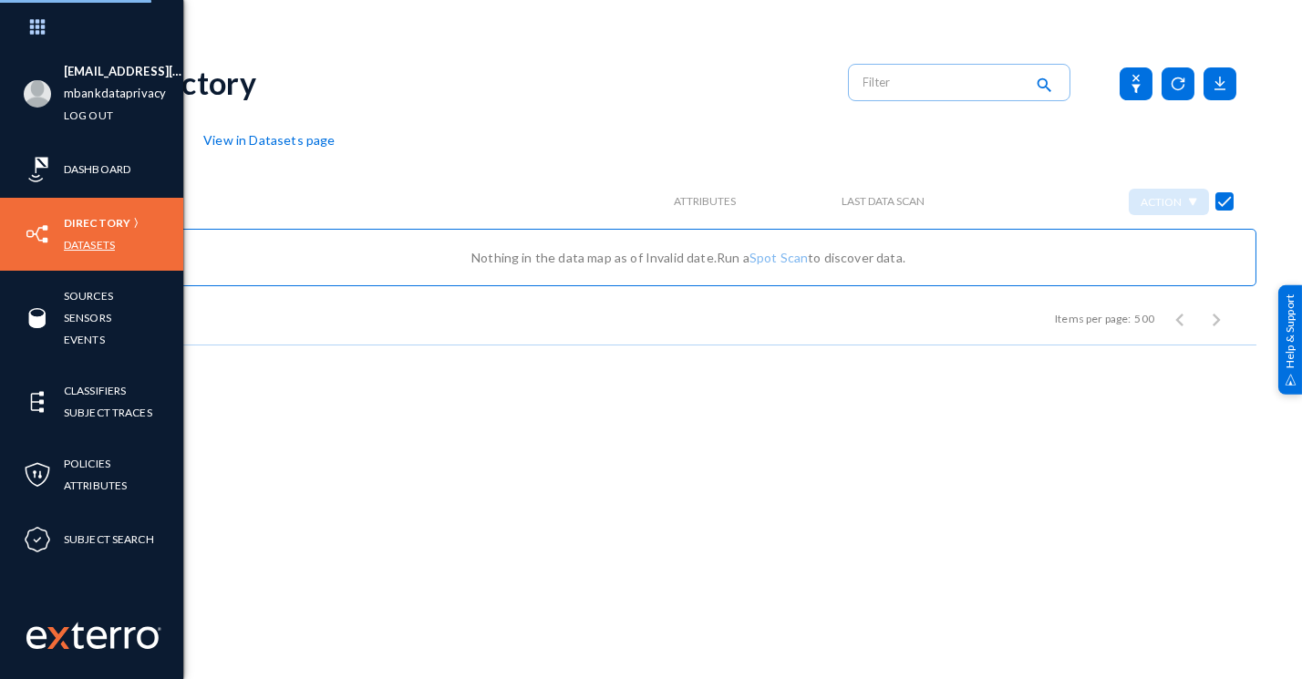
checkbox input "false"
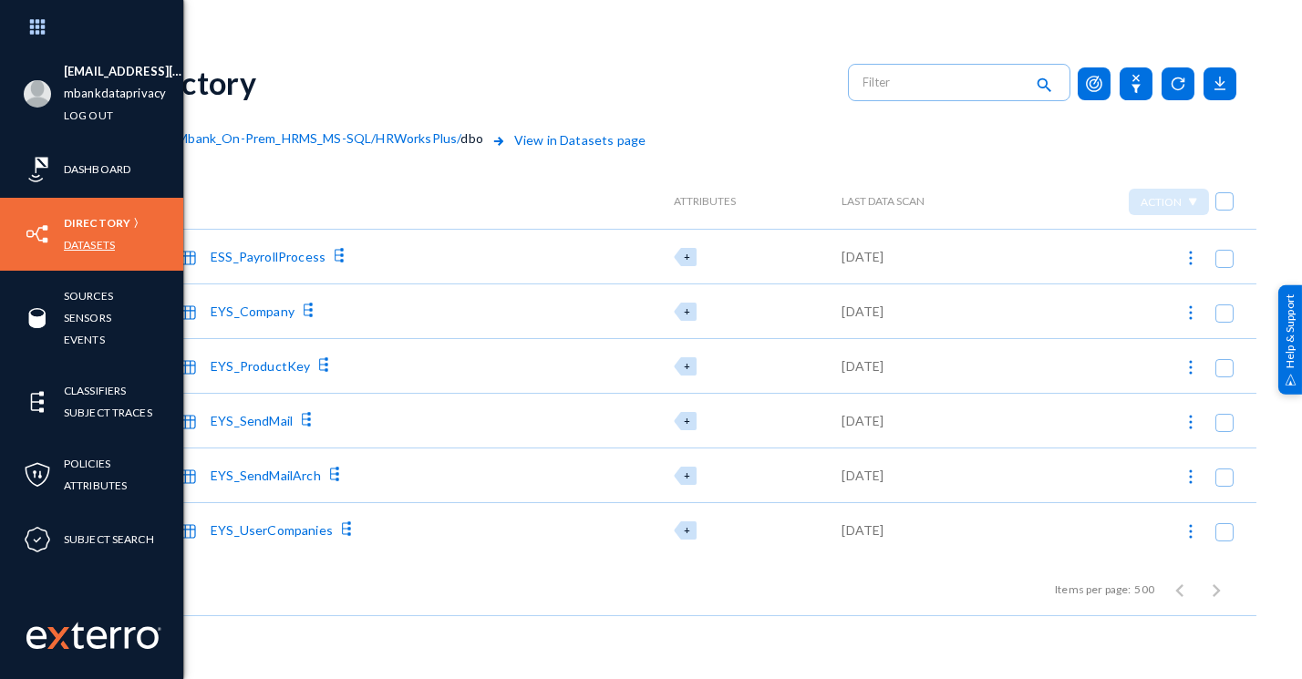
click at [93, 249] on link "Datasets" at bounding box center [89, 244] width 51 height 21
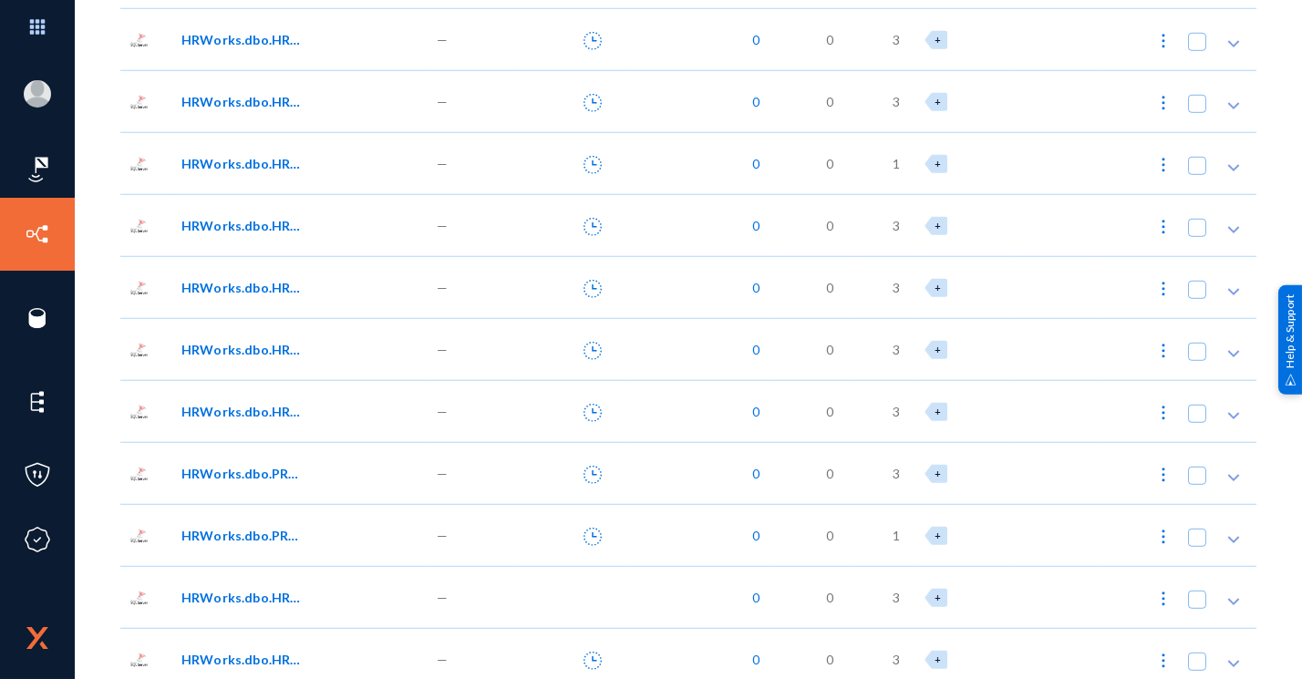
scroll to position [6970, 0]
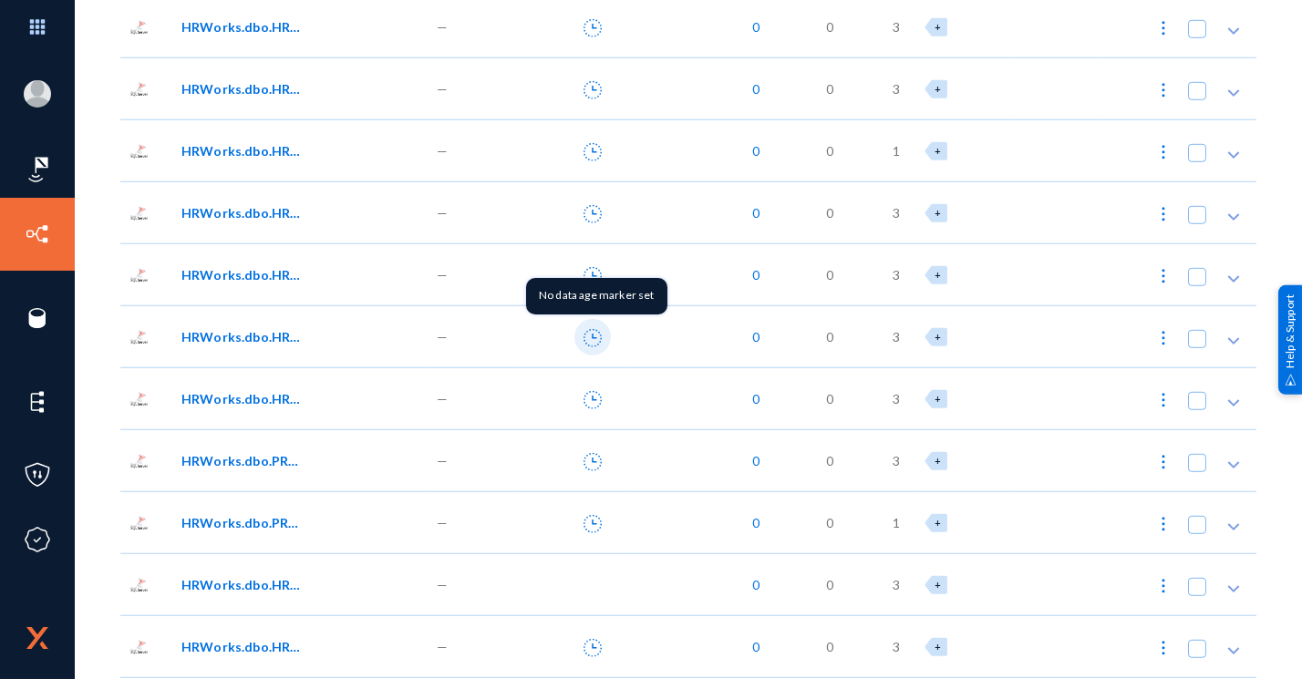
click at [584, 331] on icon at bounding box center [593, 338] width 18 height 18
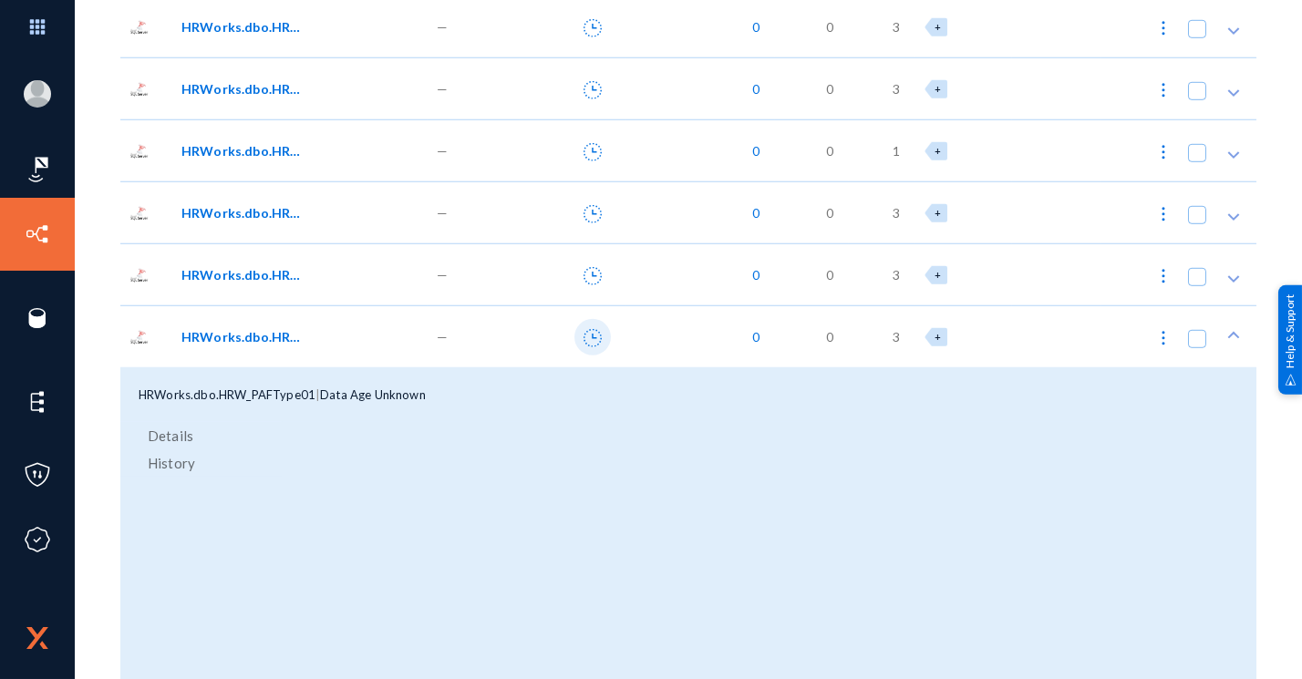
click at [584, 332] on icon at bounding box center [593, 338] width 18 height 18
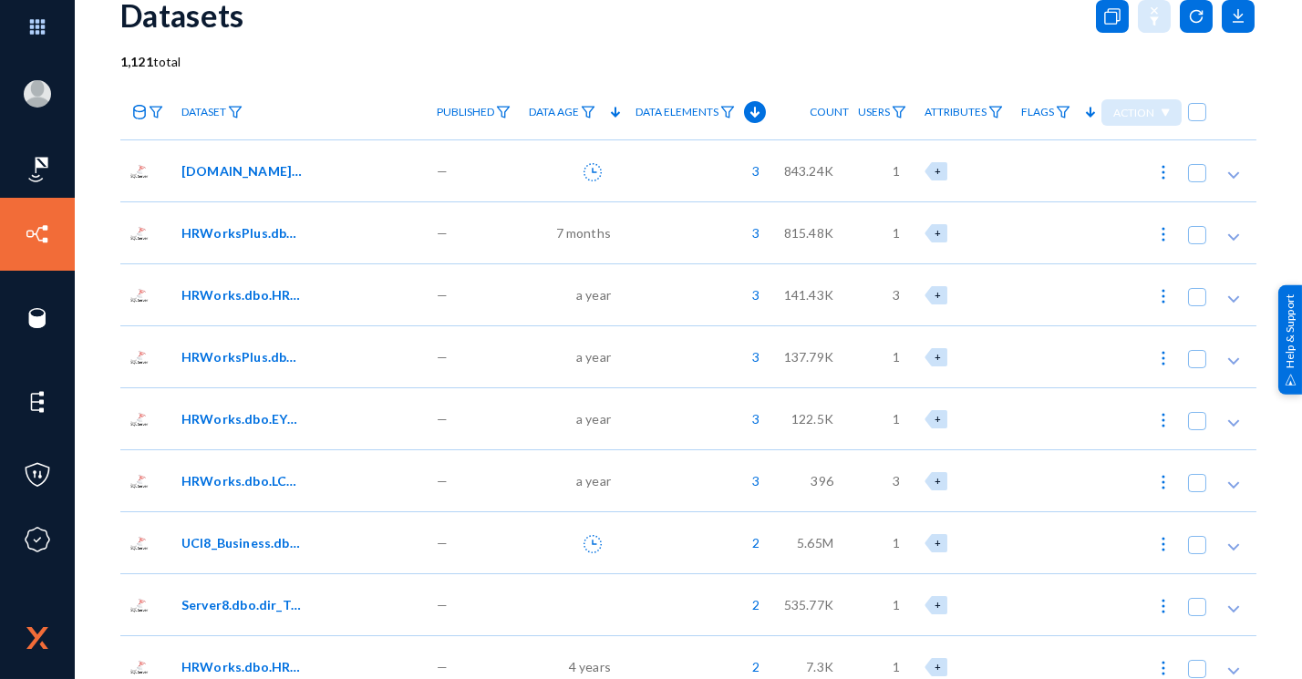
scroll to position [0, 0]
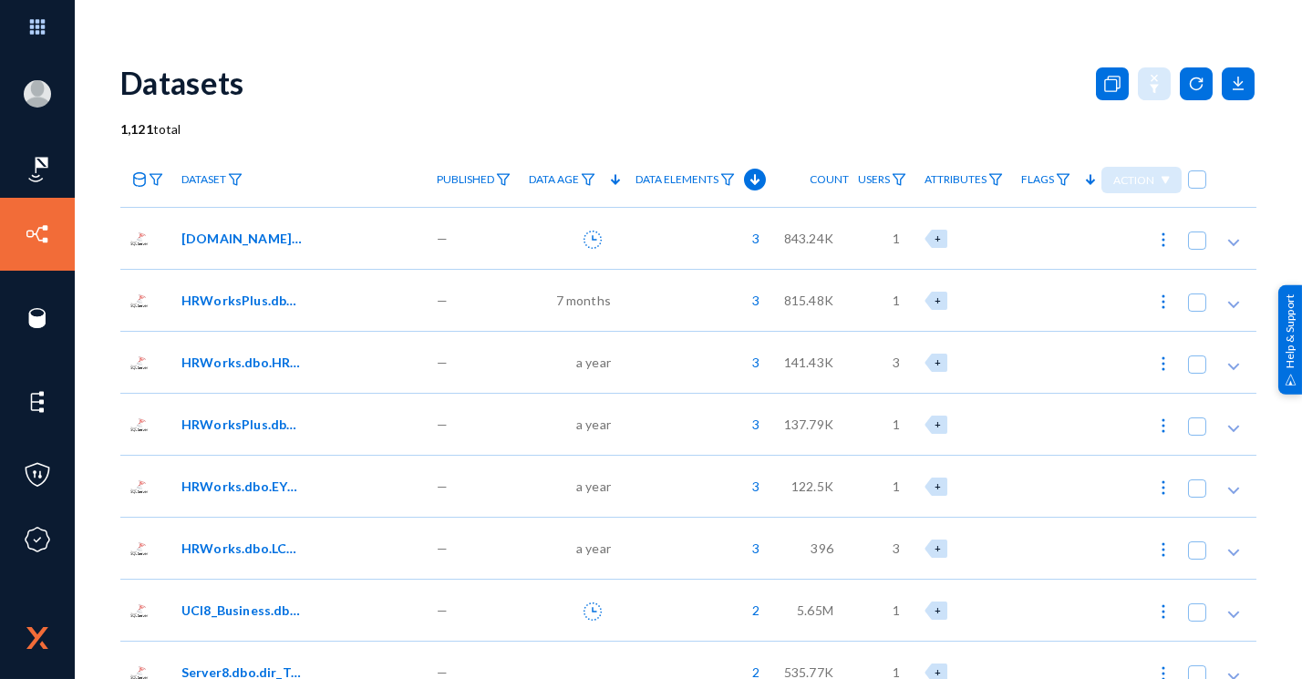
click at [569, 298] on span "7 months" at bounding box center [583, 300] width 55 height 19
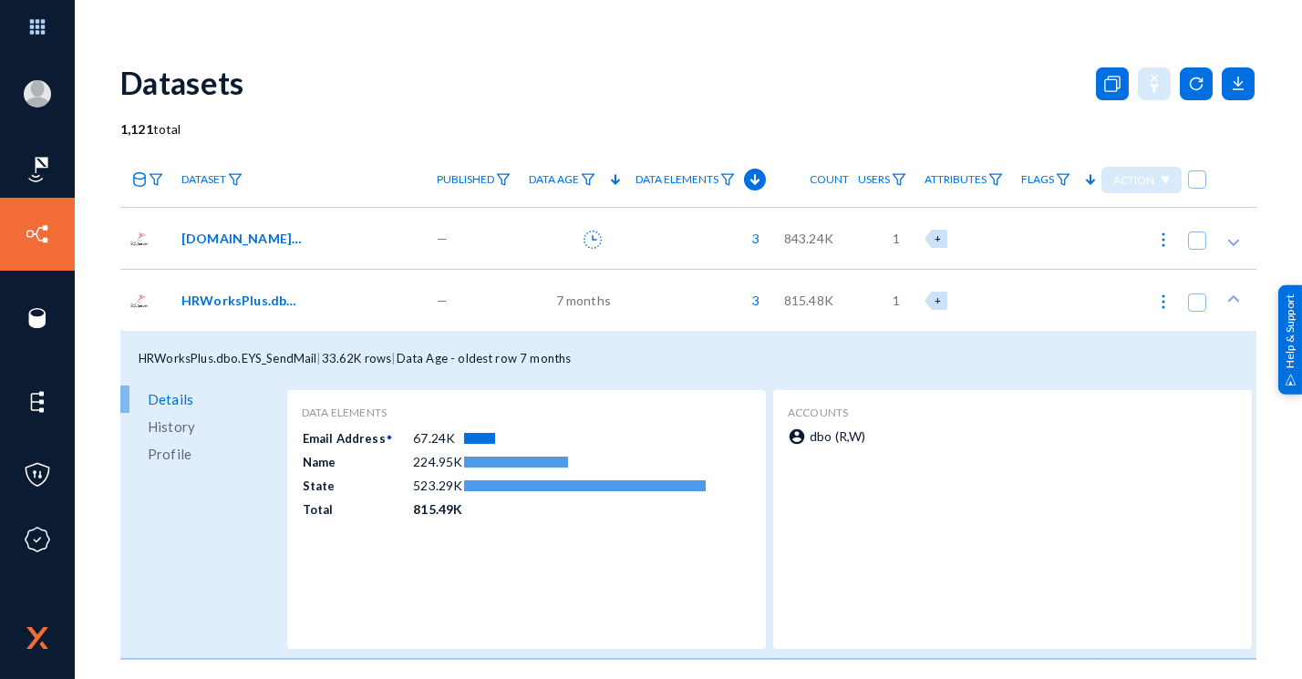
drag, startPoint x: 512, startPoint y: 357, endPoint x: 579, endPoint y: 357, distance: 67.5
click at [579, 357] on div "HRWorksPlus.dbo.EYS_SendMail | 33.62K rows | Data Age - oldest row 7 months" at bounding box center [688, 358] width 1136 height 55
drag, startPoint x: 240, startPoint y: 357, endPoint x: 314, endPoint y: 336, distance: 76.8
click at [314, 336] on div "HRWorksPlus.dbo.EYS_SendMail | 33.62K rows | Data Age - oldest row 7 months" at bounding box center [688, 358] width 1136 height 55
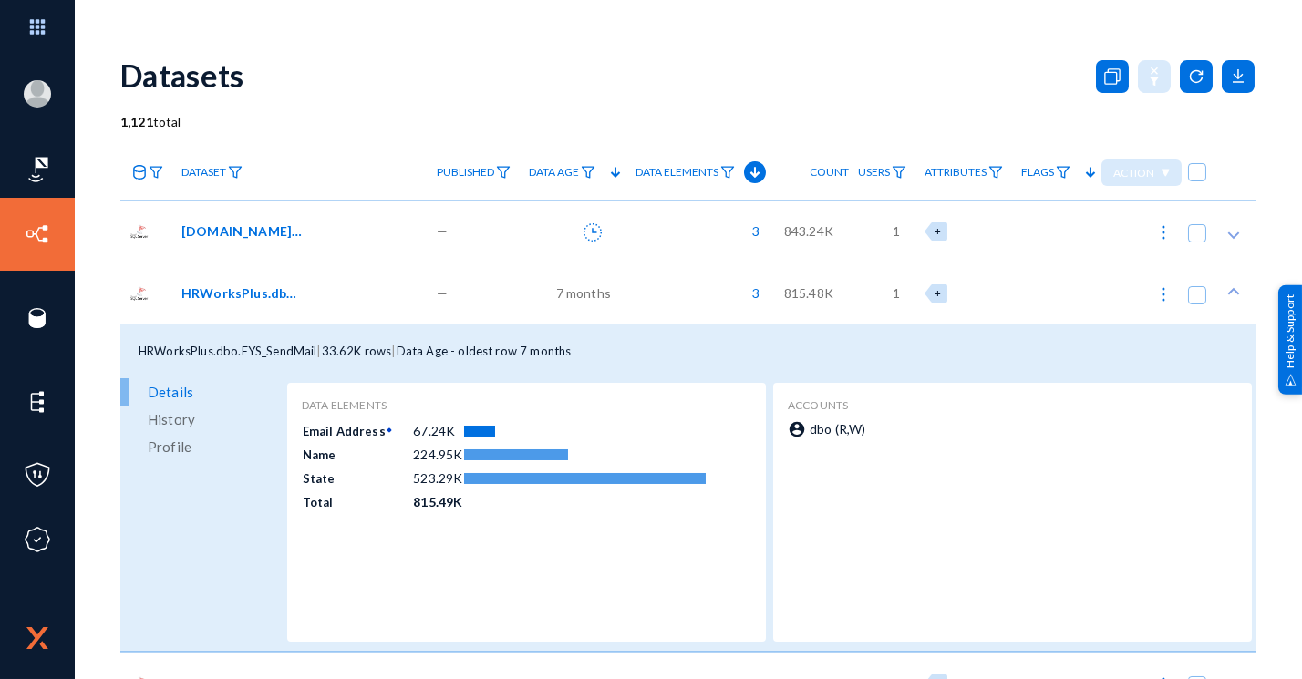
scroll to position [7, 0]
click at [1236, 60] on icon at bounding box center [1238, 76] width 33 height 33
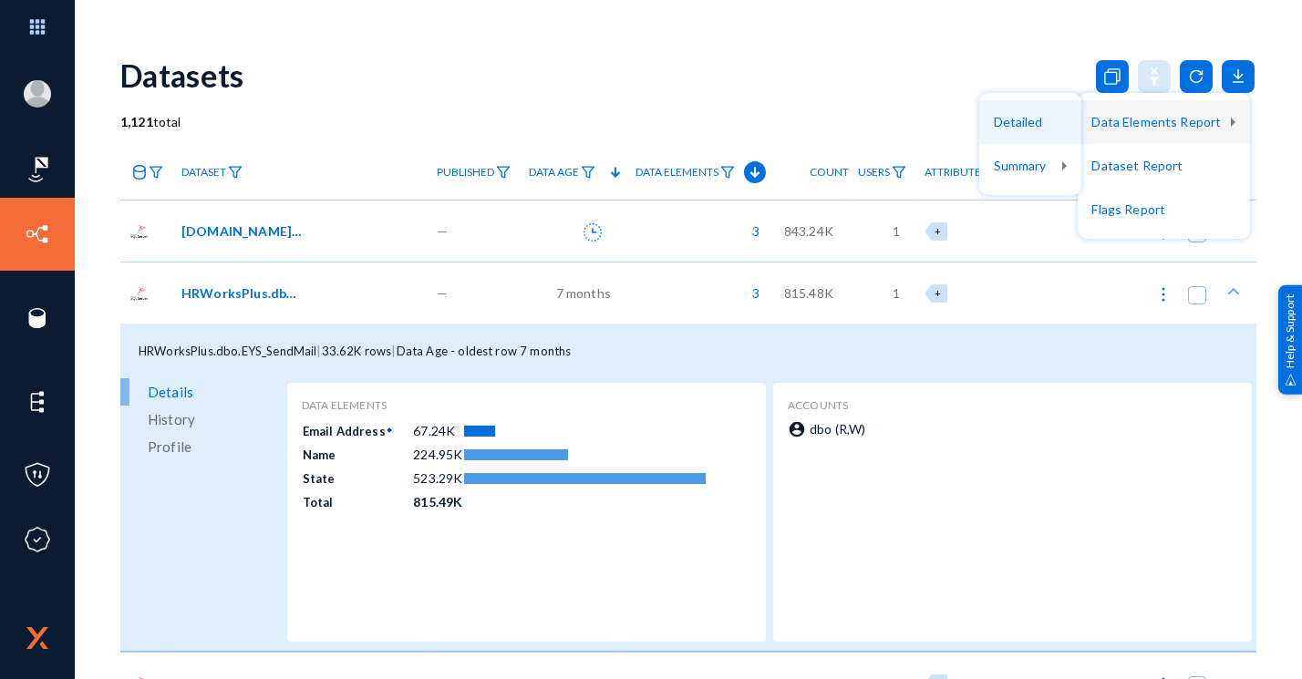
click at [1025, 116] on button "Detailed" at bounding box center [1030, 122] width 102 height 44
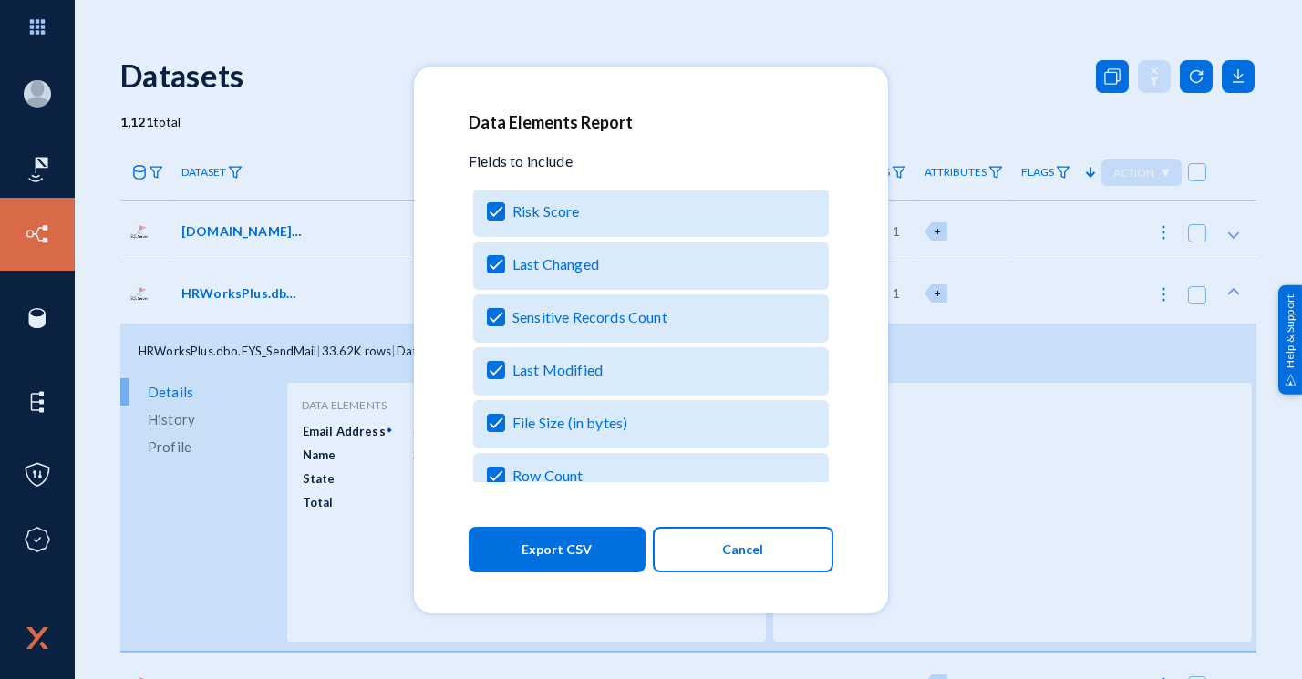
scroll to position [453, 0]
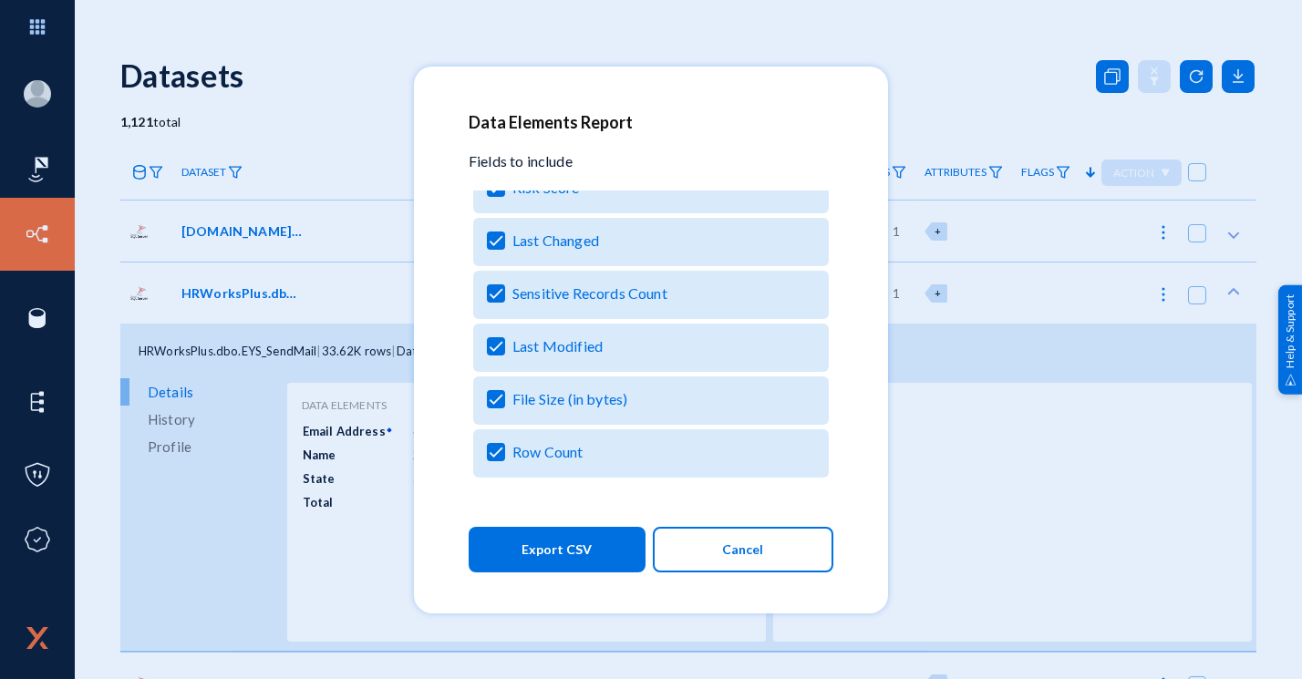
click at [564, 558] on span "Export CSV" at bounding box center [557, 549] width 70 height 33
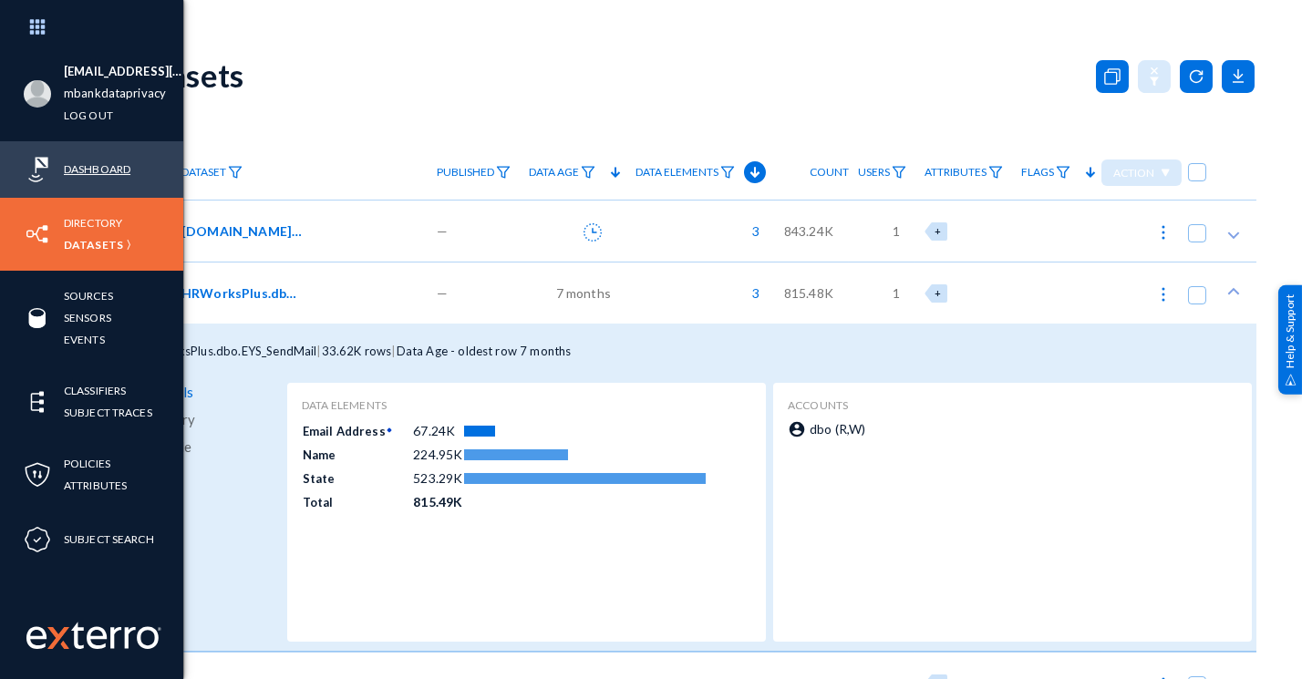
click at [101, 167] on link "Dashboard" at bounding box center [97, 169] width 67 height 21
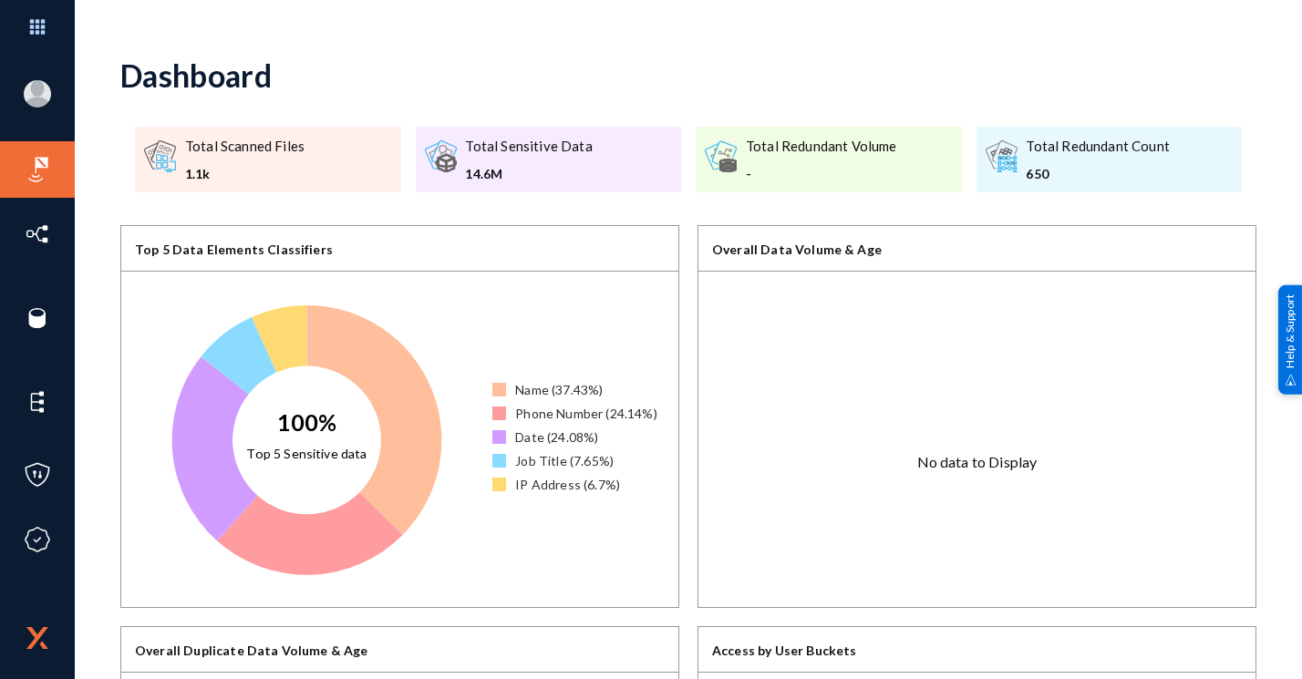
click at [289, 454] on text "Top 5 Sensitive data" at bounding box center [307, 454] width 120 height 16
drag, startPoint x: 289, startPoint y: 454, endPoint x: 323, endPoint y: 450, distance: 33.9
click at [323, 450] on text "Top 5 Sensitive data" at bounding box center [307, 454] width 120 height 16
drag, startPoint x: 323, startPoint y: 450, endPoint x: 645, endPoint y: 353, distance: 336.3
click at [645, 353] on div "Name (37.43%) Phone Number (24.14%) Date (24.08%) Job Title (7.65%) IP Address …" at bounding box center [585, 440] width 186 height 336
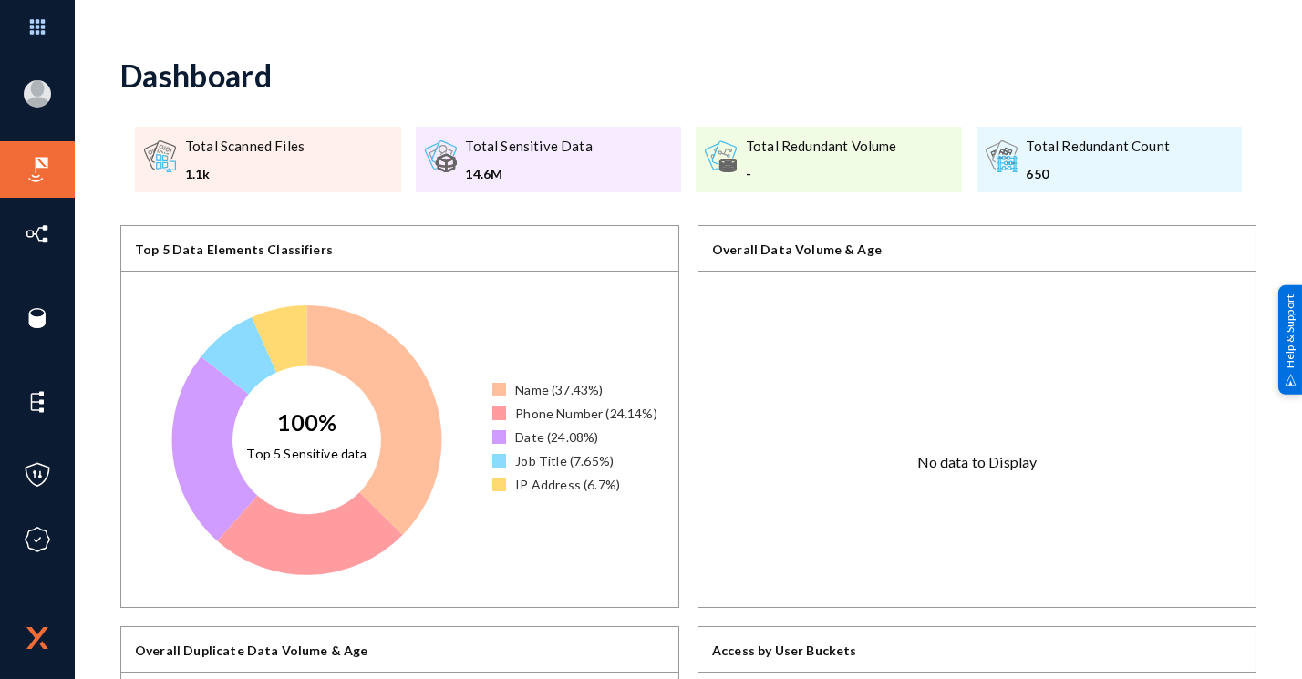
drag, startPoint x: 477, startPoint y: 145, endPoint x: 836, endPoint y: 134, distance: 359.4
click at [836, 134] on div ".a{fill:none;stroke:#666;stroke-linecap:round;stroke-linejoin:round;stroke-widt…" at bounding box center [688, 159] width 1136 height 95
click at [1060, 102] on div "Dashboard" at bounding box center [688, 75] width 1136 height 74
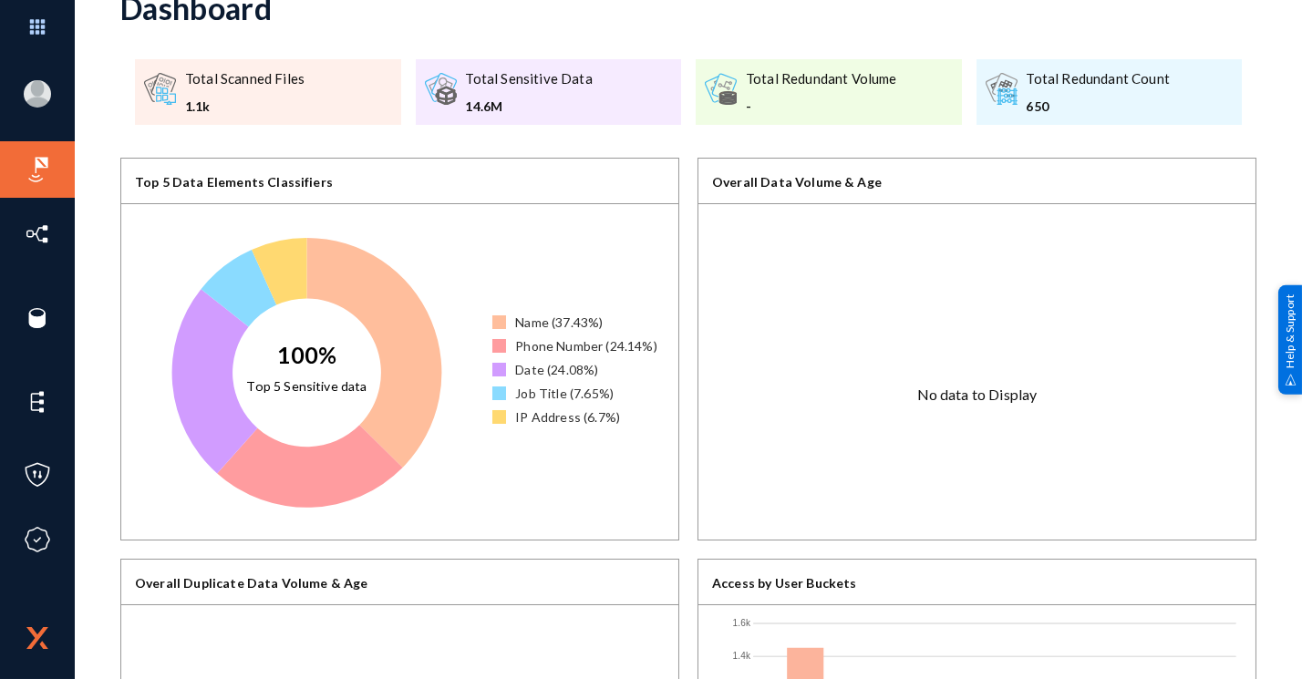
scroll to position [80, 0]
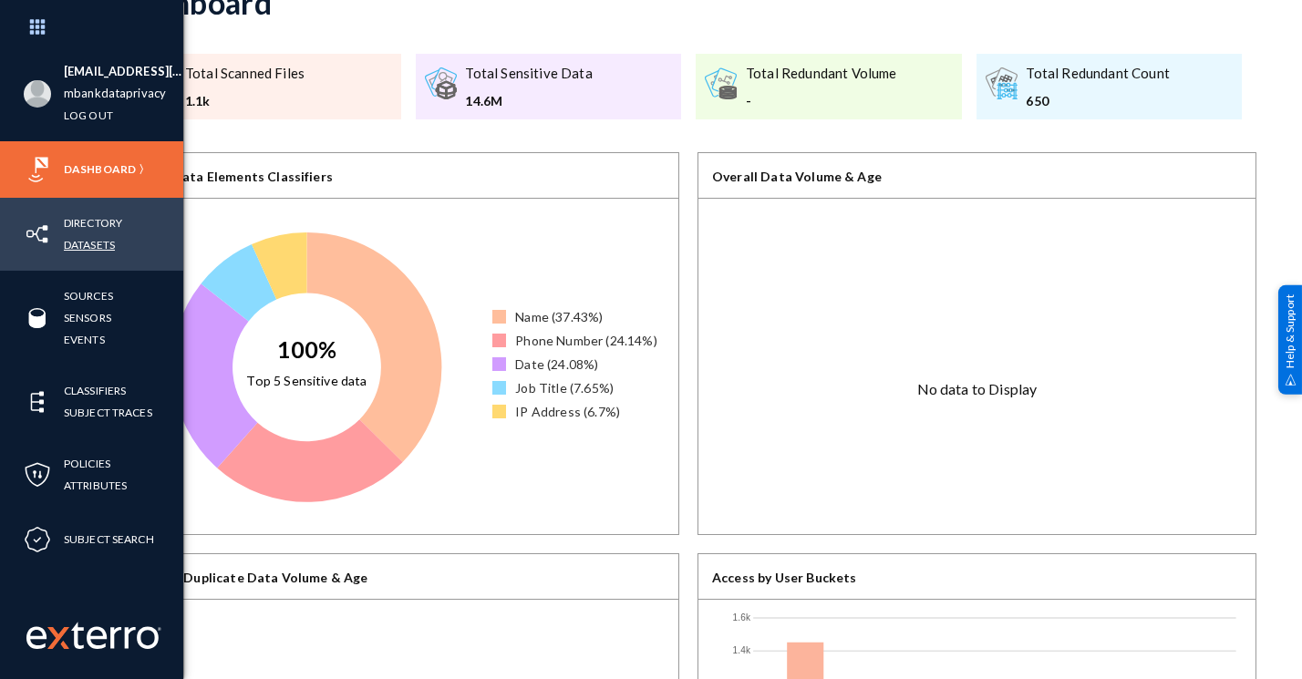
click at [96, 242] on link "Datasets" at bounding box center [89, 244] width 51 height 21
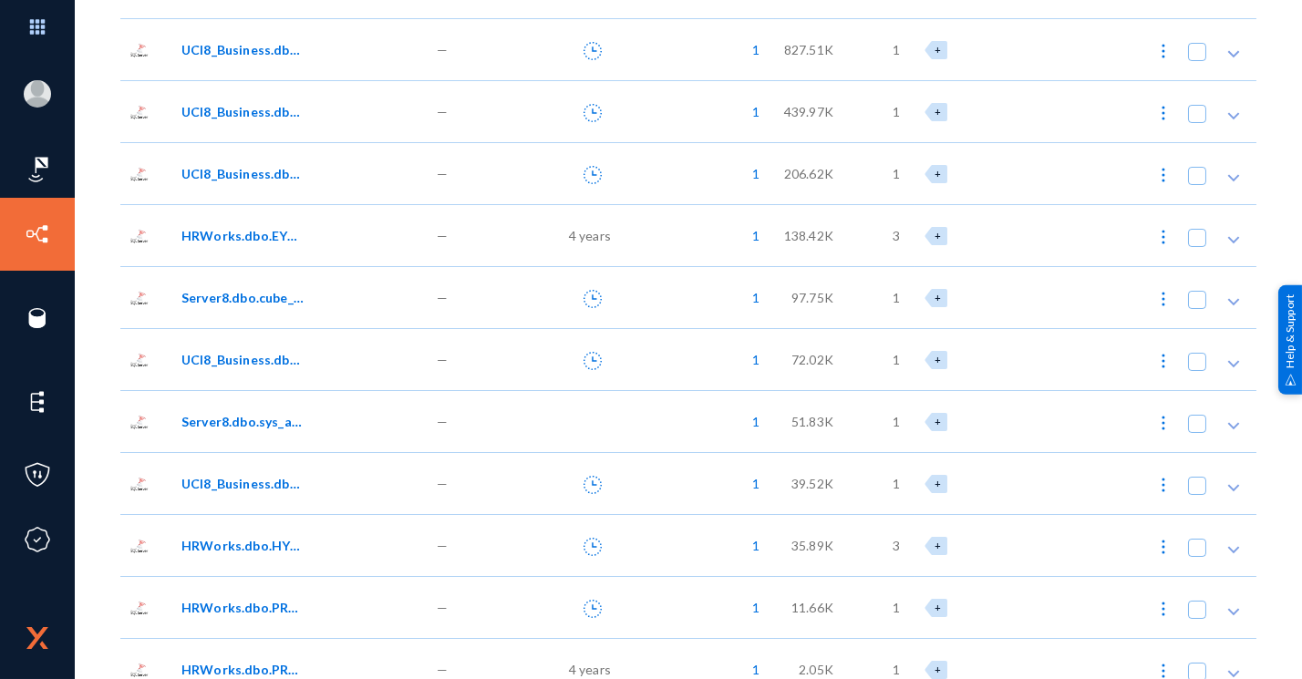
scroll to position [1555, 0]
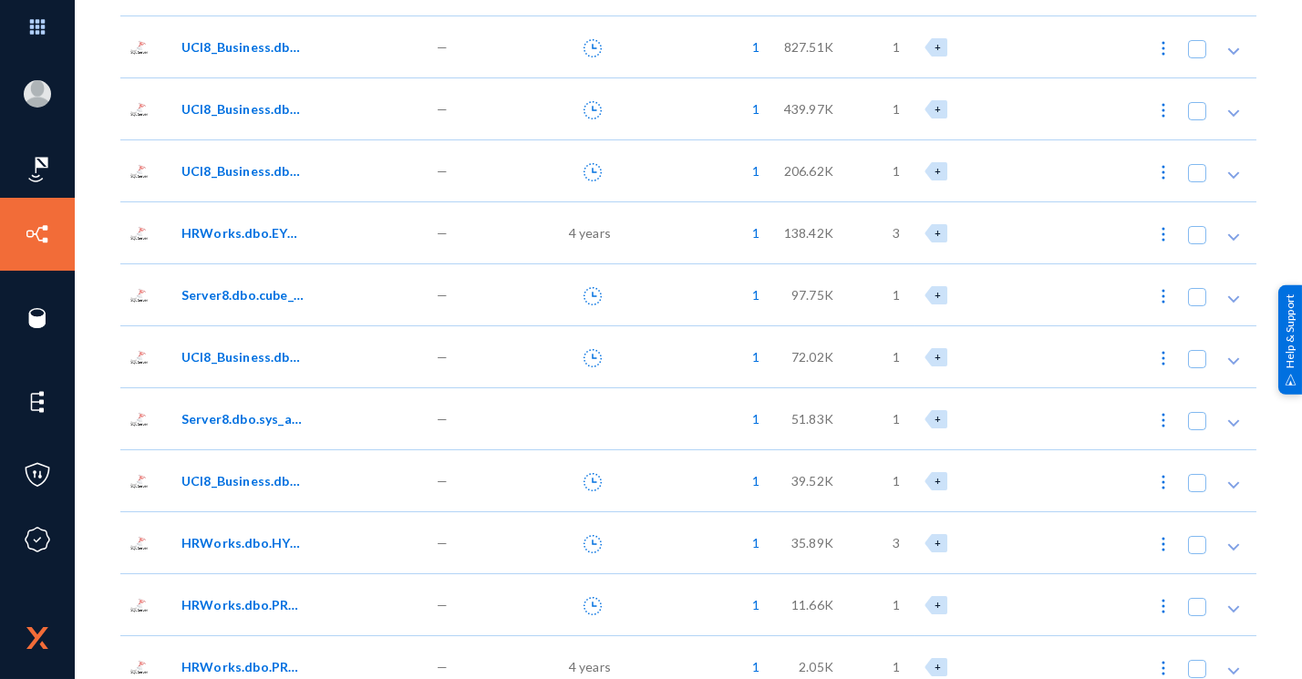
click at [295, 233] on span "HRWorks.dbo.EYS_ActivityLog" at bounding box center [242, 232] width 123 height 19
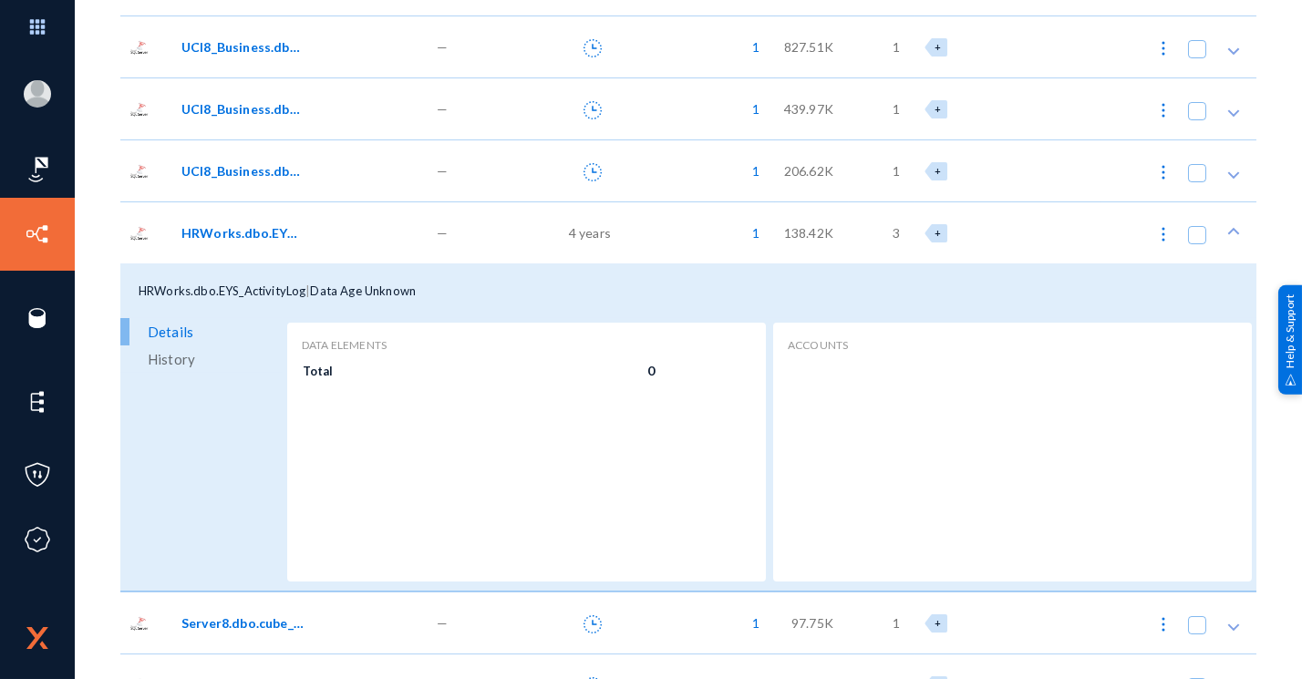
click at [279, 238] on span "HRWorks.dbo.EYS_ActivityLog" at bounding box center [242, 232] width 123 height 19
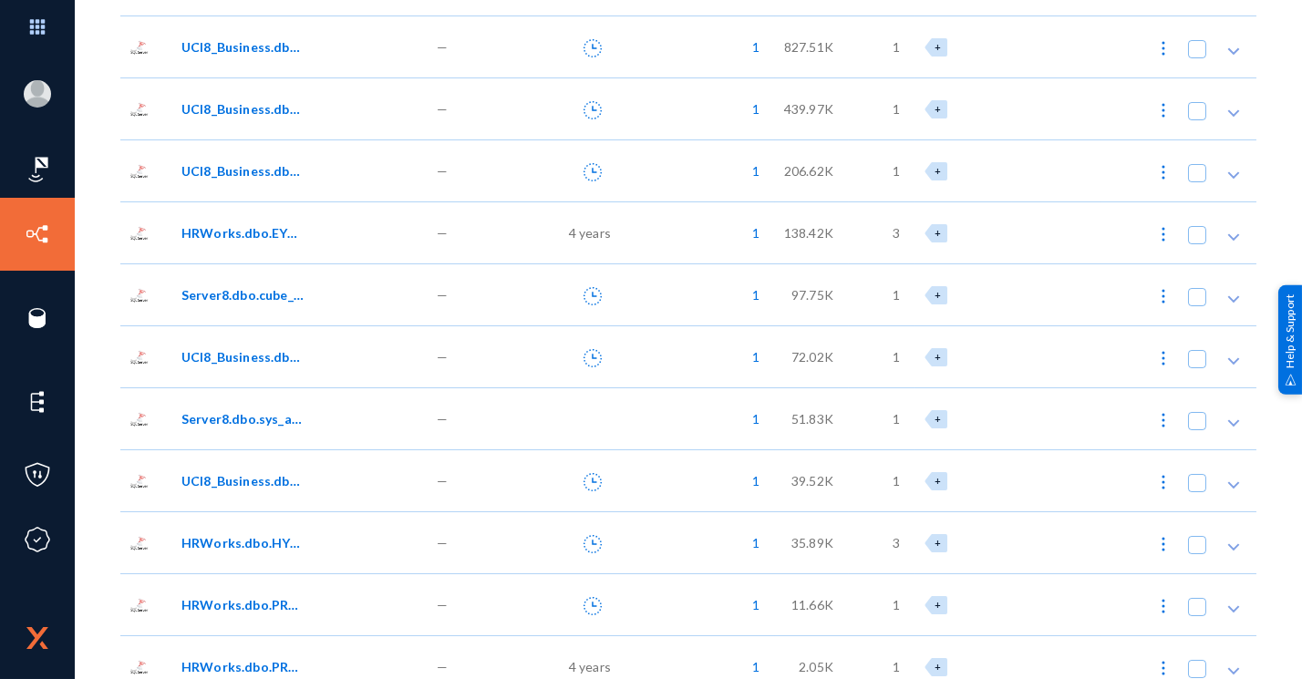
click at [253, 164] on span "UCI8_Business.dbo.XX_IVR_CUSTOMER_AGENT_SURVEY" at bounding box center [242, 170] width 123 height 19
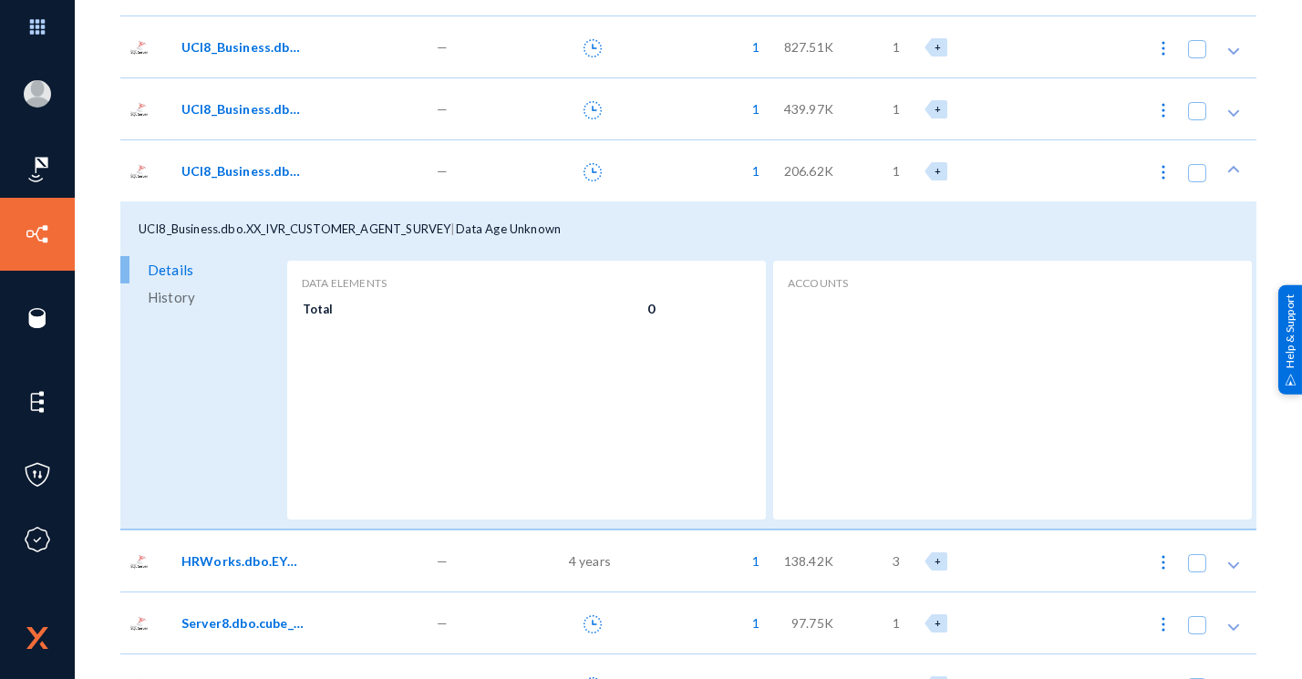
click at [255, 175] on span "UCI8_Business.dbo.XX_IVR_CUSTOMER_AGENT_SURVEY" at bounding box center [242, 170] width 123 height 19
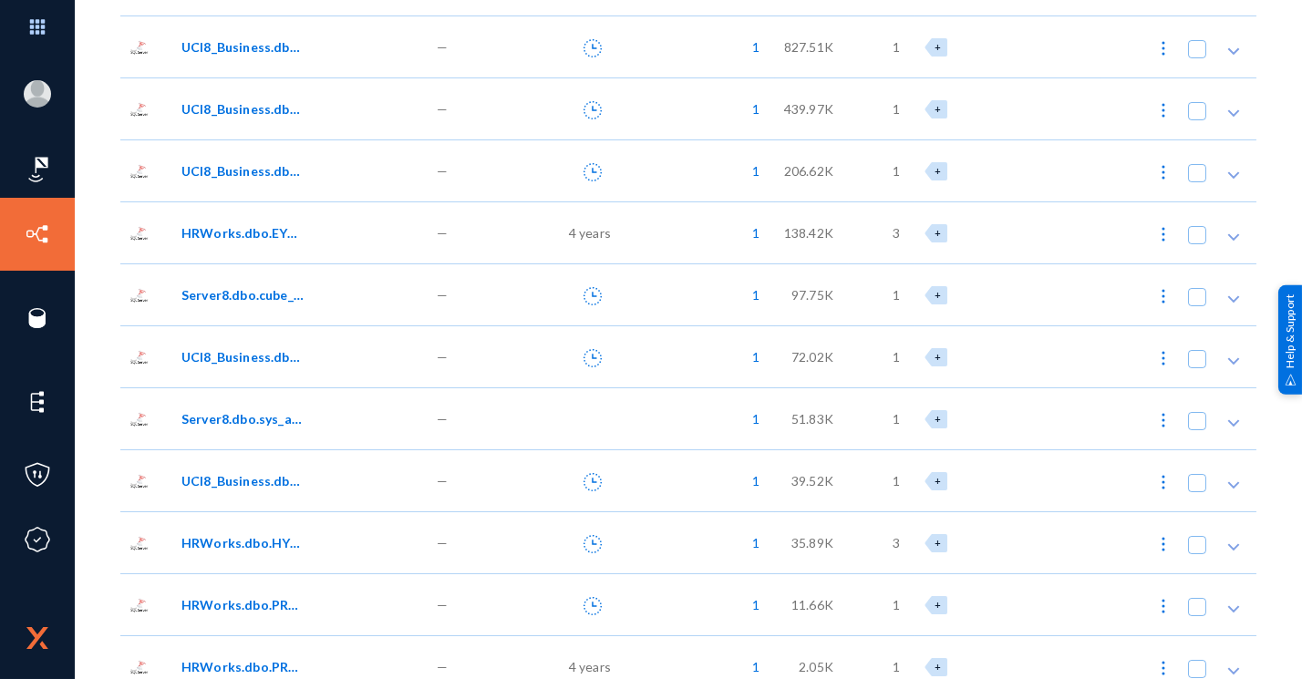
click at [219, 249] on div "HRWorks.dbo.EYS_ActivityLog" at bounding box center [299, 233] width 255 height 62
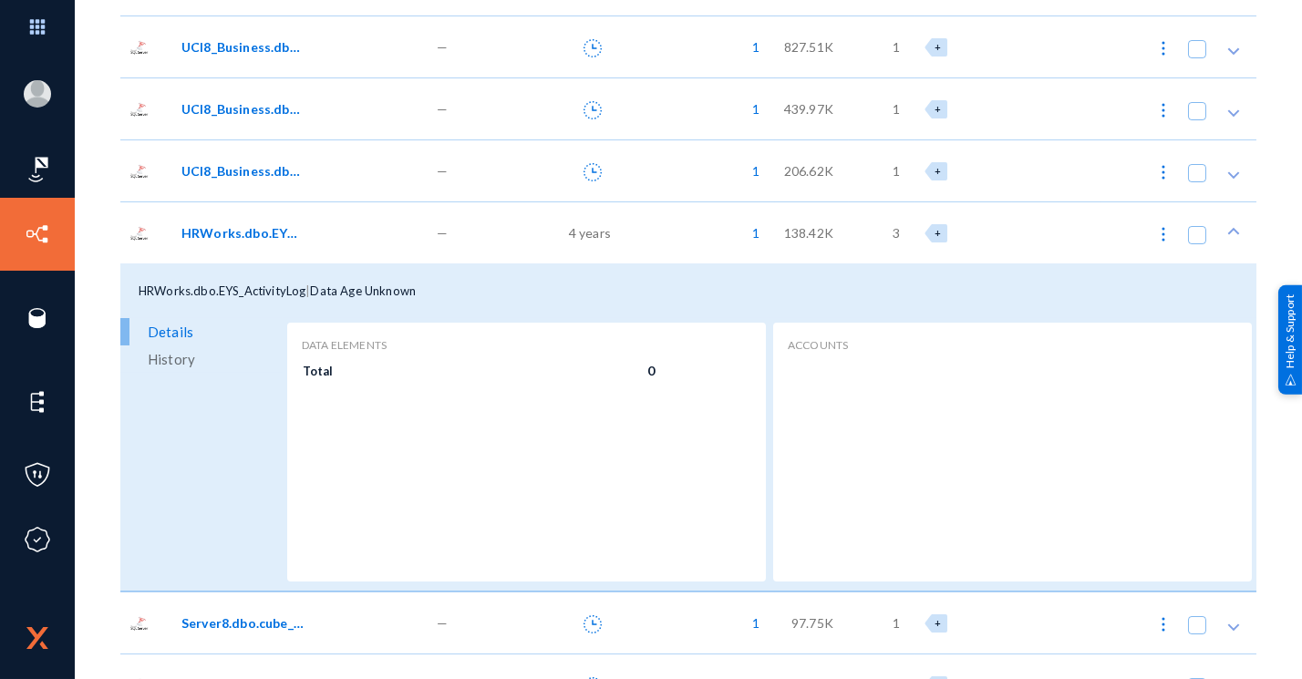
click at [219, 249] on div "HRWorks.dbo.EYS_ActivityLog" at bounding box center [299, 233] width 255 height 62
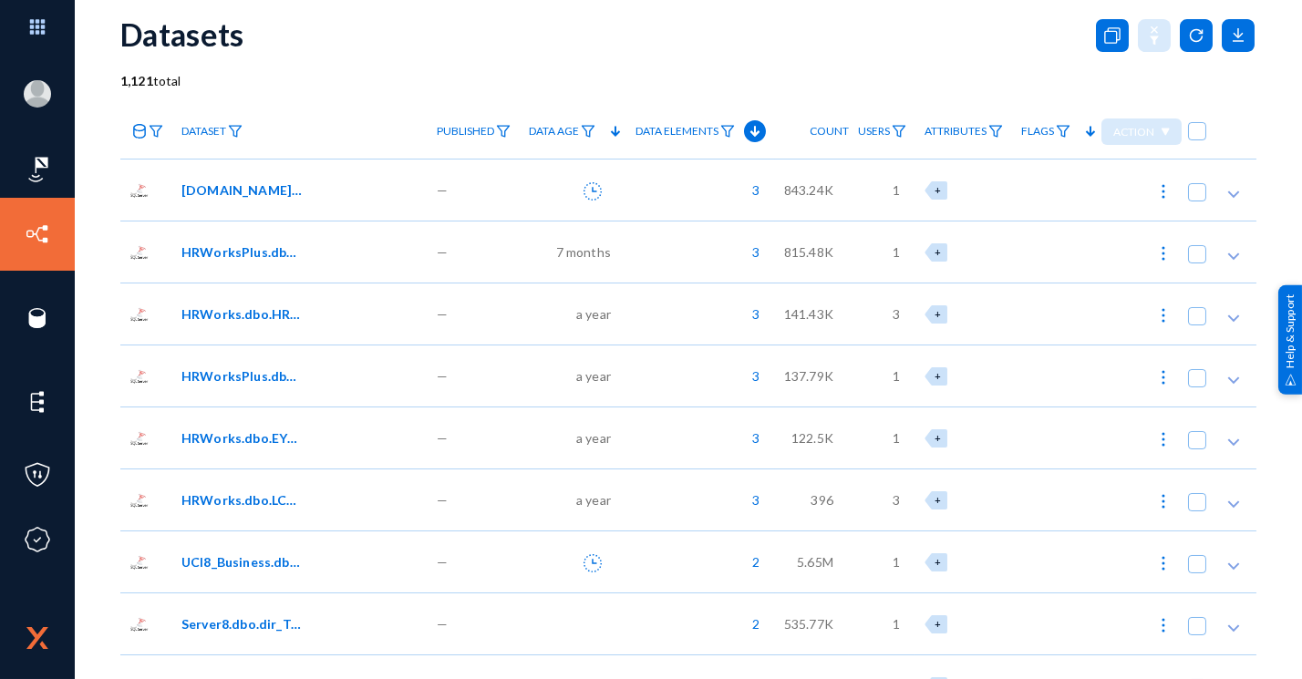
scroll to position [26, 0]
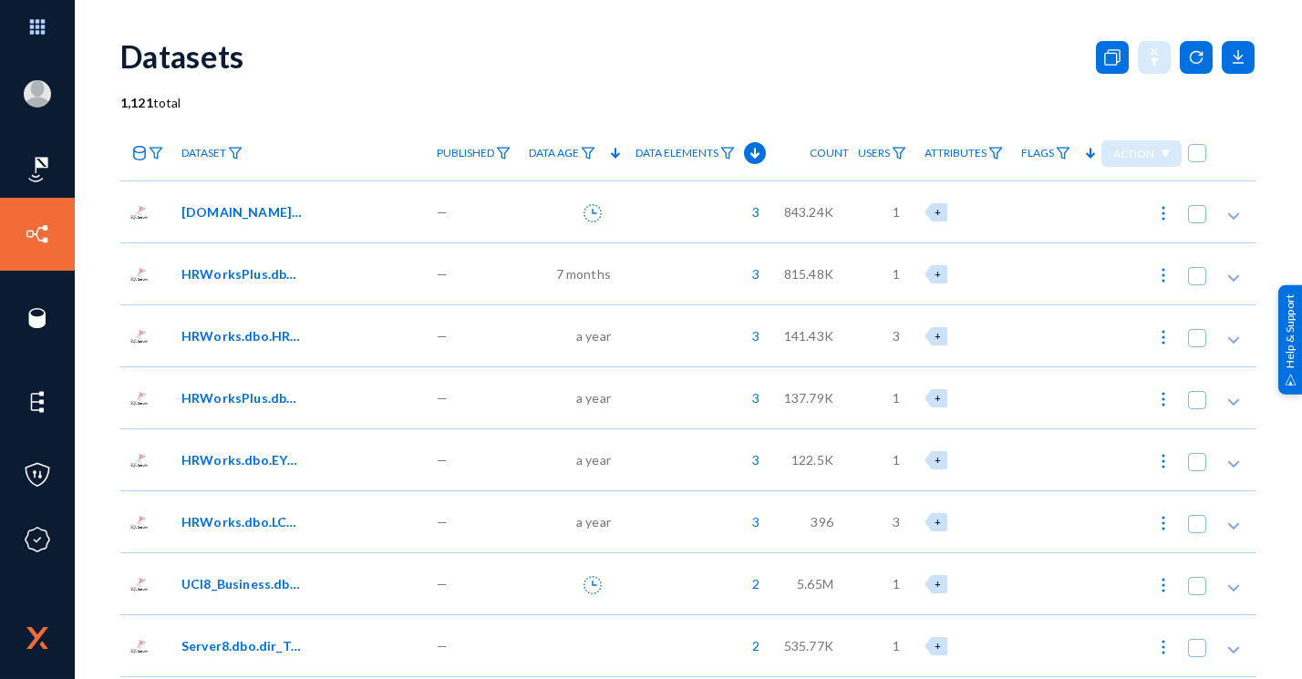
click at [223, 218] on span "[DOMAIN_NAME]_contact_profile" at bounding box center [242, 211] width 123 height 19
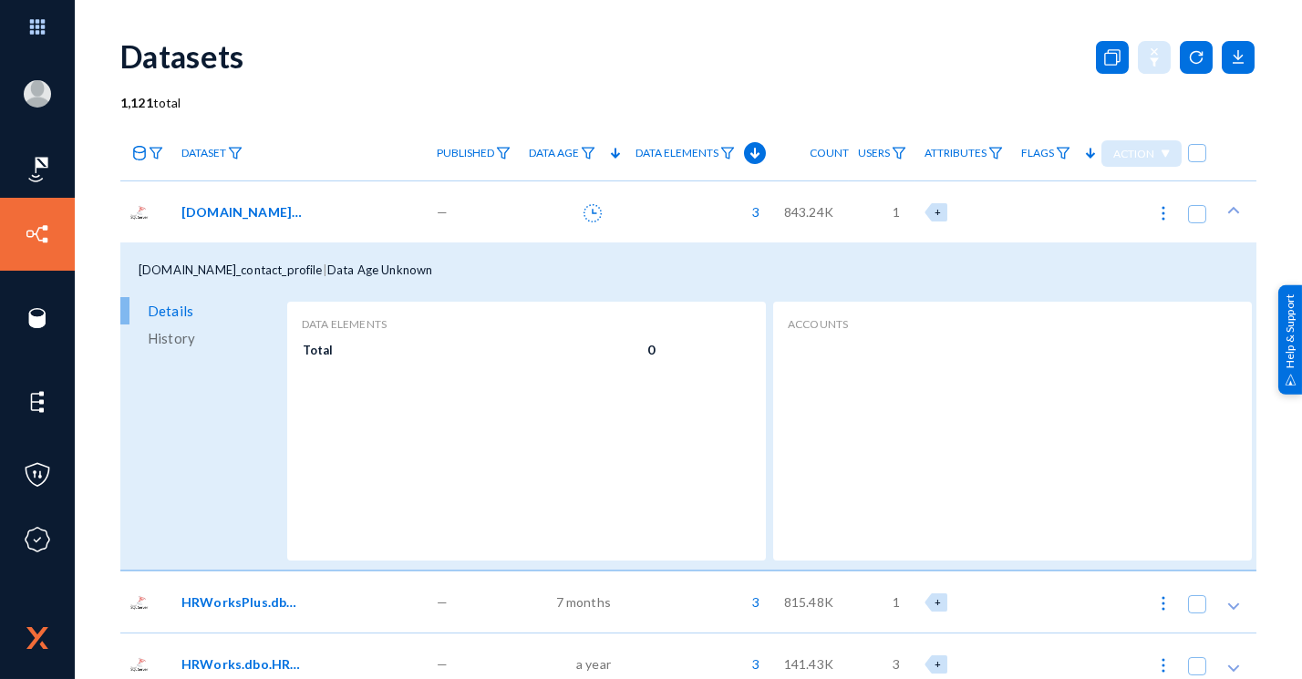
click at [224, 218] on span "[DOMAIN_NAME]_contact_profile" at bounding box center [242, 211] width 123 height 19
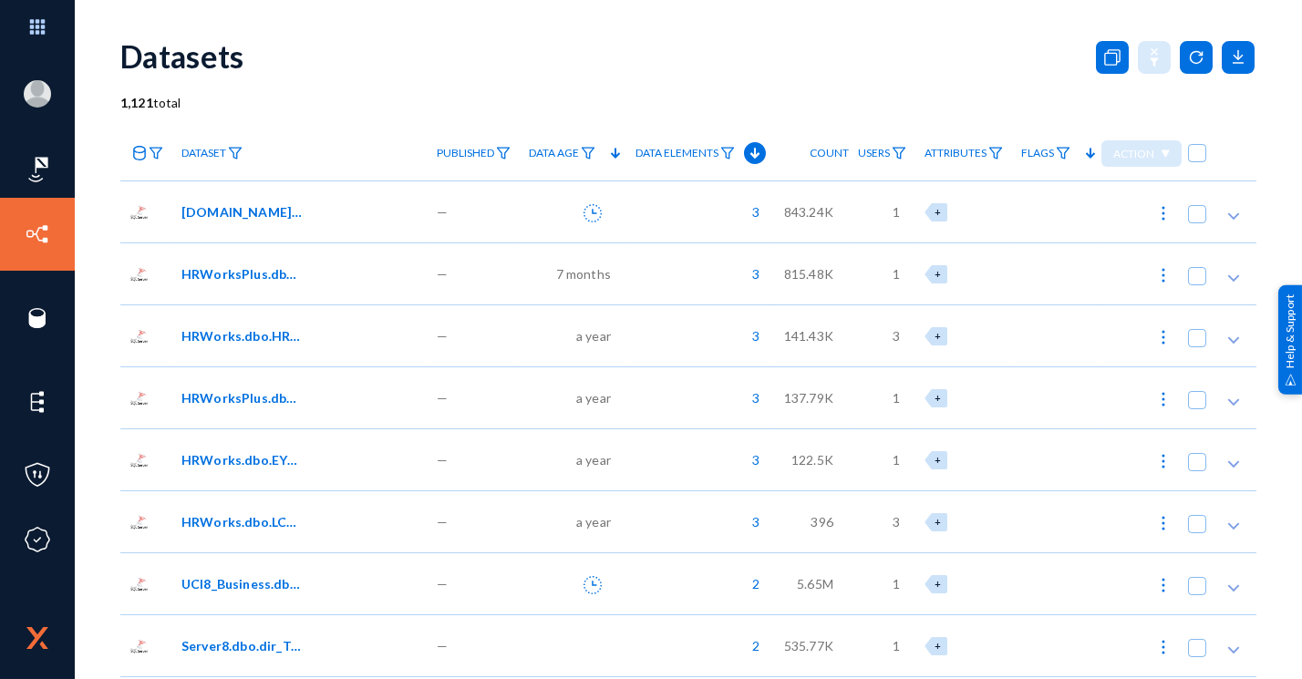
click at [236, 273] on span "HRWorksPlus.dbo.EYS_SendMail" at bounding box center [242, 273] width 123 height 19
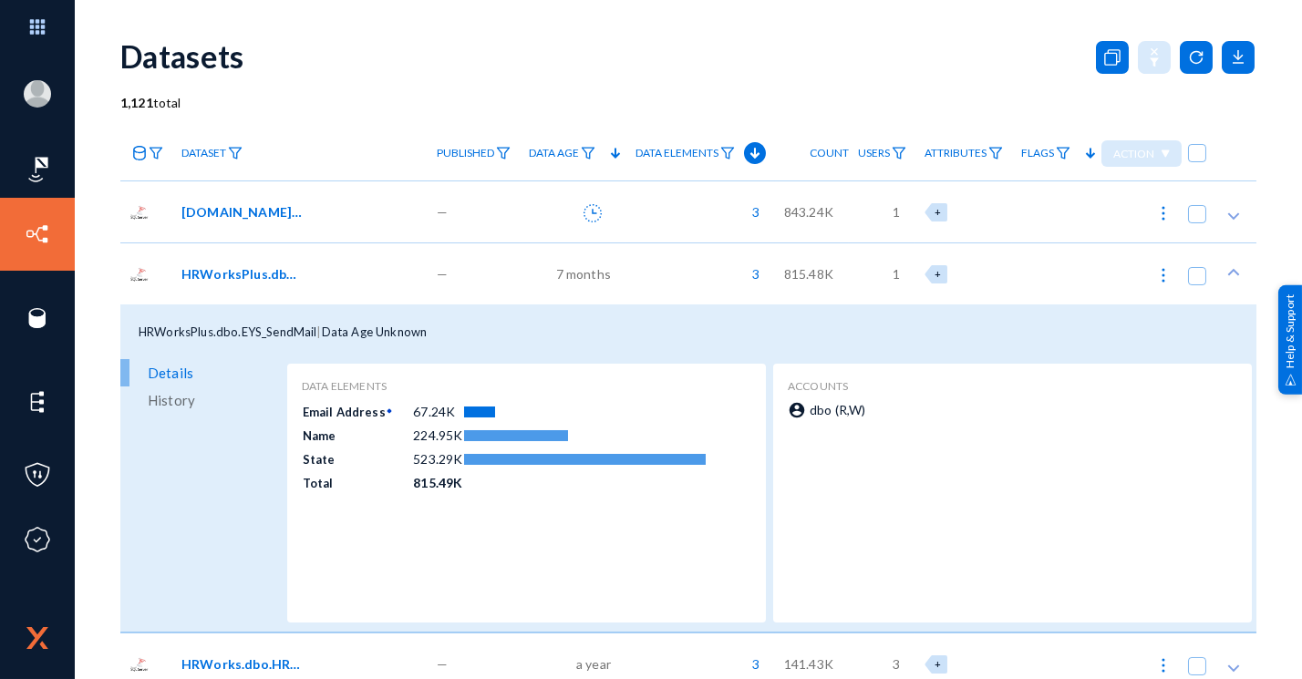
click at [276, 285] on div "HRWorksPlus.dbo.EYS_SendMail" at bounding box center [299, 274] width 255 height 62
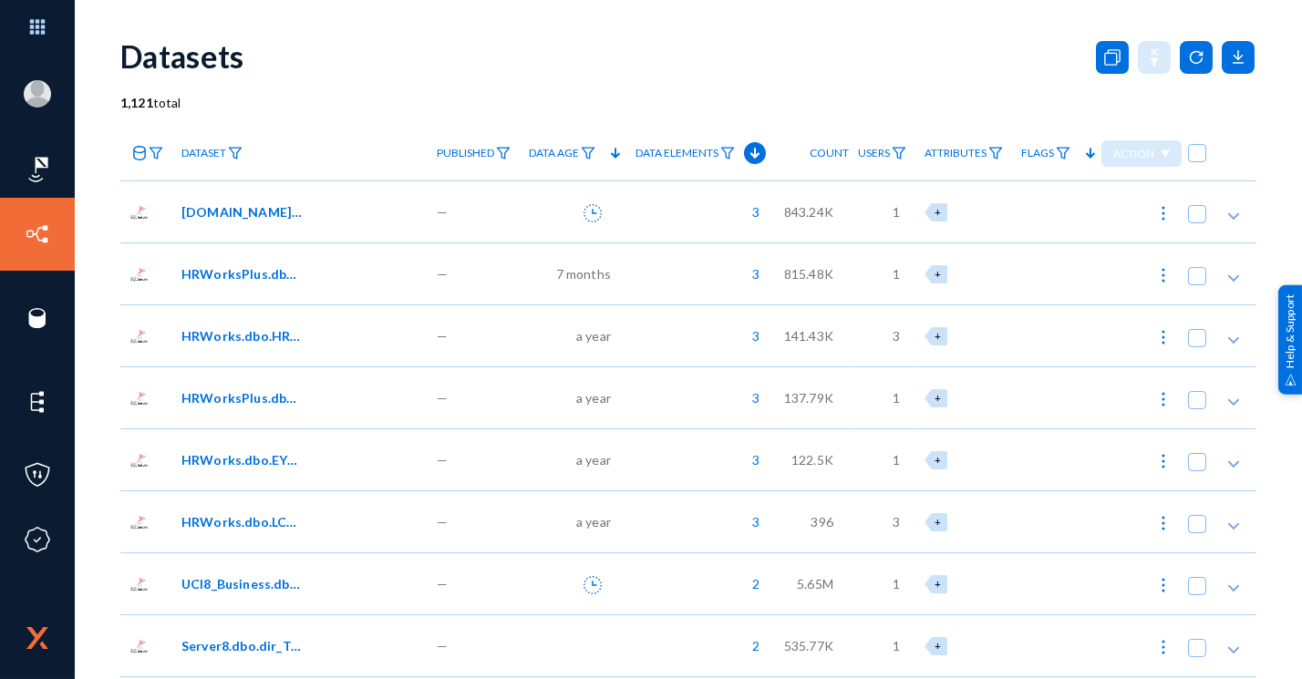
click at [276, 285] on div "HRWorksPlus.dbo.EYS_SendMail" at bounding box center [299, 274] width 255 height 62
